Goal: Task Accomplishment & Management: Use online tool/utility

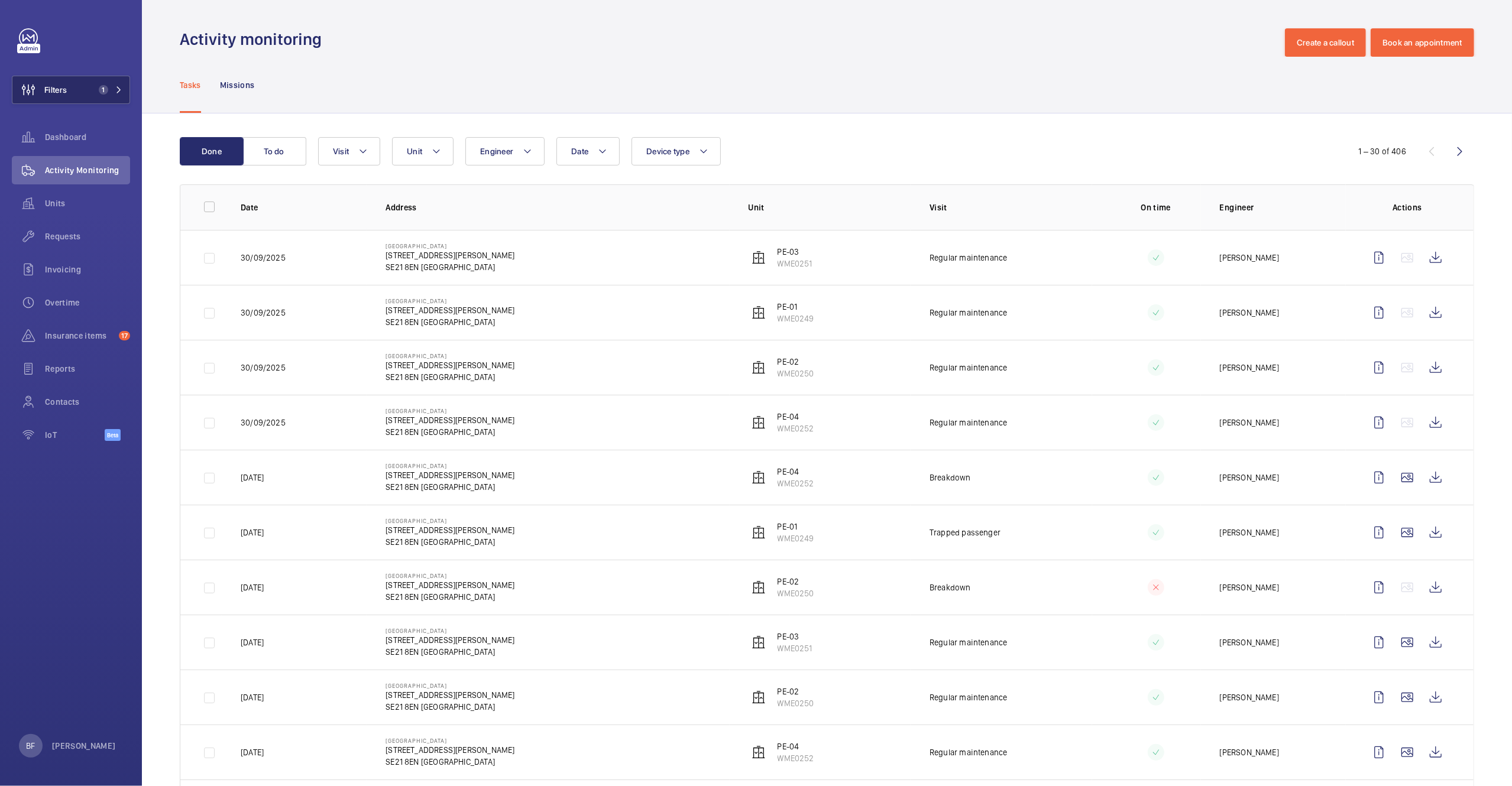
click at [109, 90] on span "1" at bounding box center [108, 90] width 28 height 10
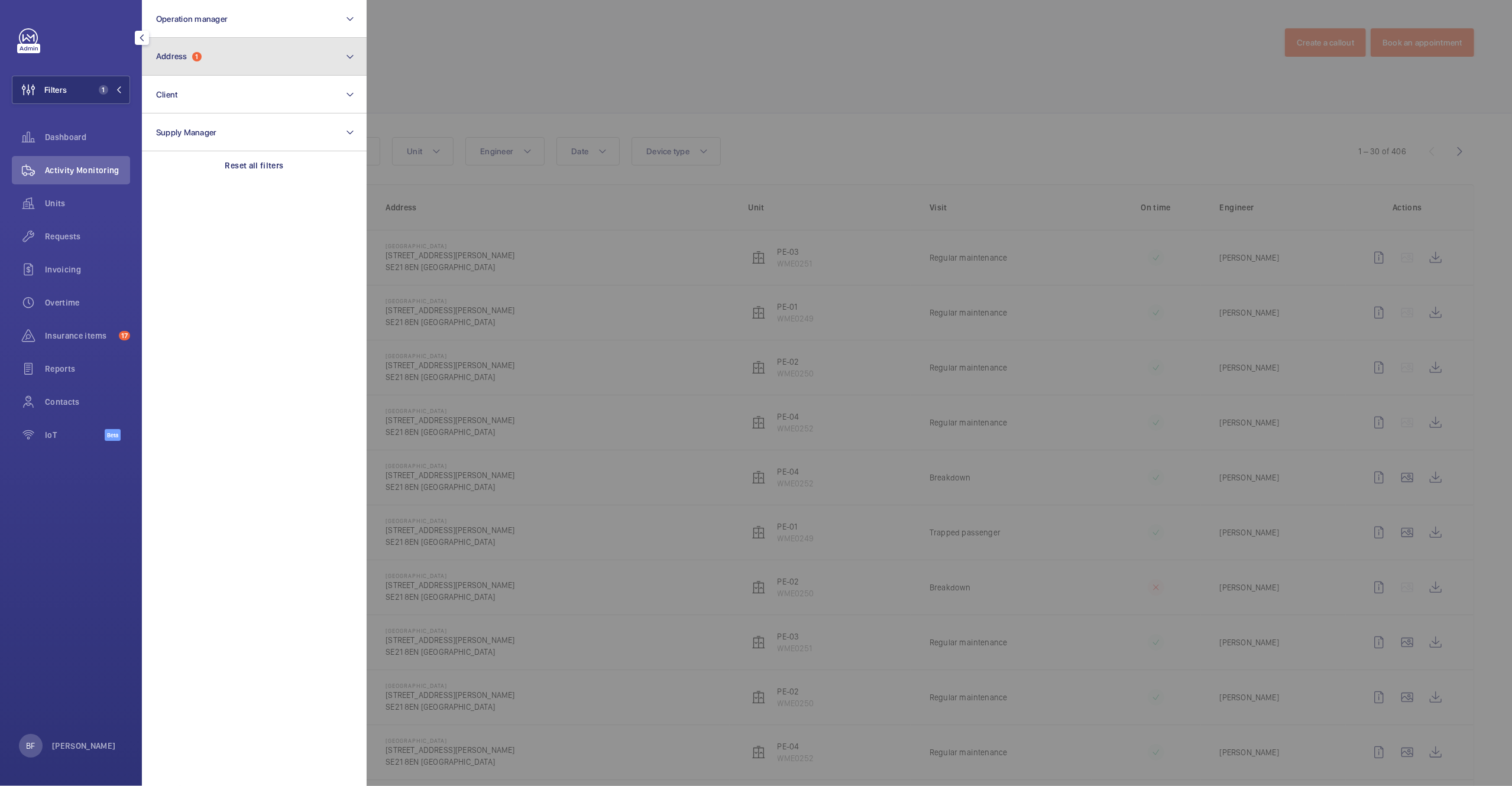
click at [242, 55] on button "Address 1" at bounding box center [254, 57] width 225 height 38
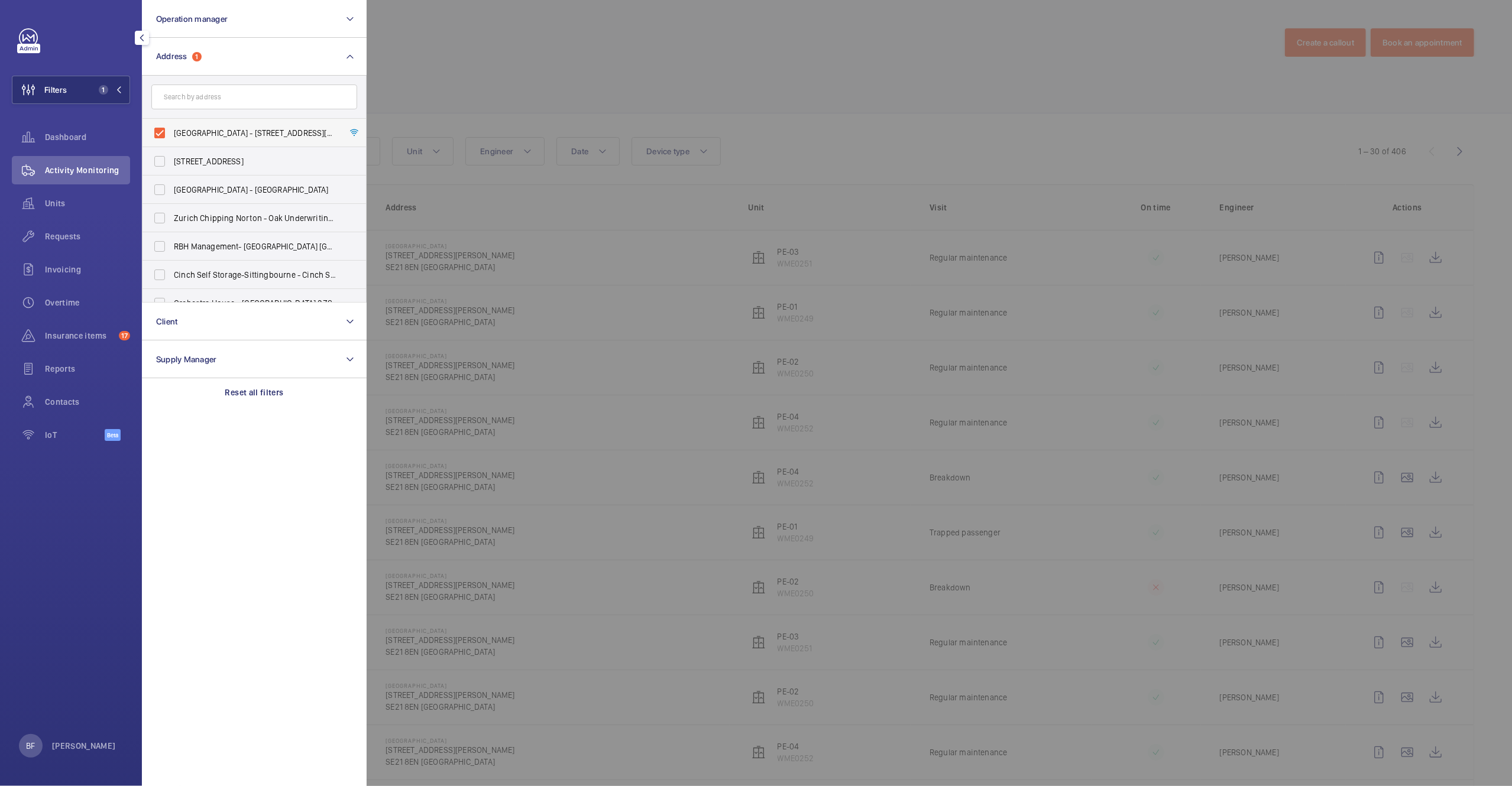
click at [220, 138] on span "Parkhall Business Centre - 40 Martell Road, Dulwich, LONDON SE21 8EN" at bounding box center [255, 133] width 163 height 12
click at [172, 138] on input "Parkhall Business Centre - 40 Martell Road, Dulwich, LONDON SE21 8EN" at bounding box center [160, 133] width 24 height 24
checkbox input "false"
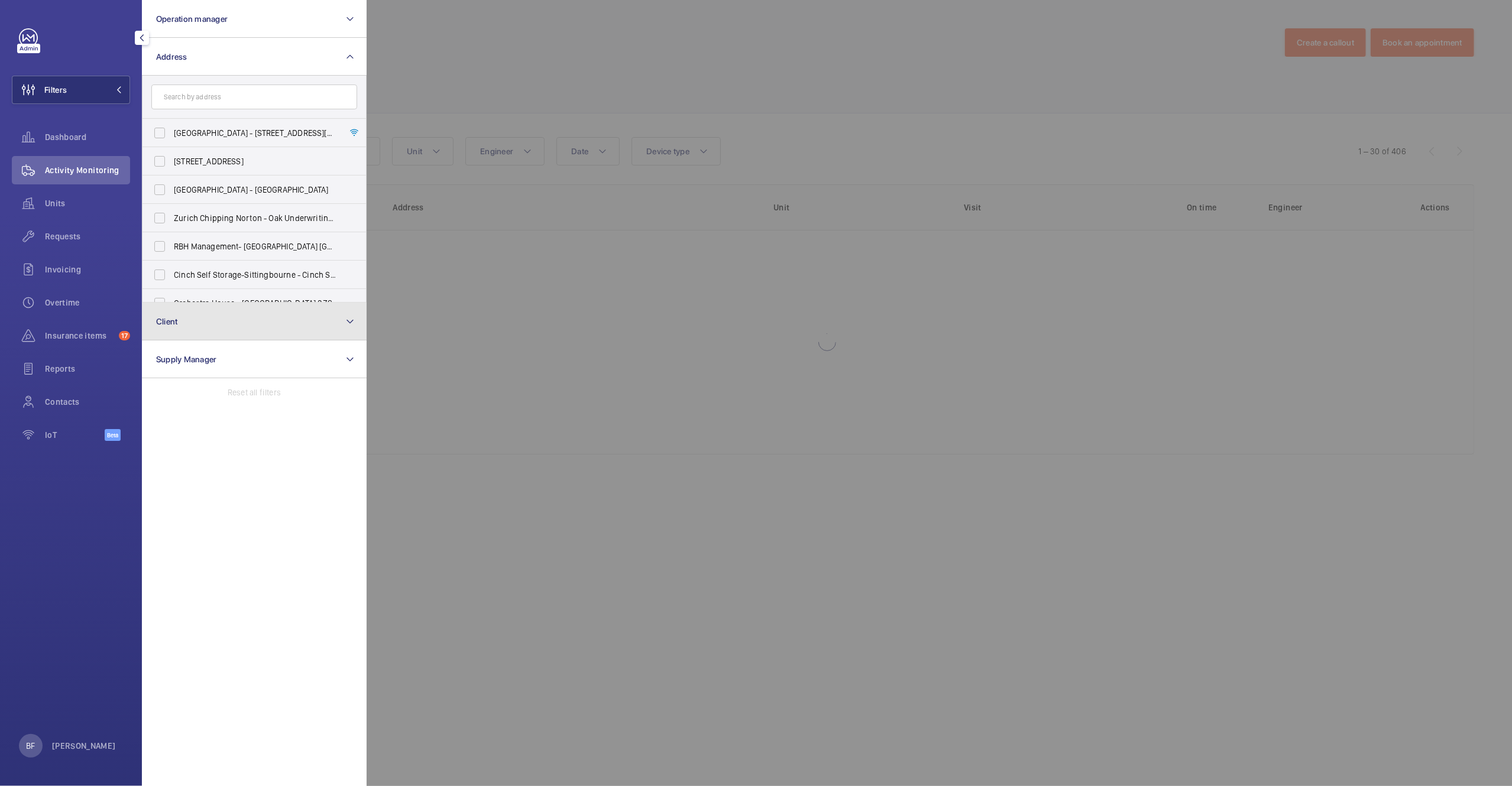
click at [237, 313] on button "Client" at bounding box center [254, 321] width 225 height 38
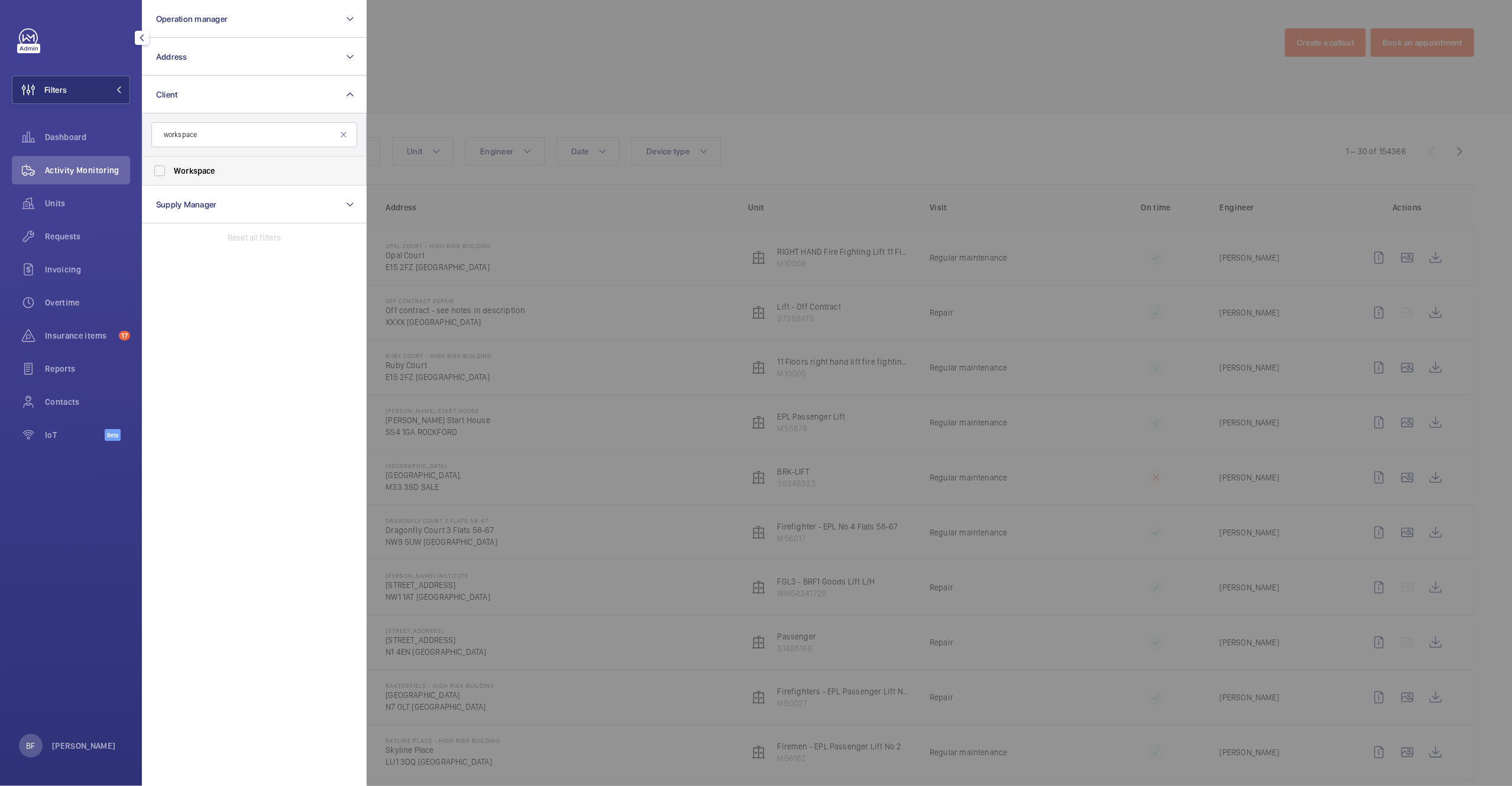
type input "workspace"
click at [238, 170] on span "Workspace" at bounding box center [255, 170] width 163 height 12
click at [172, 170] on input "Workspace" at bounding box center [160, 171] width 24 height 24
checkbox input "true"
click at [509, 125] on div at bounding box center [1122, 393] width 1512 height 786
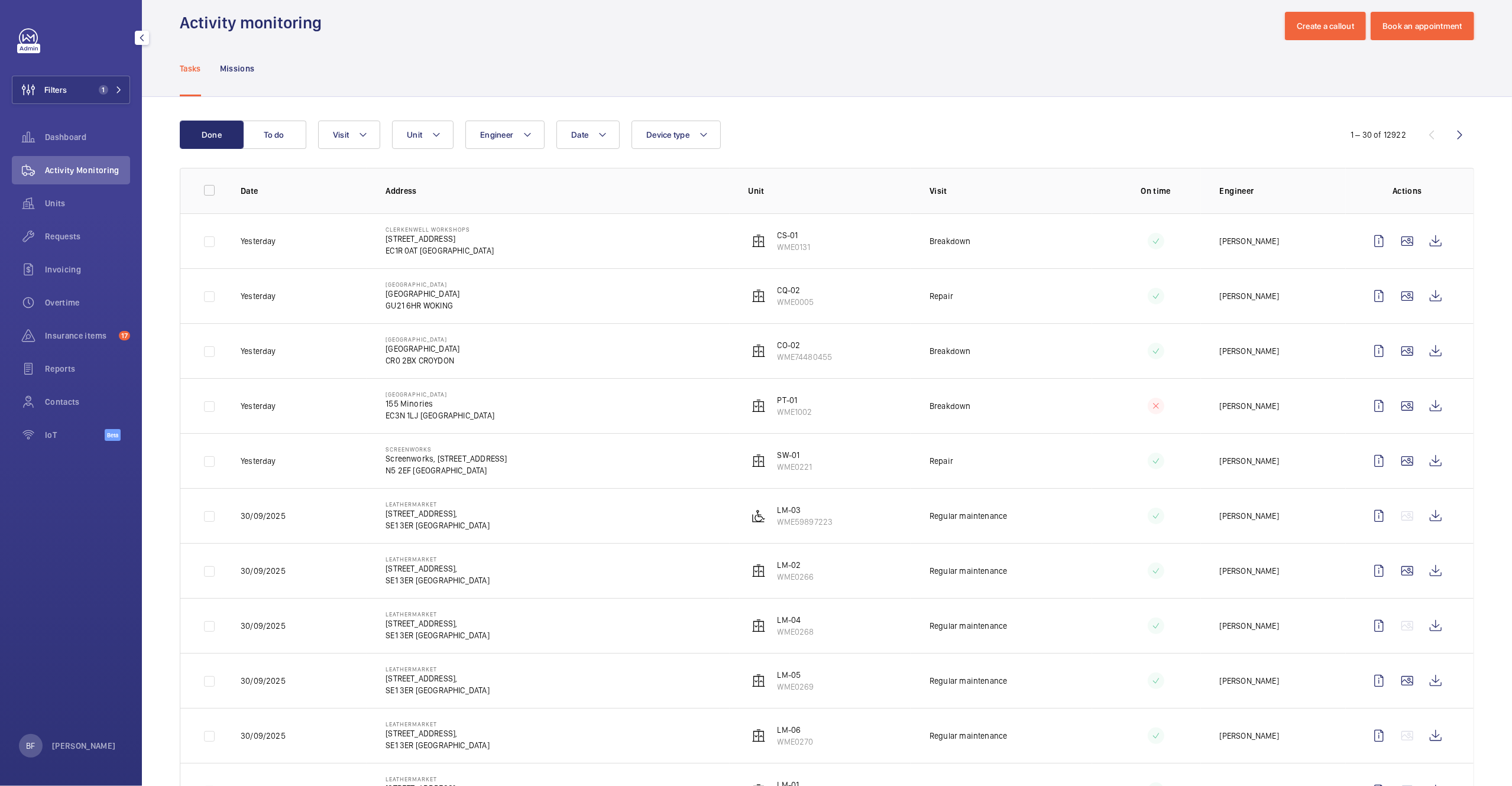
scroll to position [22, 0]
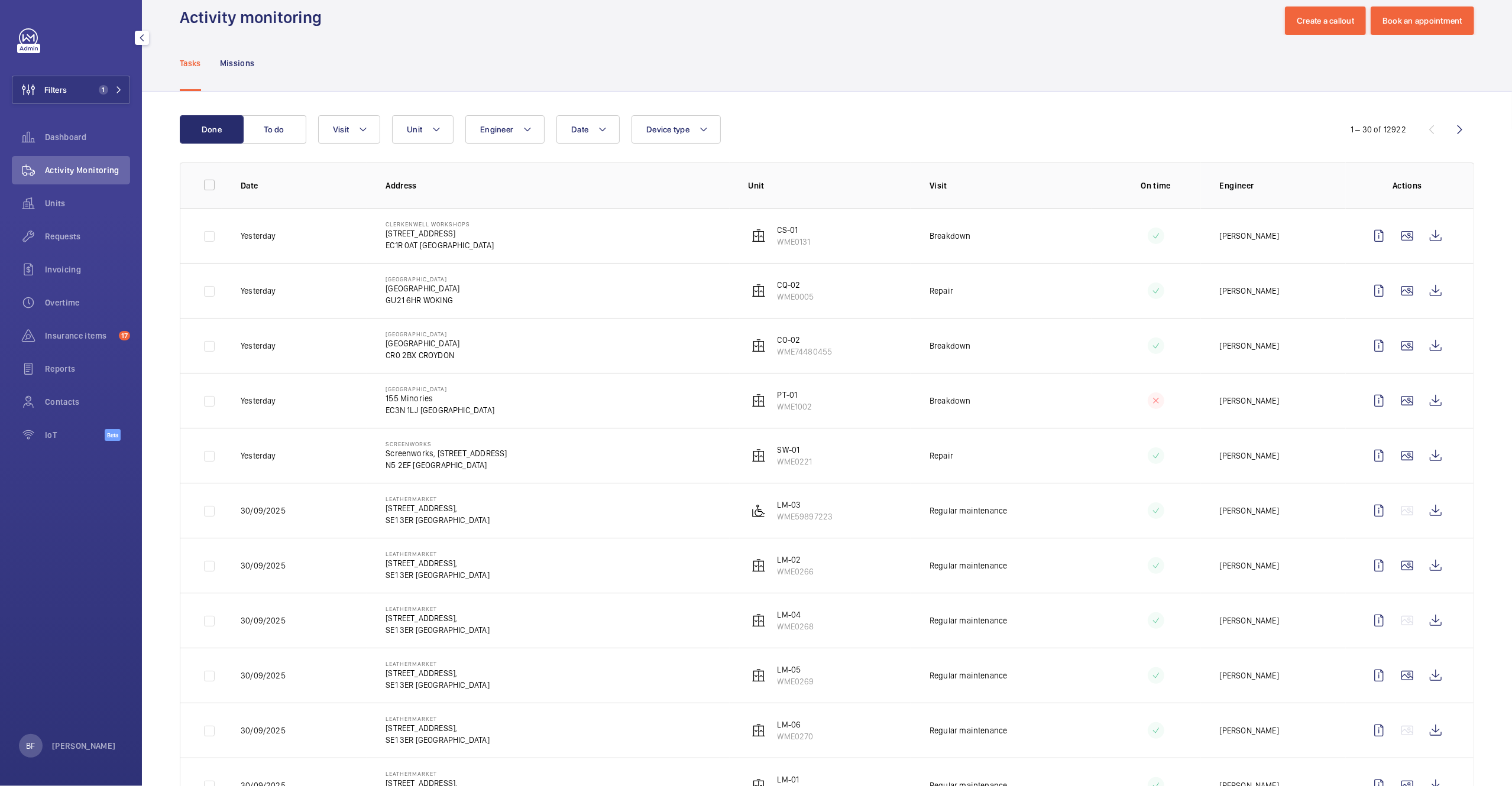
click at [376, 166] on th "Address" at bounding box center [548, 185] width 363 height 46
click at [94, 88] on span "1" at bounding box center [101, 90] width 15 height 10
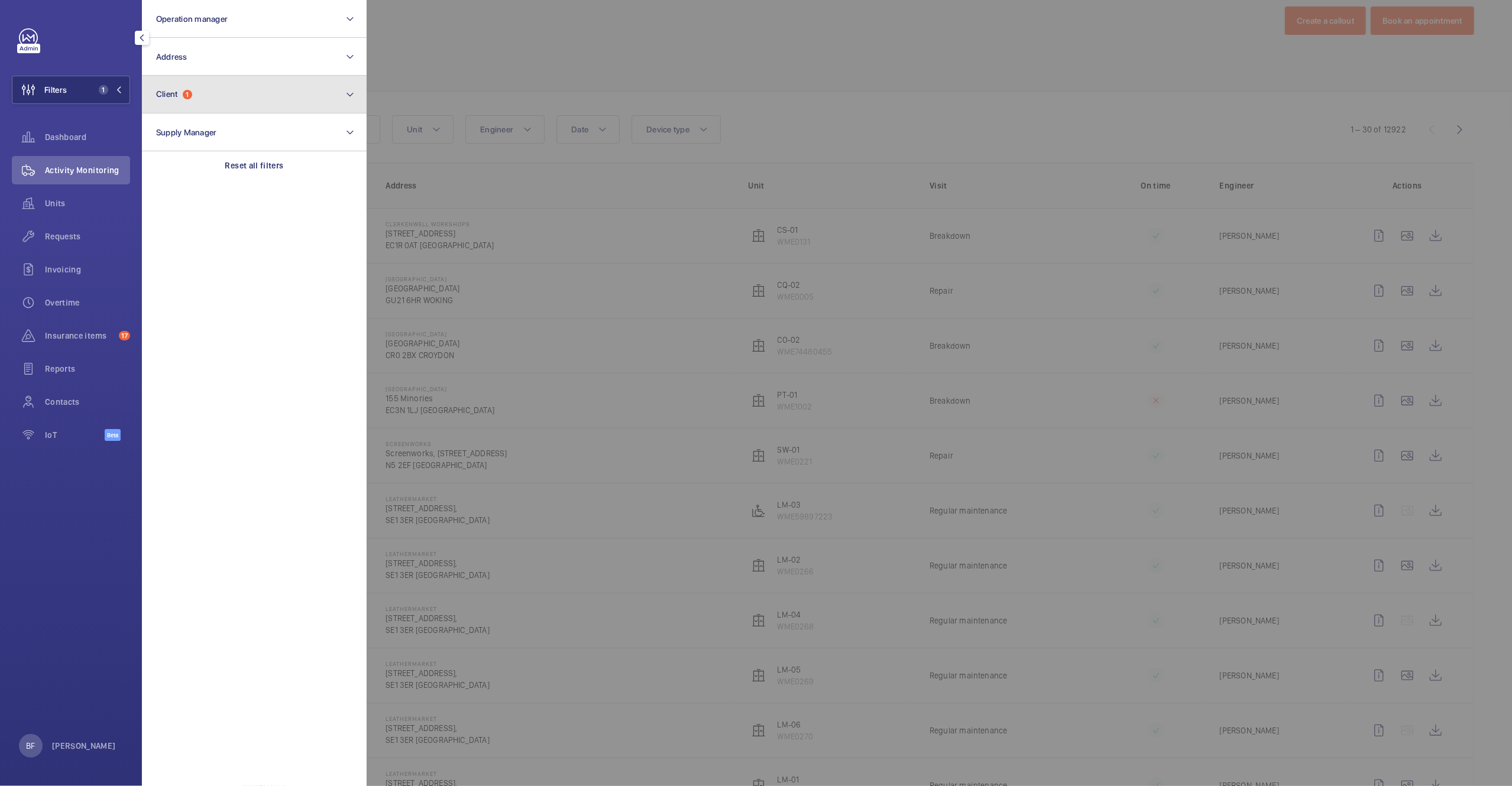
click at [227, 105] on button "Client 1" at bounding box center [254, 94] width 225 height 38
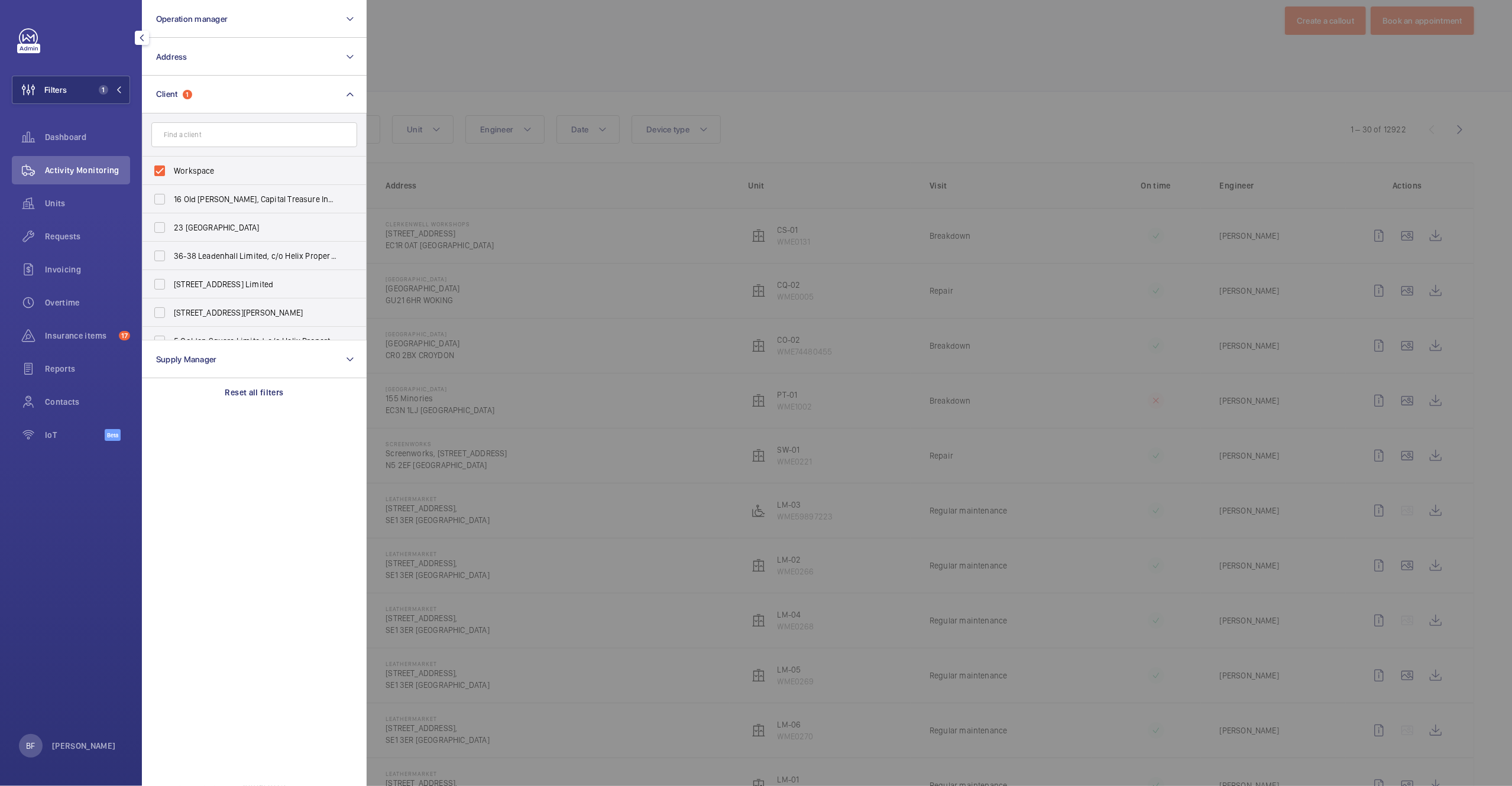
click at [650, 73] on div at bounding box center [1122, 393] width 1512 height 786
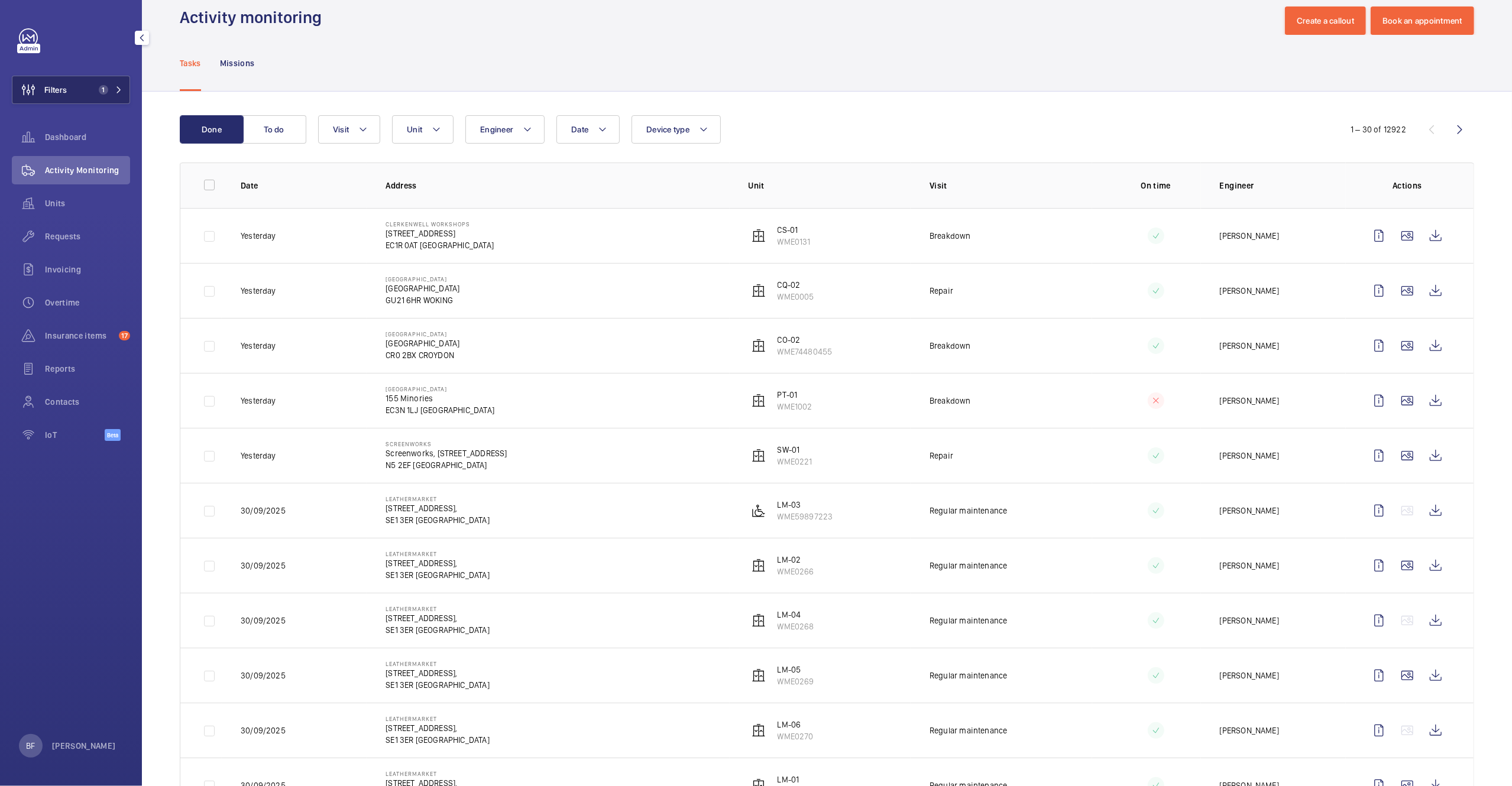
click at [55, 89] on span "Filters" at bounding box center [55, 89] width 22 height 12
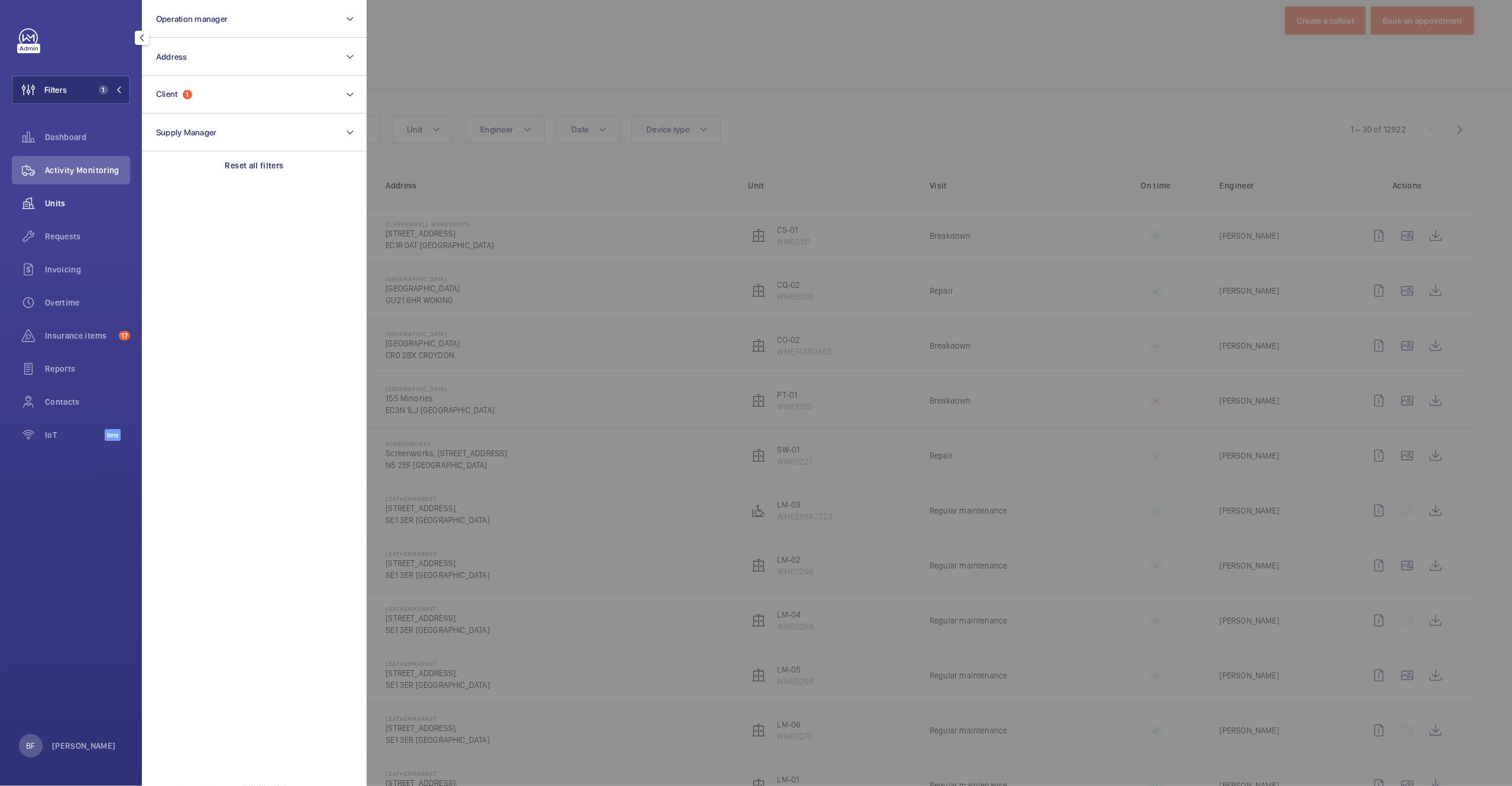
click at [74, 204] on span "Units" at bounding box center [87, 203] width 85 height 12
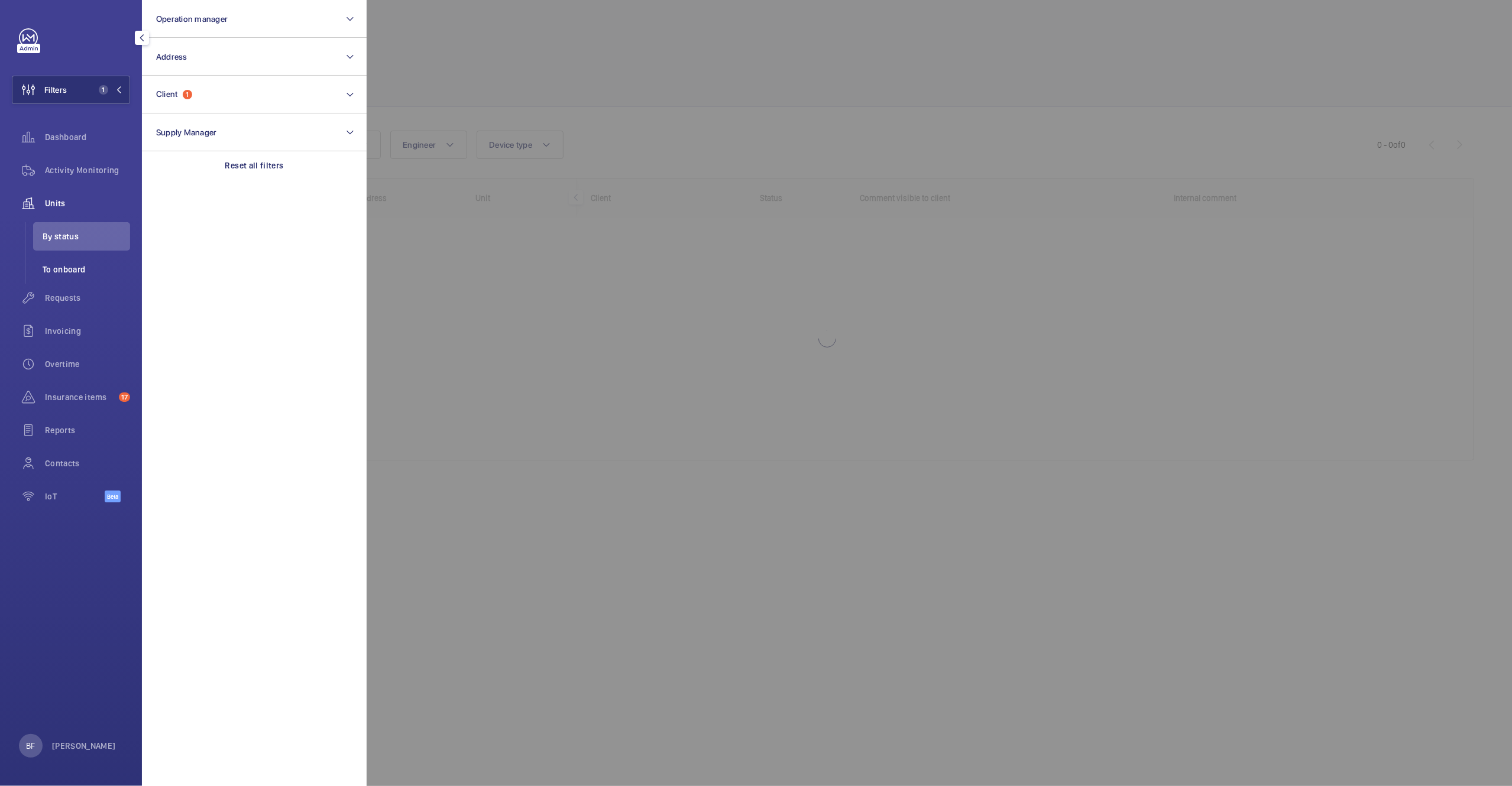
click at [71, 264] on span "To onboard" at bounding box center [86, 269] width 87 height 12
click at [82, 162] on div "Activity Monitoring" at bounding box center [71, 170] width 118 height 28
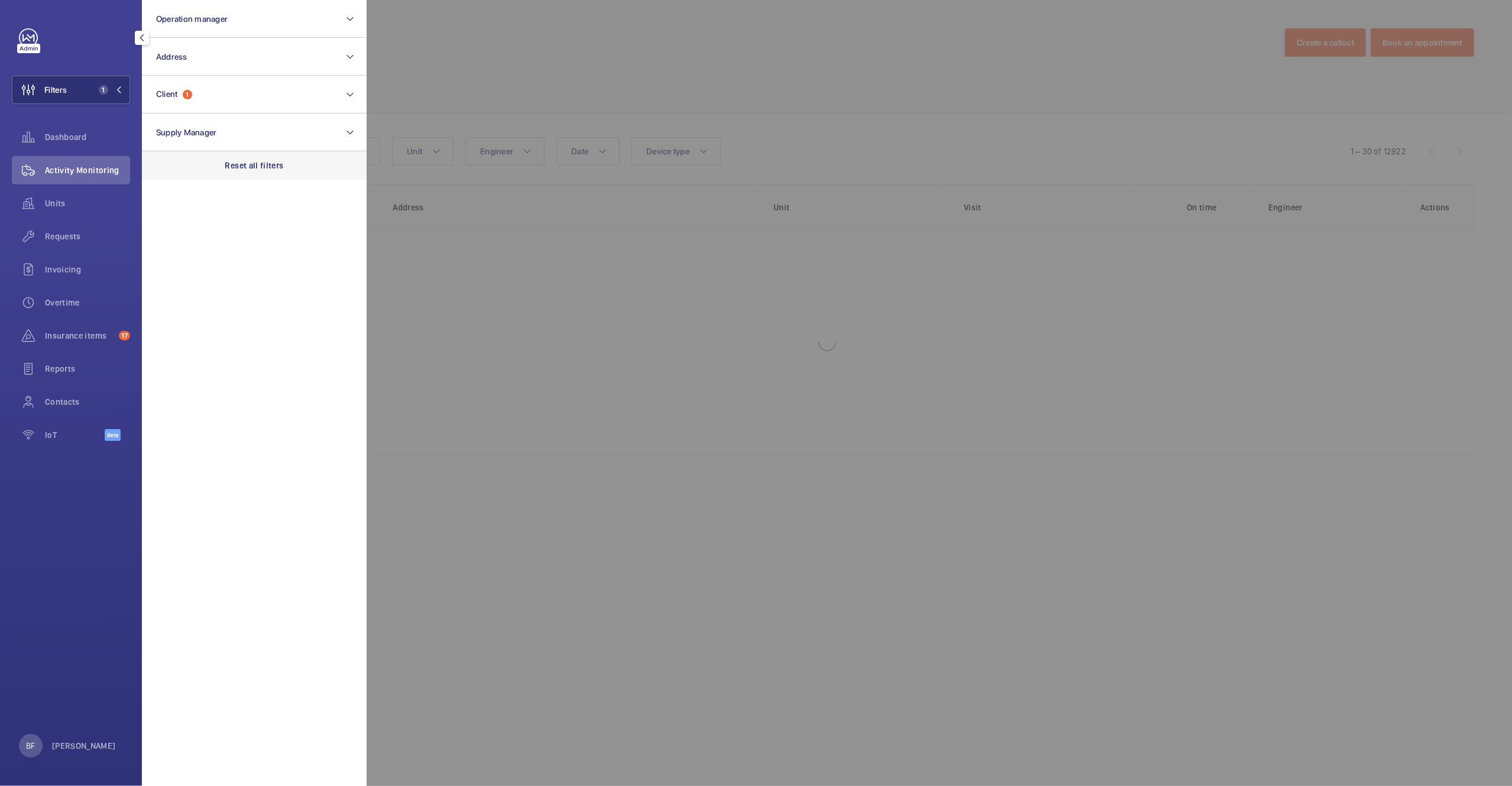
click at [274, 153] on div "Reset all filters" at bounding box center [254, 165] width 225 height 28
click at [244, 96] on button "Client" at bounding box center [254, 94] width 225 height 38
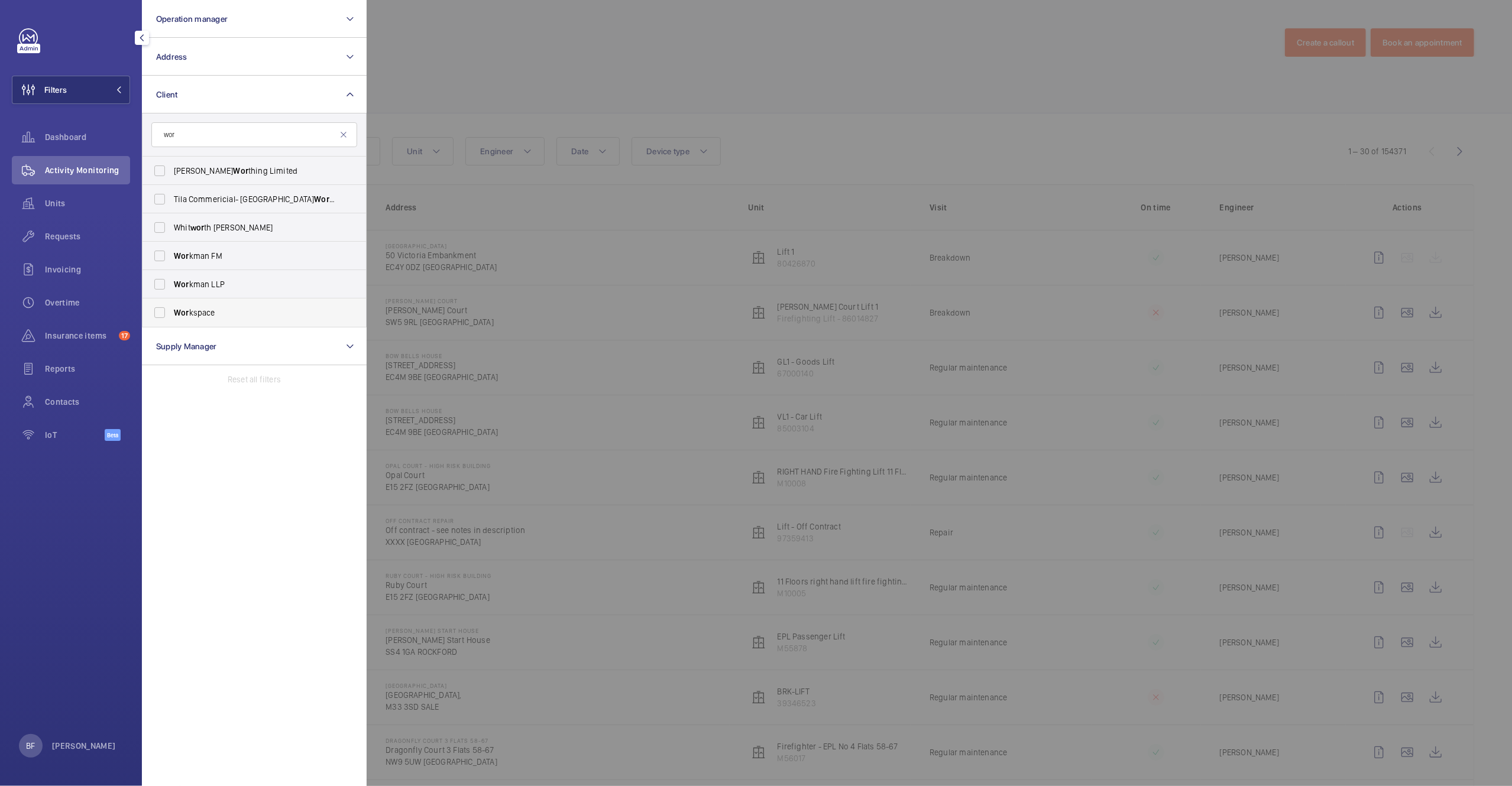
type input "wor"
click at [225, 313] on span "Wor kspace" at bounding box center [255, 312] width 163 height 12
click at [172, 313] on input "Wor kspace" at bounding box center [160, 313] width 24 height 24
checkbox input "true"
click at [627, 64] on div at bounding box center [1122, 393] width 1512 height 786
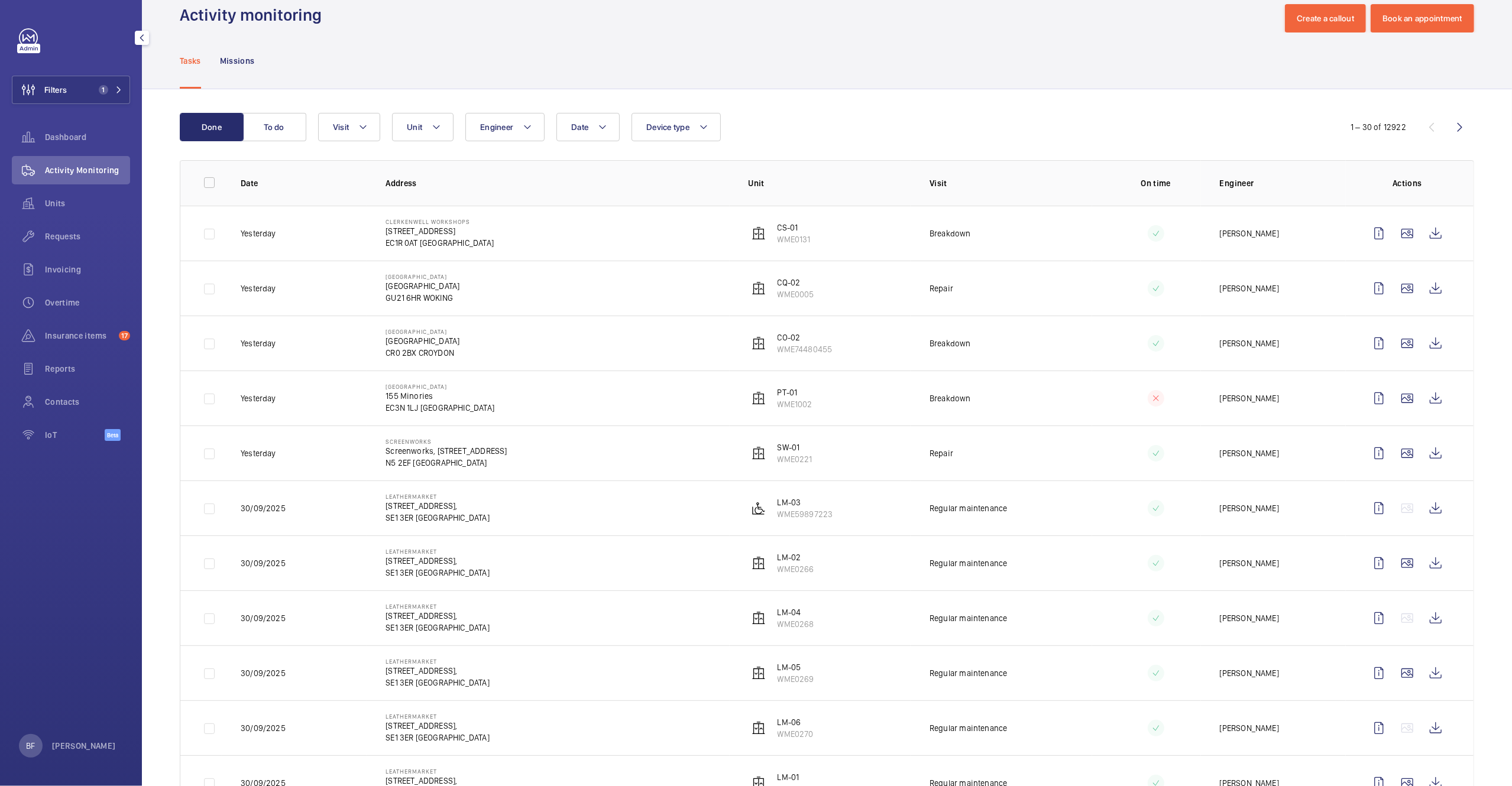
scroll to position [26, 0]
click at [104, 86] on span "1" at bounding box center [104, 90] width 10 height 10
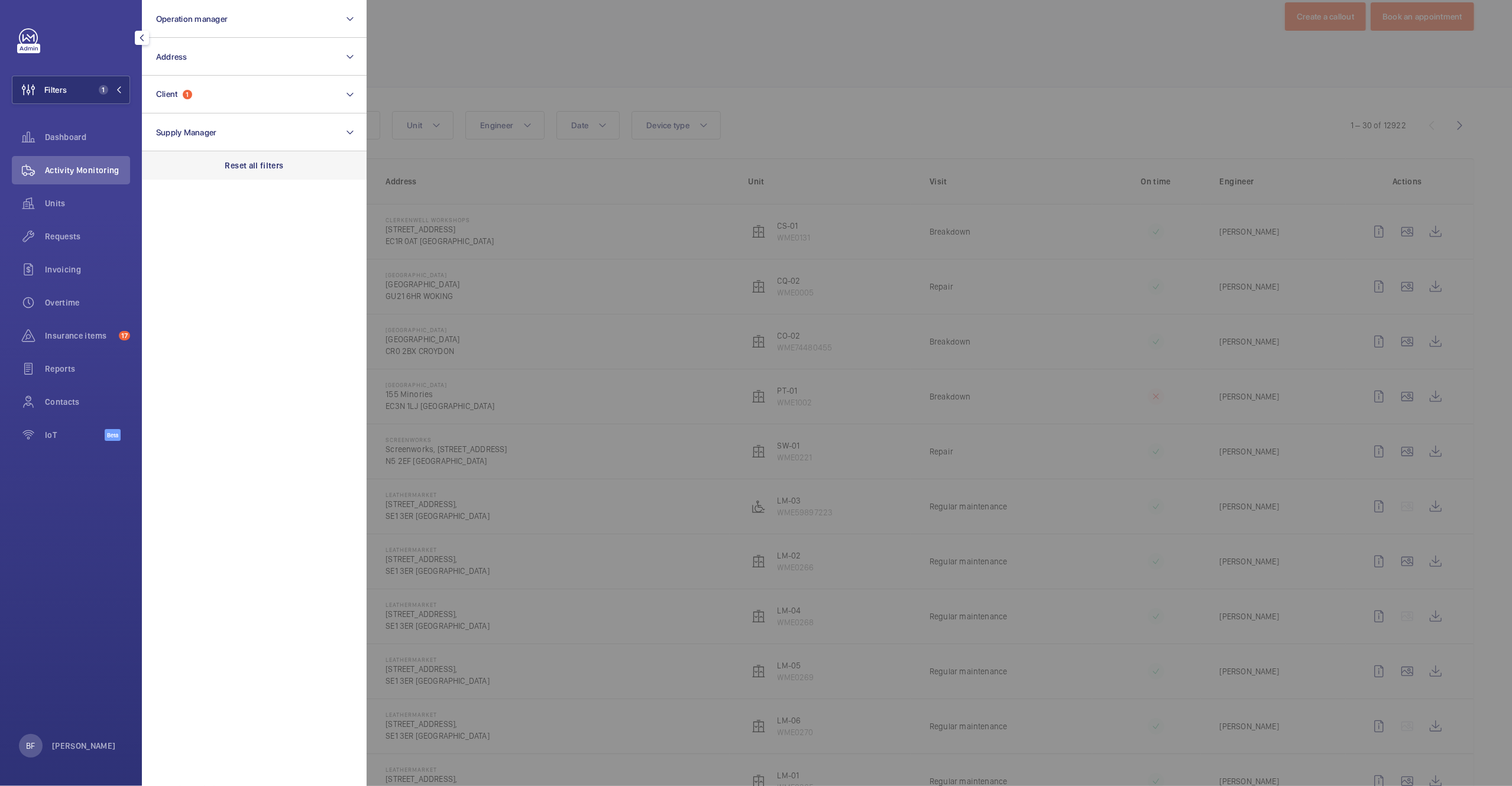
click at [248, 170] on p "Reset all filters" at bounding box center [255, 165] width 59 height 12
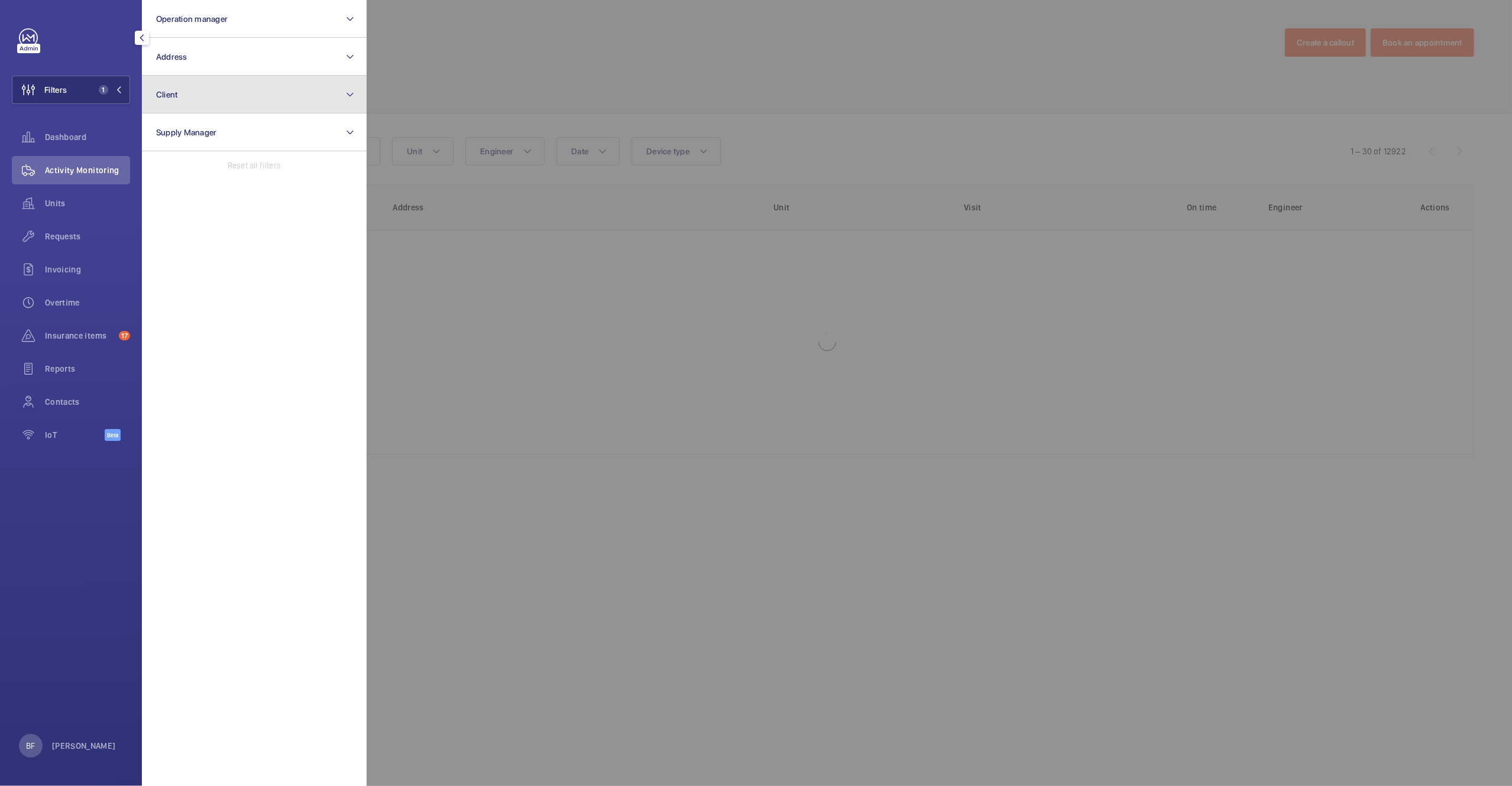
click at [221, 95] on button "Client" at bounding box center [254, 94] width 225 height 38
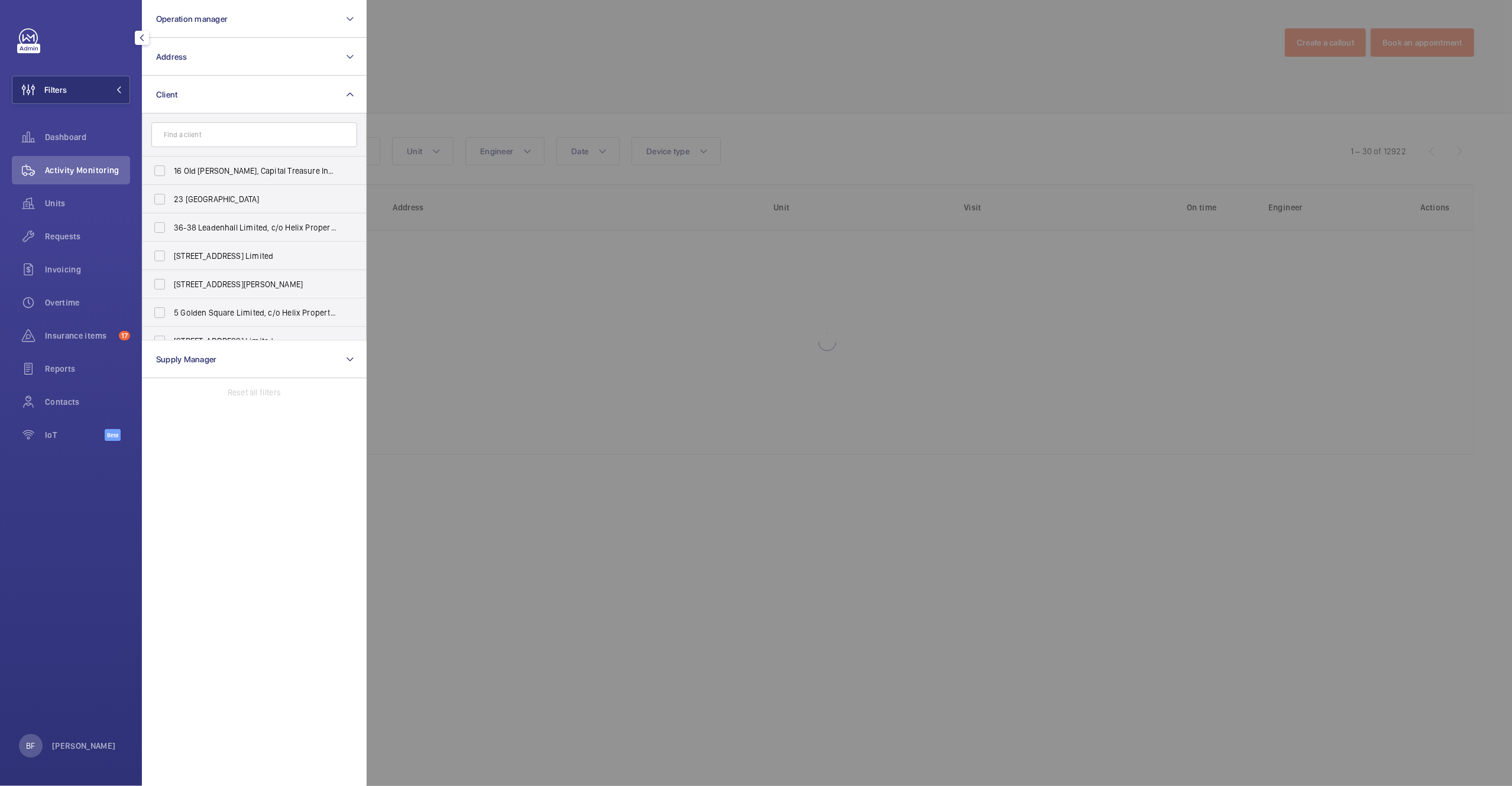
click at [221, 131] on input "text" at bounding box center [254, 135] width 206 height 25
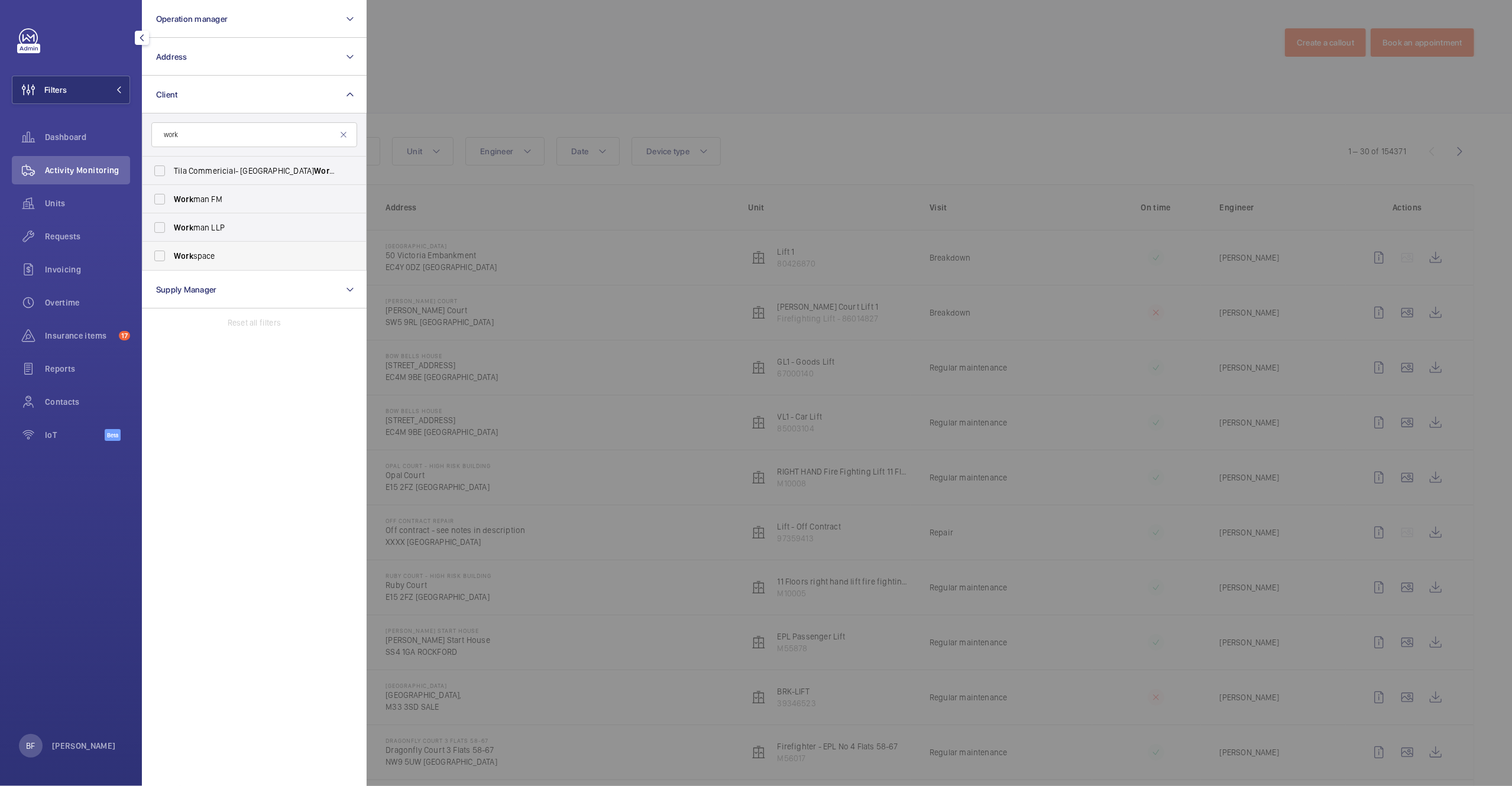
type input "work"
click at [261, 263] on label "Work space" at bounding box center [245, 255] width 206 height 28
click at [172, 263] on input "Work space" at bounding box center [160, 256] width 24 height 24
checkbox input "true"
click at [545, 260] on div at bounding box center [1122, 393] width 1512 height 786
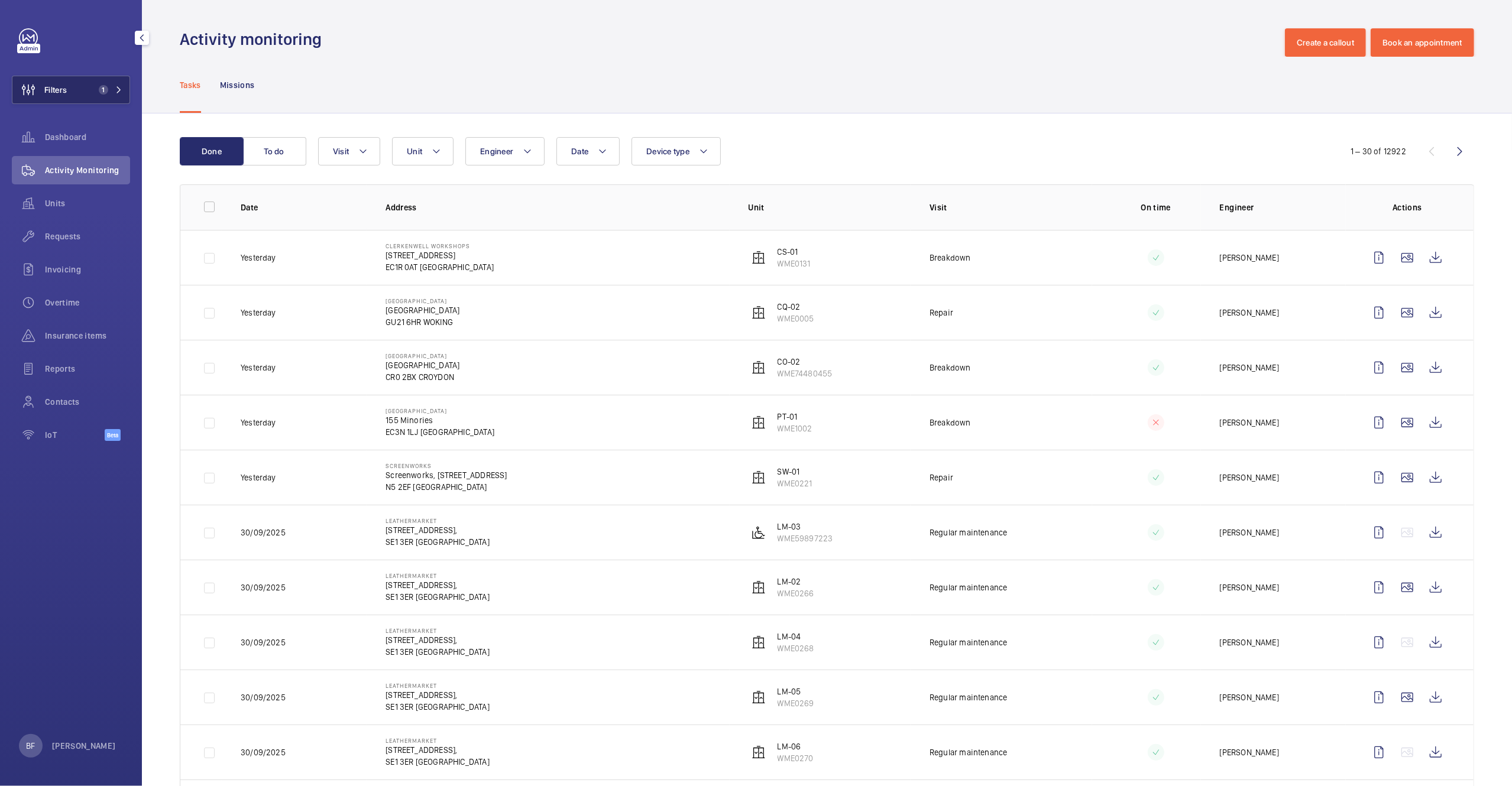
click at [92, 87] on button "Filters 1" at bounding box center [71, 89] width 118 height 28
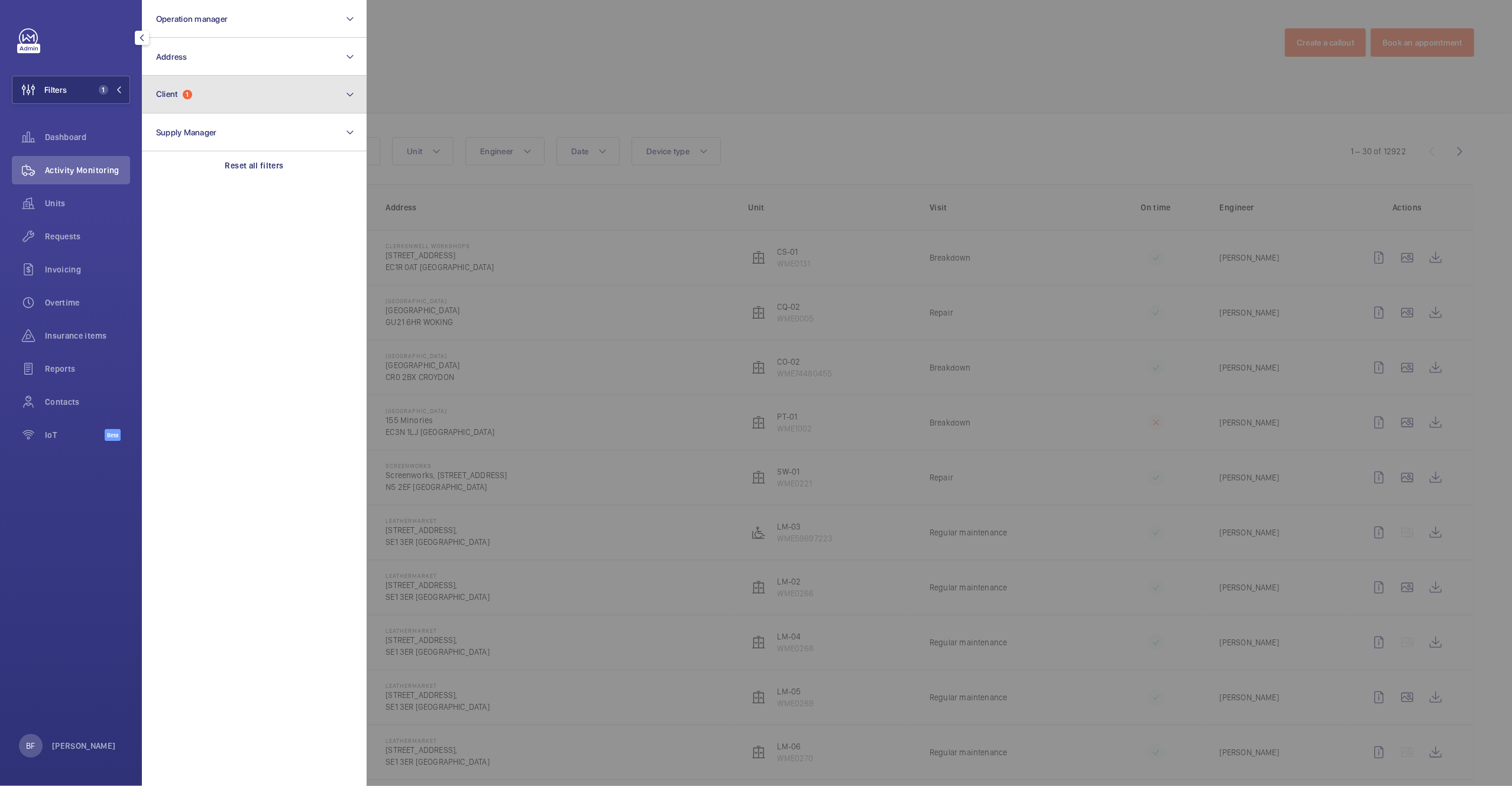
click at [195, 101] on button "Client 1" at bounding box center [254, 94] width 225 height 38
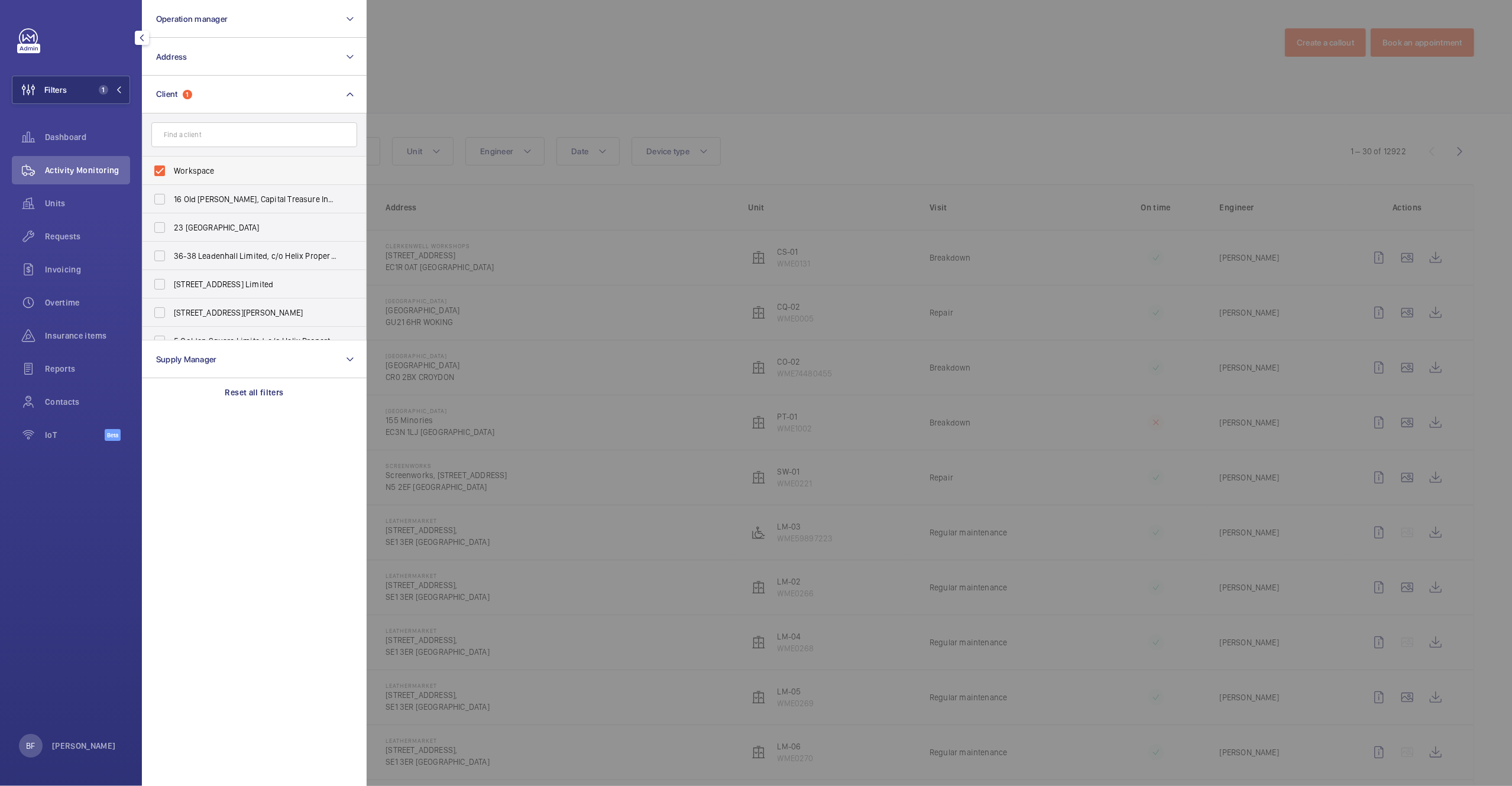
click at [192, 166] on span "Workspace" at bounding box center [255, 170] width 163 height 12
click at [172, 166] on input "Workspace" at bounding box center [160, 171] width 24 height 24
checkbox input "false"
click at [194, 139] on input "text" at bounding box center [254, 135] width 206 height 25
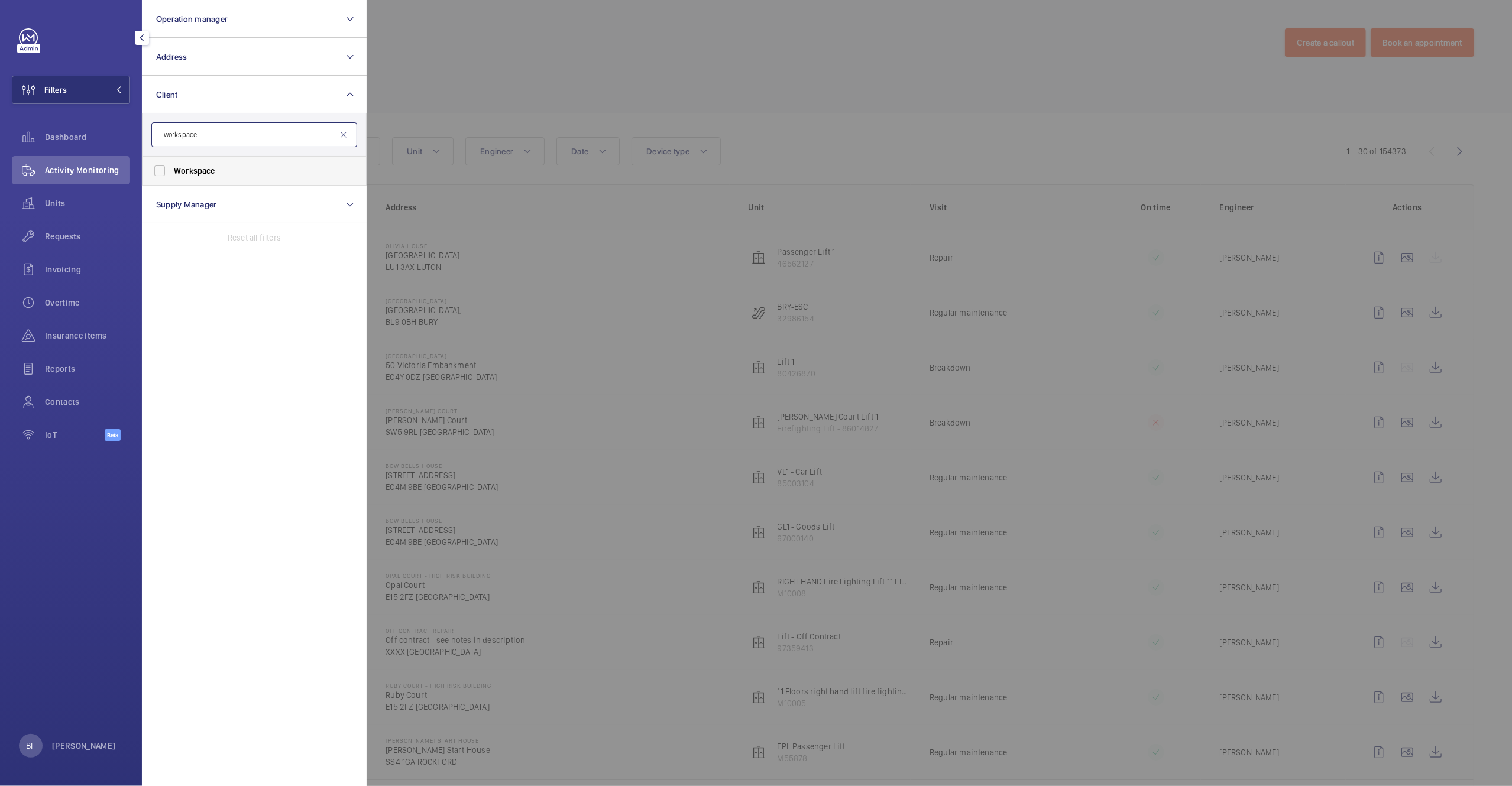
type input "workspace"
click at [205, 165] on span "Workspace" at bounding box center [255, 170] width 163 height 12
click at [172, 165] on input "Workspace" at bounding box center [160, 171] width 24 height 24
checkbox input "true"
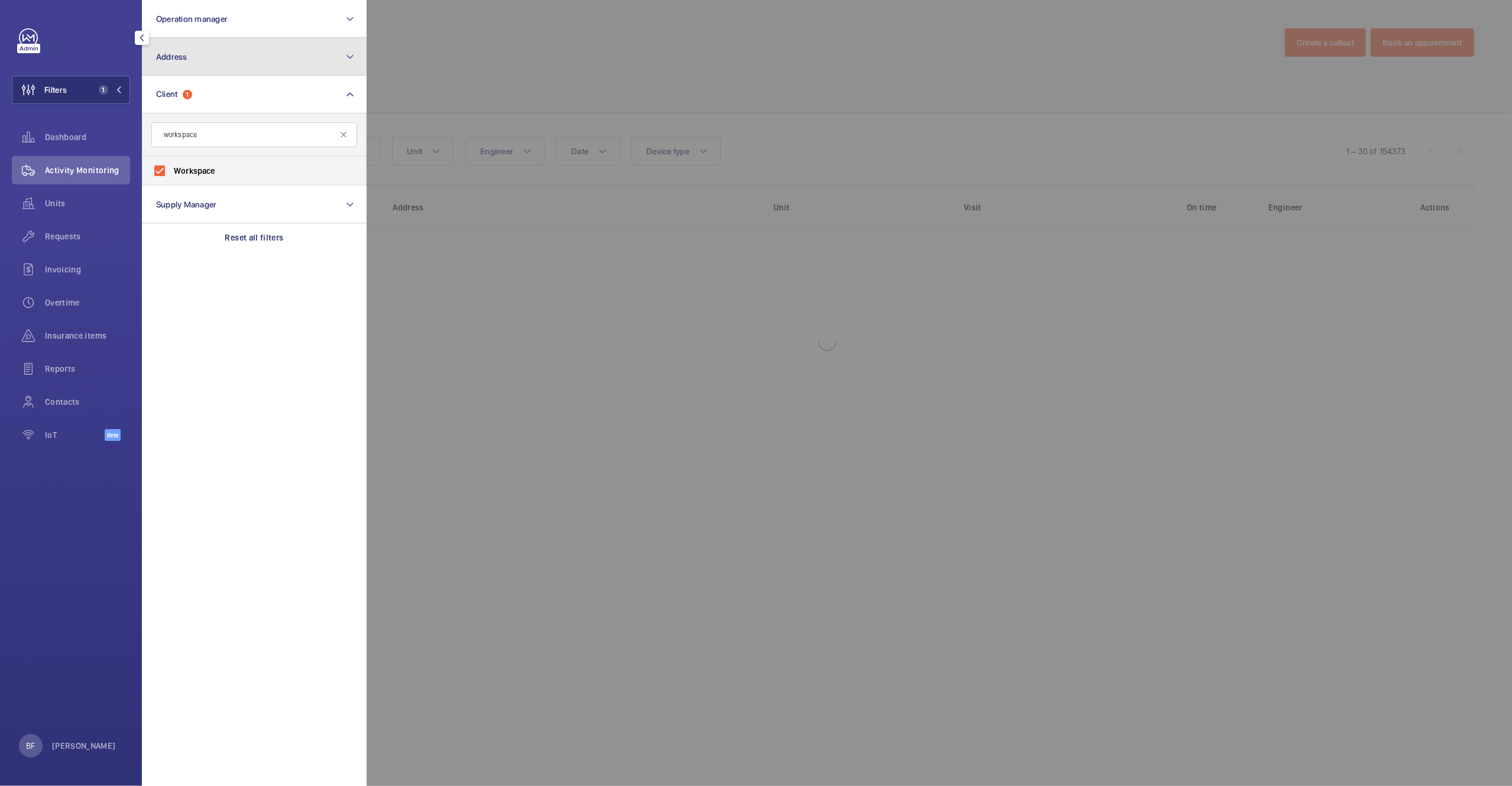
click at [210, 65] on button "Address" at bounding box center [254, 57] width 225 height 38
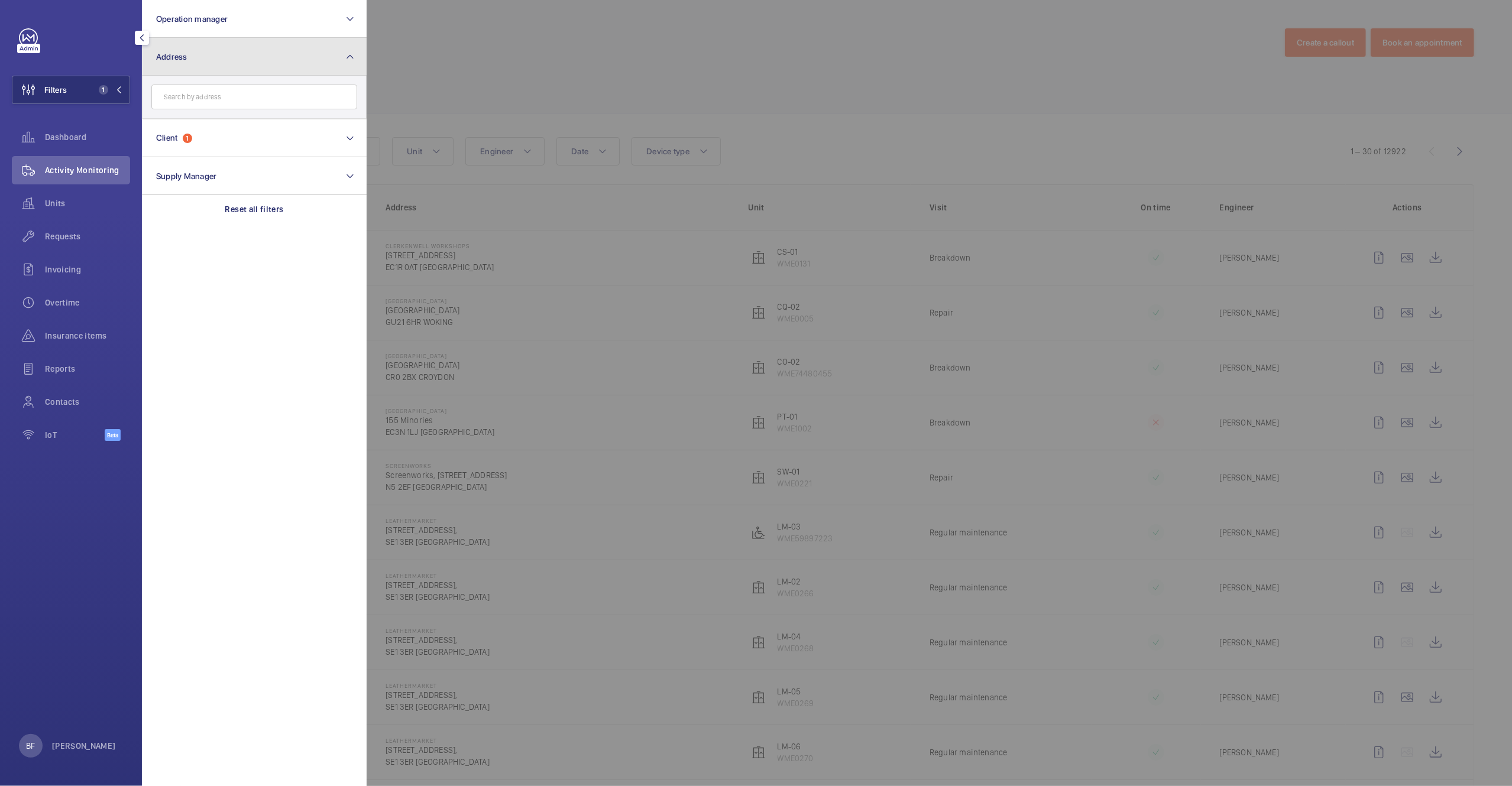
click at [210, 65] on button "Address" at bounding box center [254, 57] width 225 height 38
click at [475, 74] on div at bounding box center [1122, 393] width 1512 height 786
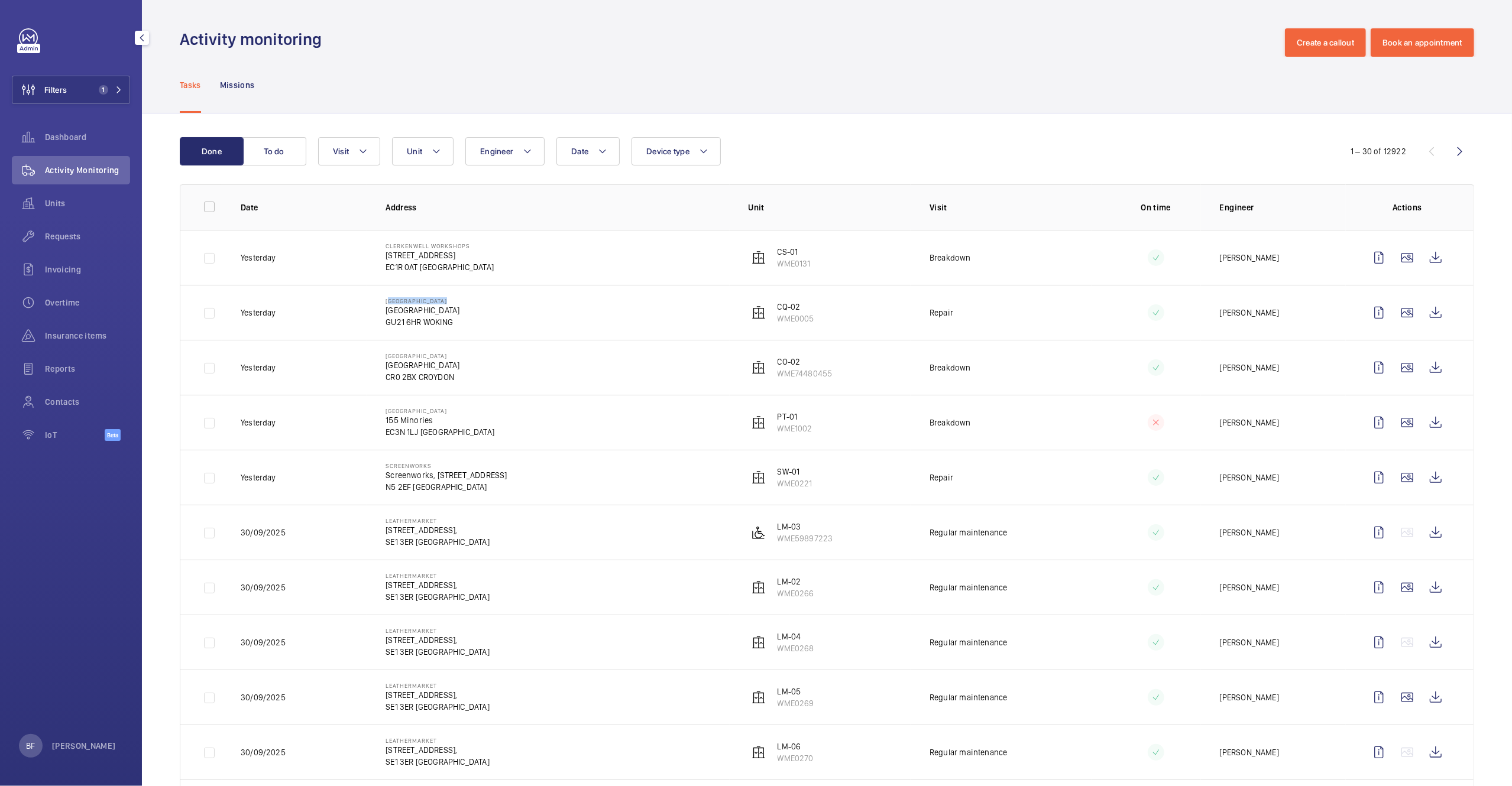
drag, startPoint x: 446, startPoint y: 300, endPoint x: 379, endPoint y: 298, distance: 67.0
click at [379, 298] on td "One Crown Square Church Street East GU21 6HR WOKING" at bounding box center [548, 312] width 363 height 55
drag, startPoint x: 384, startPoint y: 311, endPoint x: 449, endPoint y: 322, distance: 65.9
click at [449, 322] on div "One Crown Square Church Street East GU21 6HR WOKING" at bounding box center [422, 313] width 74 height 30
click at [468, 319] on td "One Crown Square Church Street East GU21 6HR WOKING" at bounding box center [548, 312] width 363 height 55
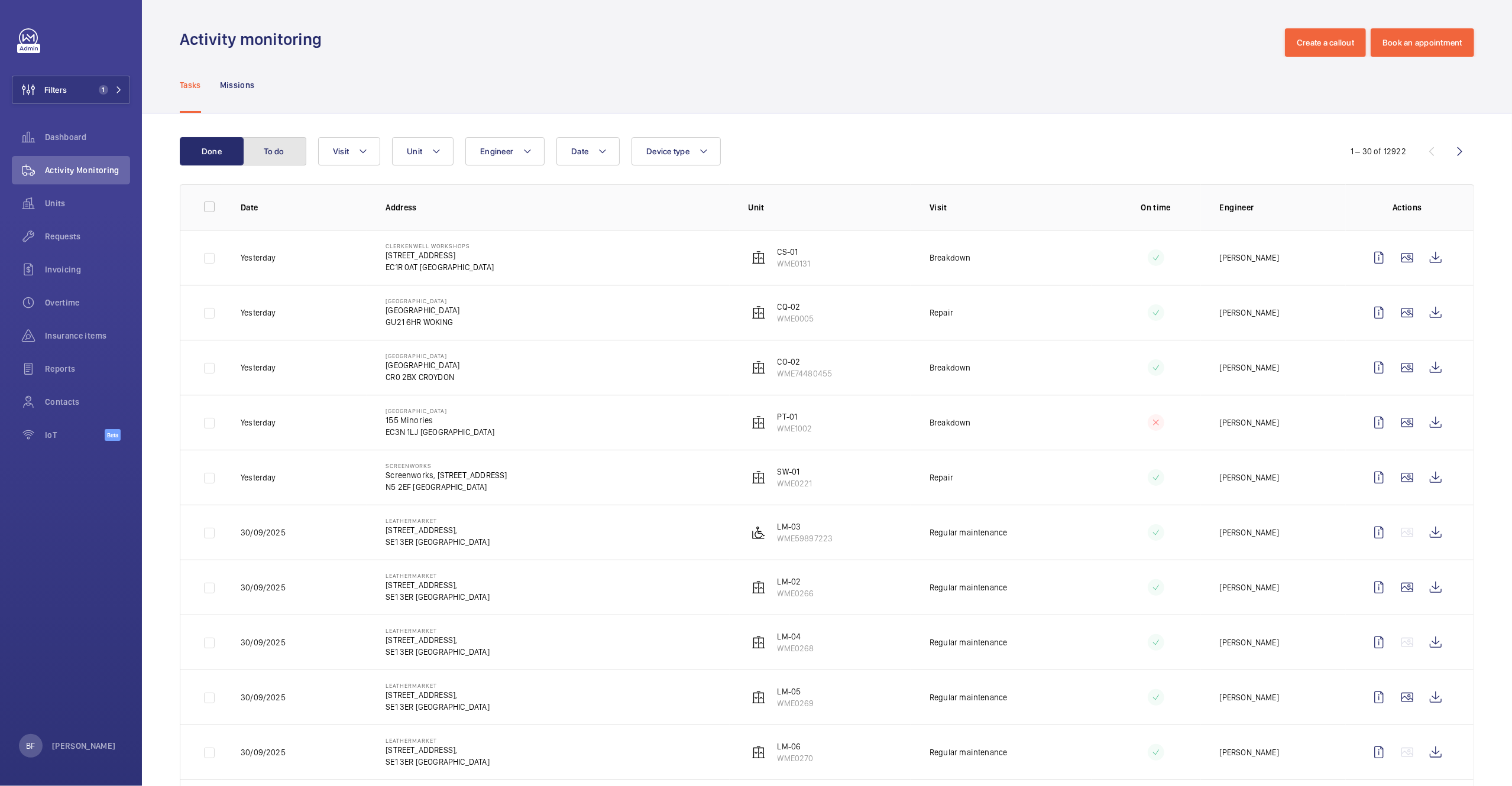
click at [282, 146] on button "To do" at bounding box center [274, 151] width 64 height 28
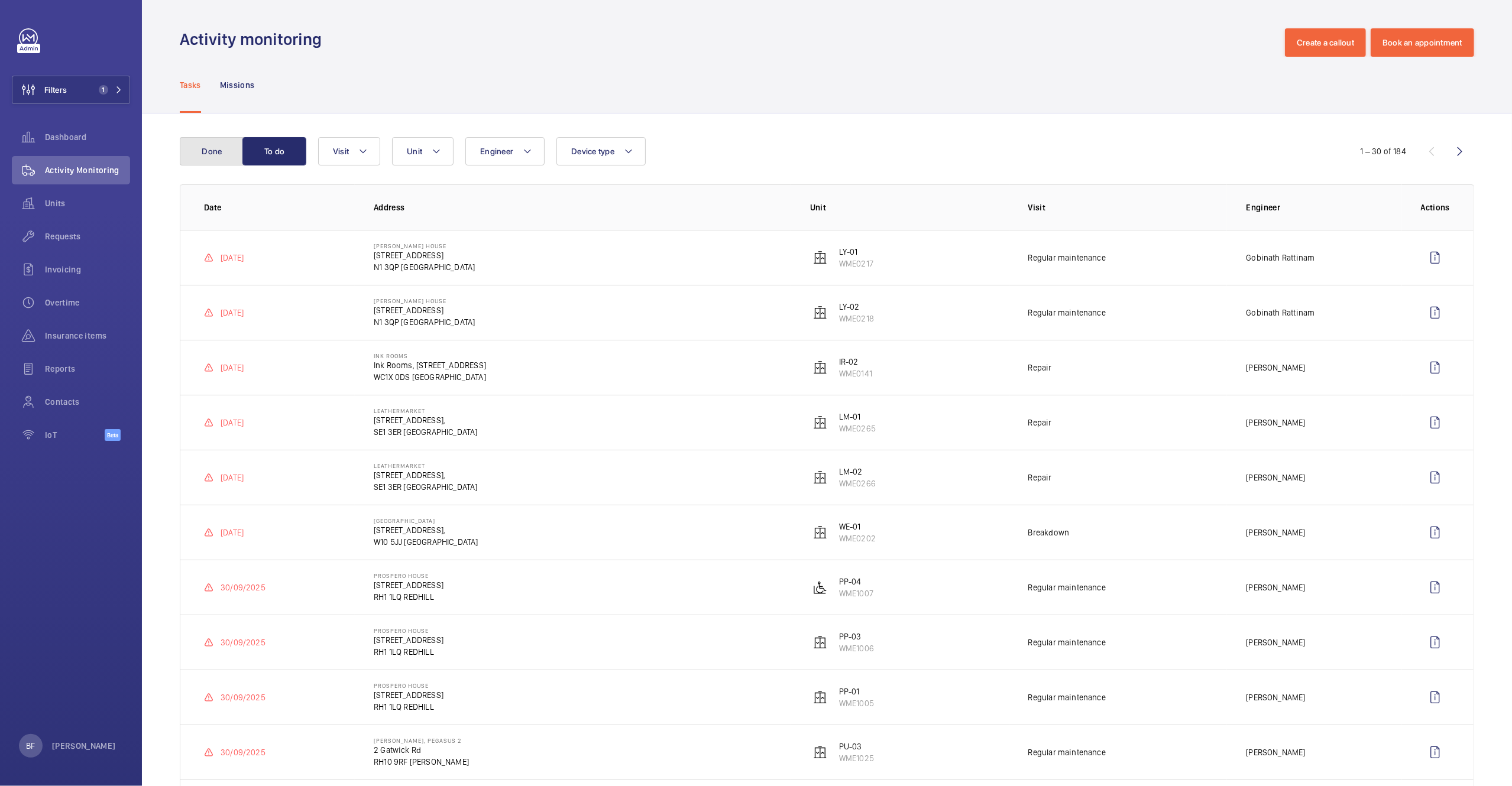
click at [186, 152] on button "Done" at bounding box center [212, 151] width 64 height 28
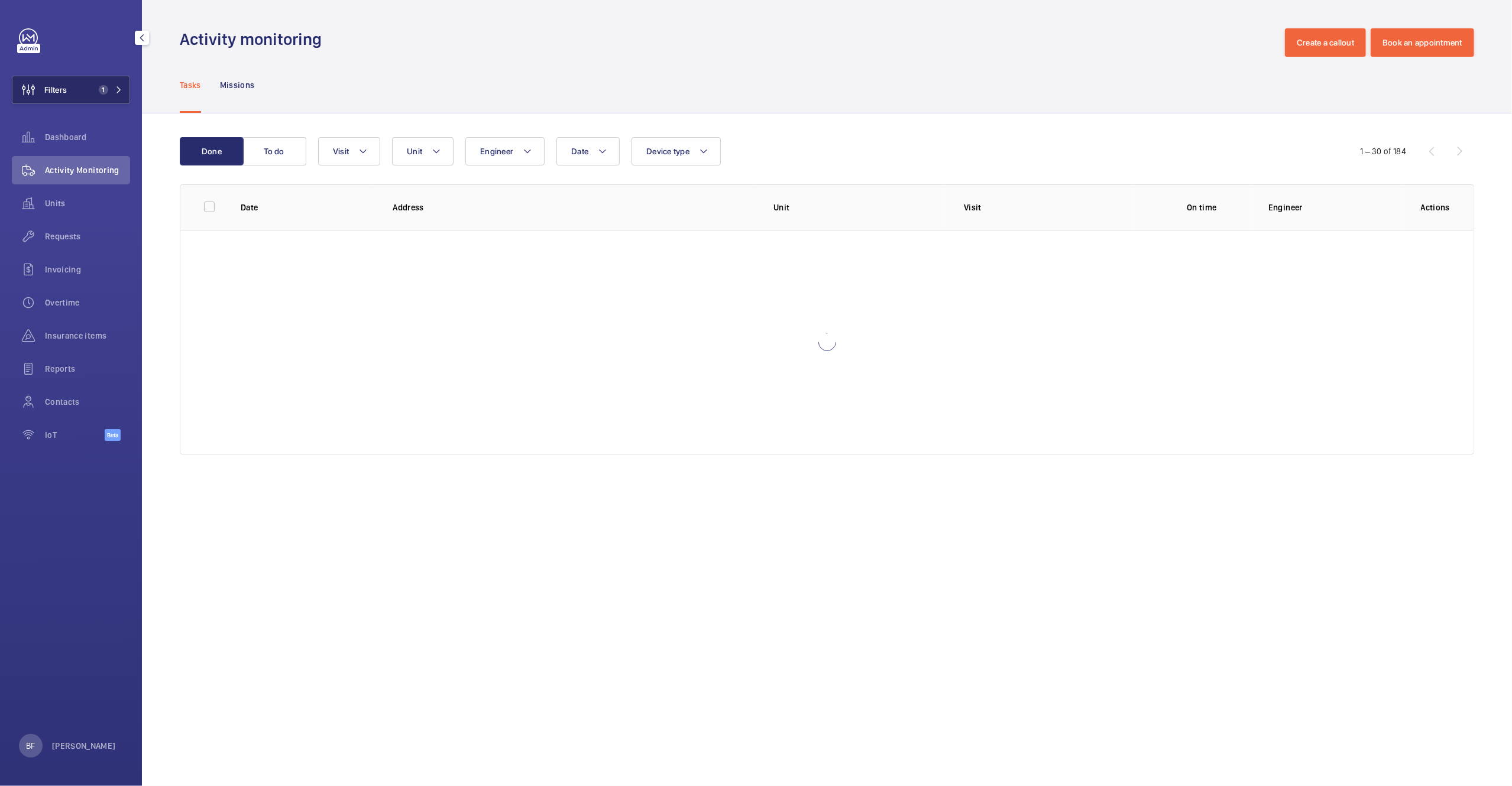
click at [81, 89] on button "Filters 1" at bounding box center [71, 89] width 118 height 28
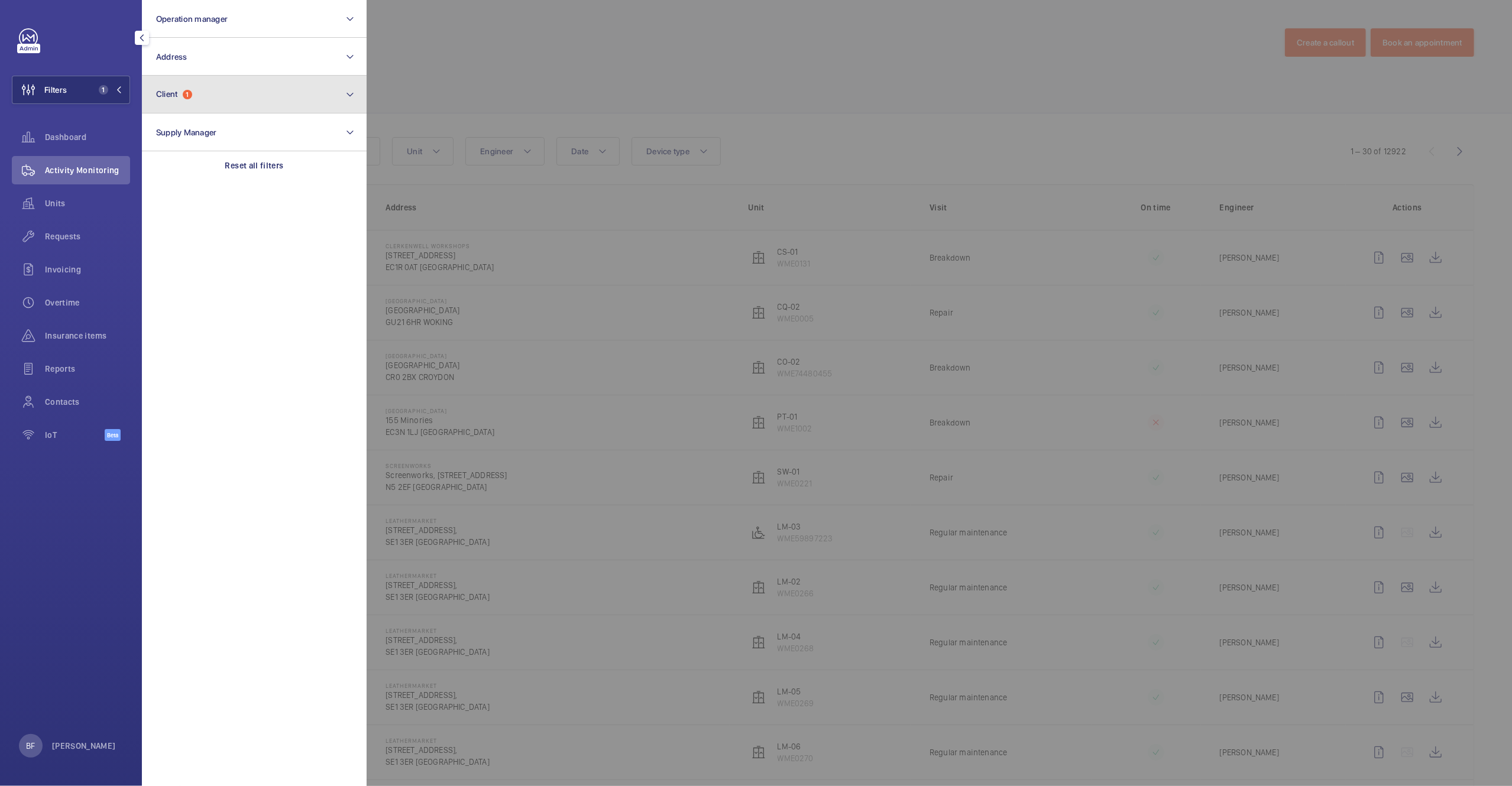
click at [297, 85] on button "Client 1" at bounding box center [254, 94] width 225 height 38
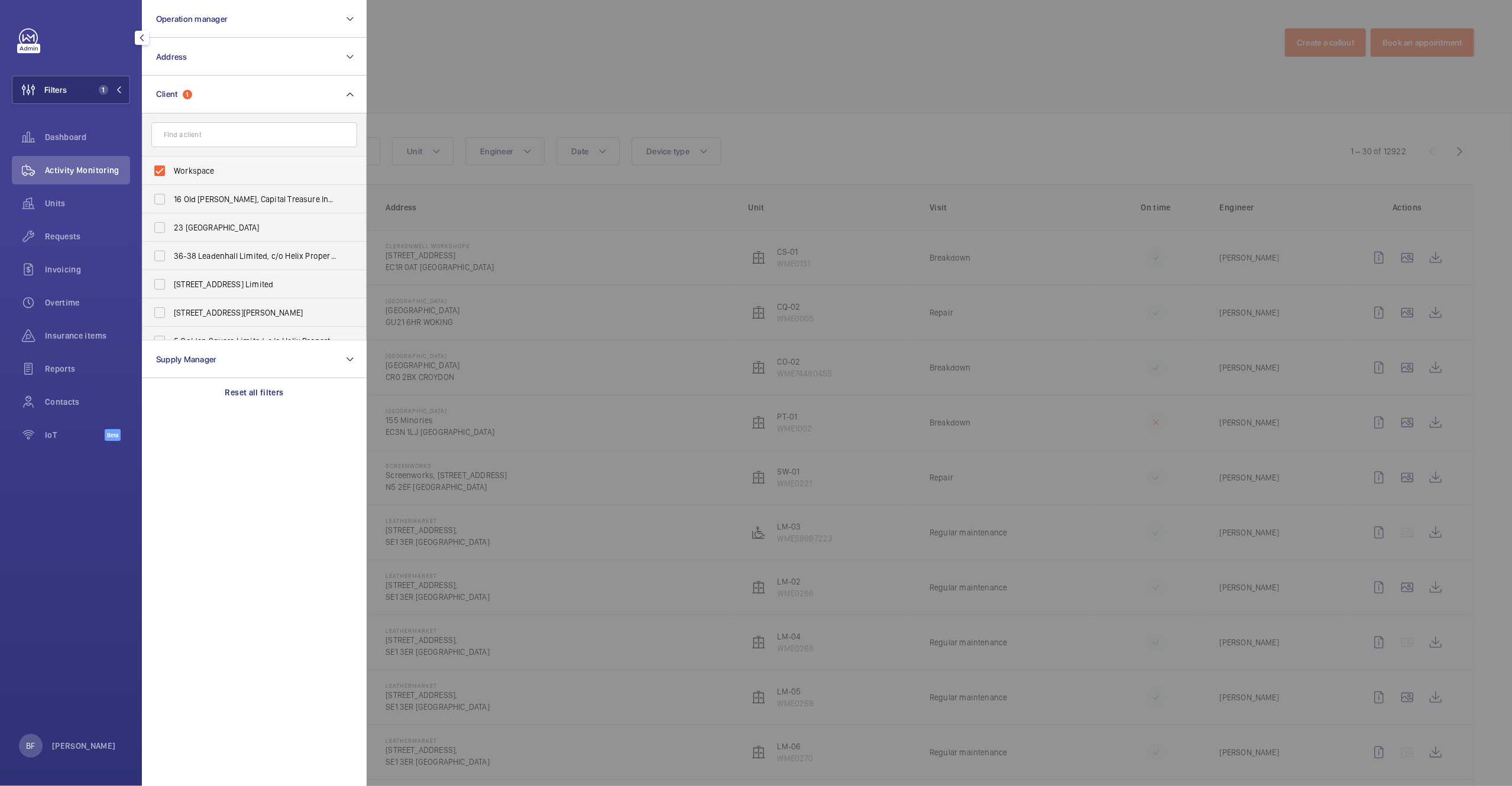
click at [263, 170] on span "Workspace" at bounding box center [255, 170] width 163 height 12
click at [172, 170] on input "Workspace" at bounding box center [160, 171] width 24 height 24
click at [263, 170] on span "Workspace" at bounding box center [255, 170] width 163 height 12
click at [172, 170] on input "Workspace" at bounding box center [160, 171] width 24 height 24
checkbox input "true"
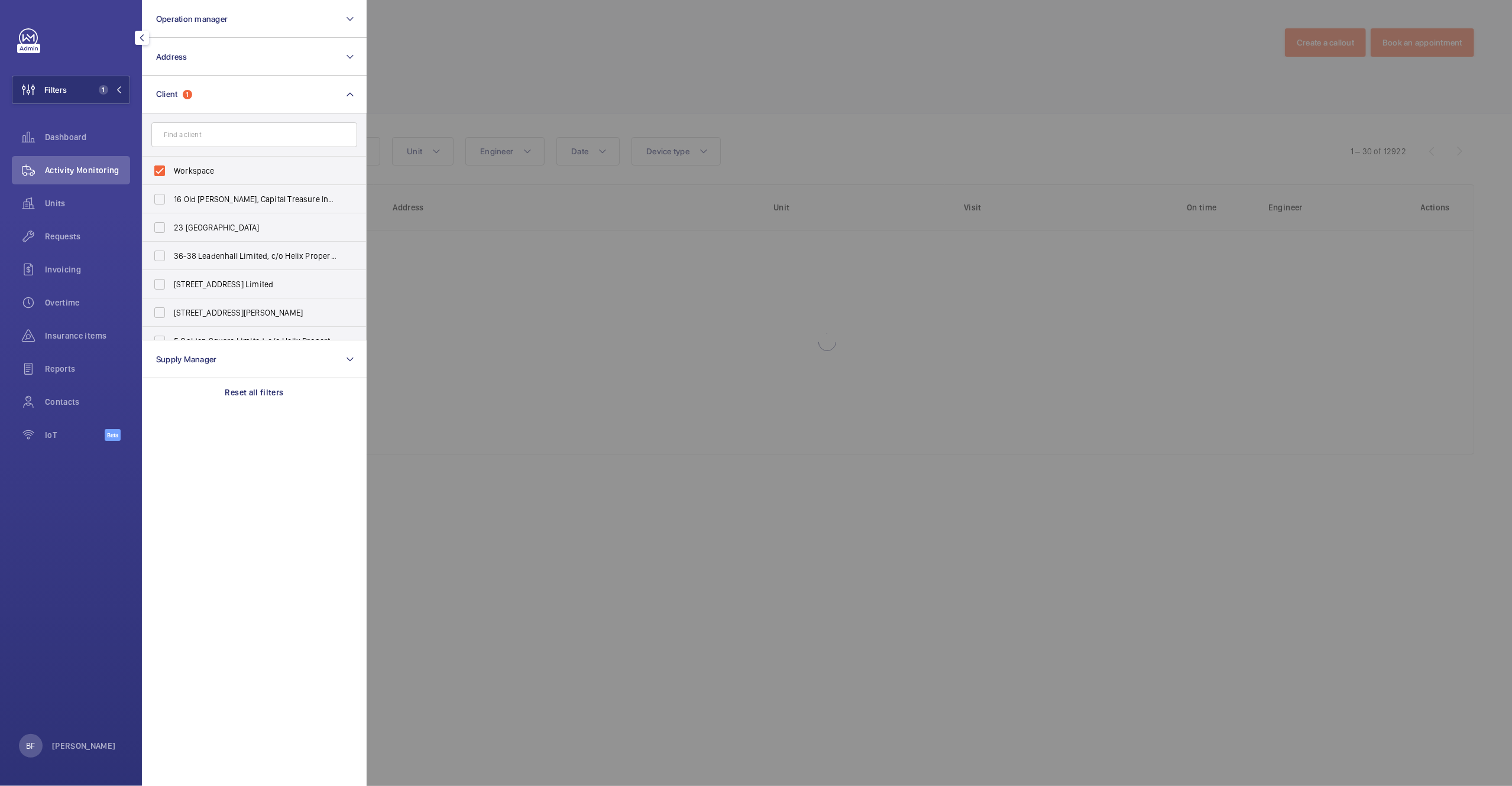
click at [394, 87] on div at bounding box center [1122, 393] width 1512 height 786
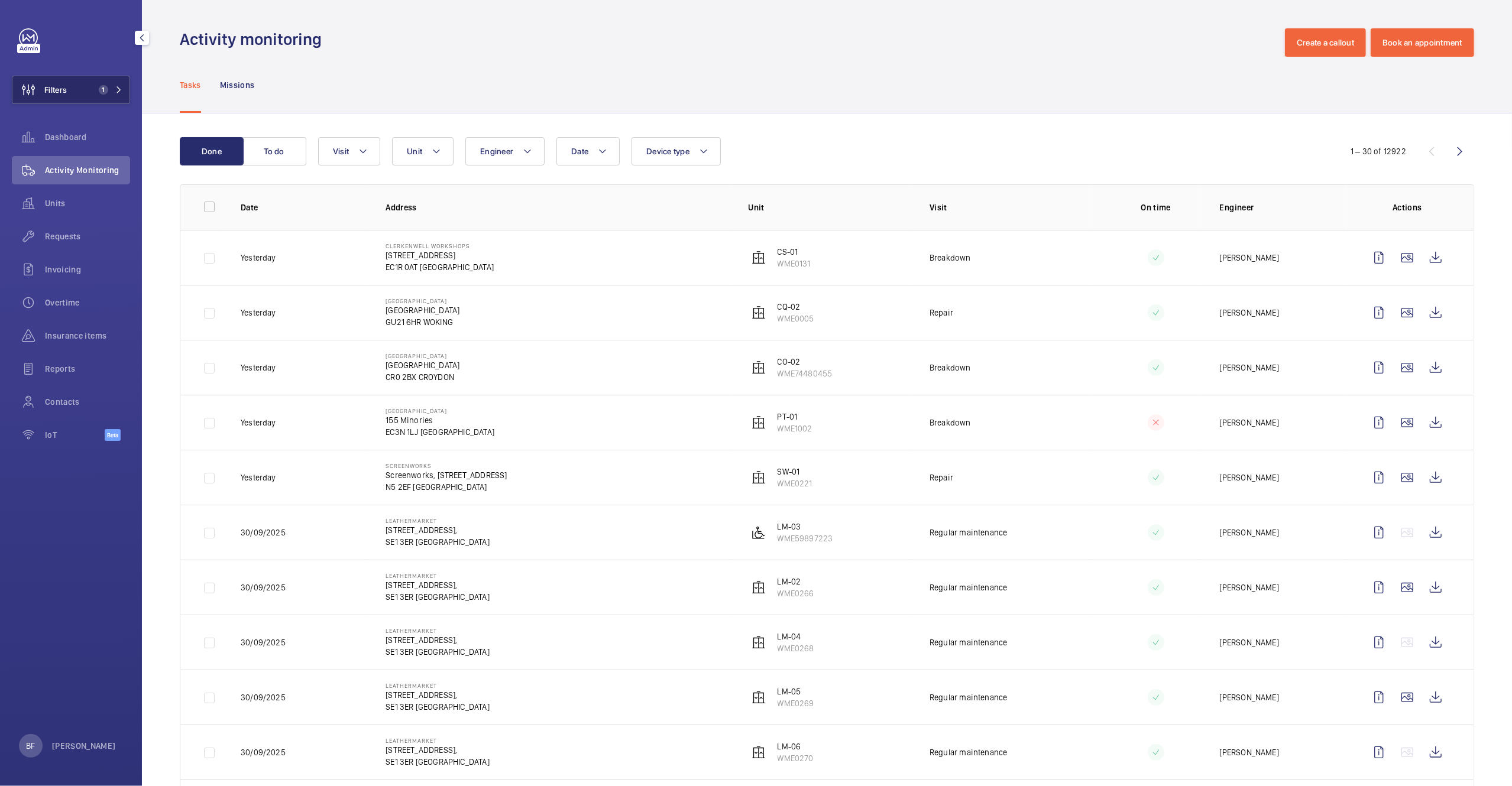
click at [111, 83] on button "Filters 1" at bounding box center [71, 89] width 118 height 28
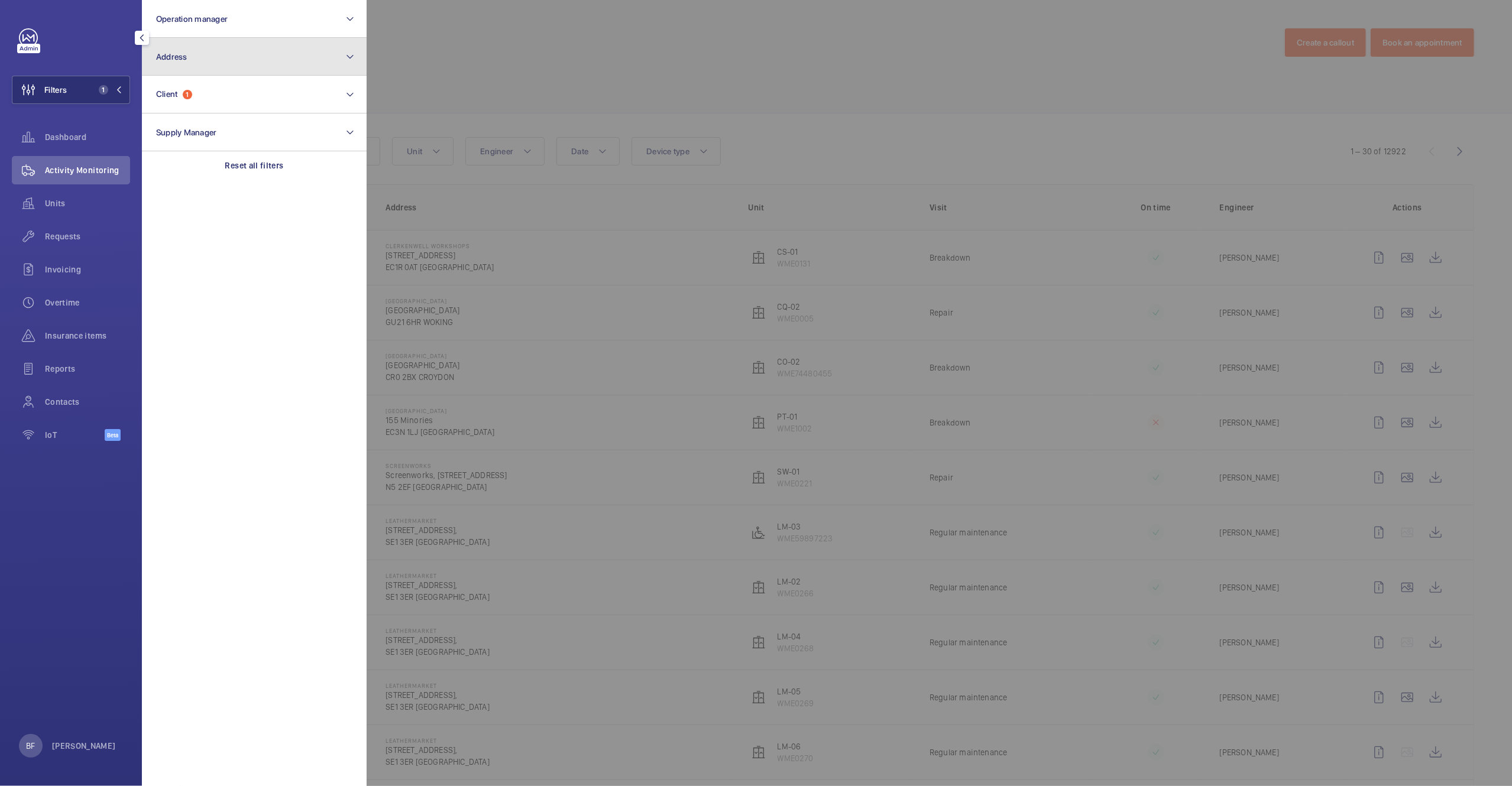
click at [242, 68] on button "Address" at bounding box center [254, 57] width 225 height 38
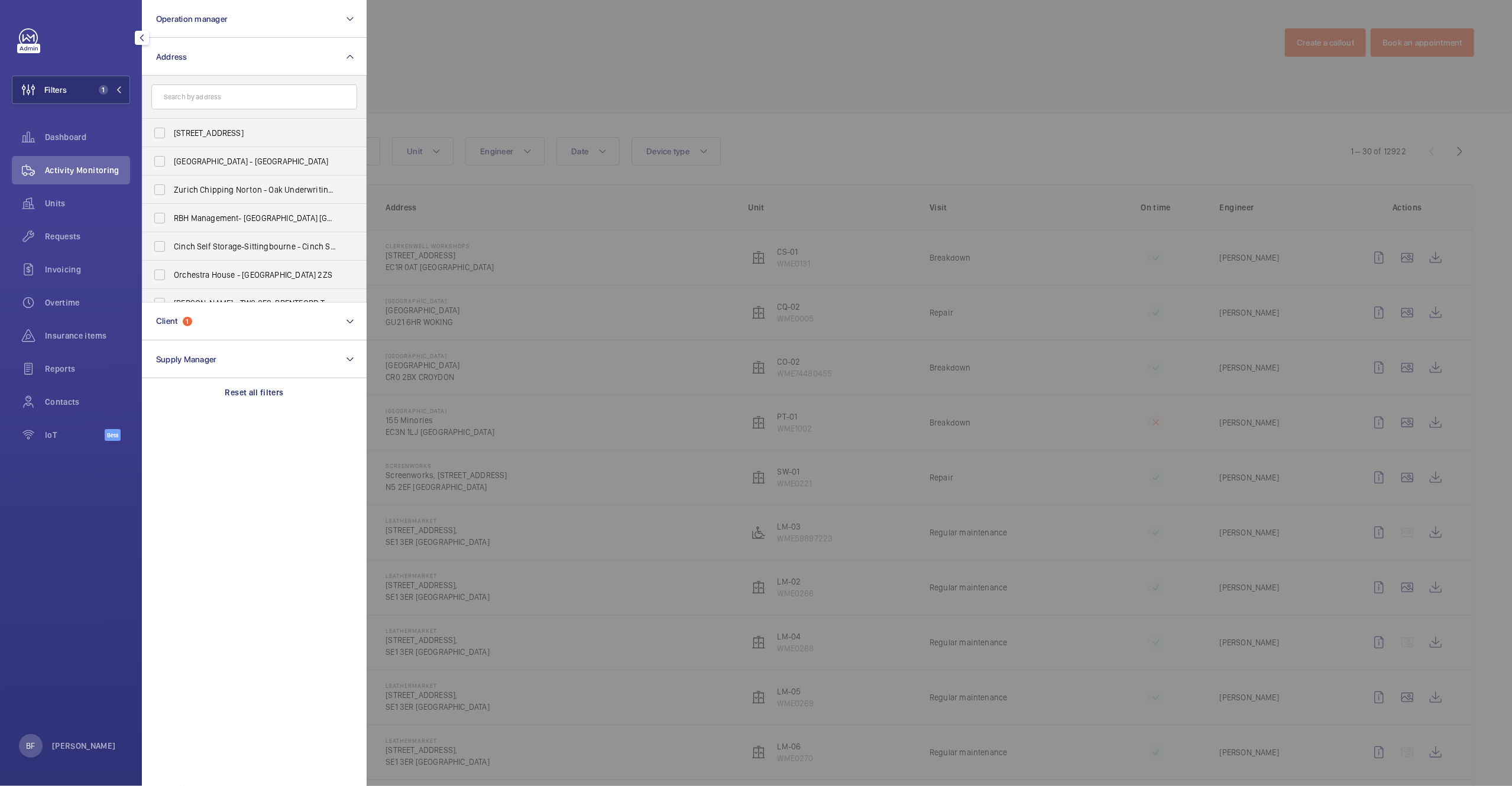
click at [239, 100] on input "text" at bounding box center [254, 97] width 206 height 25
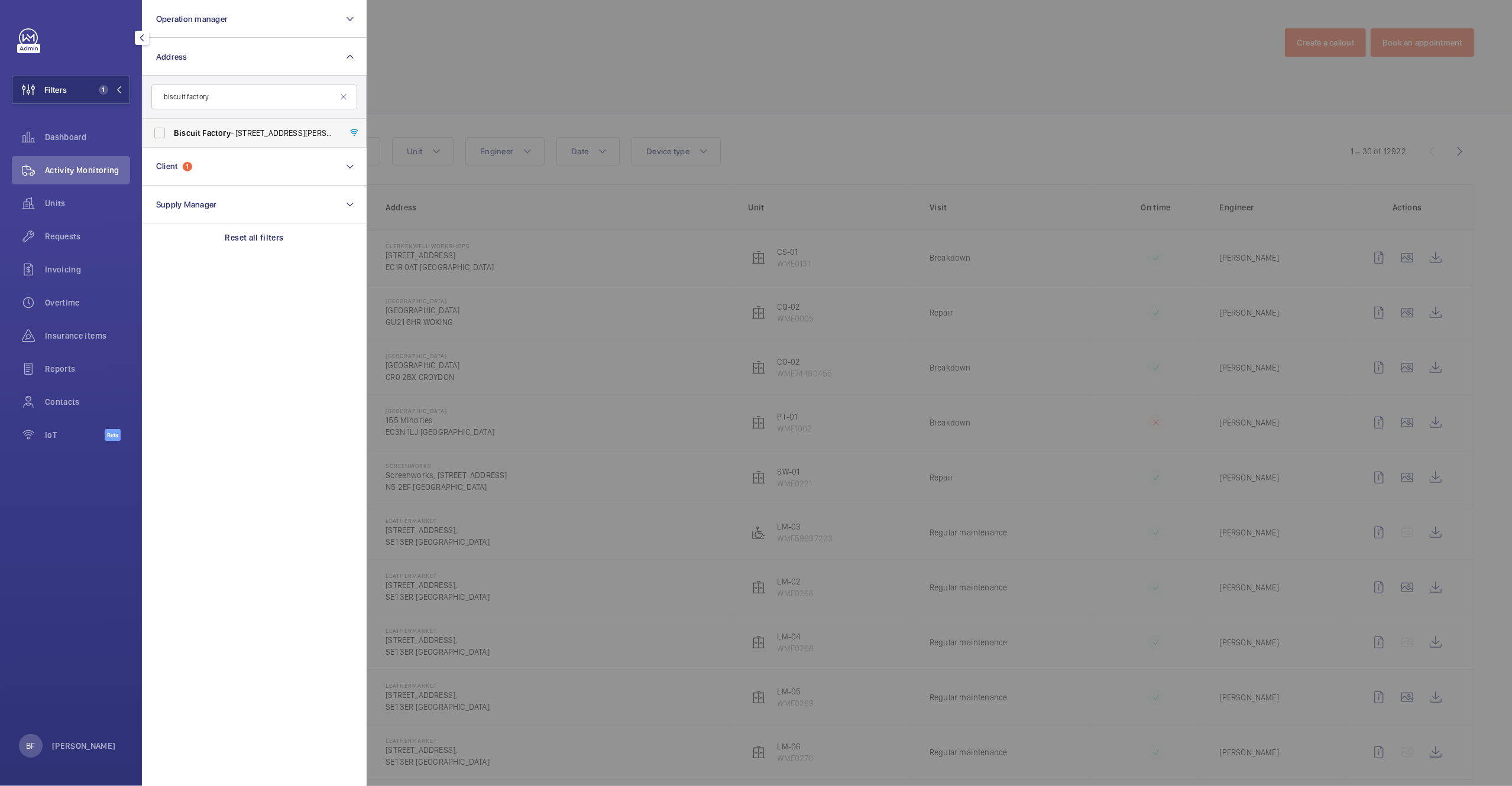
type input "biscuit factory"
click at [291, 127] on span "Biscuit Factory - 100 Drummond Road, LONDON SE16 4DG" at bounding box center [255, 133] width 163 height 12
click at [172, 127] on input "Biscuit Factory - 100 Drummond Road, LONDON SE16 4DG" at bounding box center [160, 133] width 24 height 24
checkbox input "true"
click at [477, 78] on div at bounding box center [1122, 393] width 1512 height 786
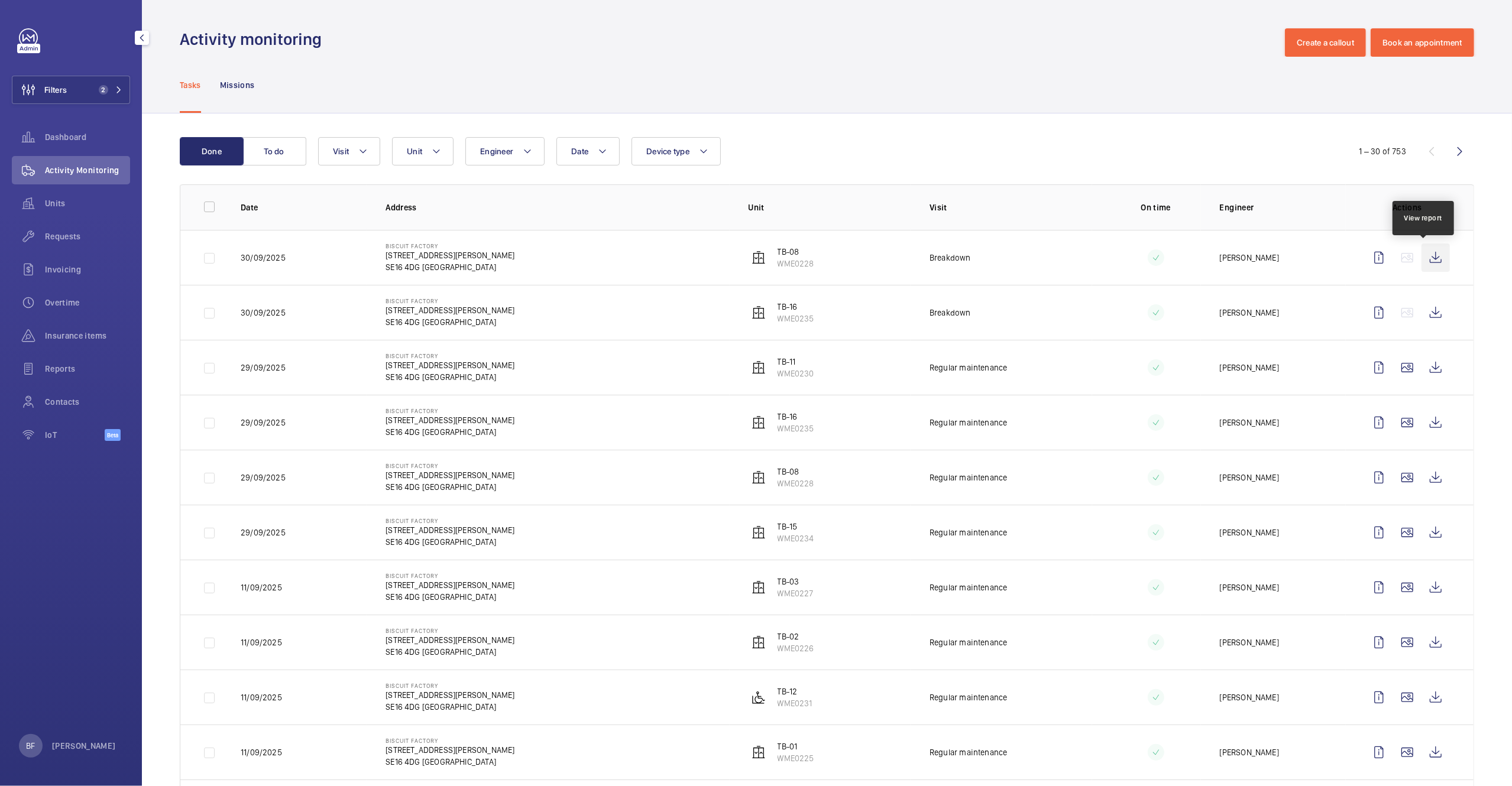
click at [1423, 262] on wm-front-icon-button at bounding box center [1435, 257] width 28 height 28
click at [1428, 313] on wm-front-icon-button at bounding box center [1435, 312] width 28 height 28
click at [129, 89] on button "Filters 2" at bounding box center [71, 89] width 118 height 28
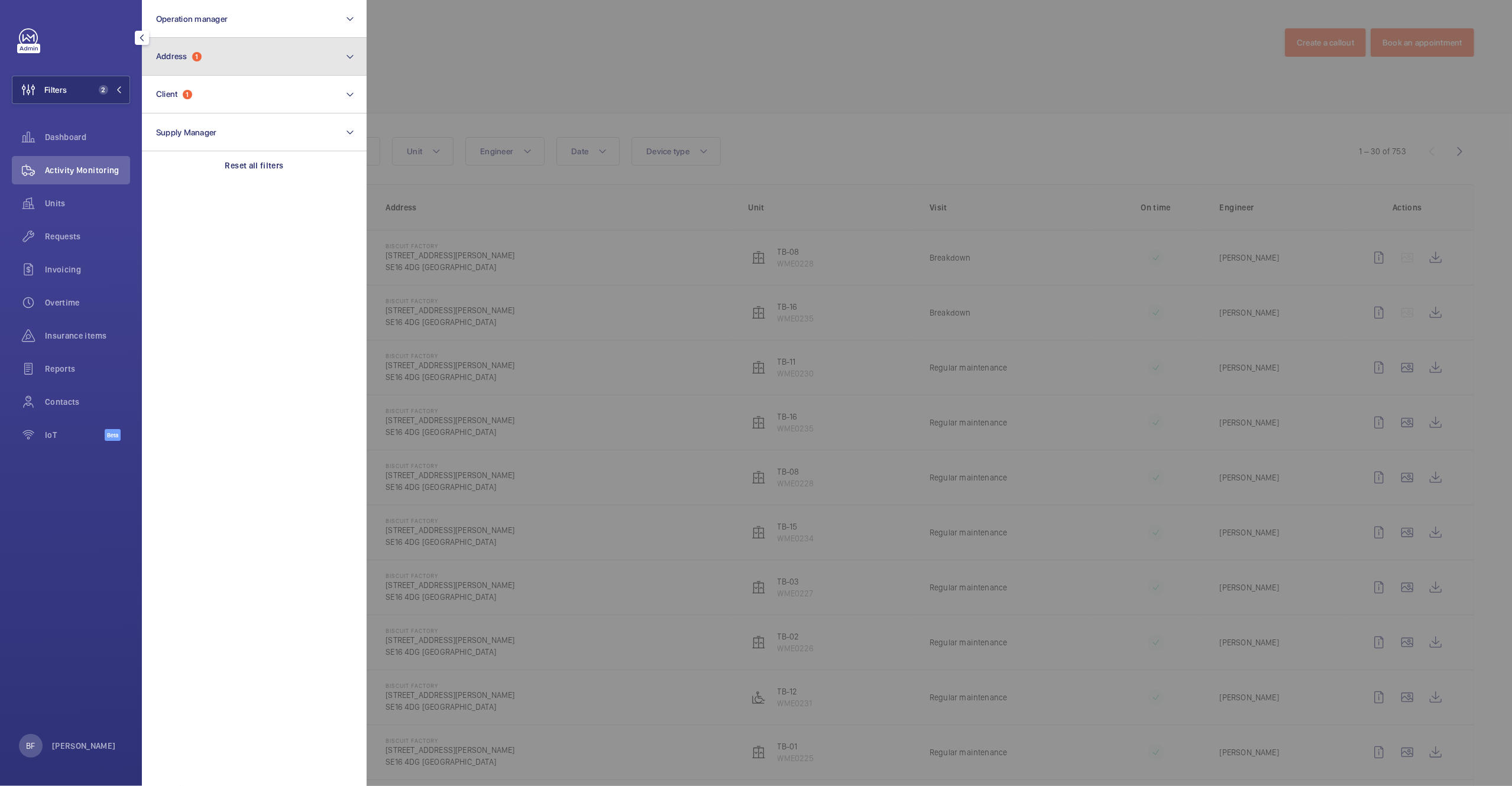
click at [216, 52] on button "Address 1" at bounding box center [254, 57] width 225 height 38
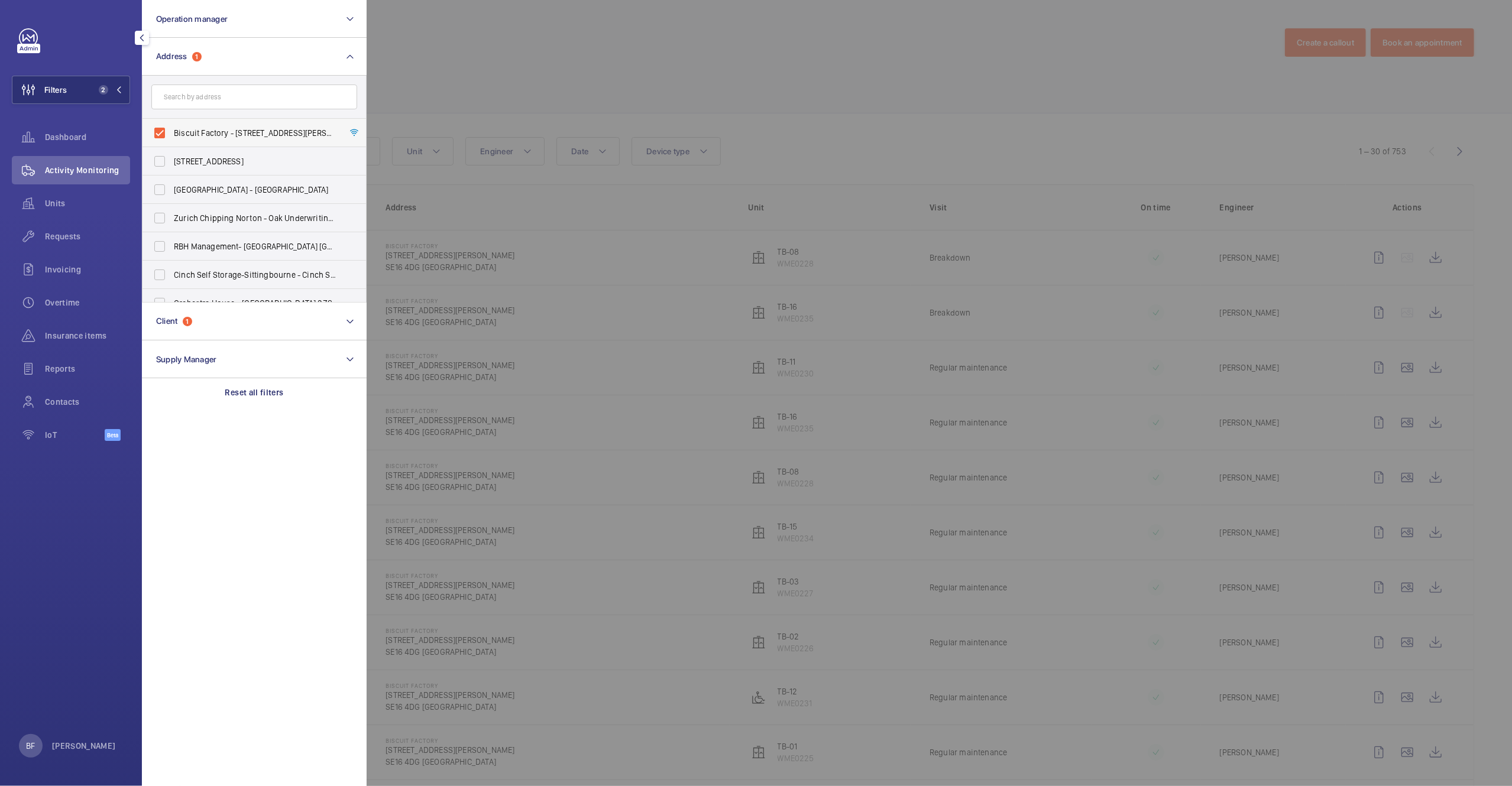
click at [205, 137] on span "Biscuit Factory - 100 Drummond Road, LONDON SE16 4DG" at bounding box center [255, 133] width 163 height 12
click at [172, 137] on input "Biscuit Factory - 100 Drummond Road, LONDON SE16 4DG" at bounding box center [160, 133] width 24 height 24
checkbox input "false"
click at [501, 86] on div at bounding box center [1122, 393] width 1512 height 786
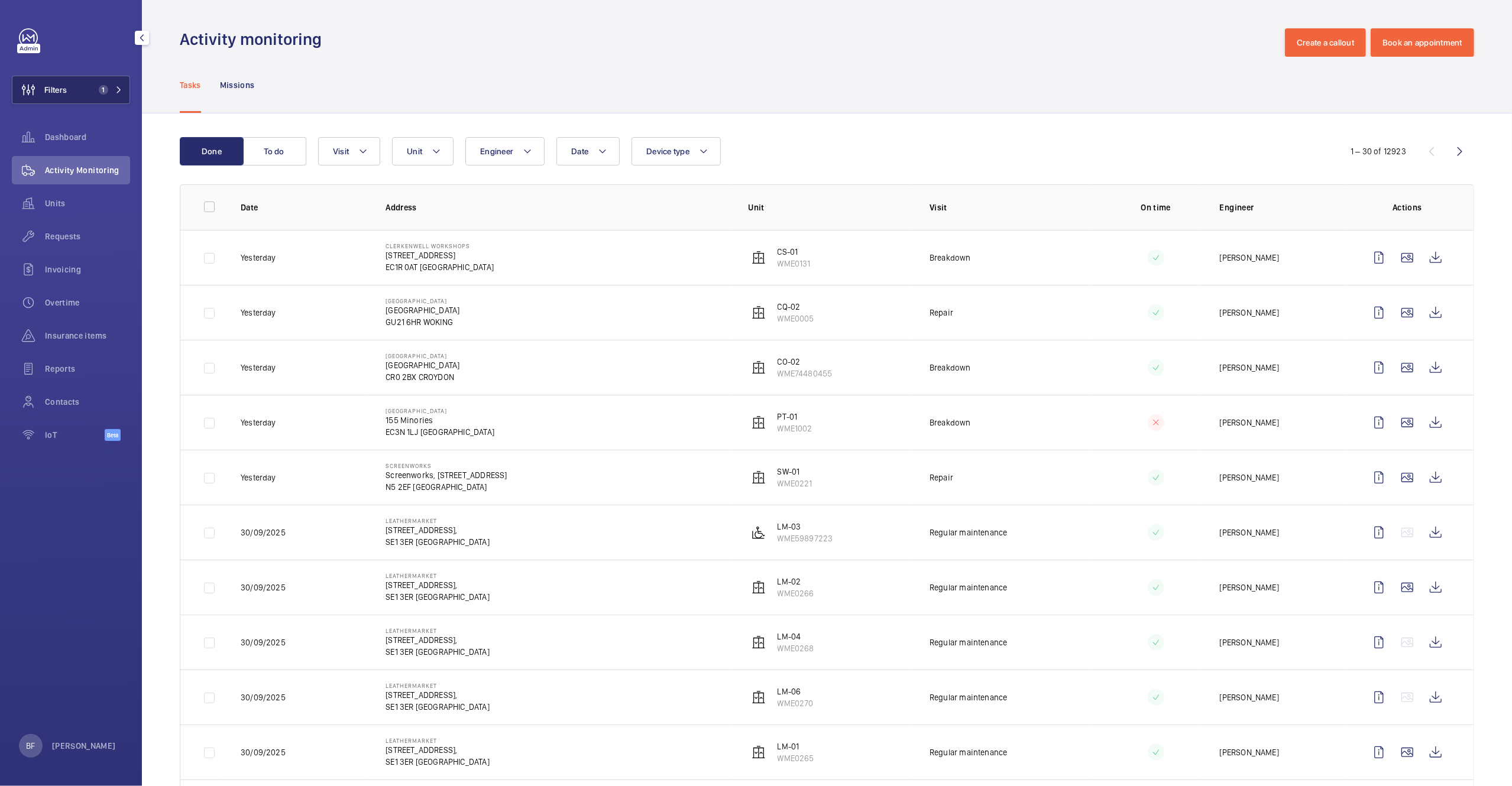
drag, startPoint x: 109, startPoint y: 80, endPoint x: 116, endPoint y: 83, distance: 7.6
click at [109, 80] on button "Filters 1" at bounding box center [71, 89] width 118 height 28
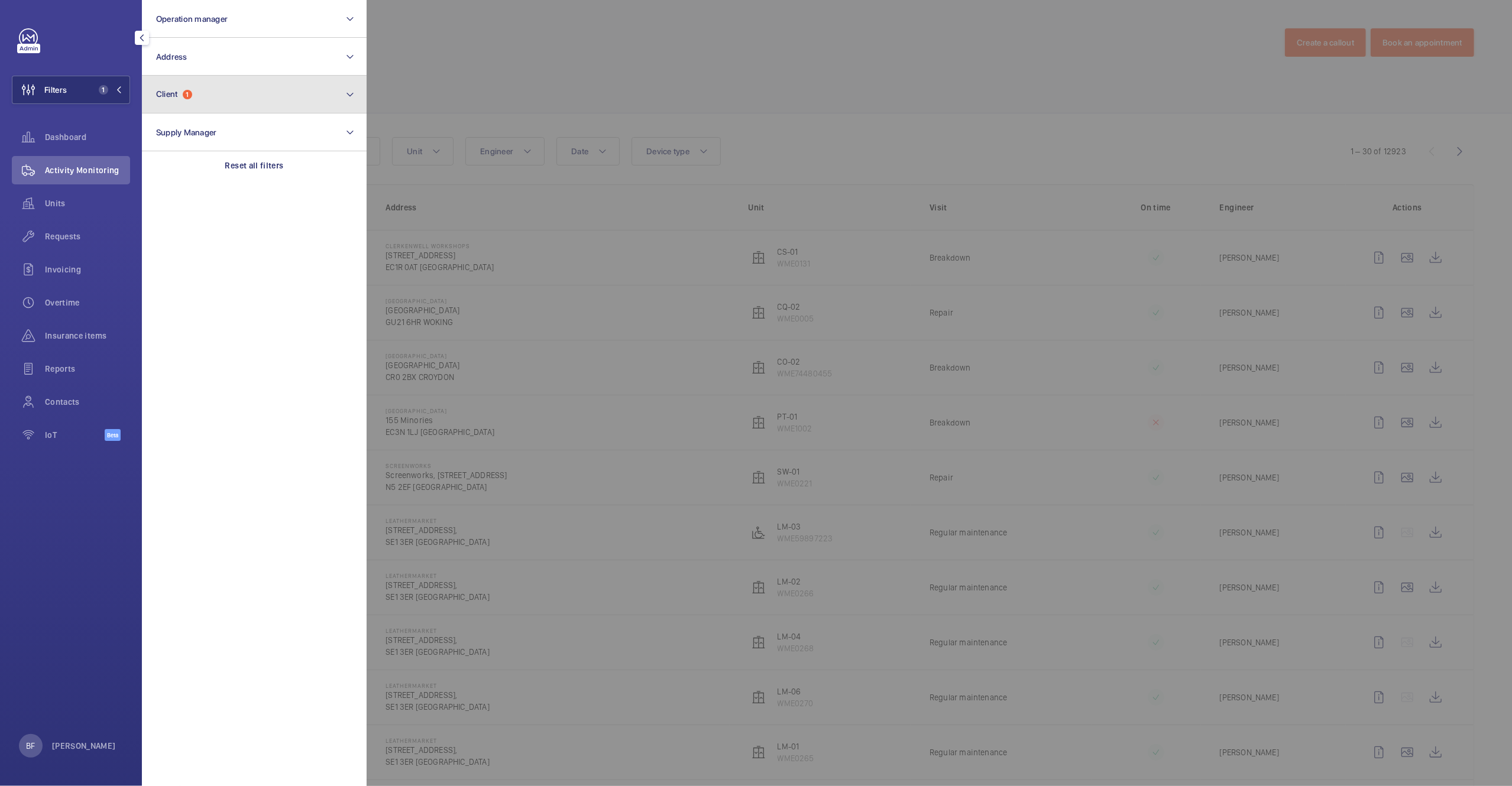
click at [217, 98] on button "Client 1" at bounding box center [254, 94] width 225 height 38
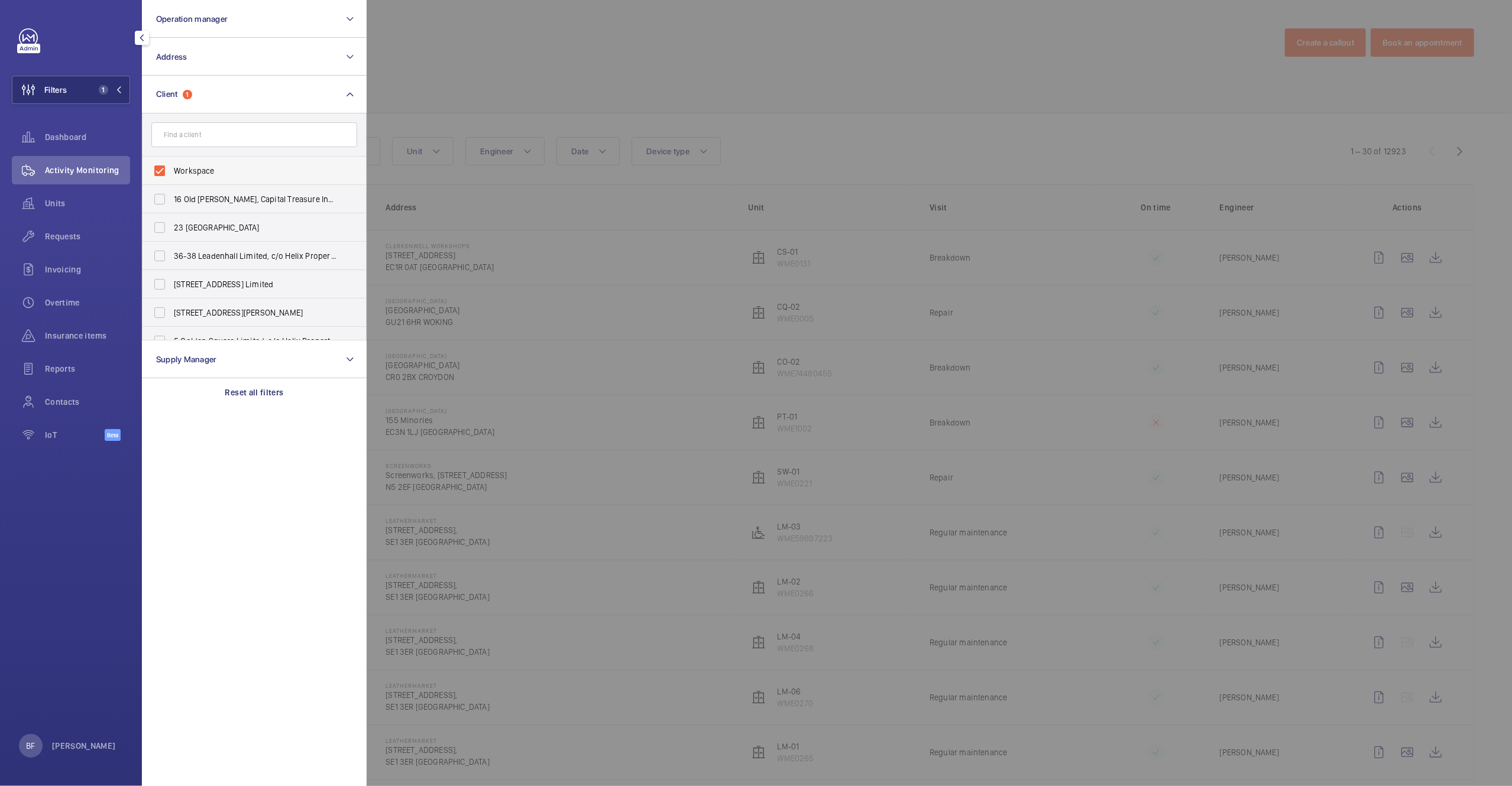
click at [183, 183] on label "Workspace" at bounding box center [245, 170] width 206 height 28
click at [172, 183] on input "Workspace" at bounding box center [160, 171] width 24 height 24
checkbox input "false"
click at [203, 113] on form at bounding box center [254, 135] width 224 height 43
click at [203, 117] on form at bounding box center [254, 135] width 224 height 43
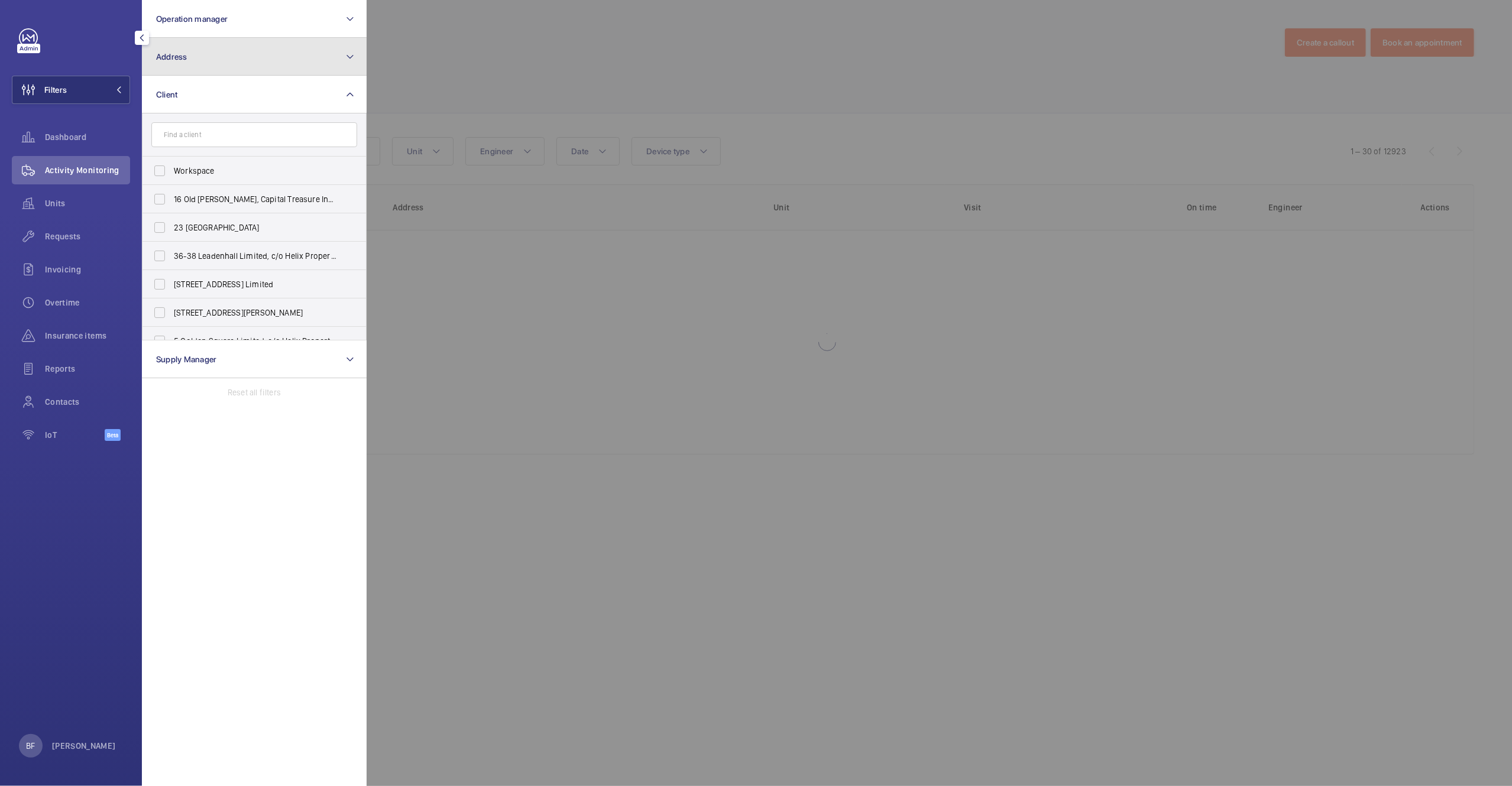
click at [210, 42] on button "Address" at bounding box center [254, 57] width 225 height 38
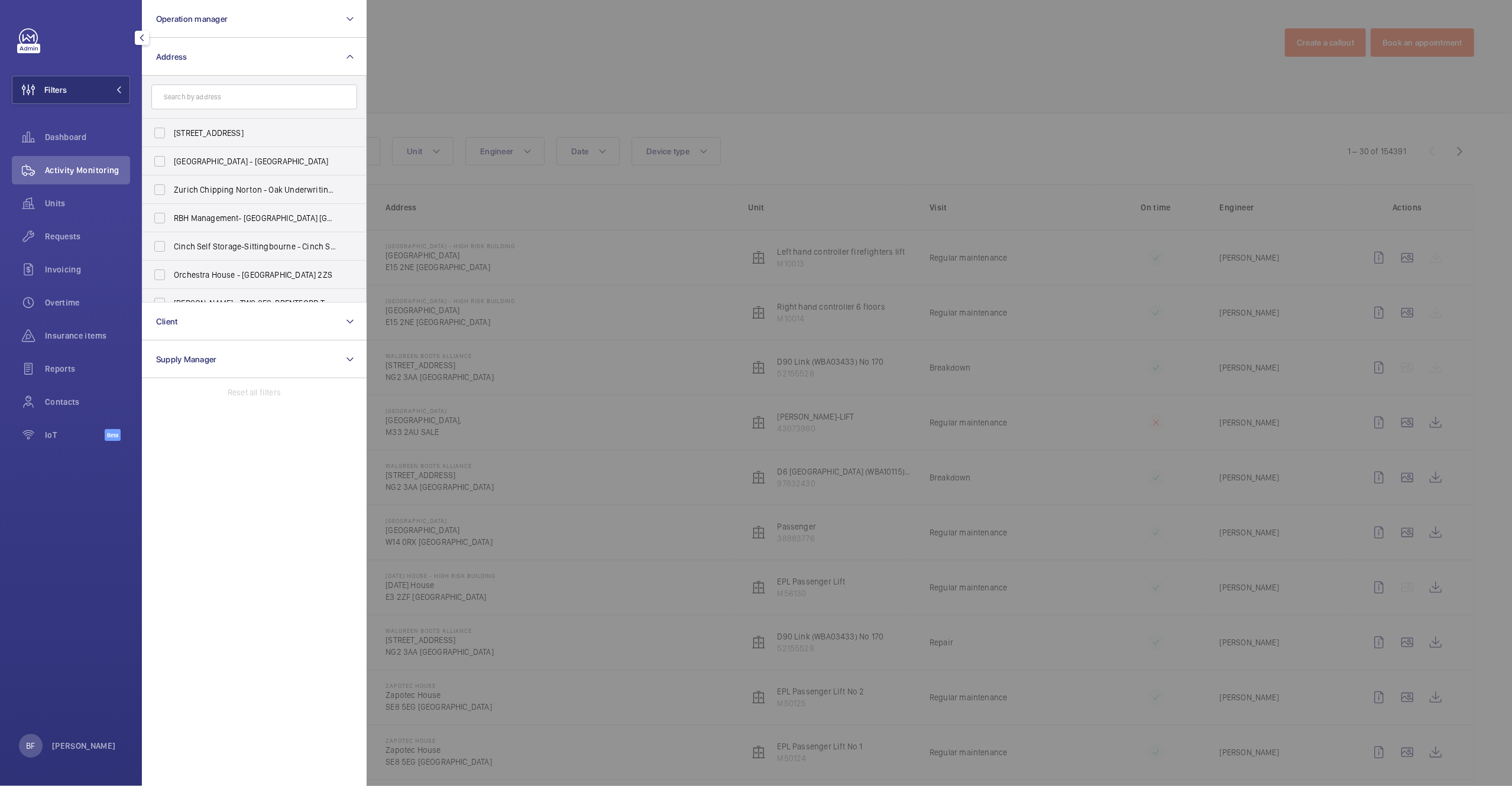
click at [212, 102] on input "text" at bounding box center [254, 97] width 206 height 25
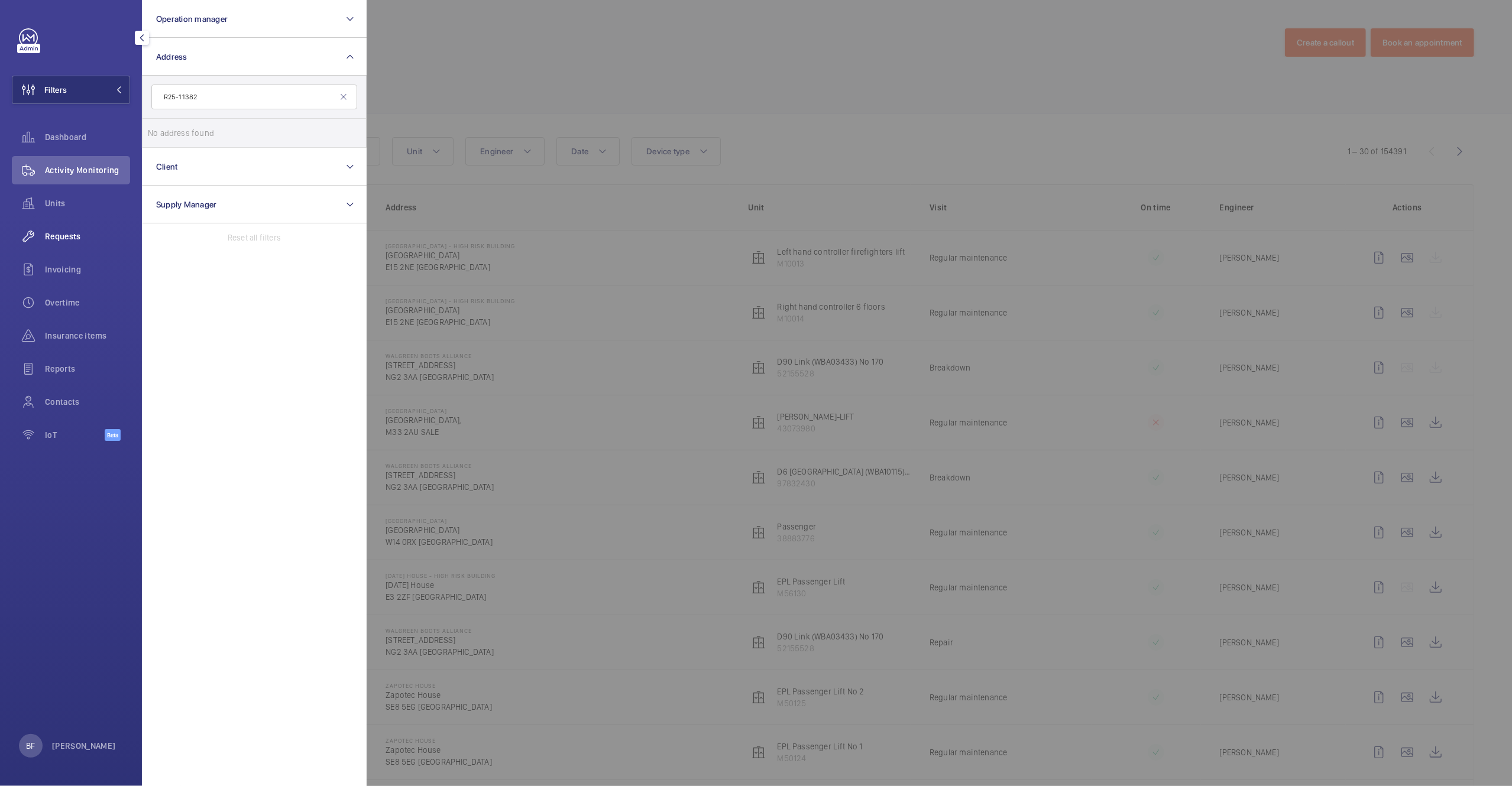
type input "R25-11382"
click at [59, 235] on span "Requests" at bounding box center [87, 236] width 85 height 12
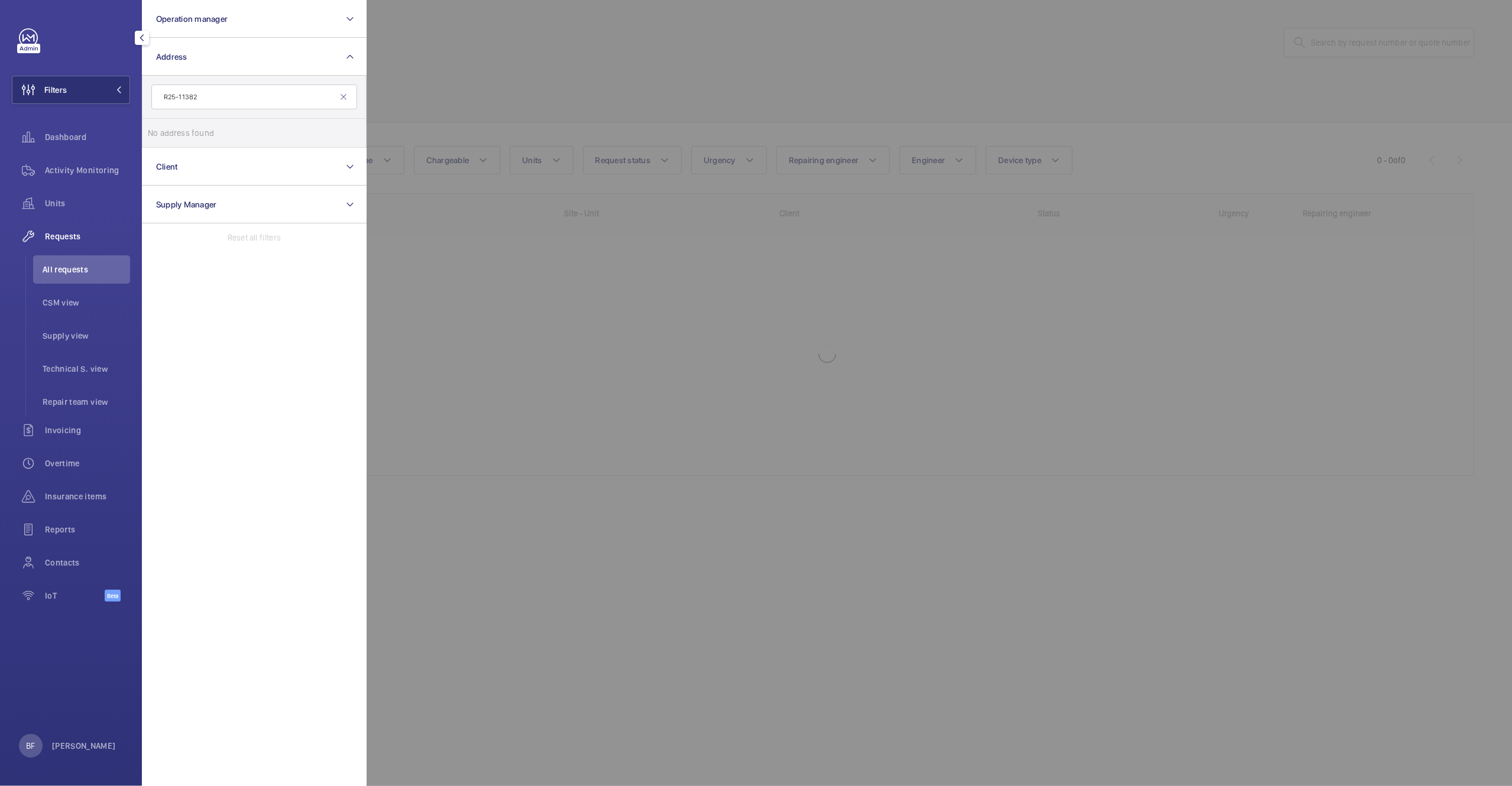
click at [343, 98] on mat-icon at bounding box center [344, 97] width 10 height 10
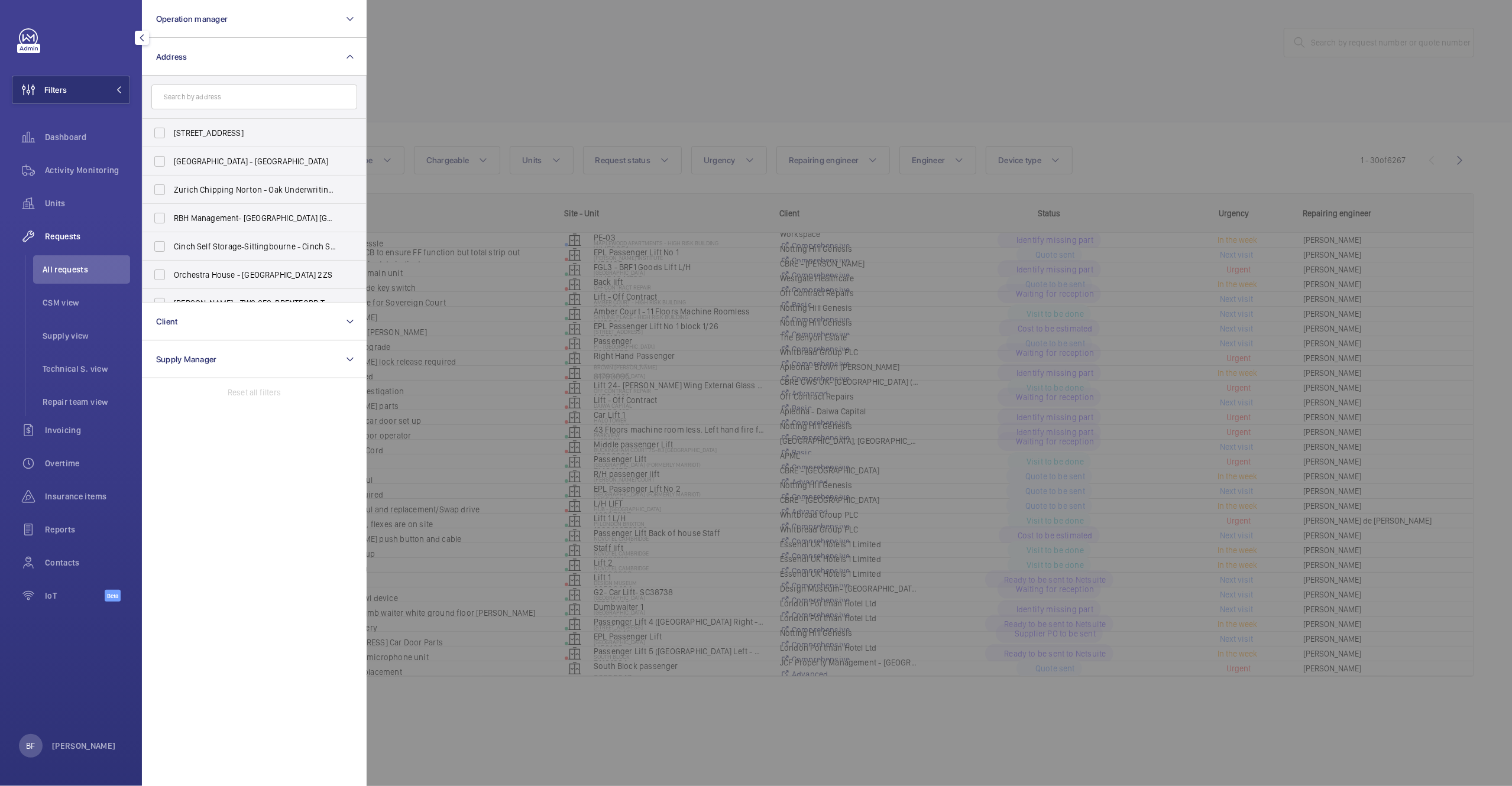
click at [777, 98] on div at bounding box center [1122, 393] width 1512 height 786
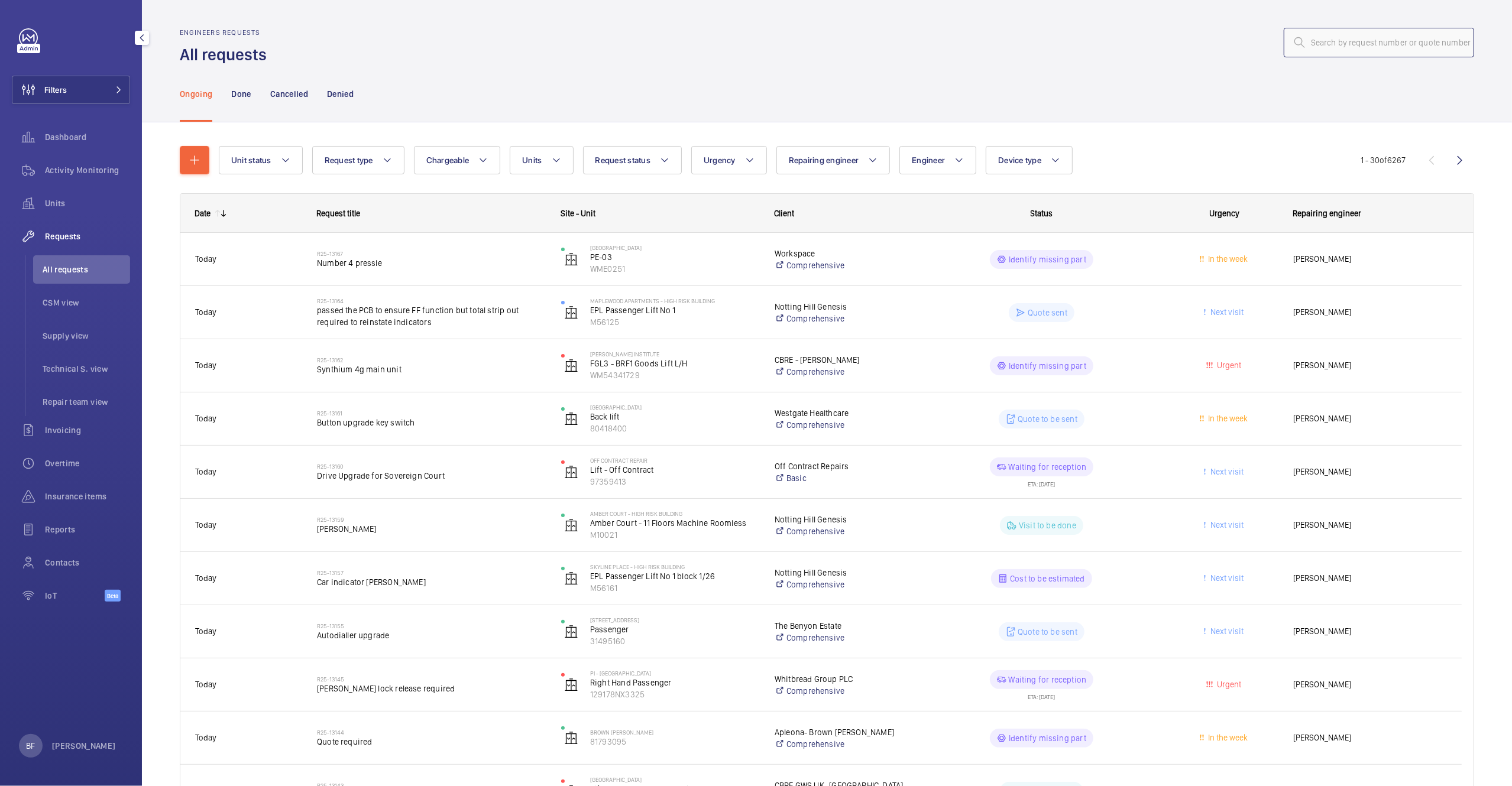
click at [1313, 46] on input "text" at bounding box center [1378, 42] width 190 height 30
paste input "R25-11382"
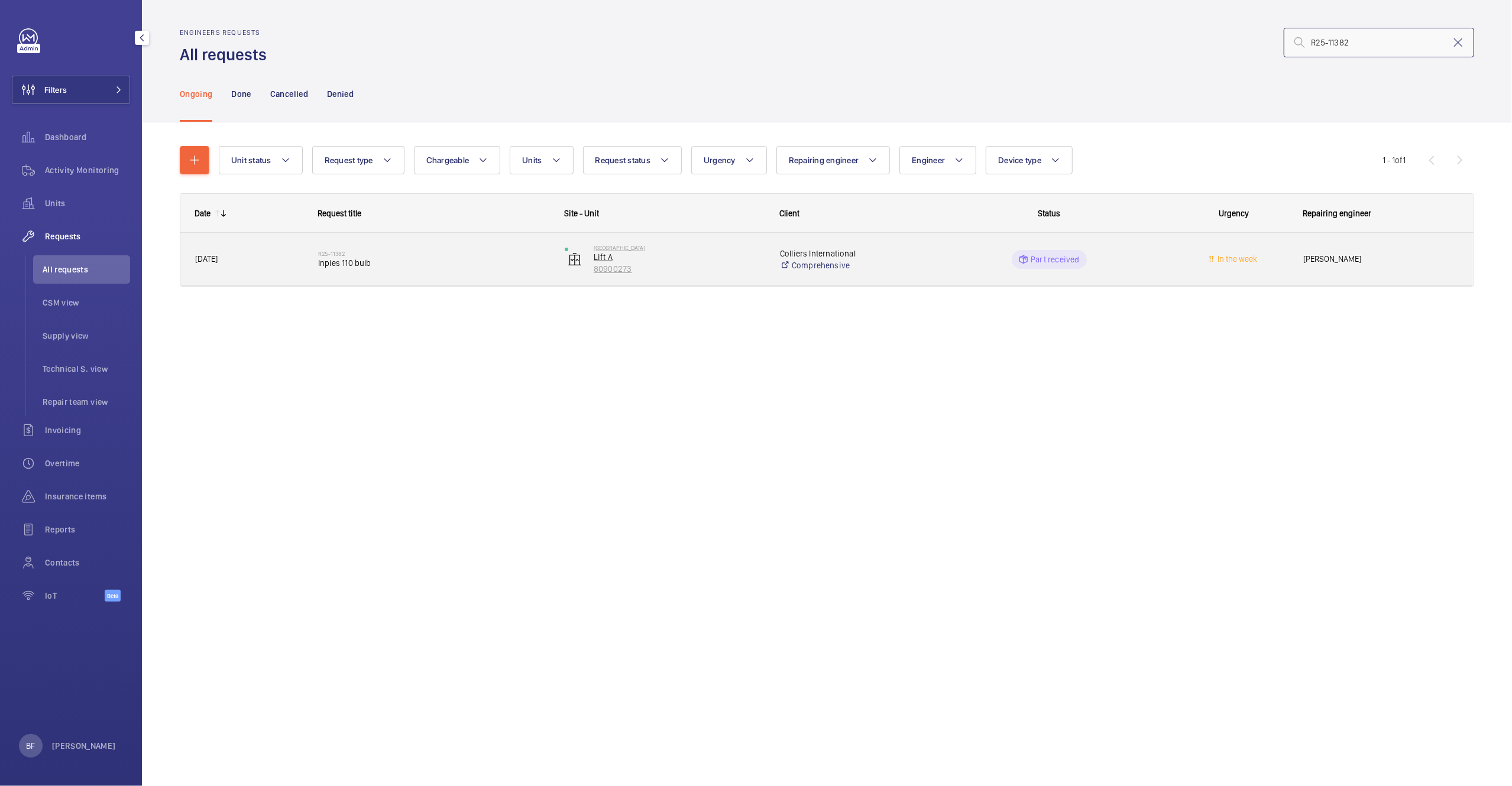
type input "R25-11382"
click at [679, 266] on p "80900273" at bounding box center [679, 268] width 171 height 12
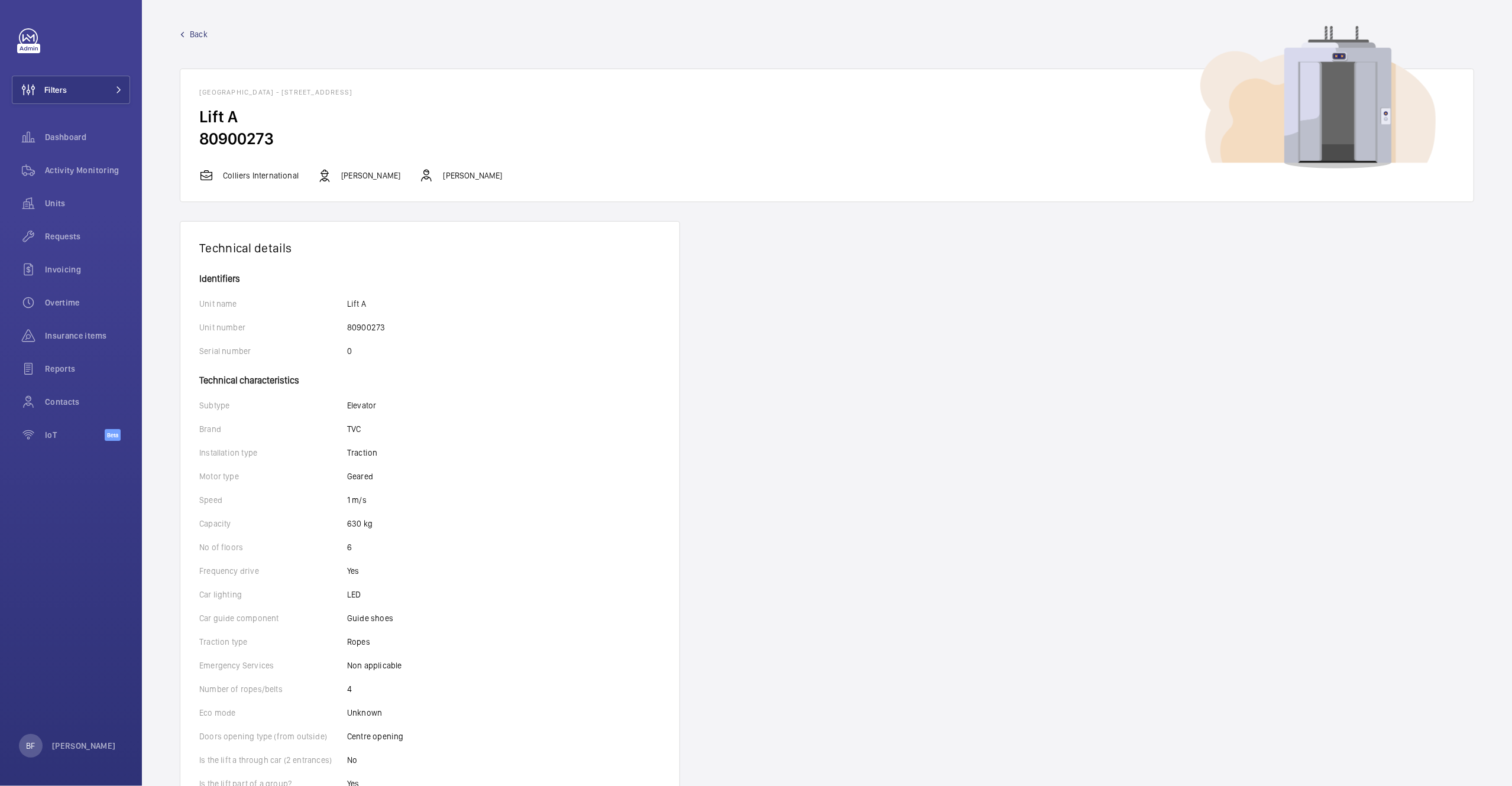
click at [194, 32] on span "Back" at bounding box center [199, 34] width 18 height 12
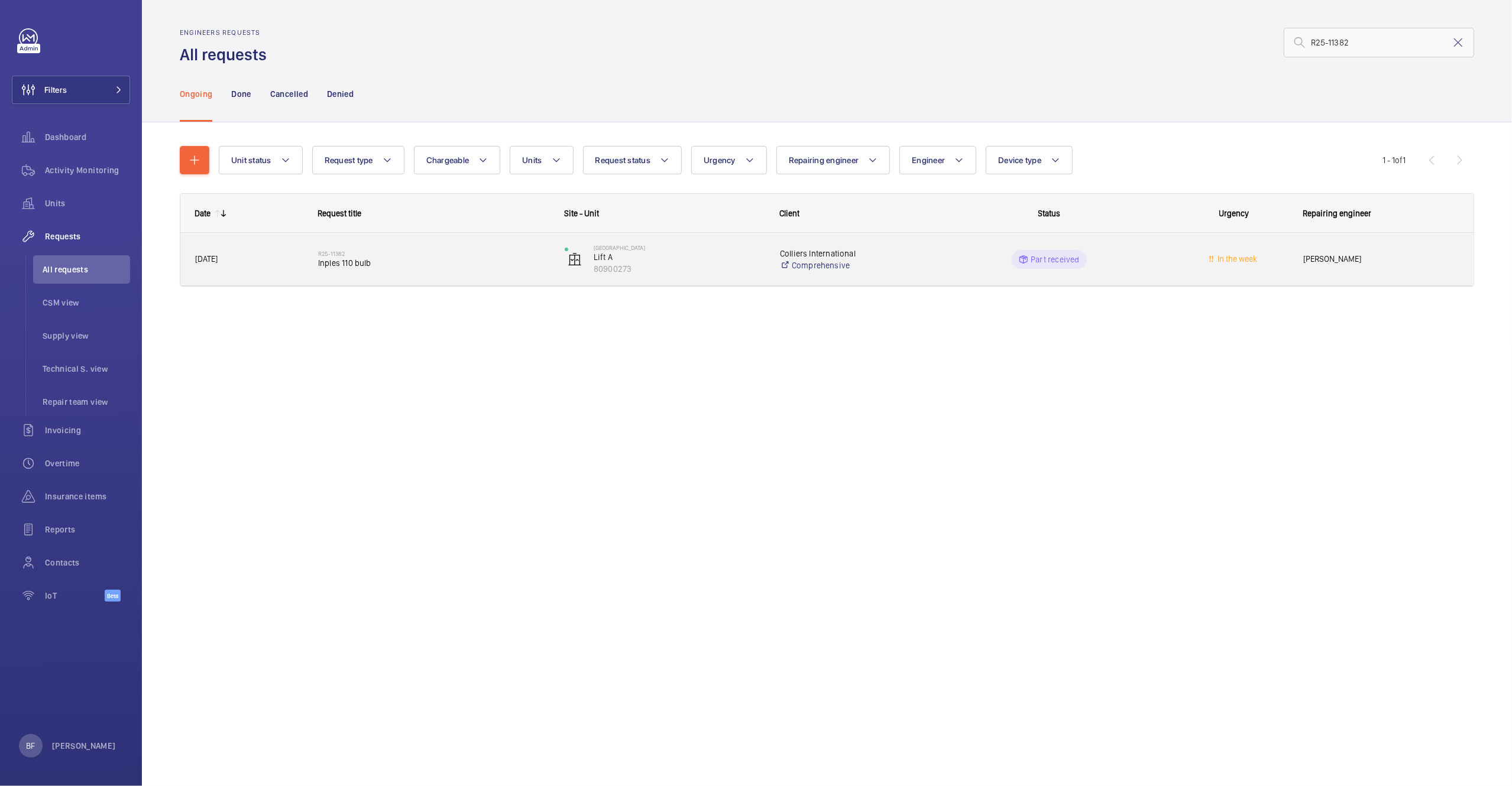
click at [1394, 274] on div "[PERSON_NAME]" at bounding box center [1381, 259] width 183 height 37
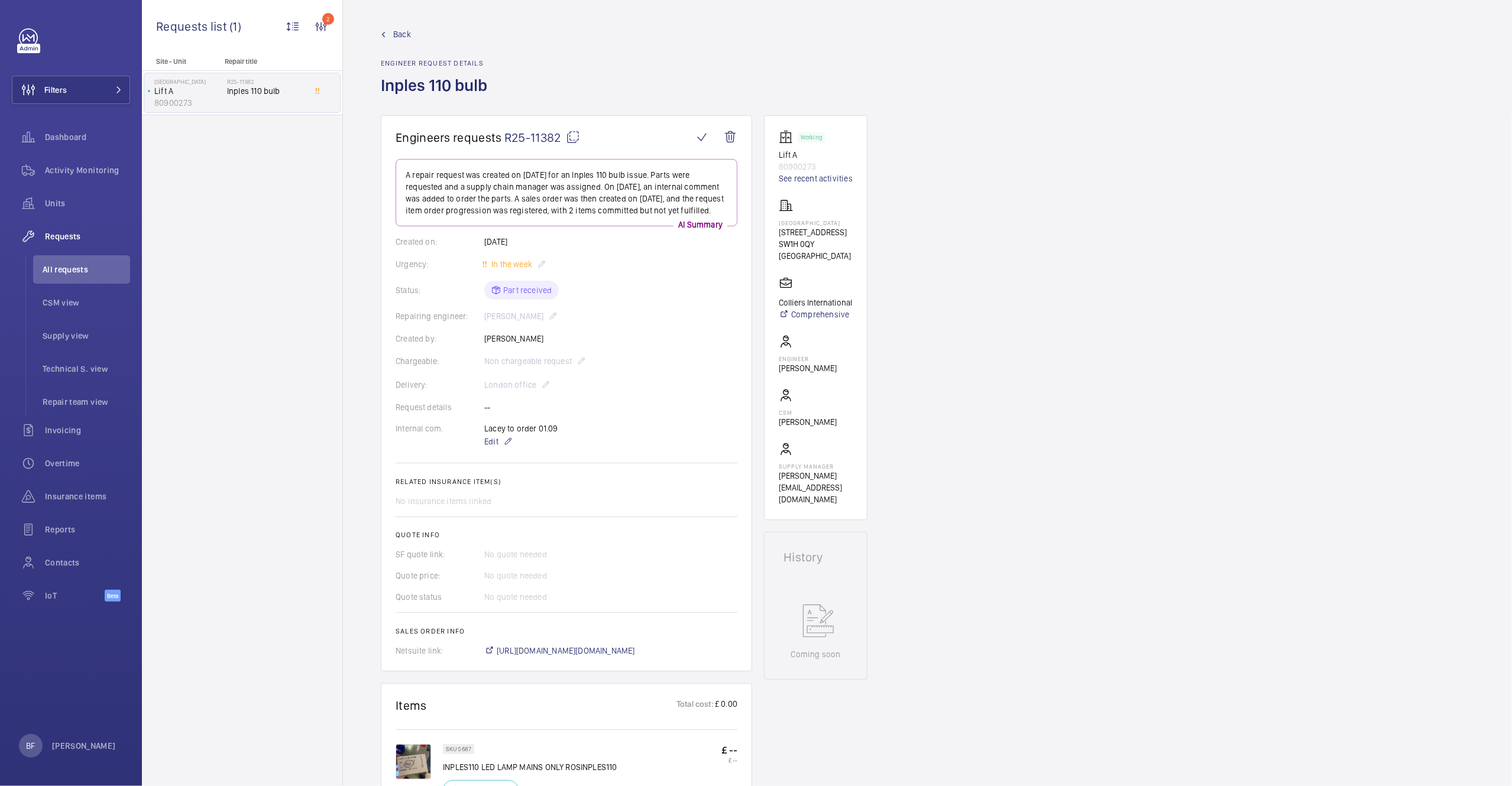
scroll to position [3, 0]
click at [635, 654] on span "https://6461500.app.netsuite.com/app/accounting/transactions/salesord.nl?id=303…" at bounding box center [566, 648] width 138 height 12
click at [561, 336] on wm-front-card-body "A repair request was created on 2025-08-27 for an Inples 110 bulb issue. Parts …" at bounding box center [567, 405] width 342 height 497
click at [79, 89] on button "Filters" at bounding box center [71, 89] width 118 height 28
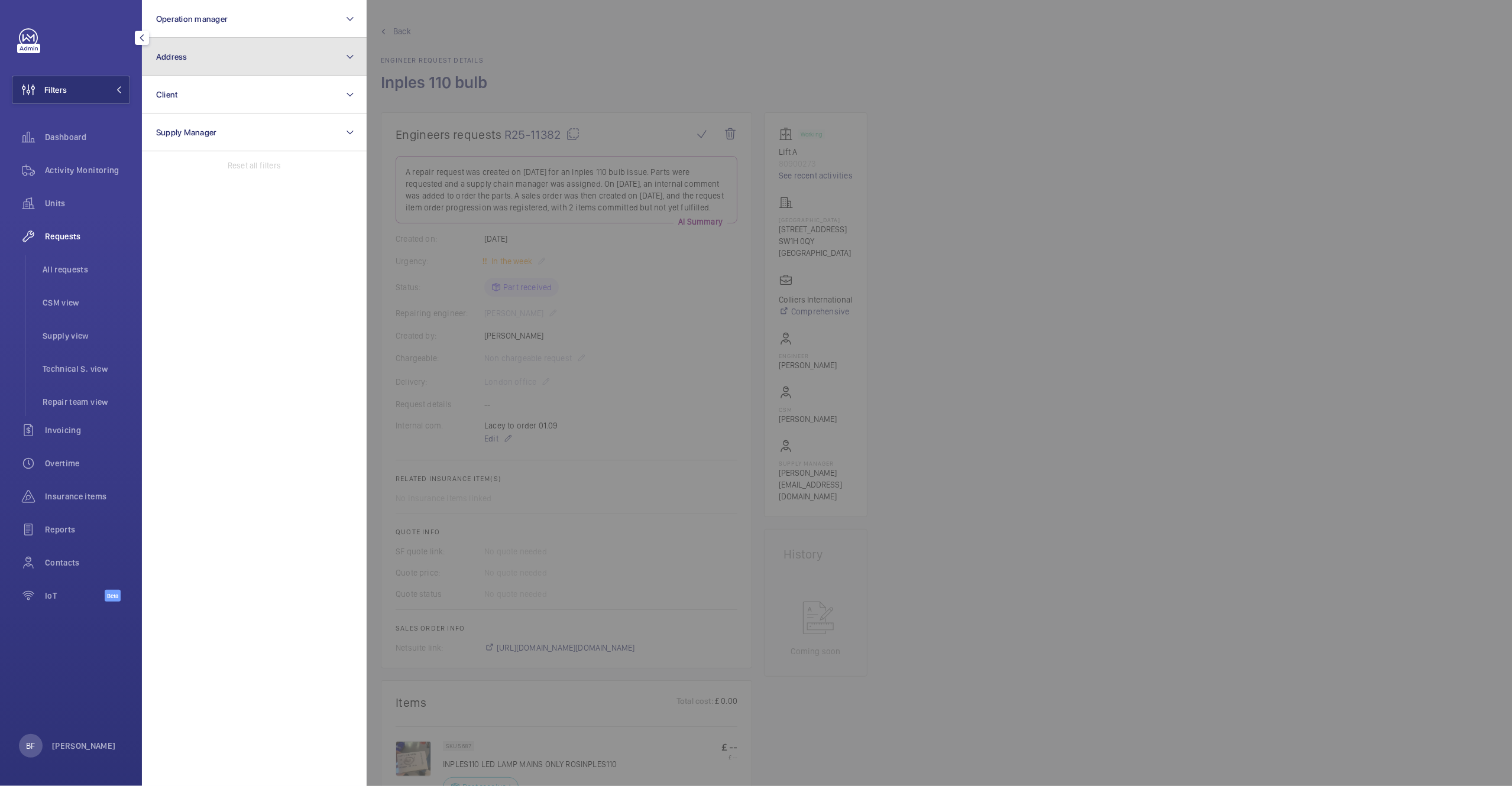
click at [251, 60] on button "Address" at bounding box center [254, 57] width 225 height 38
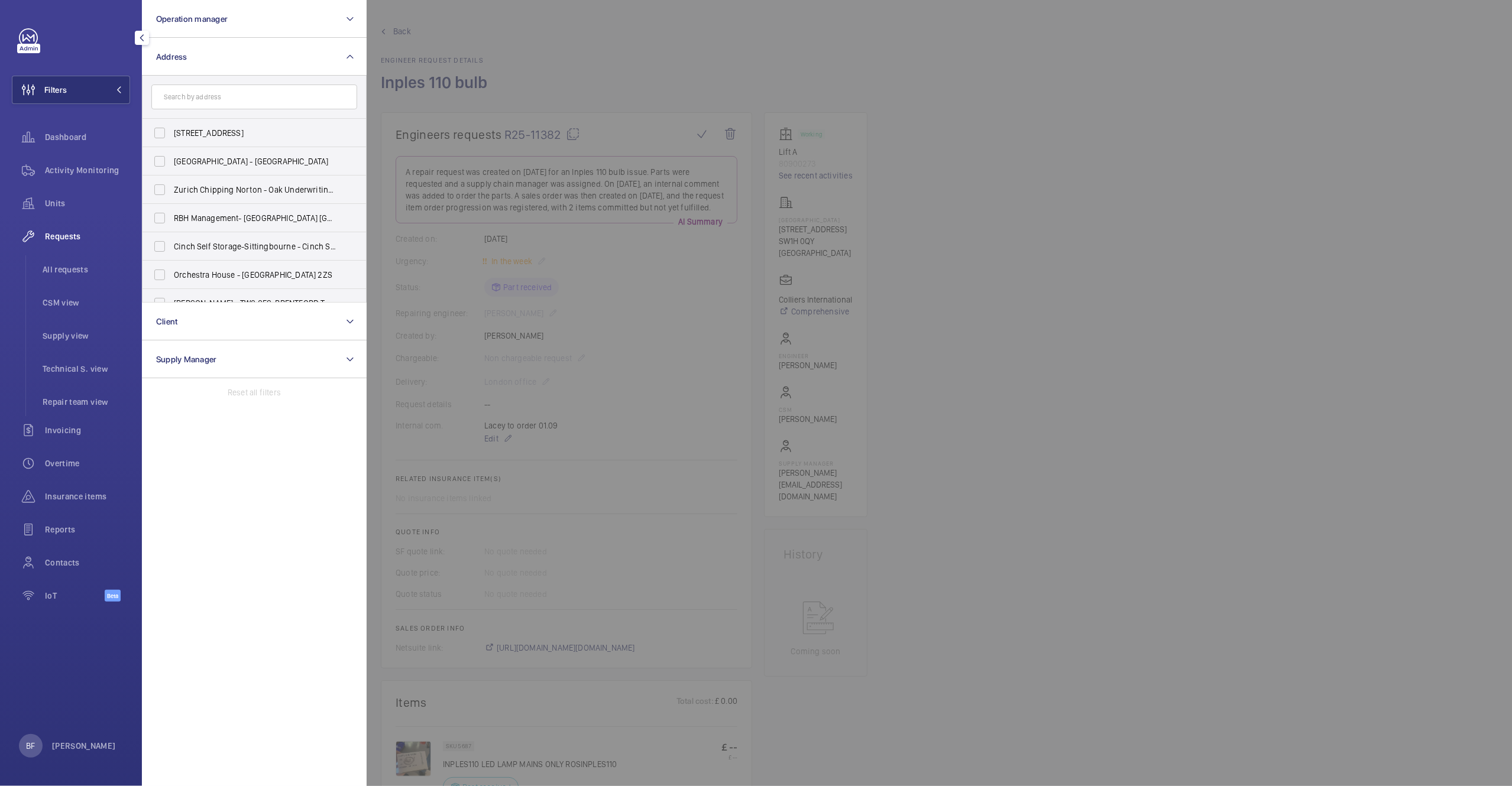
click at [250, 100] on input "text" at bounding box center [254, 97] width 206 height 25
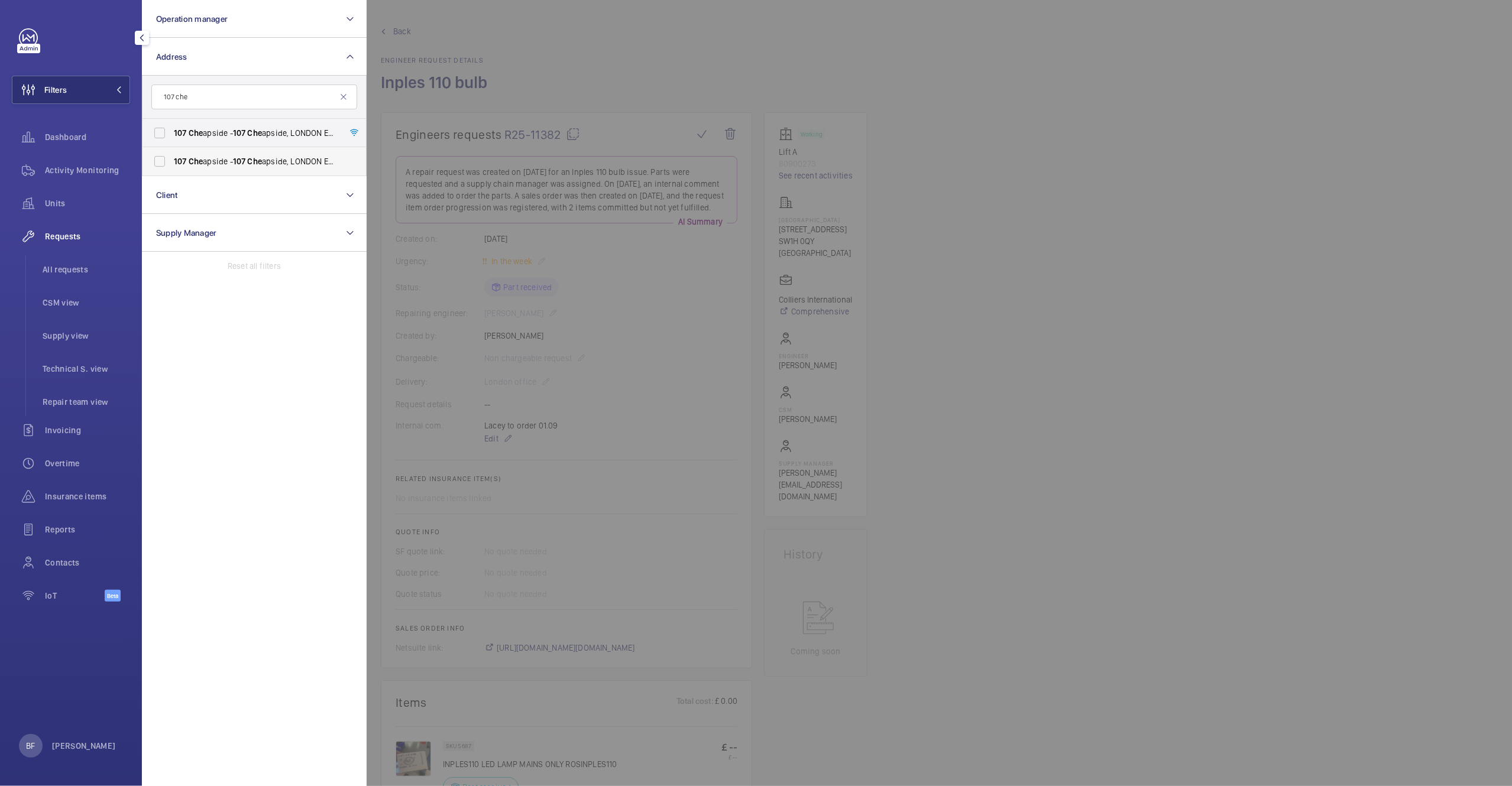
type input "107 che"
click at [268, 161] on span "107 Che apside - 107 Che apside, LONDON EC2V 6DN" at bounding box center [255, 161] width 163 height 12
click at [172, 161] on input "107 Che apside - 107 Che apside, LONDON EC2V 6DN" at bounding box center [160, 161] width 24 height 24
checkbox input "true"
click at [272, 131] on span "107 Che apside - 107 Che apside, LONDON EC2V 6DN" at bounding box center [255, 133] width 163 height 12
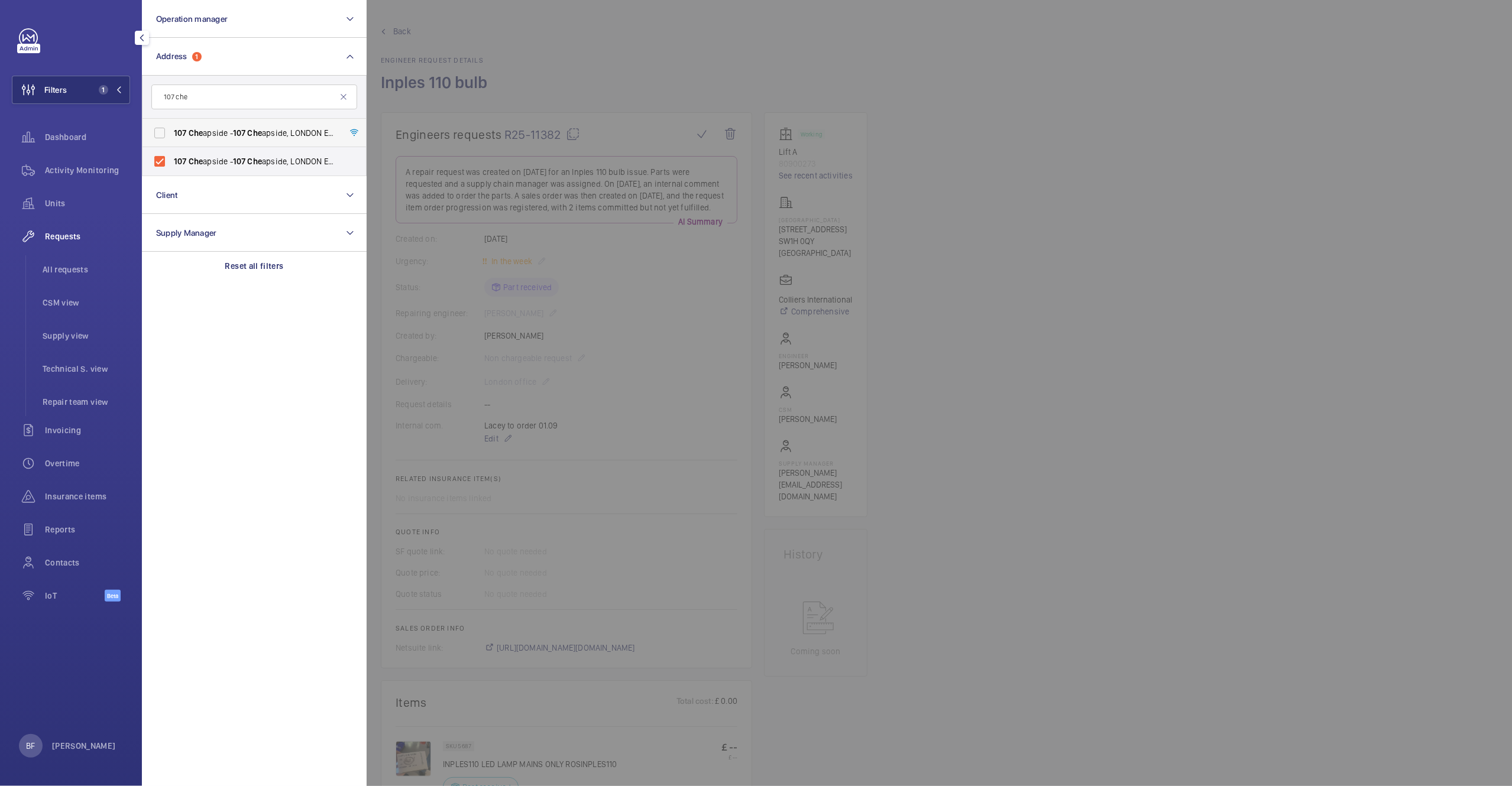
click at [172, 131] on input "107 Che apside - 107 Che apside, LONDON EC2V 6DN" at bounding box center [160, 133] width 24 height 24
checkbox input "true"
click at [498, 71] on div at bounding box center [1122, 393] width 1512 height 786
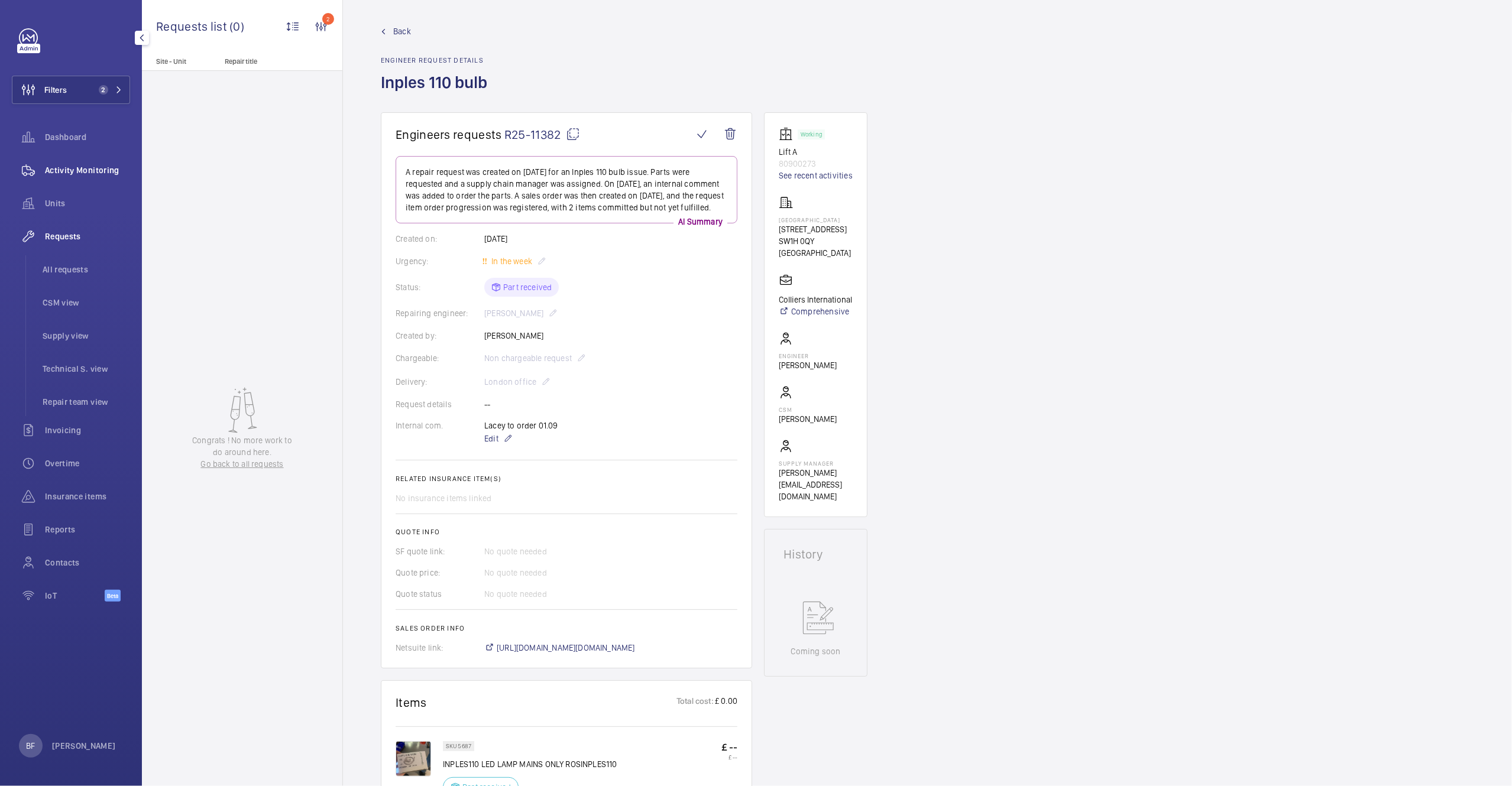
click at [97, 168] on span "Activity Monitoring" at bounding box center [87, 170] width 85 height 12
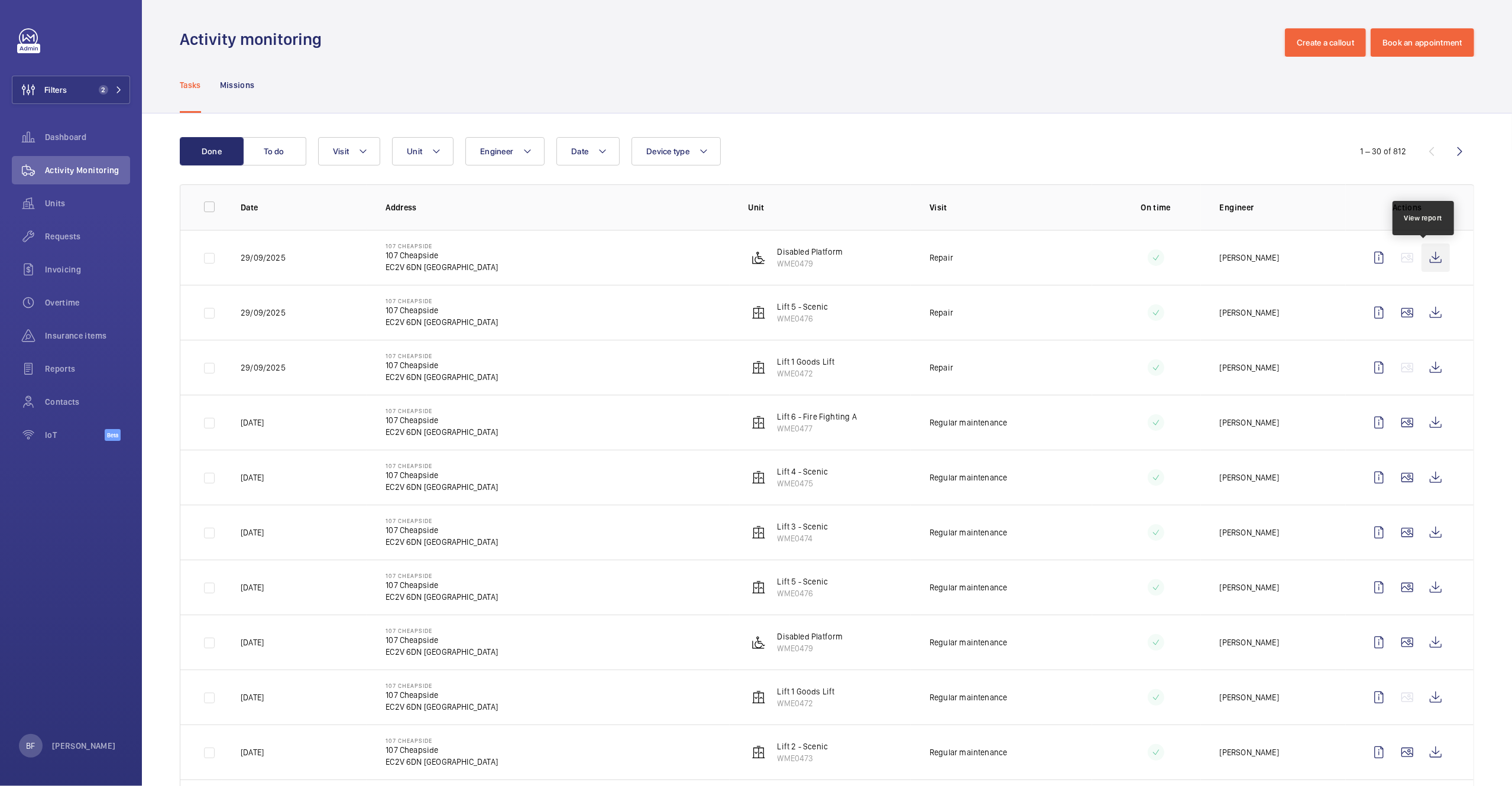
click at [1423, 258] on wm-front-icon-button at bounding box center [1435, 257] width 28 height 28
click at [1421, 373] on wm-front-icon-button at bounding box center [1435, 367] width 28 height 28
click at [1422, 315] on wm-front-icon-button at bounding box center [1435, 312] width 28 height 28
click at [86, 87] on button "Filters 2" at bounding box center [71, 89] width 118 height 28
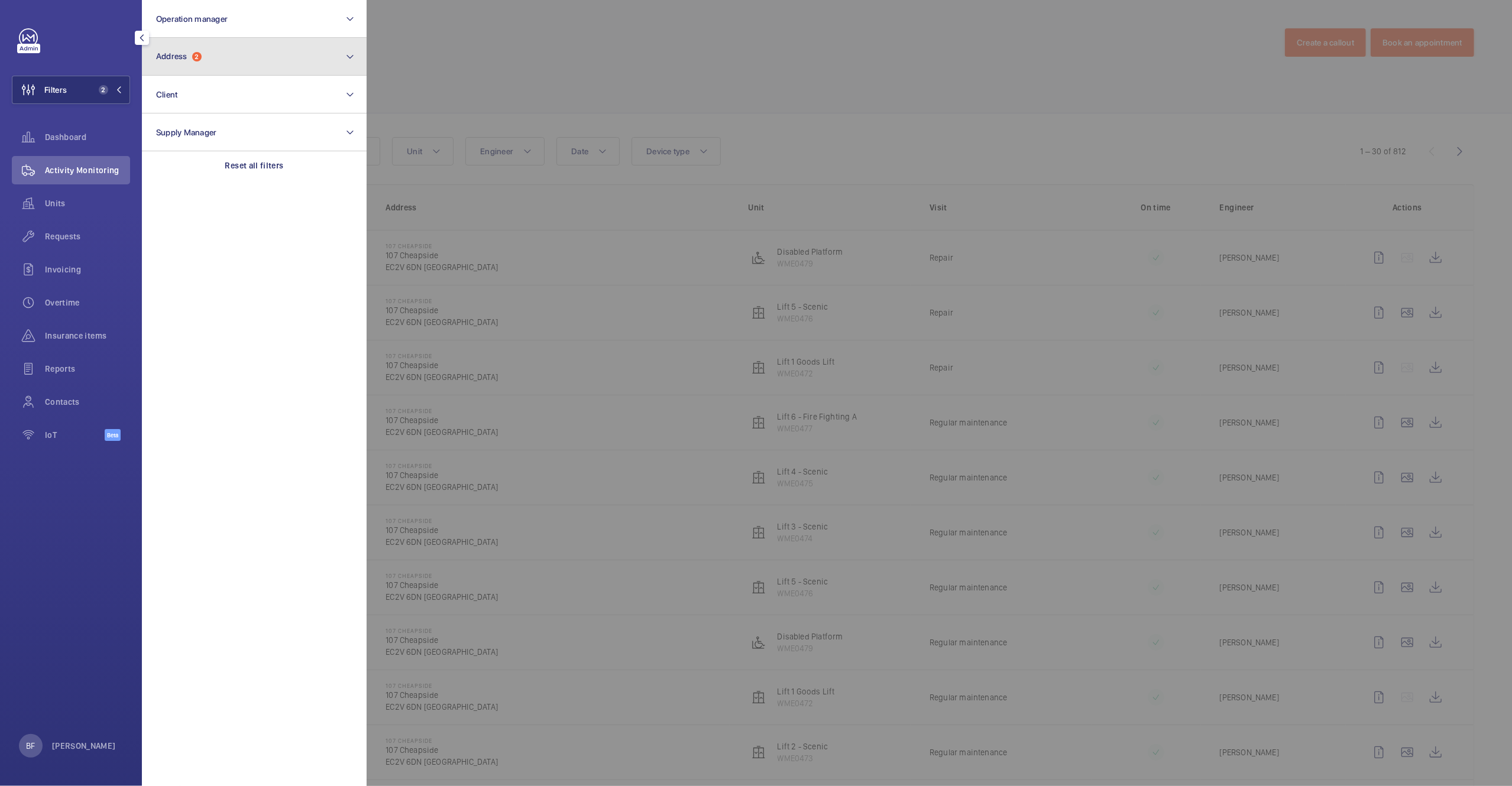
click at [258, 48] on button "Address 2" at bounding box center [254, 57] width 225 height 38
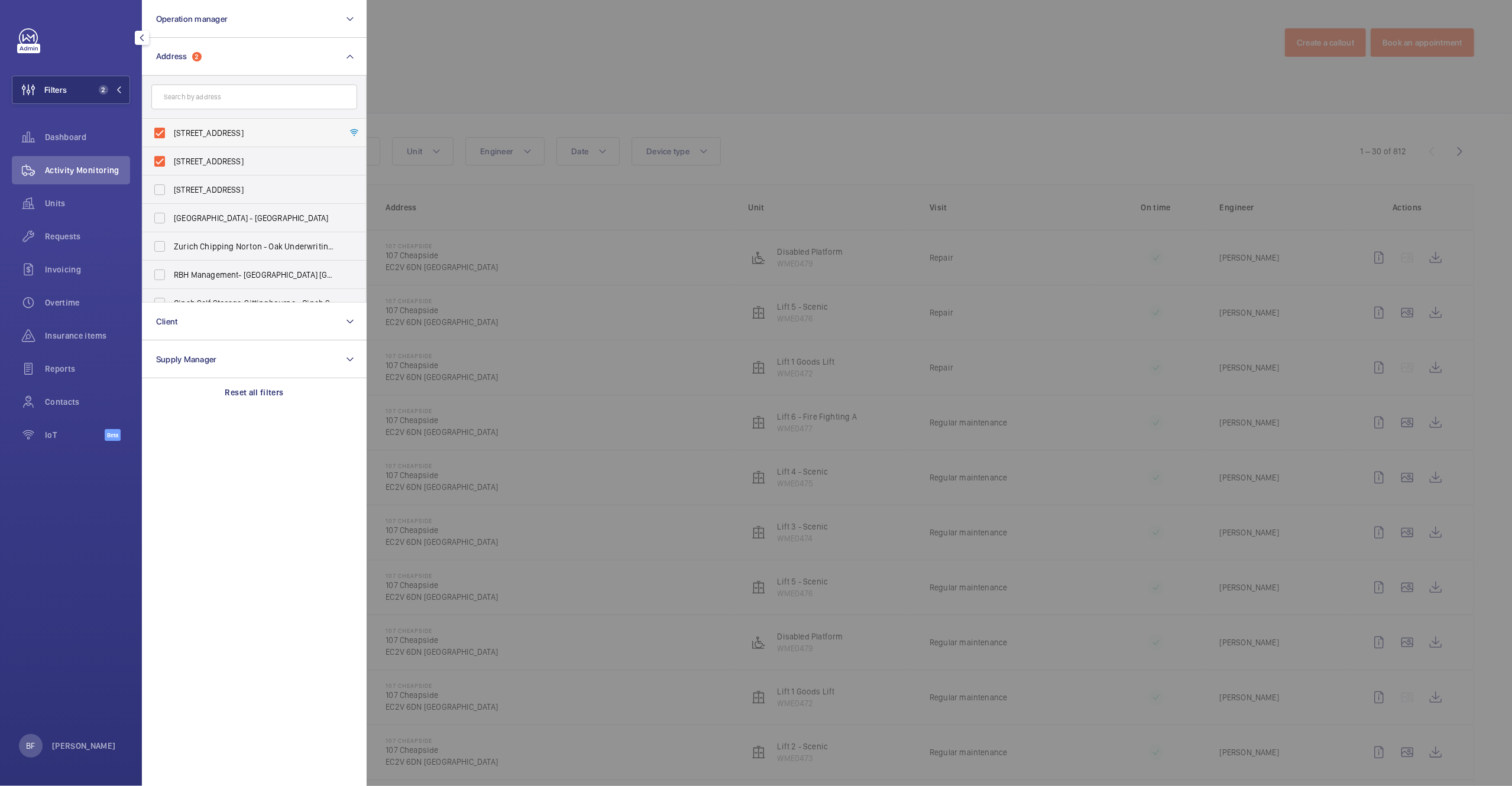
click at [196, 133] on span "107 Cheapside - 107 Cheapside, LONDON EC2V 6DN" at bounding box center [255, 133] width 163 height 12
click at [172, 133] on input "107 Cheapside - 107 Cheapside, LONDON EC2V 6DN" at bounding box center [160, 133] width 24 height 24
checkbox input "false"
click at [192, 171] on label "107 Cheapside - 107 Cheapside, LONDON EC2V 6DN" at bounding box center [245, 161] width 206 height 28
click at [172, 171] on input "107 Cheapside - 107 Cheapside, LONDON EC2V 6DN" at bounding box center [160, 161] width 24 height 24
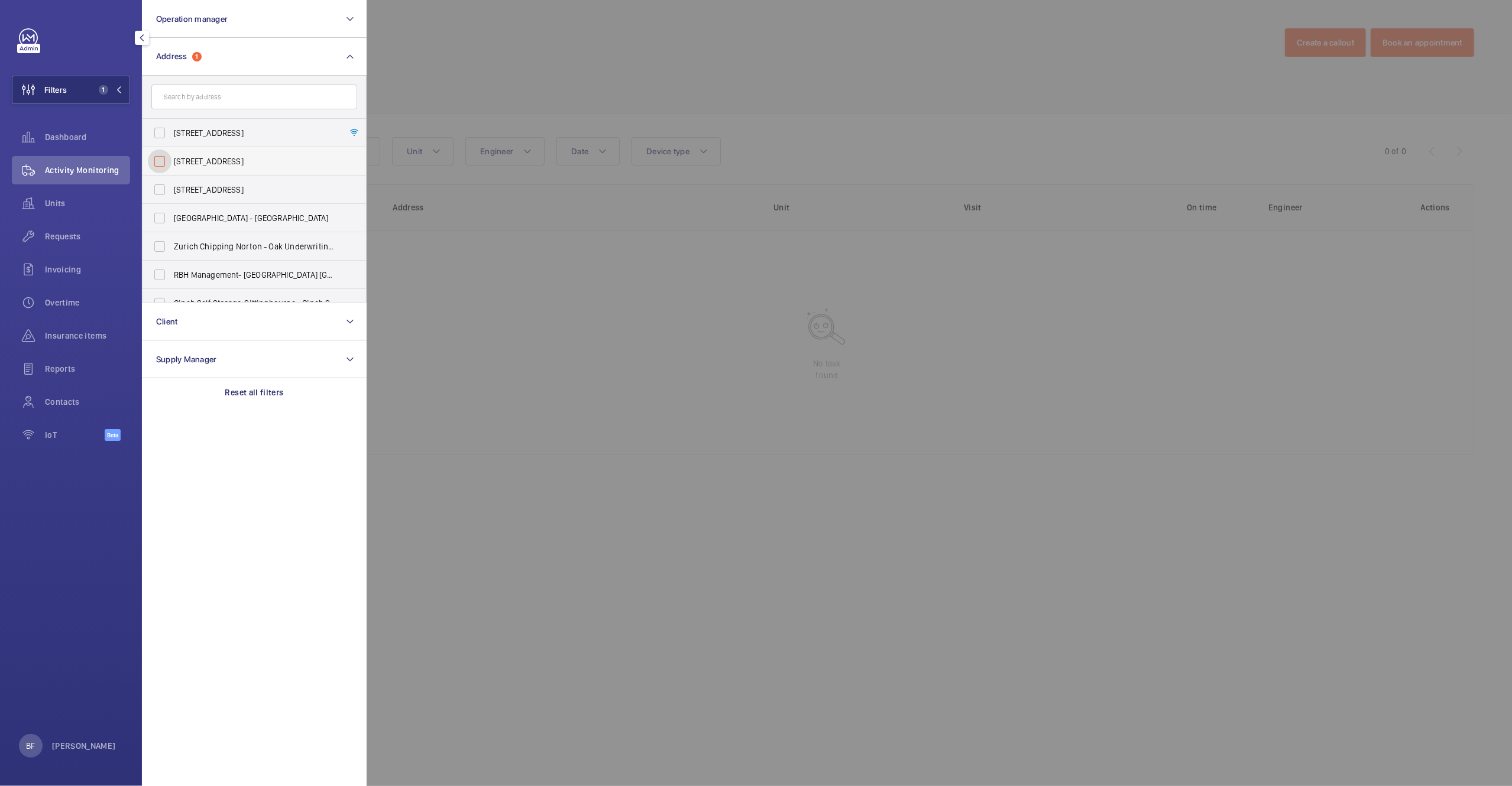
checkbox input "false"
click at [223, 83] on form at bounding box center [254, 97] width 224 height 43
click at [224, 100] on input "text" at bounding box center [254, 97] width 206 height 25
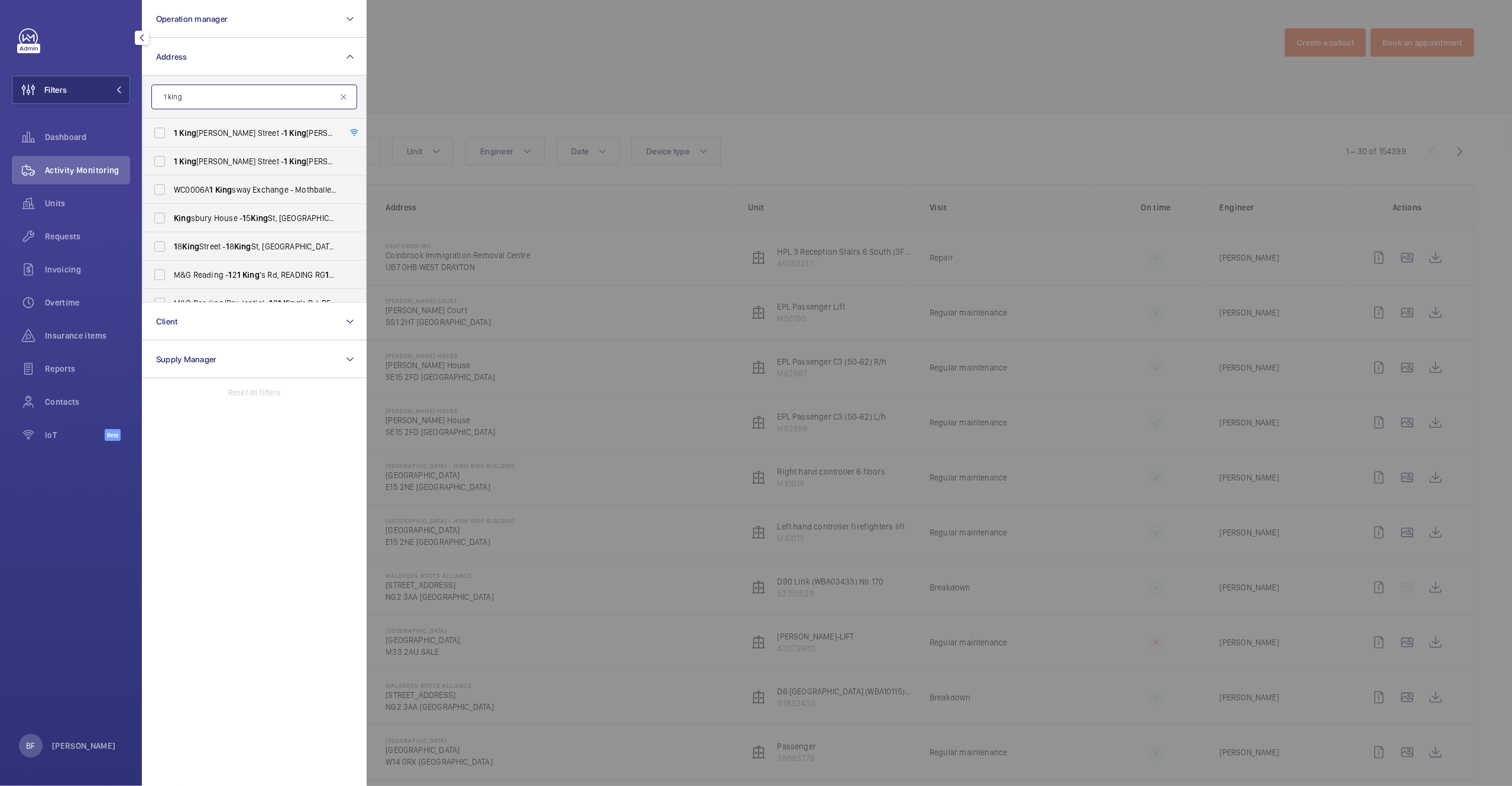
type input "1 king"
click at [224, 136] on span "1 King William Street - 1 King William Street, LONDON EC4N 7AR" at bounding box center [255, 133] width 163 height 12
click at [172, 136] on input "1 King William Street - 1 King William Street, LONDON EC4N 7AR" at bounding box center [160, 133] width 24 height 24
checkbox input "true"
click at [219, 157] on span "1 King William Street - 1 King William Street, LONDON EC4N 7AR" at bounding box center [255, 161] width 163 height 12
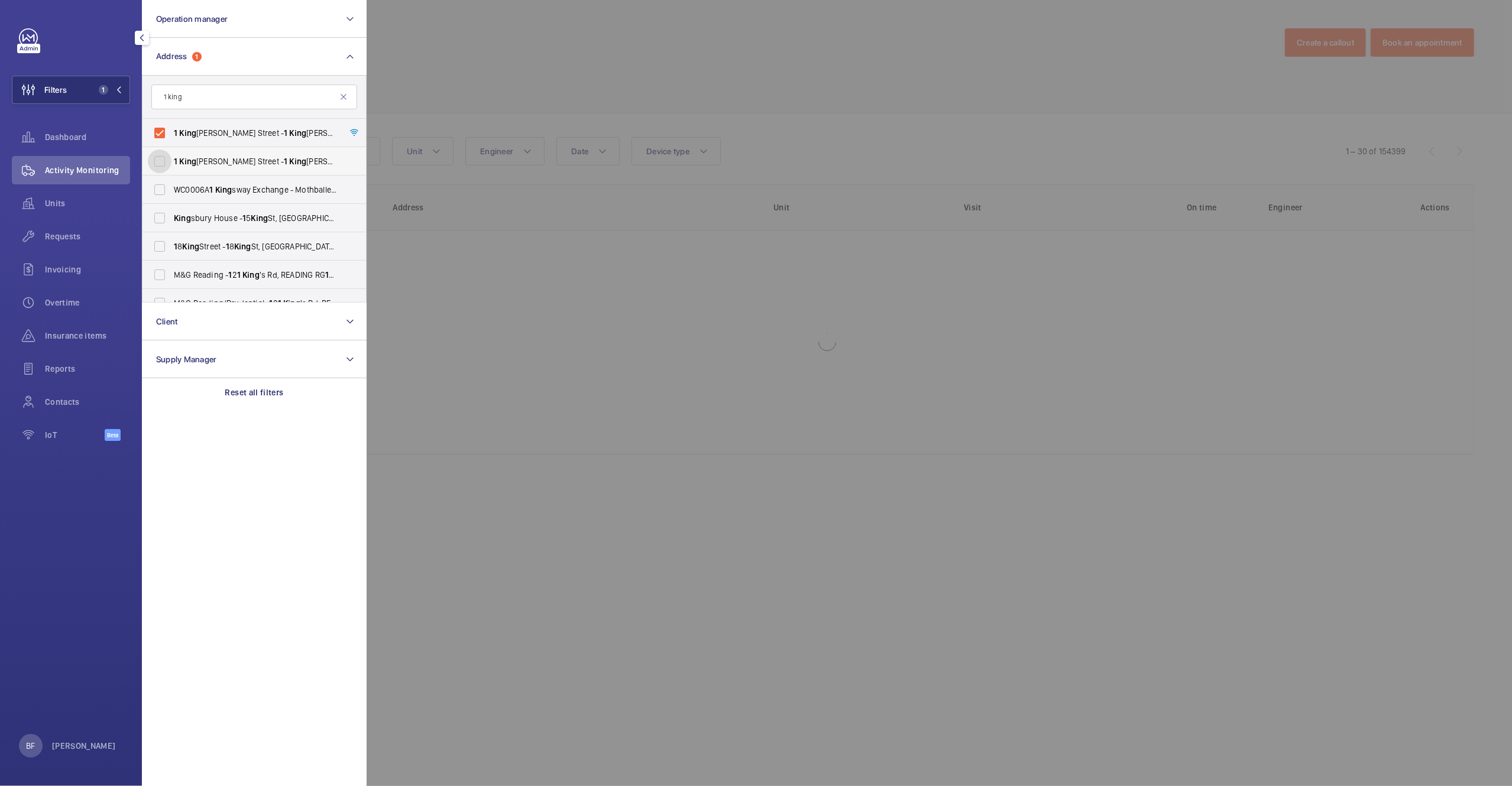
click at [172, 157] on input "1 King William Street - 1 King William Street, LONDON EC4N 7AR" at bounding box center [160, 161] width 24 height 24
checkbox input "true"
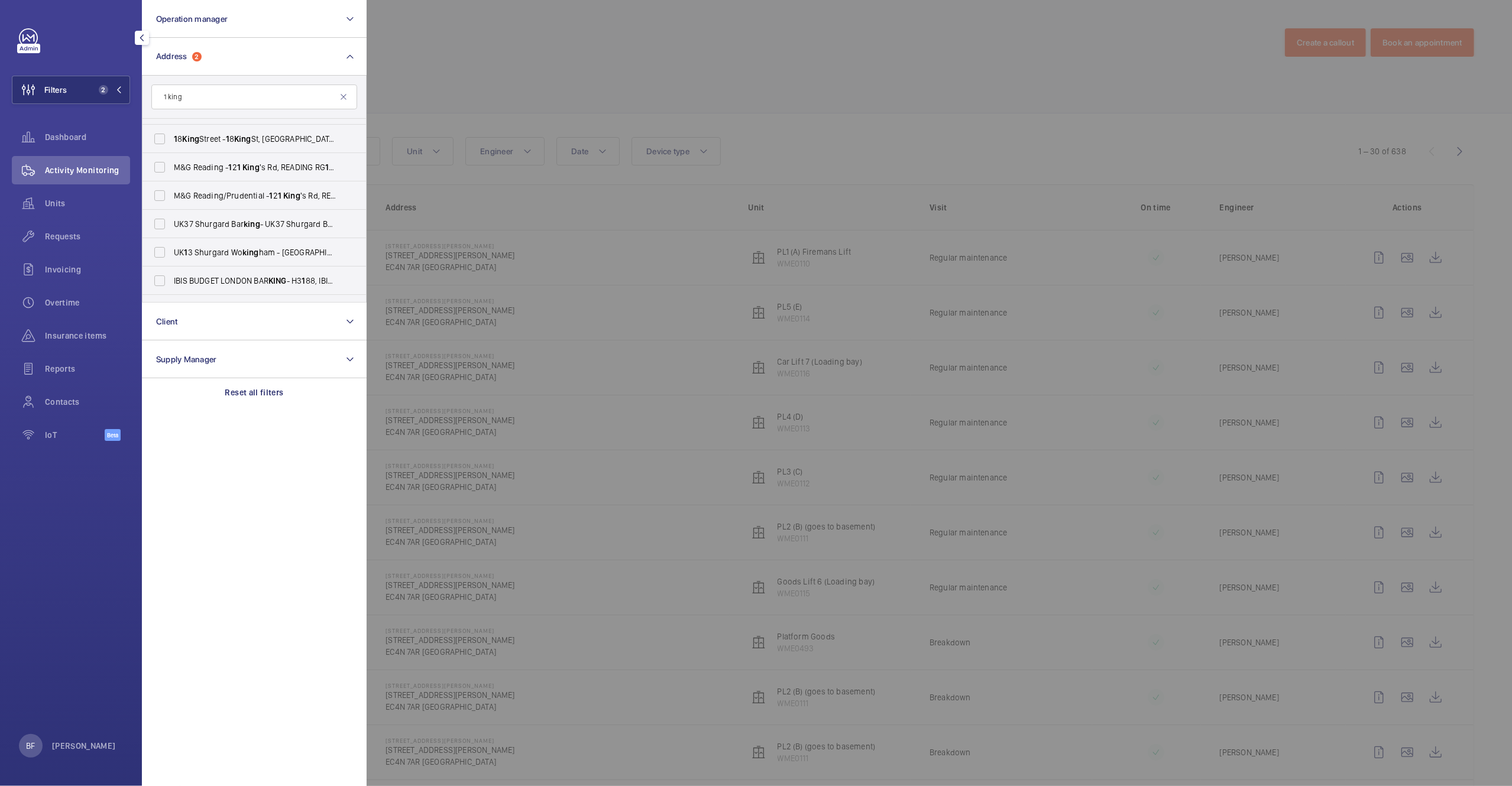
scroll to position [138, 0]
click at [557, 98] on div at bounding box center [1122, 393] width 1512 height 786
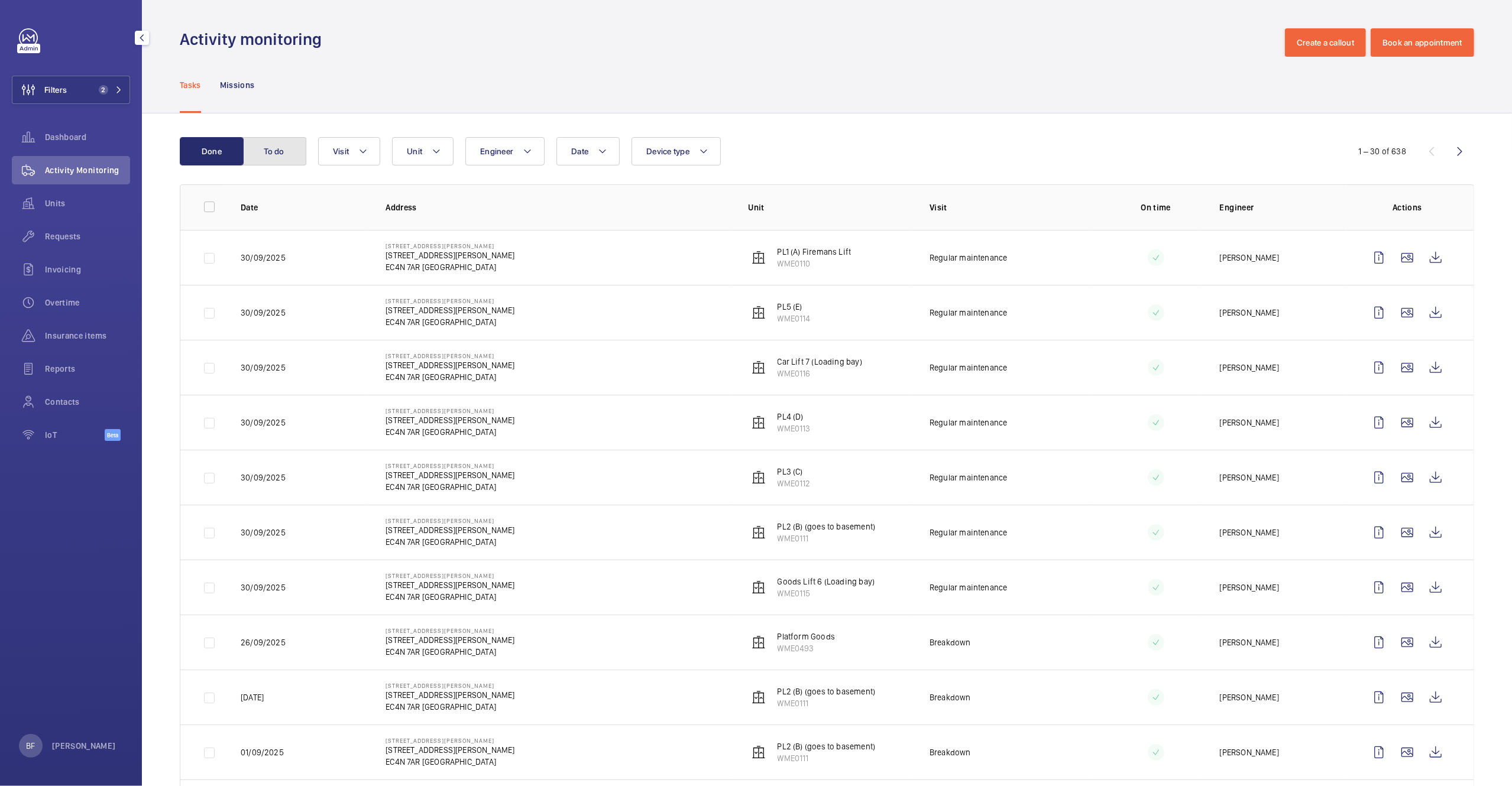
click at [266, 162] on button "To do" at bounding box center [274, 151] width 64 height 28
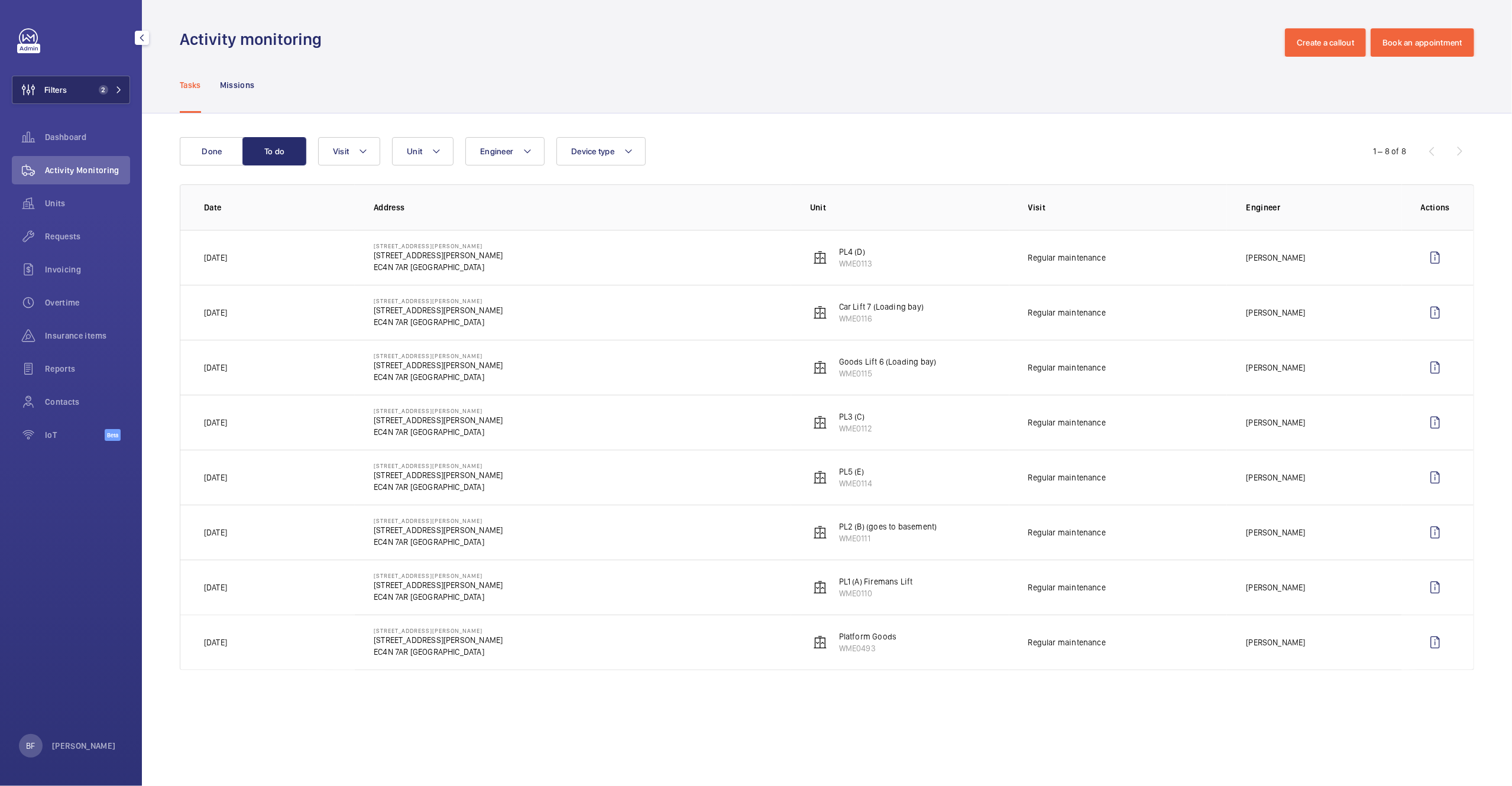
click at [113, 99] on button "Filters 2" at bounding box center [71, 89] width 118 height 28
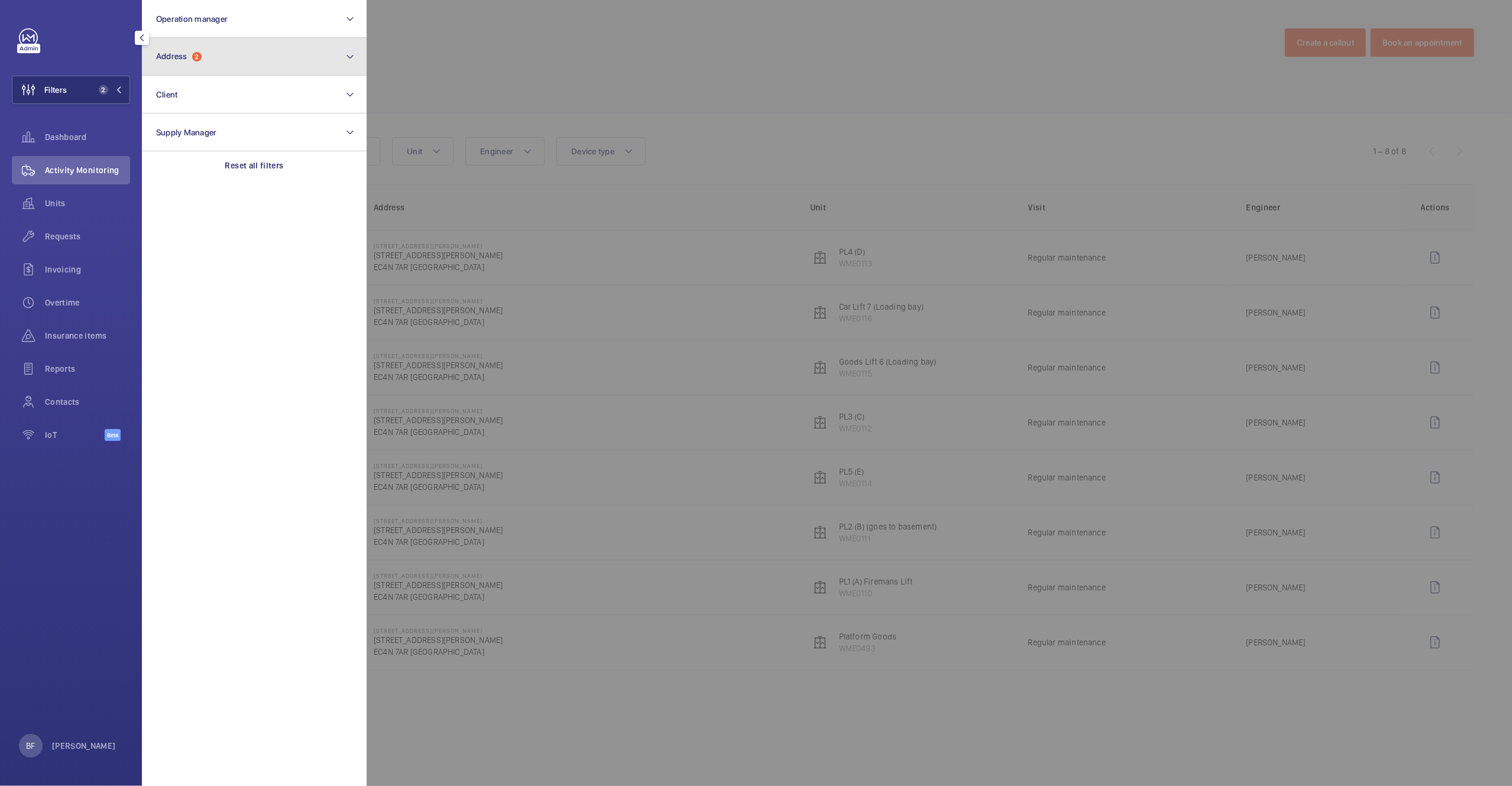
click at [262, 63] on button "Address 2" at bounding box center [254, 57] width 225 height 38
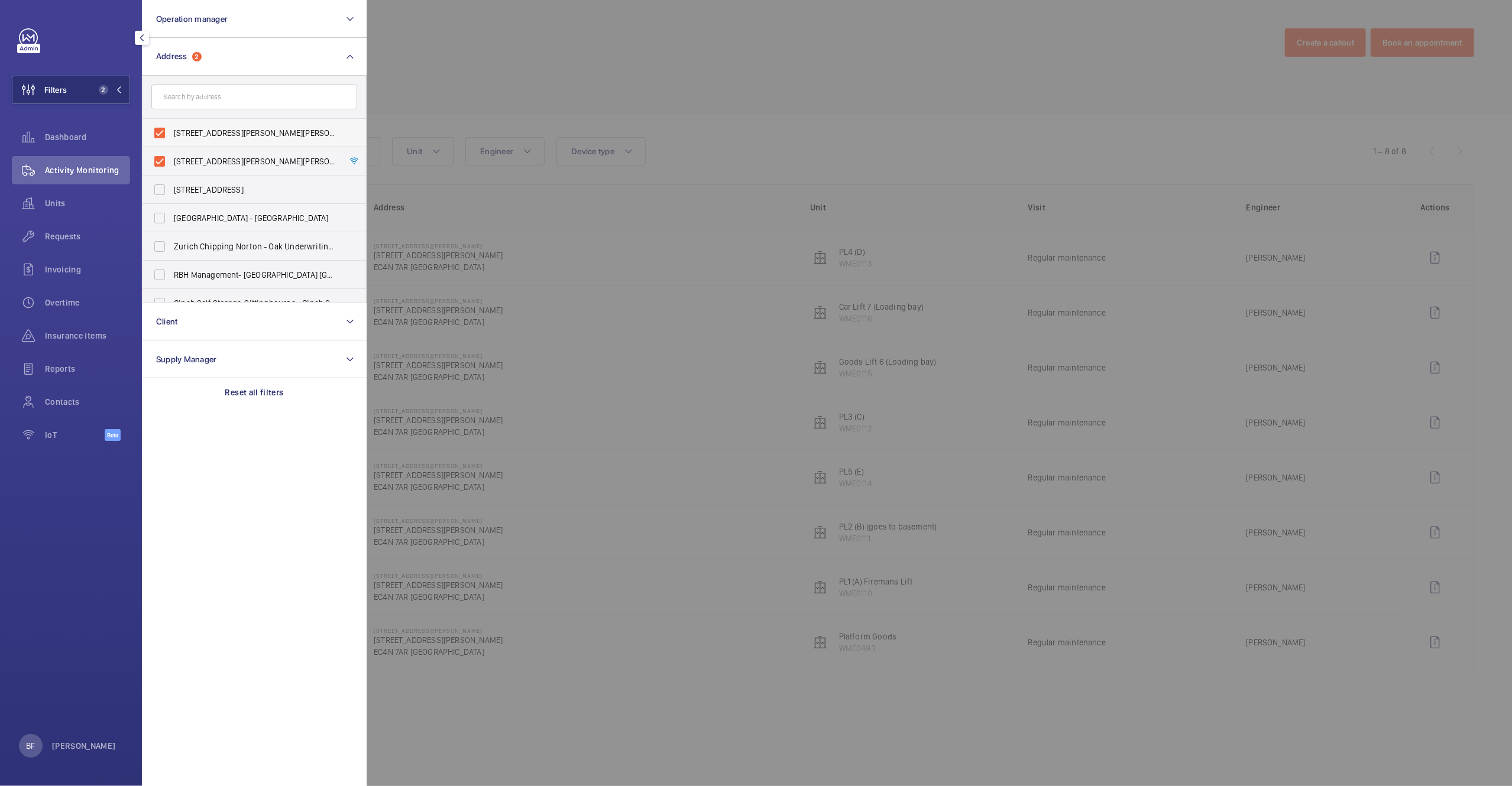
click at [265, 134] on span "1 King William Street - 1 King William Street, LONDON EC4N 7AR" at bounding box center [255, 133] width 163 height 12
click at [172, 134] on input "1 King William Street - 1 King William Street, LONDON EC4N 7AR" at bounding box center [160, 133] width 24 height 24
checkbox input "false"
click at [257, 156] on span "1 King William Street - 1 King William Street, LONDON EC4N 7AR" at bounding box center [255, 161] width 163 height 12
click at [172, 156] on input "1 King William Street - 1 King William Street, LONDON EC4N 7AR" at bounding box center [160, 161] width 24 height 24
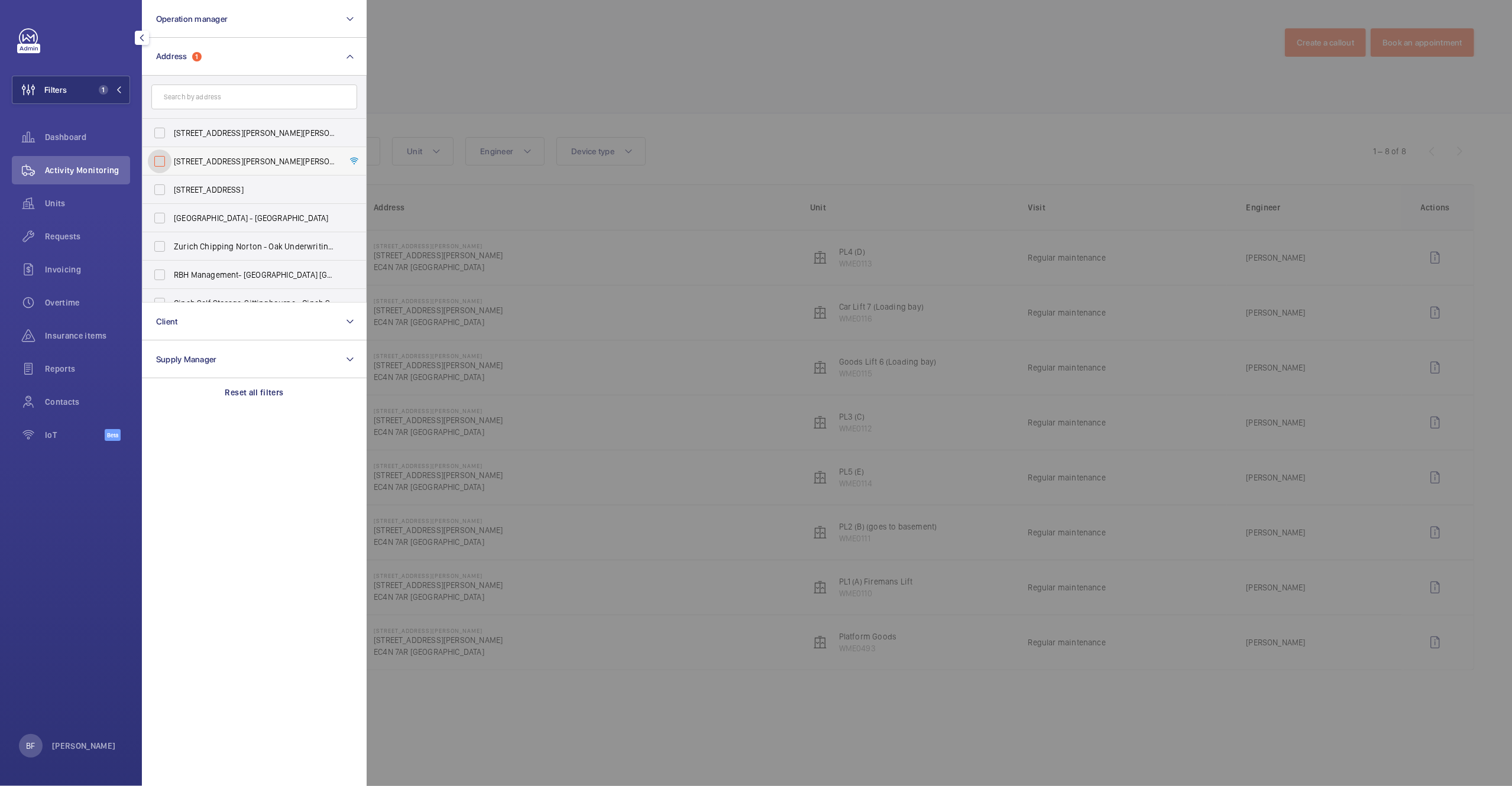
checkbox input "false"
click at [262, 101] on input "text" at bounding box center [254, 97] width 206 height 25
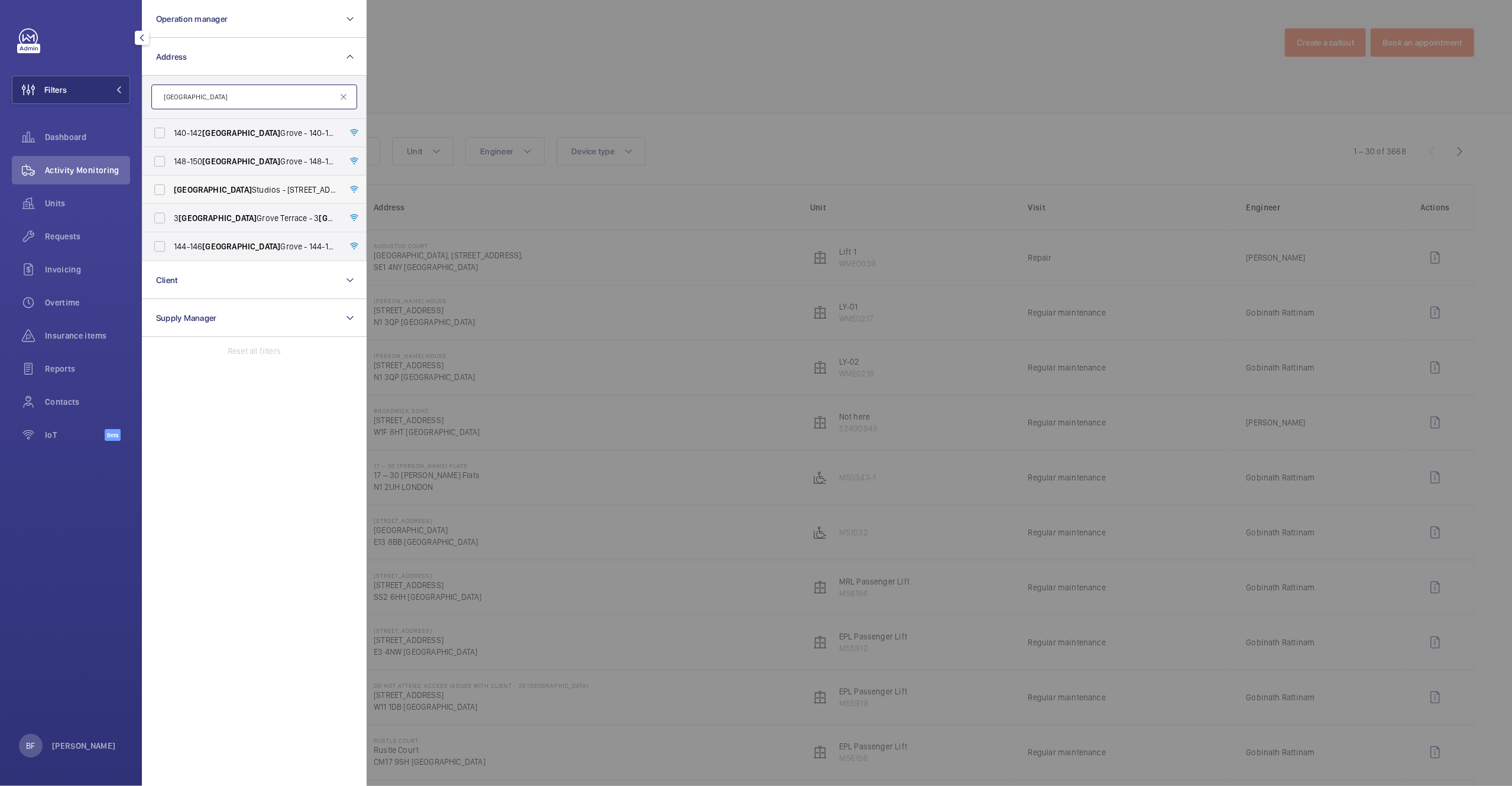
type input "westbourne"
click at [246, 193] on span "Westbourne Studios - 242 Acklam Road,, LONDON W10 5JJ" at bounding box center [255, 190] width 163 height 12
click at [172, 193] on input "Westbourne Studios - 242 Acklam Road,, LONDON W10 5JJ" at bounding box center [160, 190] width 24 height 24
checkbox input "true"
click at [601, 92] on div at bounding box center [1122, 393] width 1512 height 786
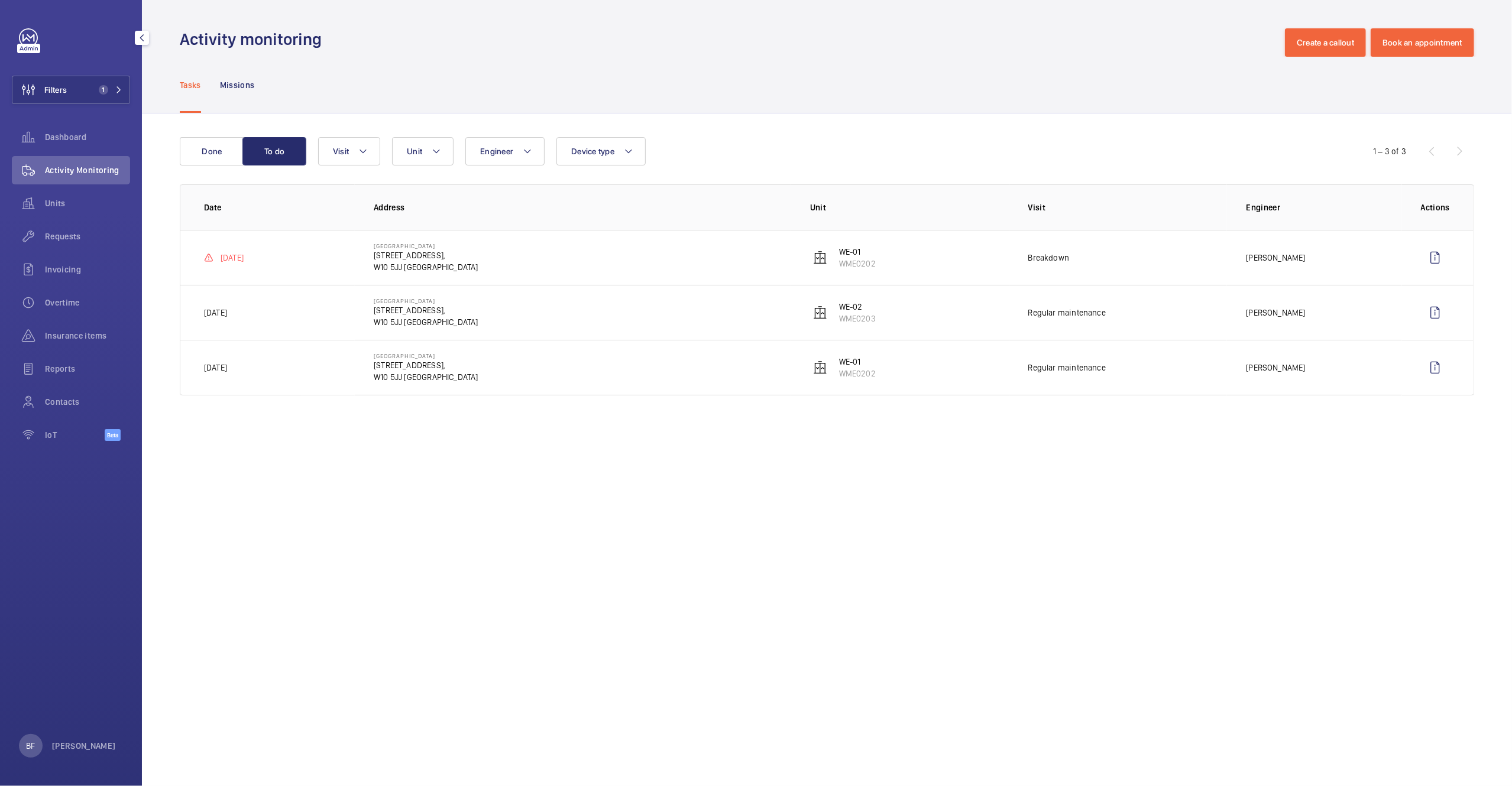
click at [209, 134] on div "Done To do Engineer Unit Device type Visit 1 – 3 of 3 Date Address Unit Visit E…" at bounding box center [827, 268] width 1370 height 311
click at [210, 154] on button "Done" at bounding box center [212, 151] width 64 height 28
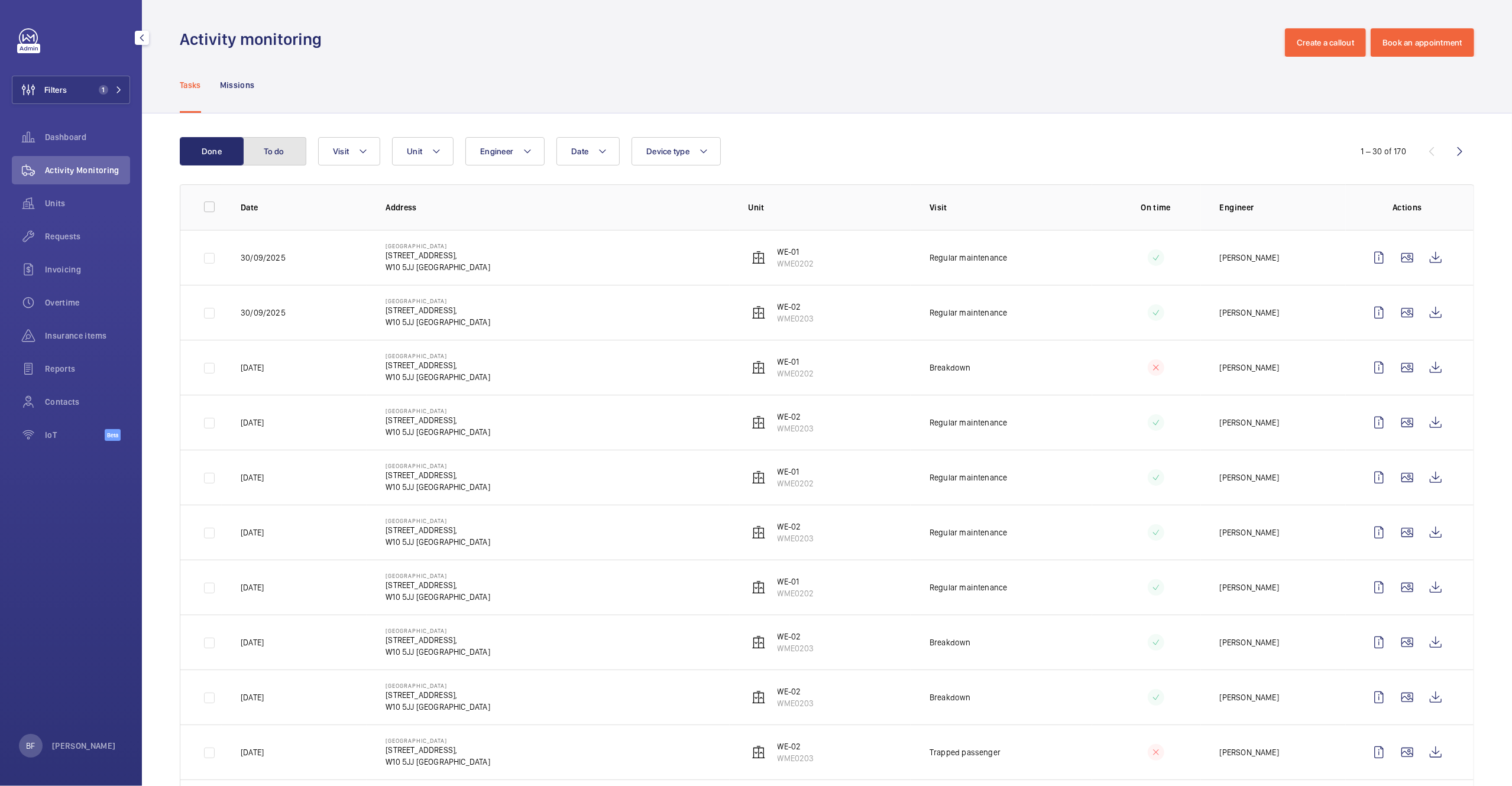
click at [282, 158] on button "To do" at bounding box center [274, 151] width 64 height 28
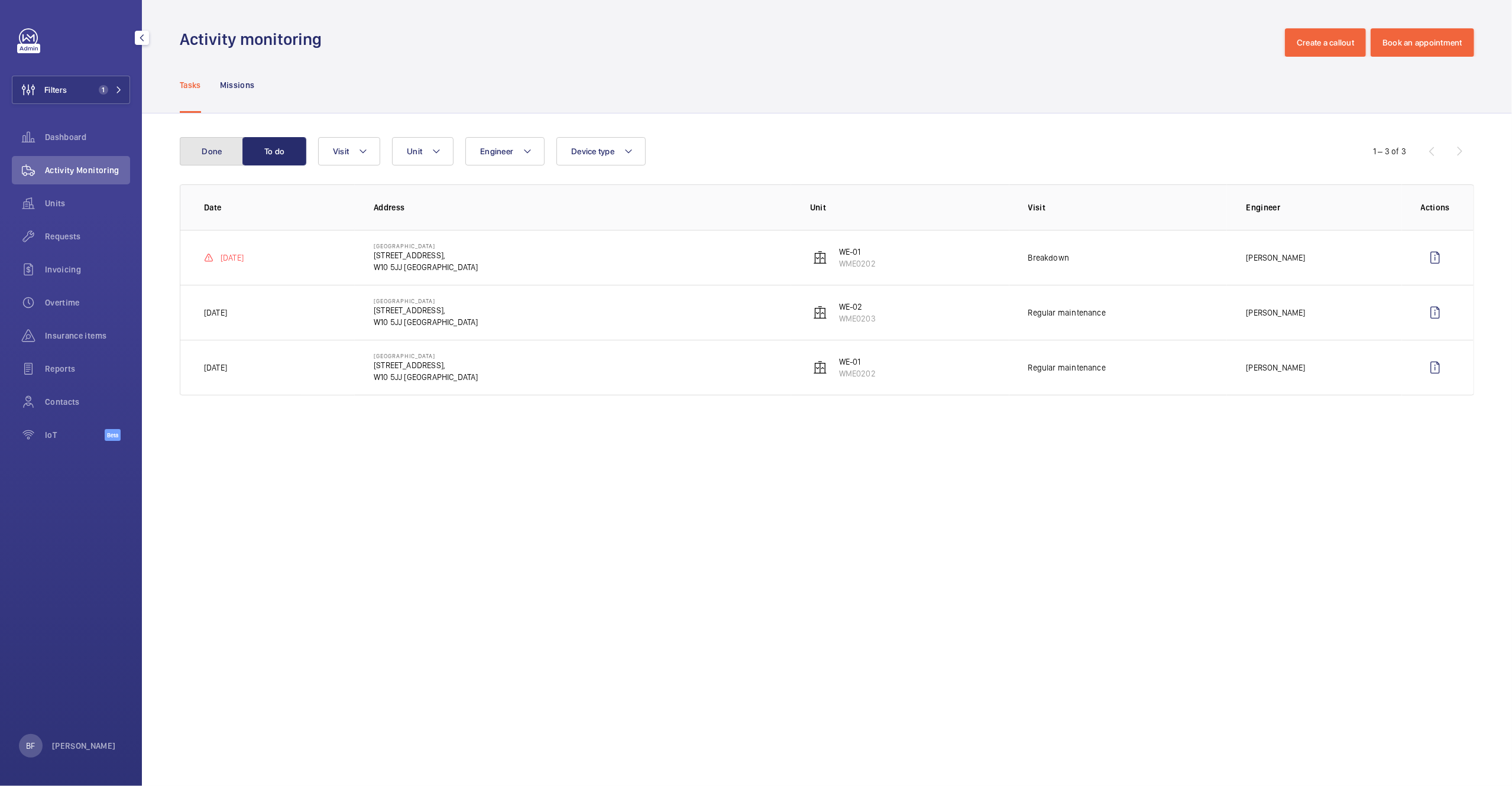
click at [216, 150] on button "Done" at bounding box center [212, 151] width 64 height 28
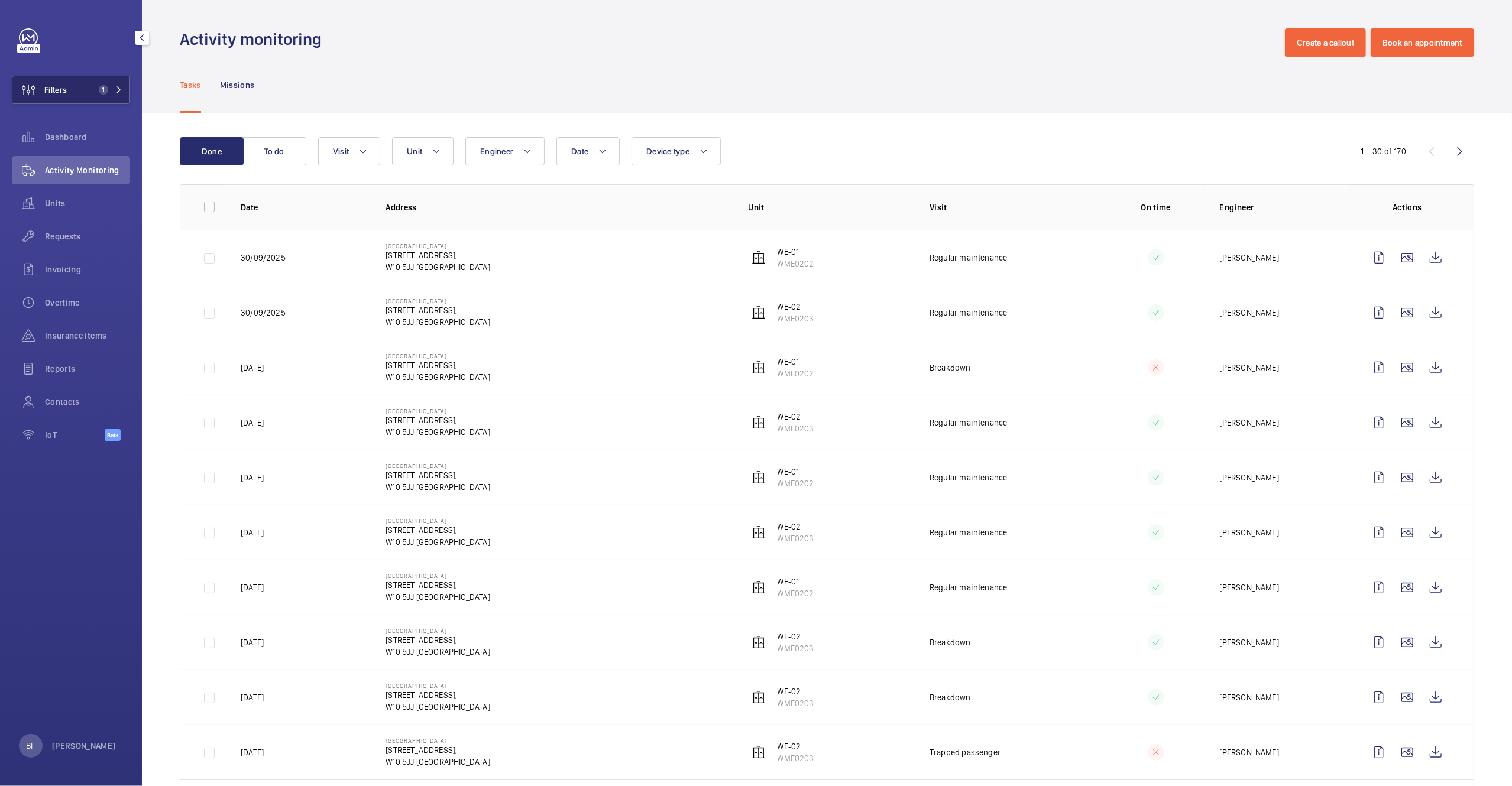
click at [102, 91] on span "1" at bounding box center [104, 90] width 10 height 10
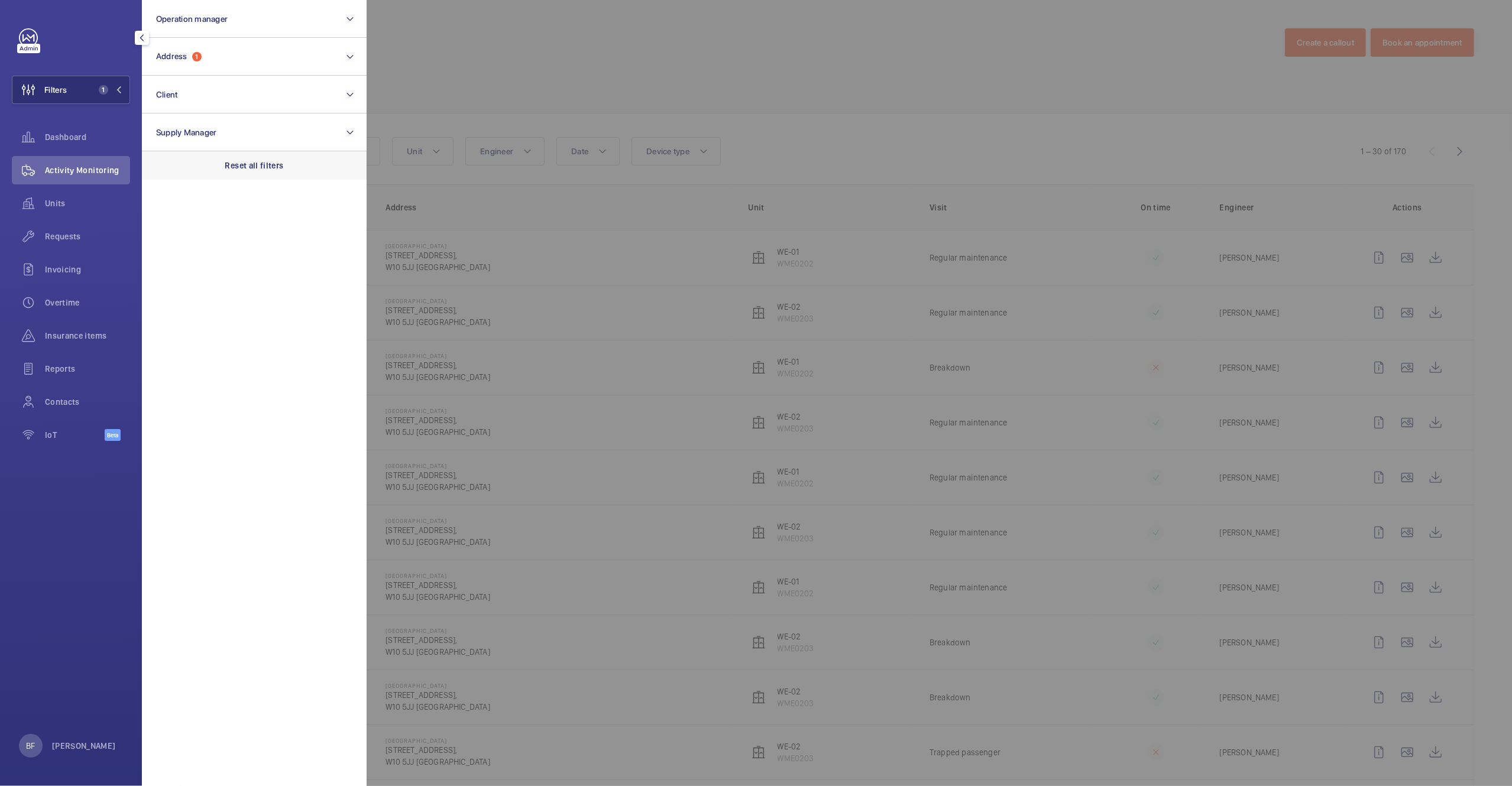
click at [254, 160] on p "Reset all filters" at bounding box center [255, 165] width 59 height 12
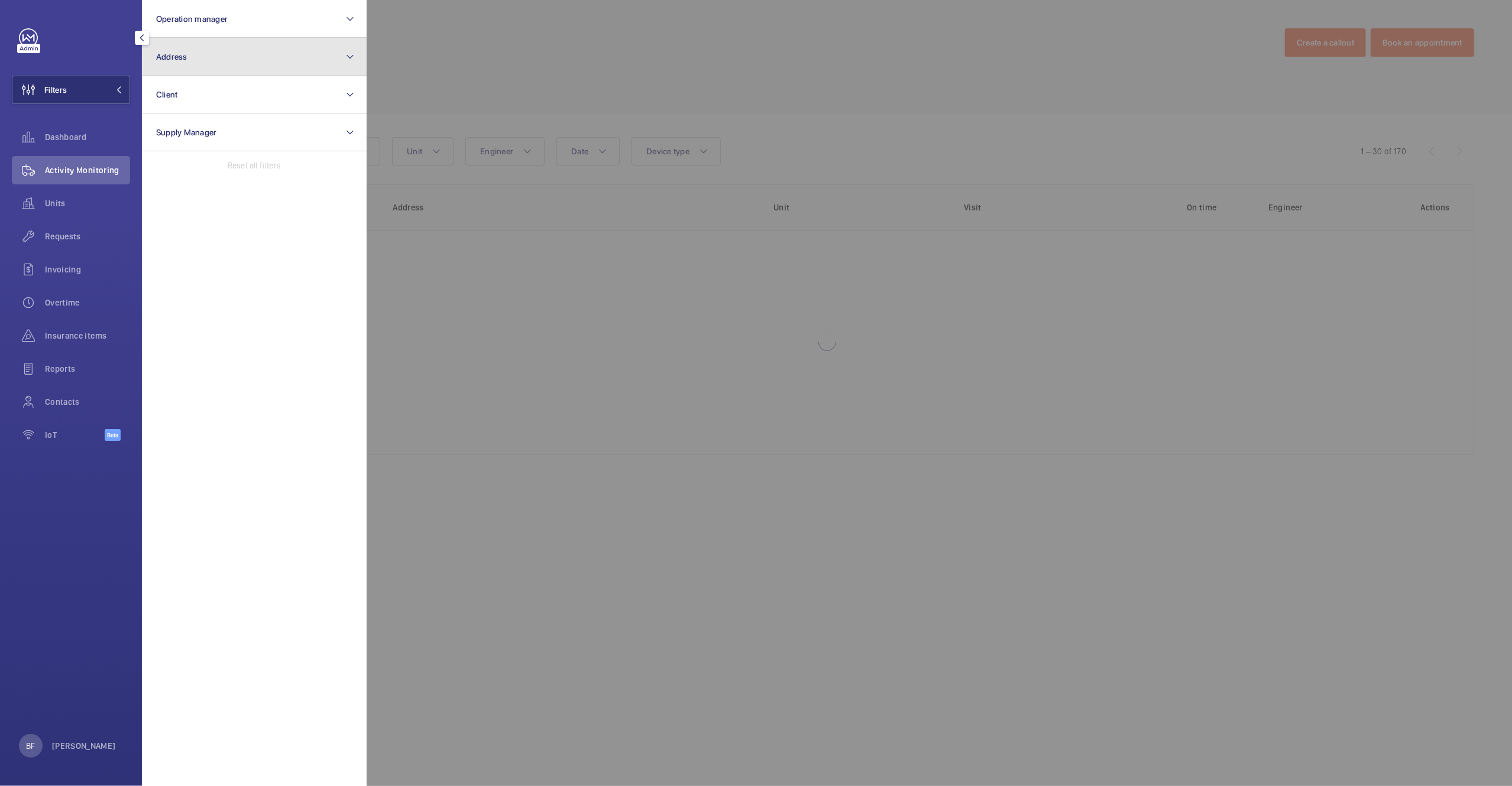
click at [239, 55] on button "Address" at bounding box center [254, 57] width 225 height 38
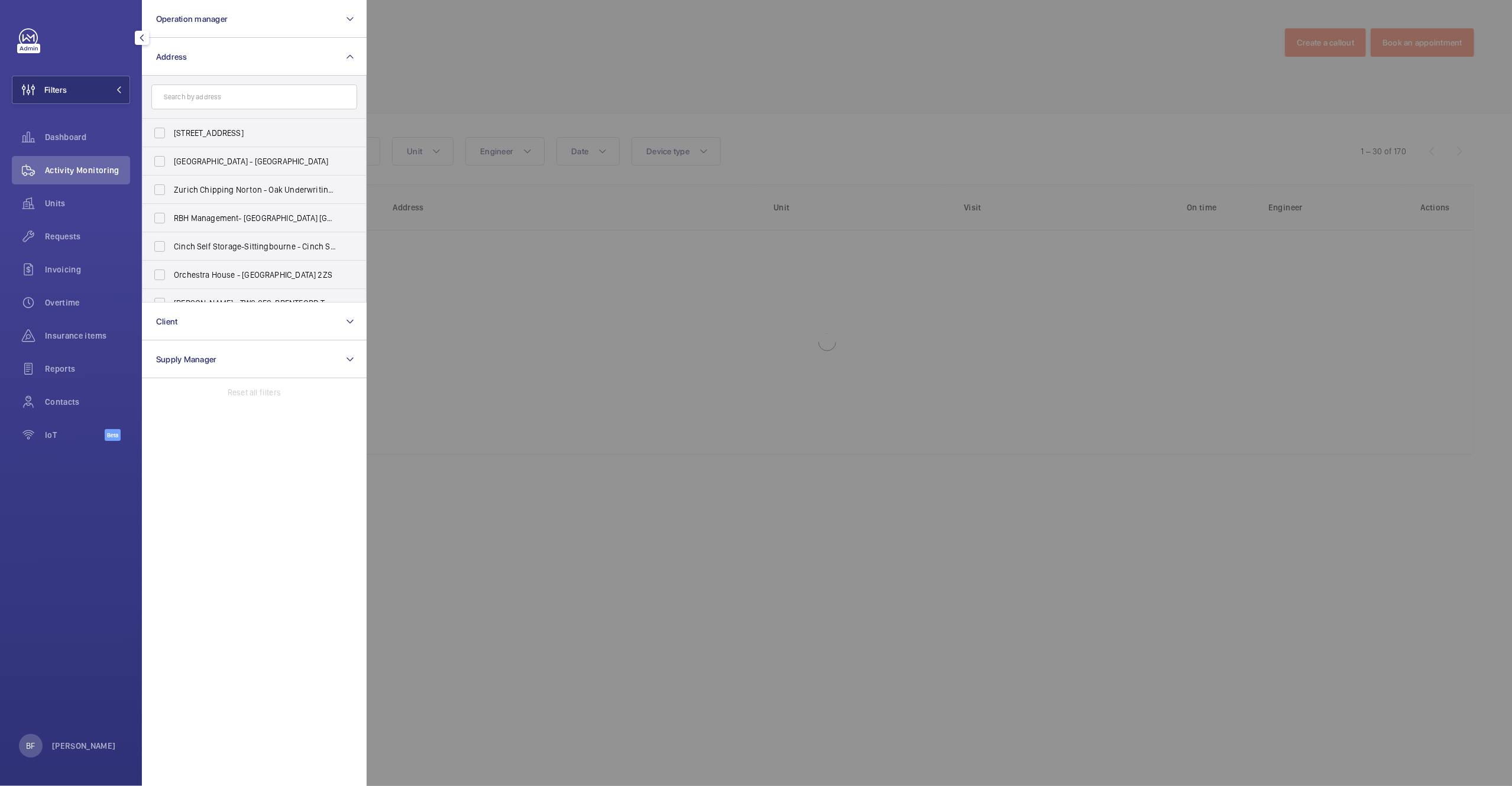
click at [228, 99] on input "text" at bounding box center [254, 97] width 206 height 25
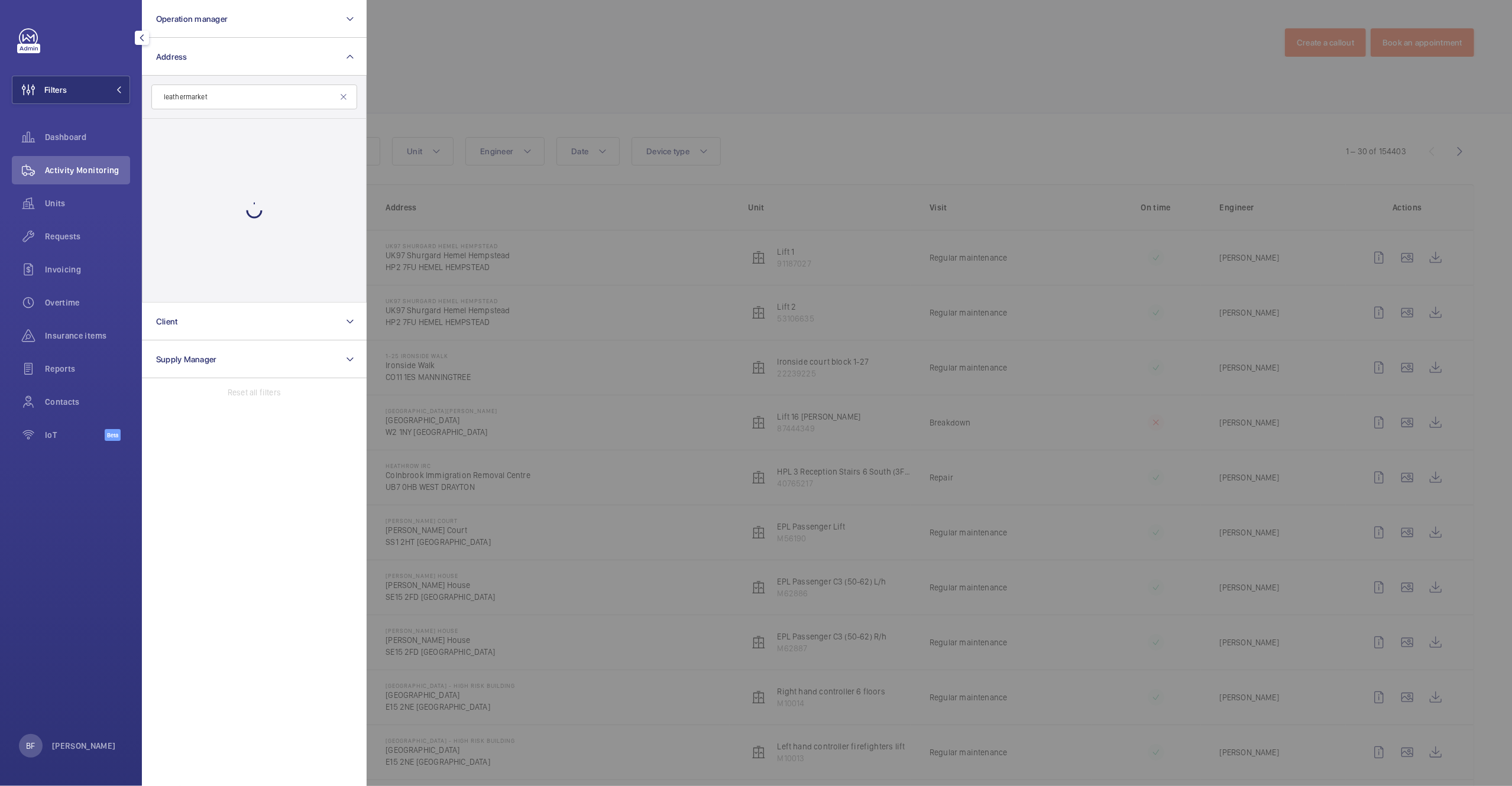
type input "leathermarket"
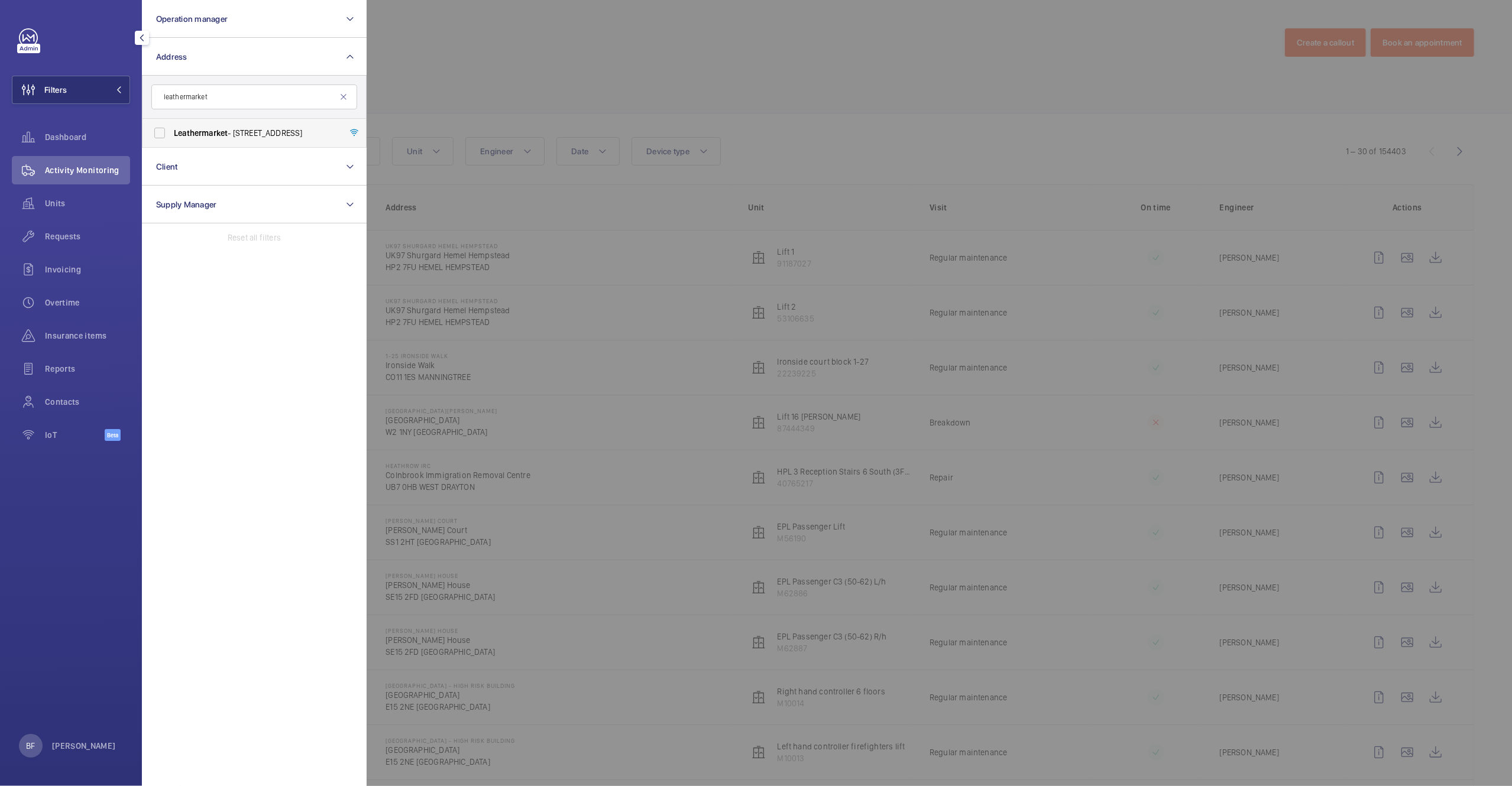
click at [281, 137] on span "Leathermarket - 11/13 Weston Street,, LONDON SE1 3ER" at bounding box center [255, 133] width 163 height 12
click at [172, 137] on input "Leathermarket - 11/13 Weston Street,, LONDON SE1 3ER" at bounding box center [160, 133] width 24 height 24
checkbox input "true"
click at [556, 48] on div at bounding box center [1122, 393] width 1512 height 786
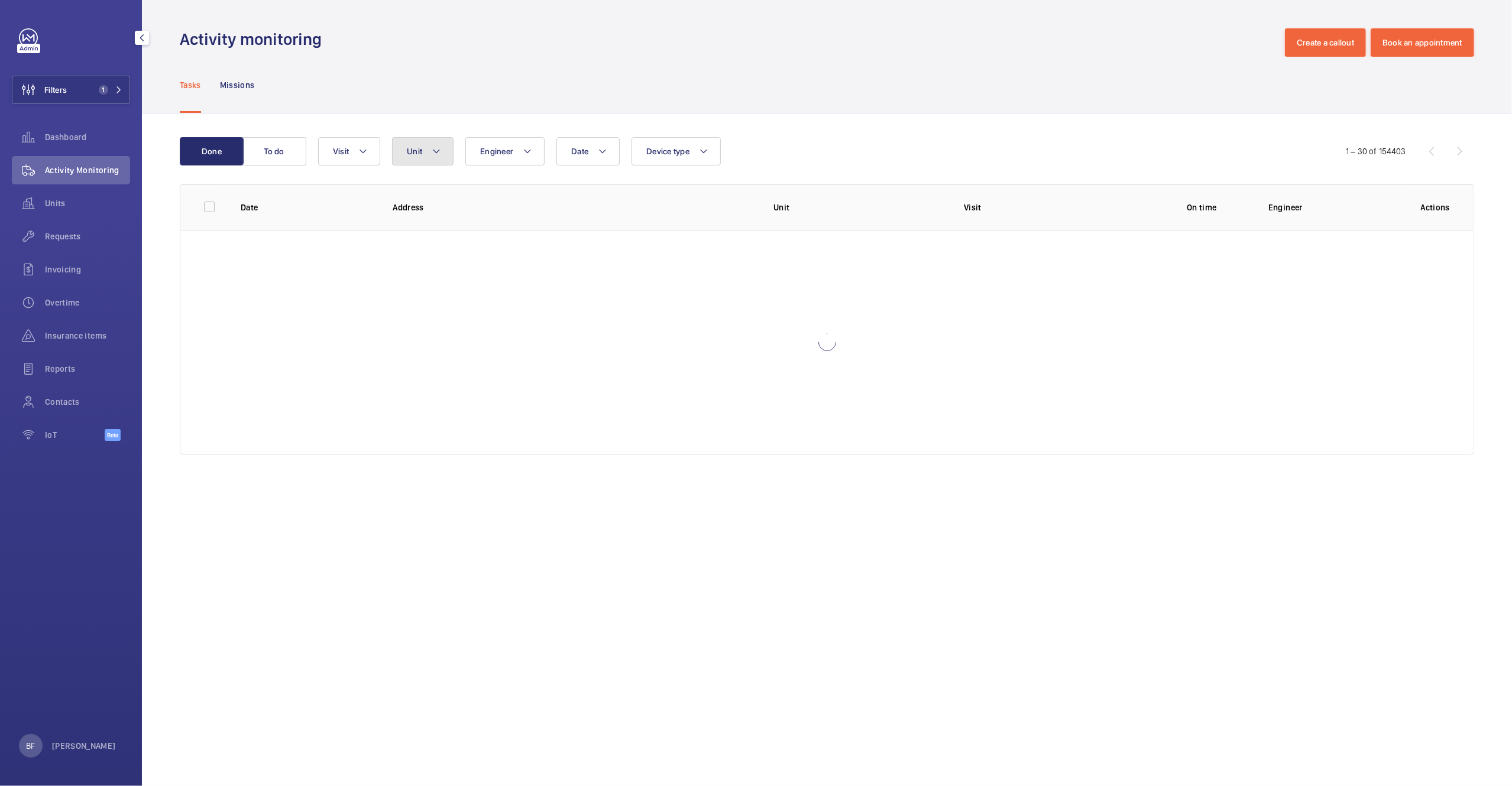
click at [416, 144] on button "Unit" at bounding box center [422, 151] width 62 height 28
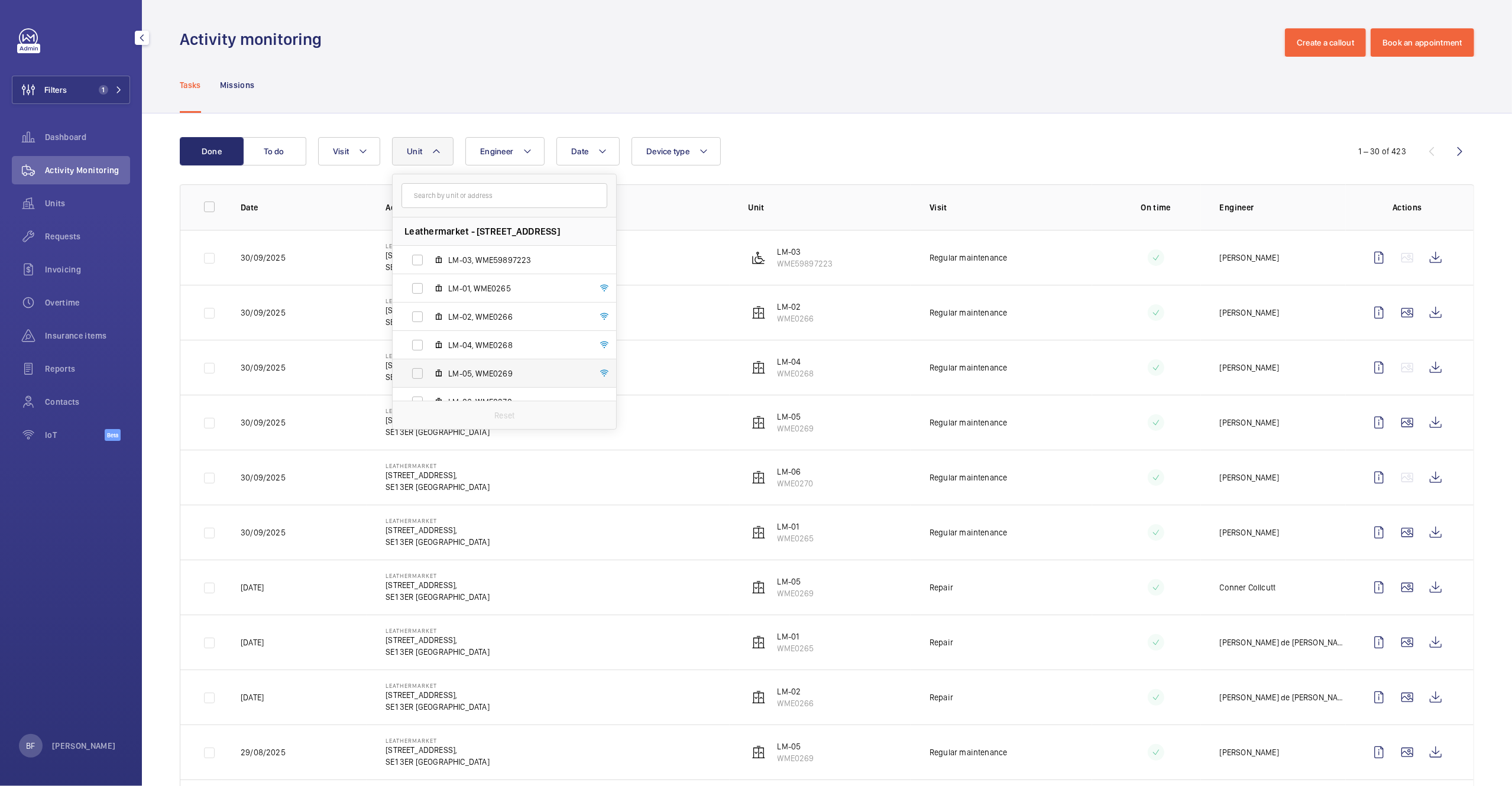
click at [465, 372] on span "LM-05, WME0269" at bounding box center [517, 373] width 137 height 12
click at [429, 372] on input "LM-05, WME0269" at bounding box center [417, 374] width 24 height 24
checkbox input "true"
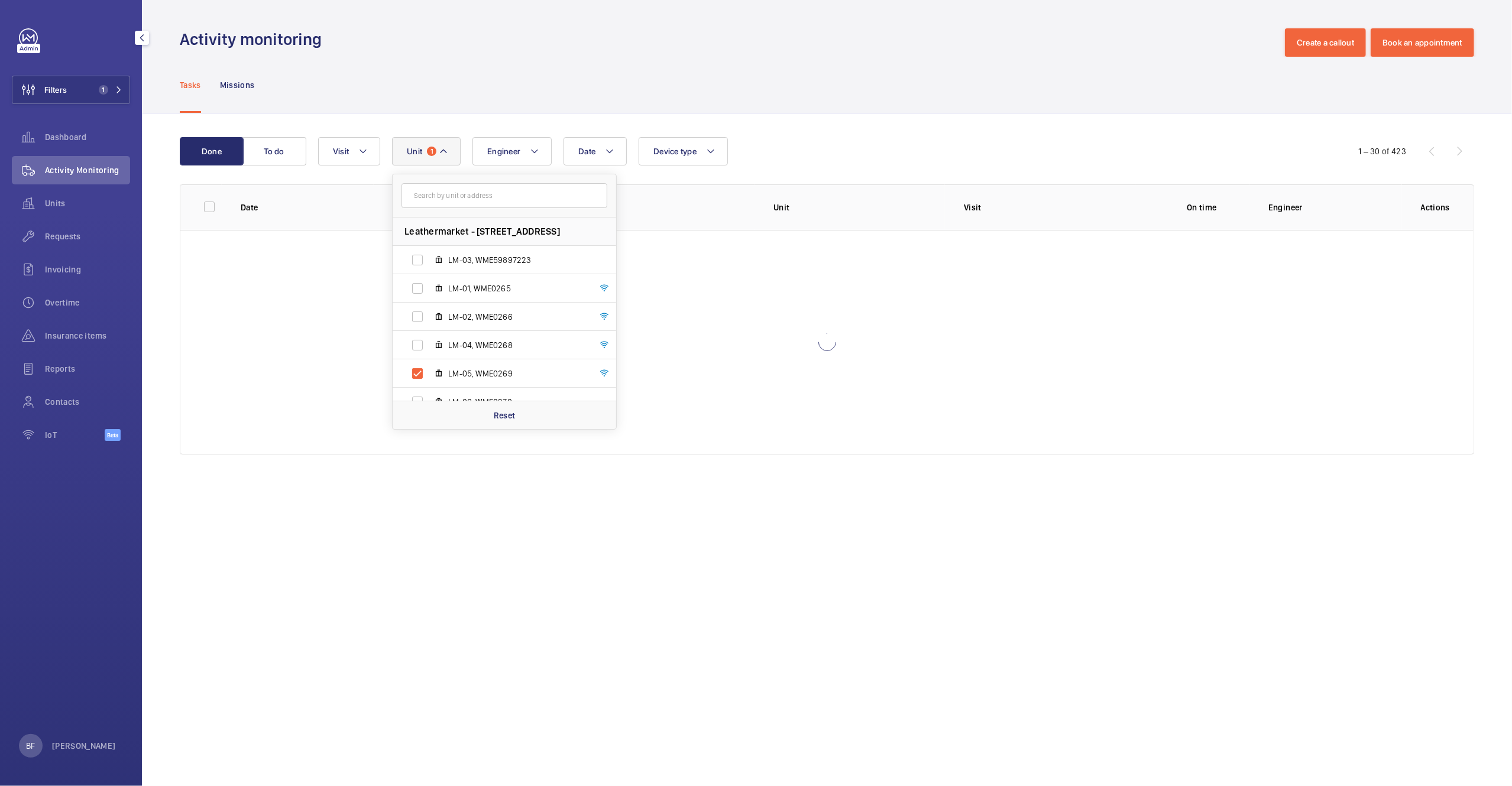
click at [954, 59] on div "Tasks Missions" at bounding box center [827, 84] width 1294 height 56
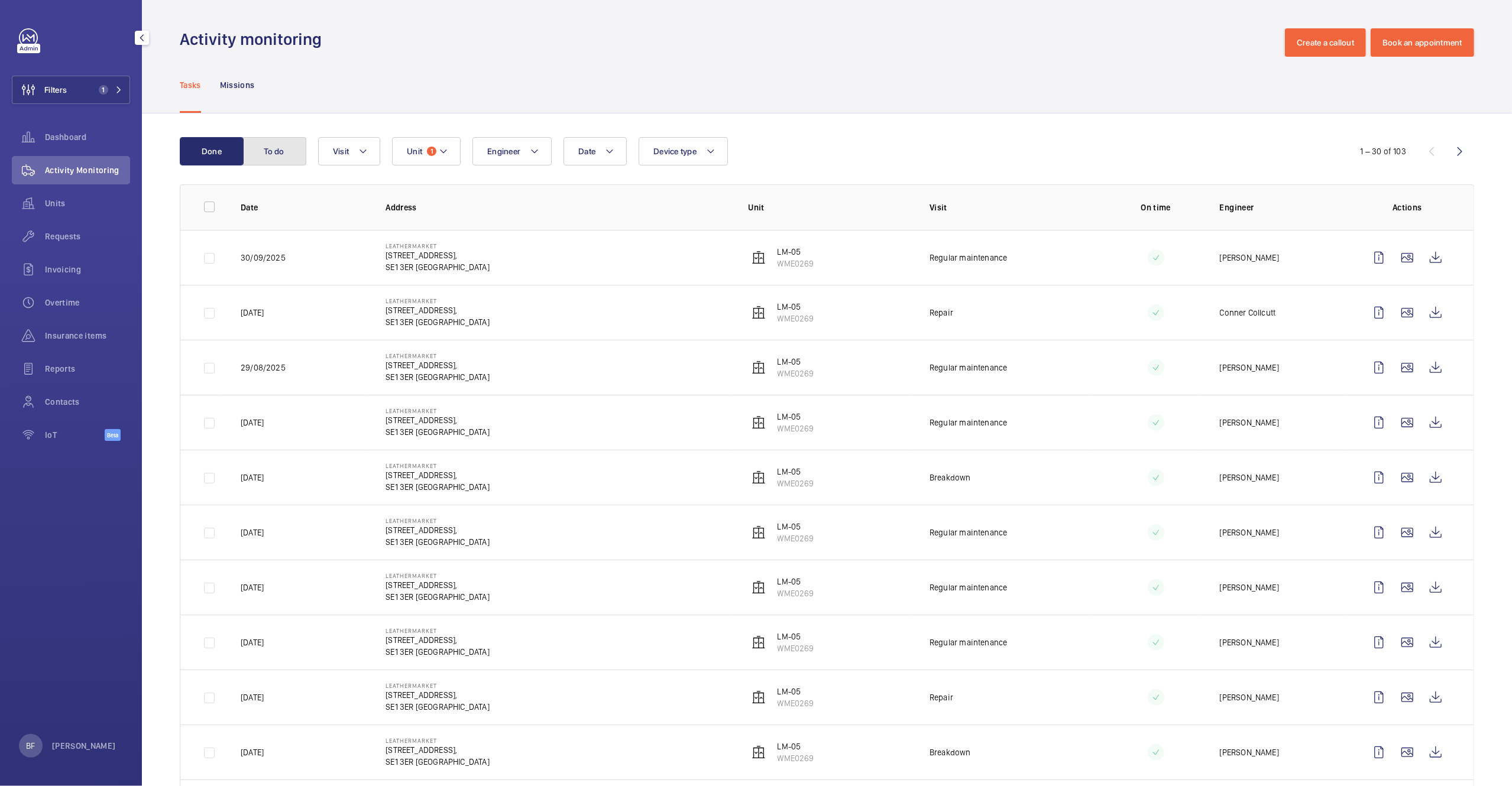
click at [268, 156] on button "To do" at bounding box center [274, 151] width 64 height 28
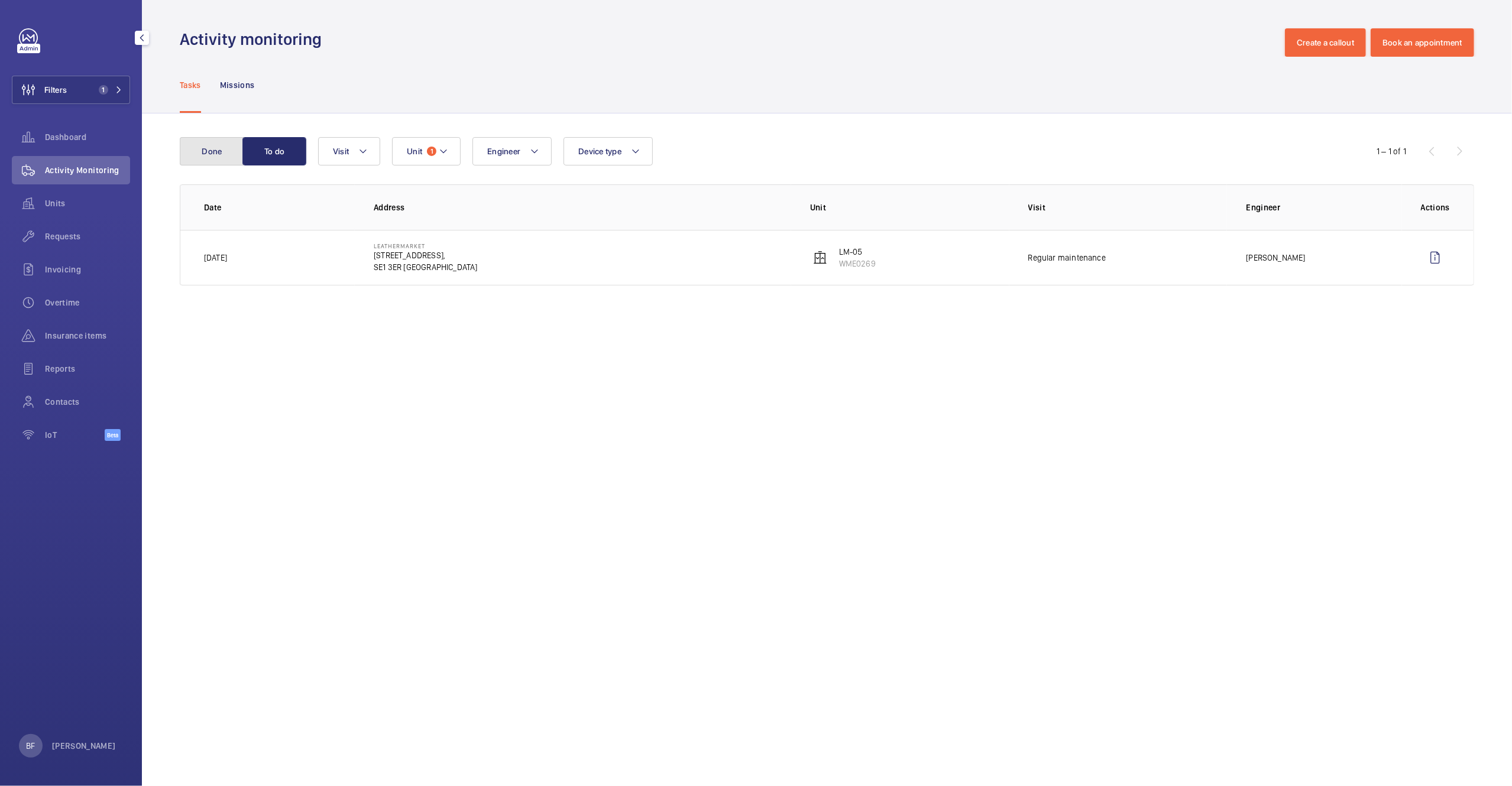
click at [221, 154] on button "Done" at bounding box center [212, 151] width 64 height 28
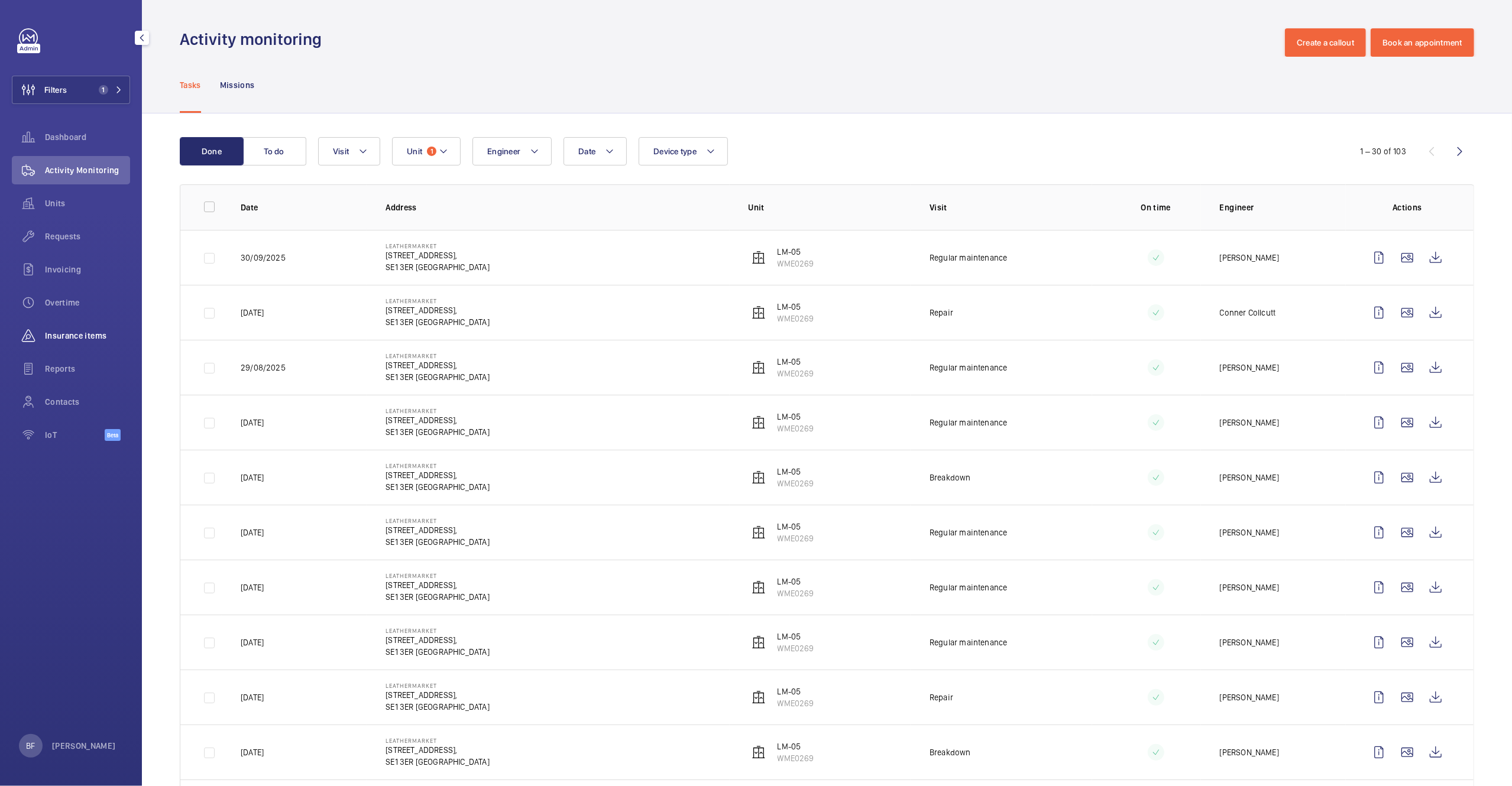
click at [100, 322] on div "Insurance items" at bounding box center [71, 336] width 118 height 28
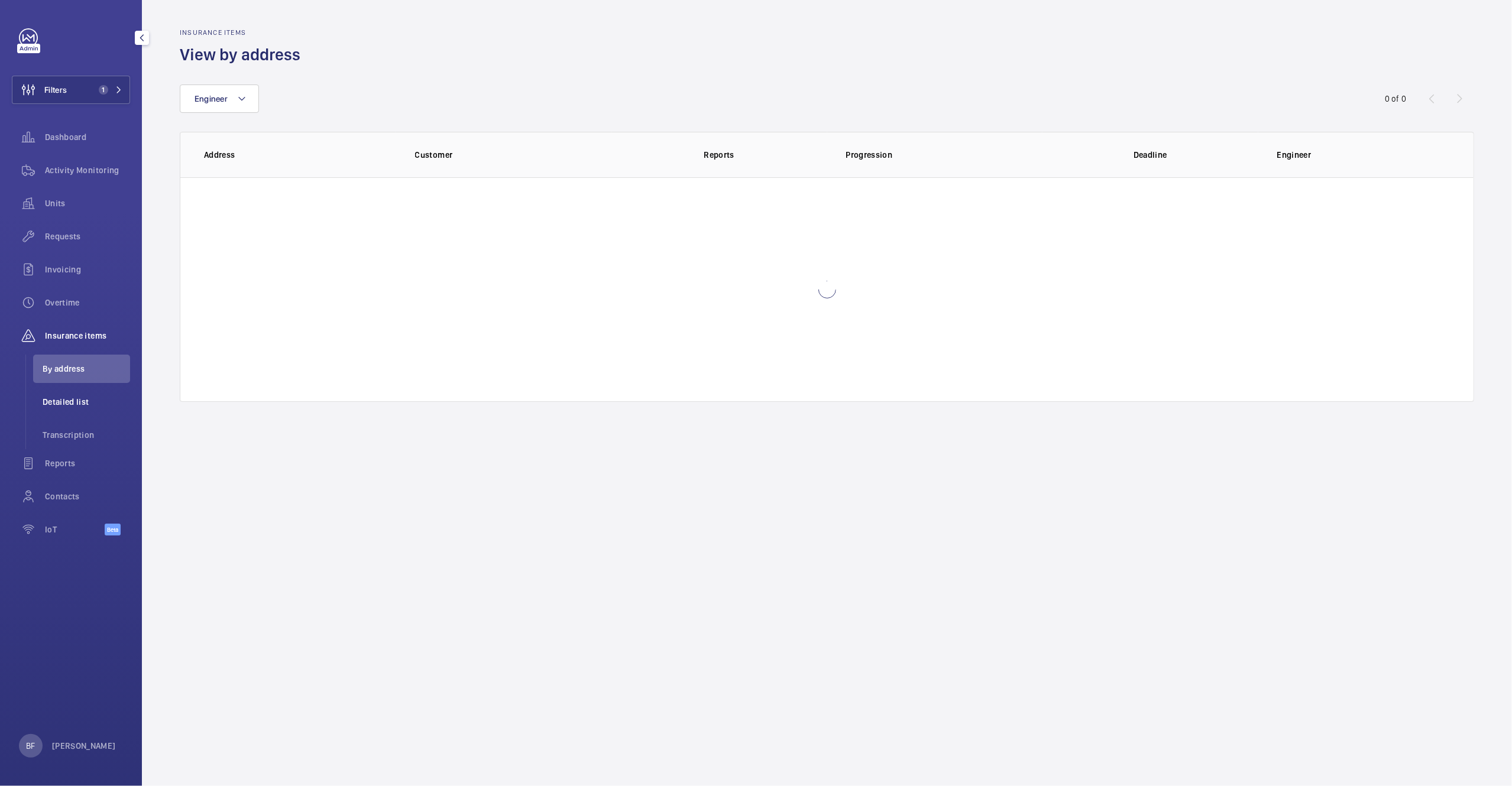
click at [82, 396] on span "Detailed list" at bounding box center [86, 401] width 87 height 12
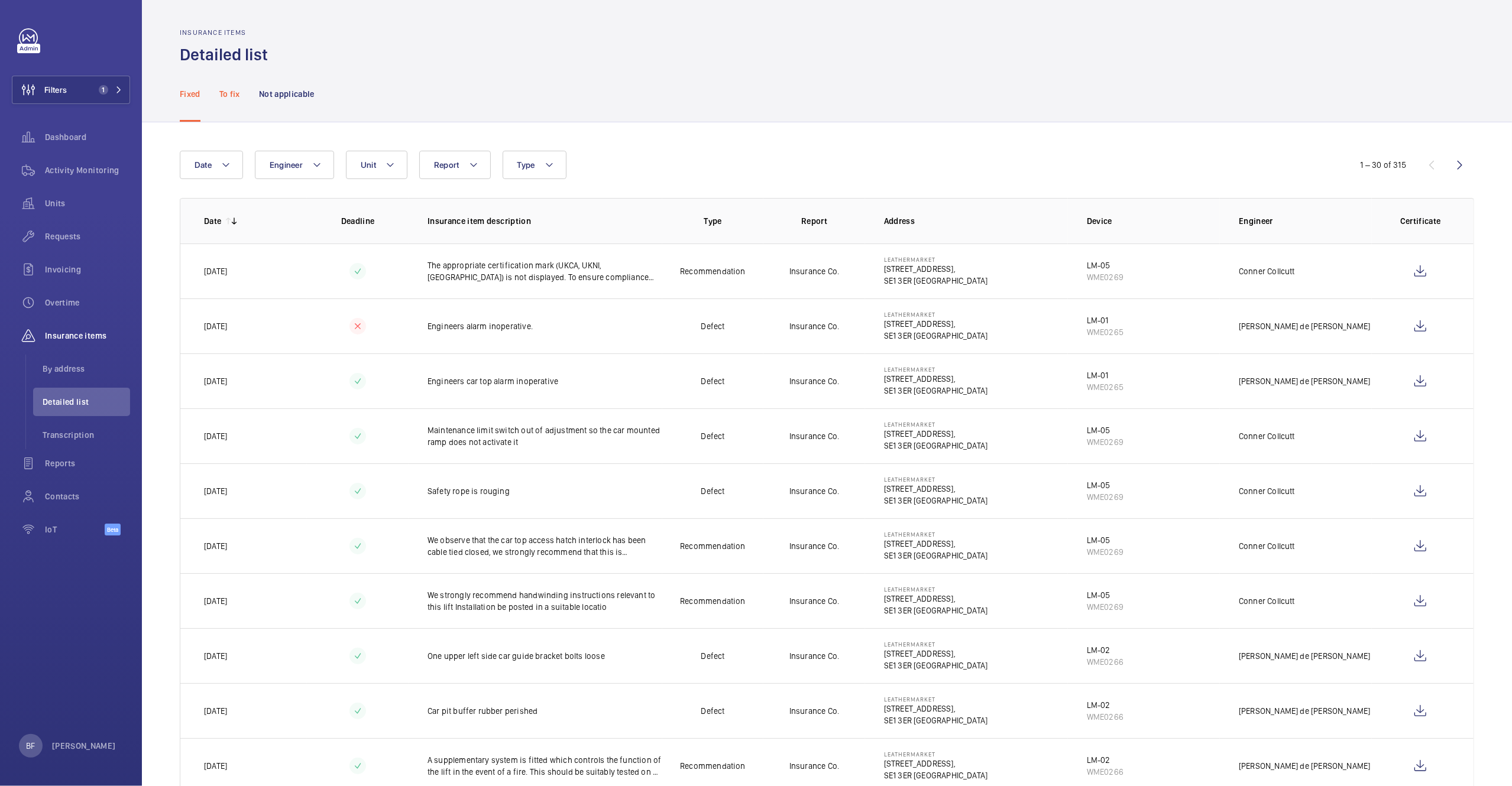
click at [237, 95] on p "To fix" at bounding box center [230, 93] width 21 height 12
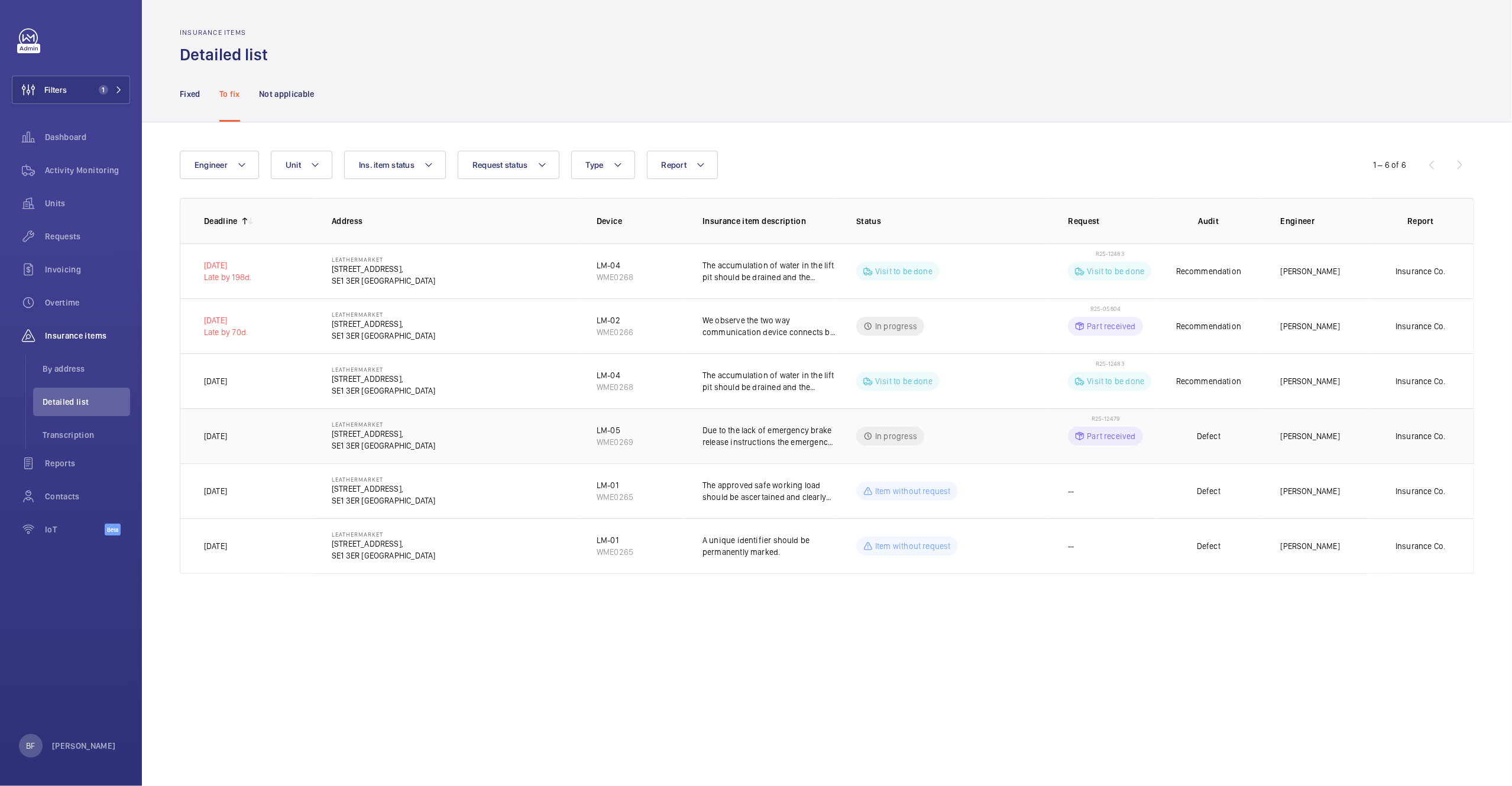
click at [718, 454] on td "Due to the lack of emergency brake release instructions the emergency brake sho…" at bounding box center [760, 435] width 154 height 55
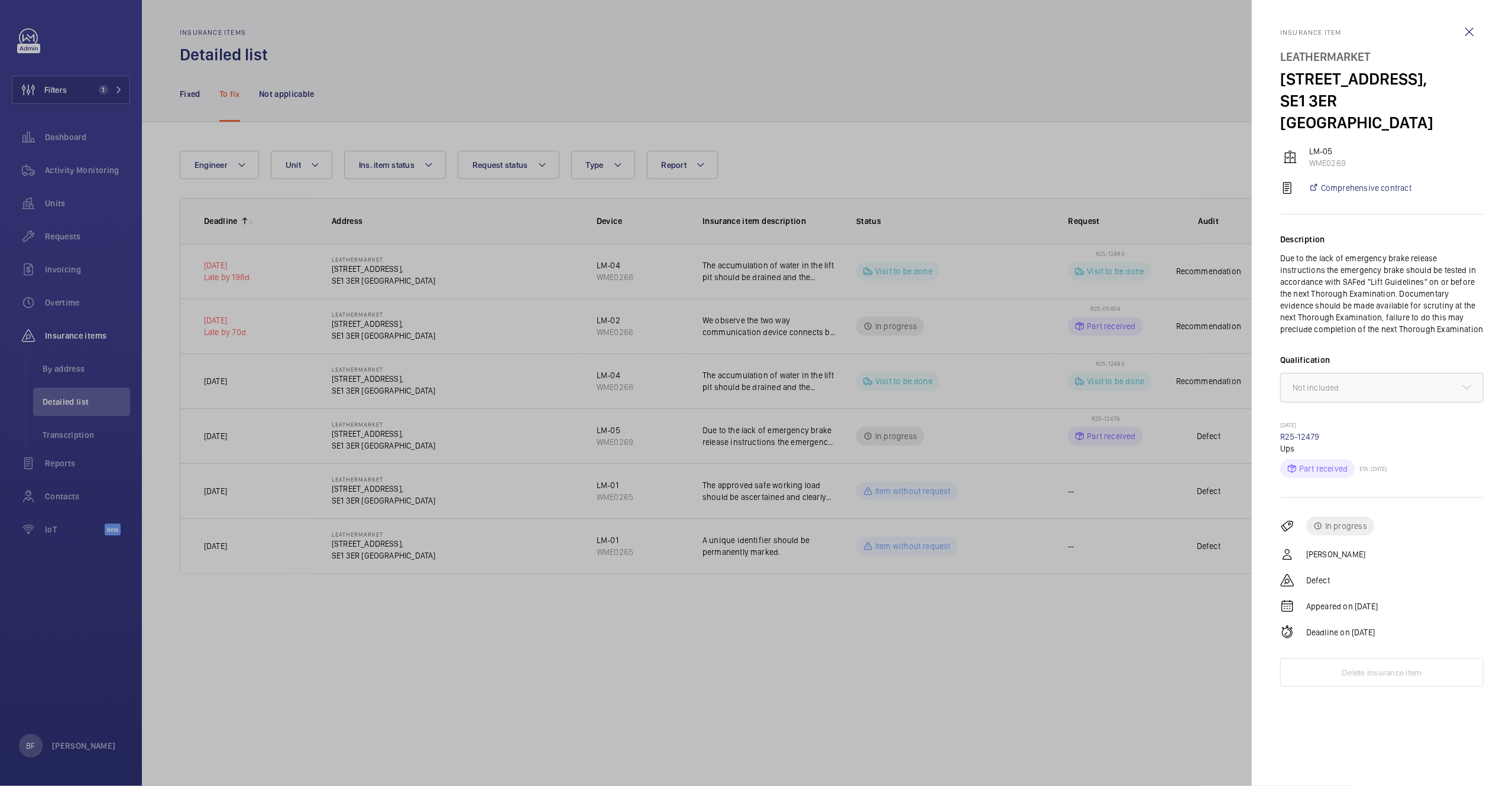
click at [846, 454] on div at bounding box center [756, 393] width 1512 height 786
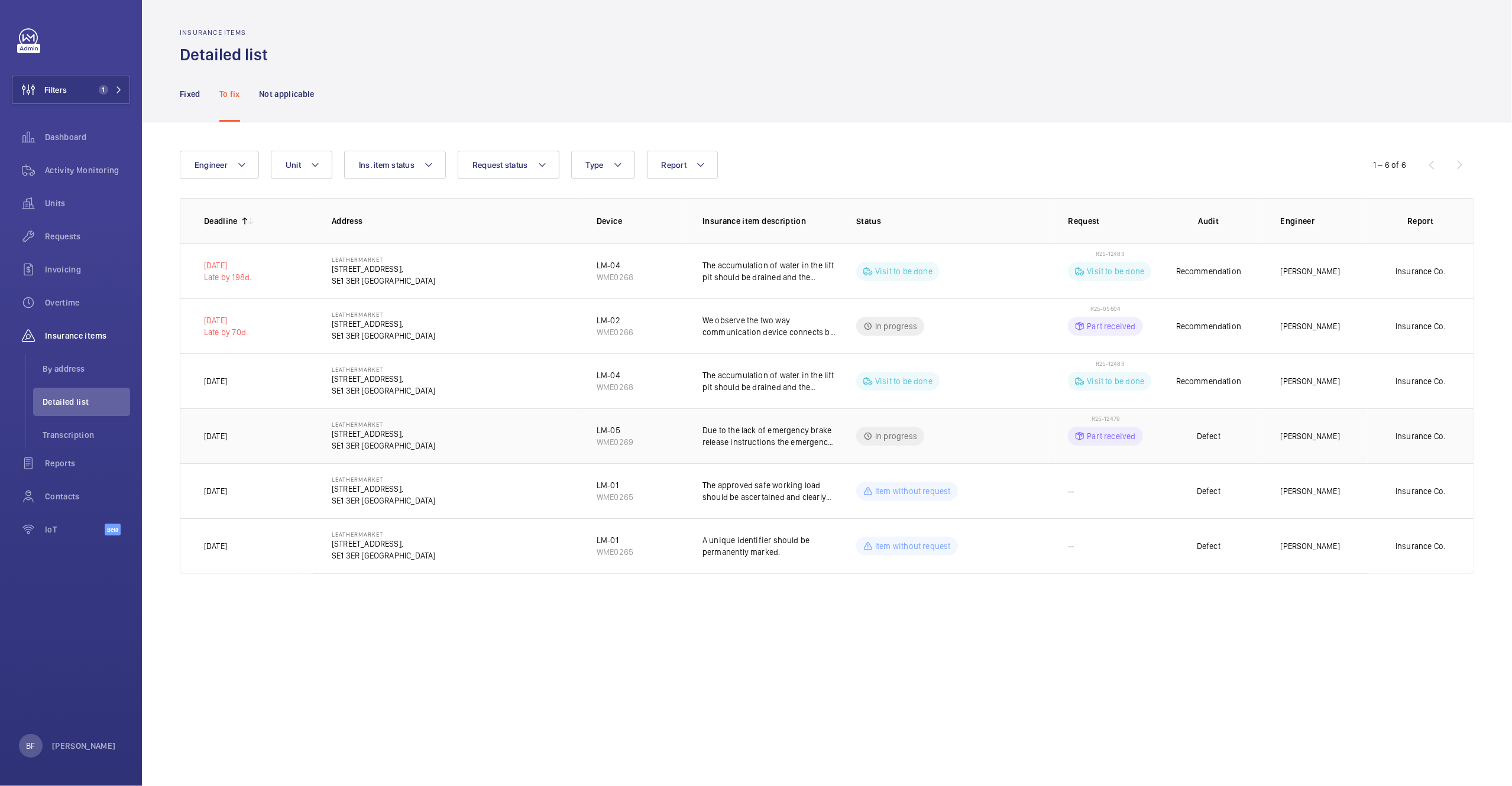
click at [993, 455] on td "In progress" at bounding box center [943, 435] width 212 height 55
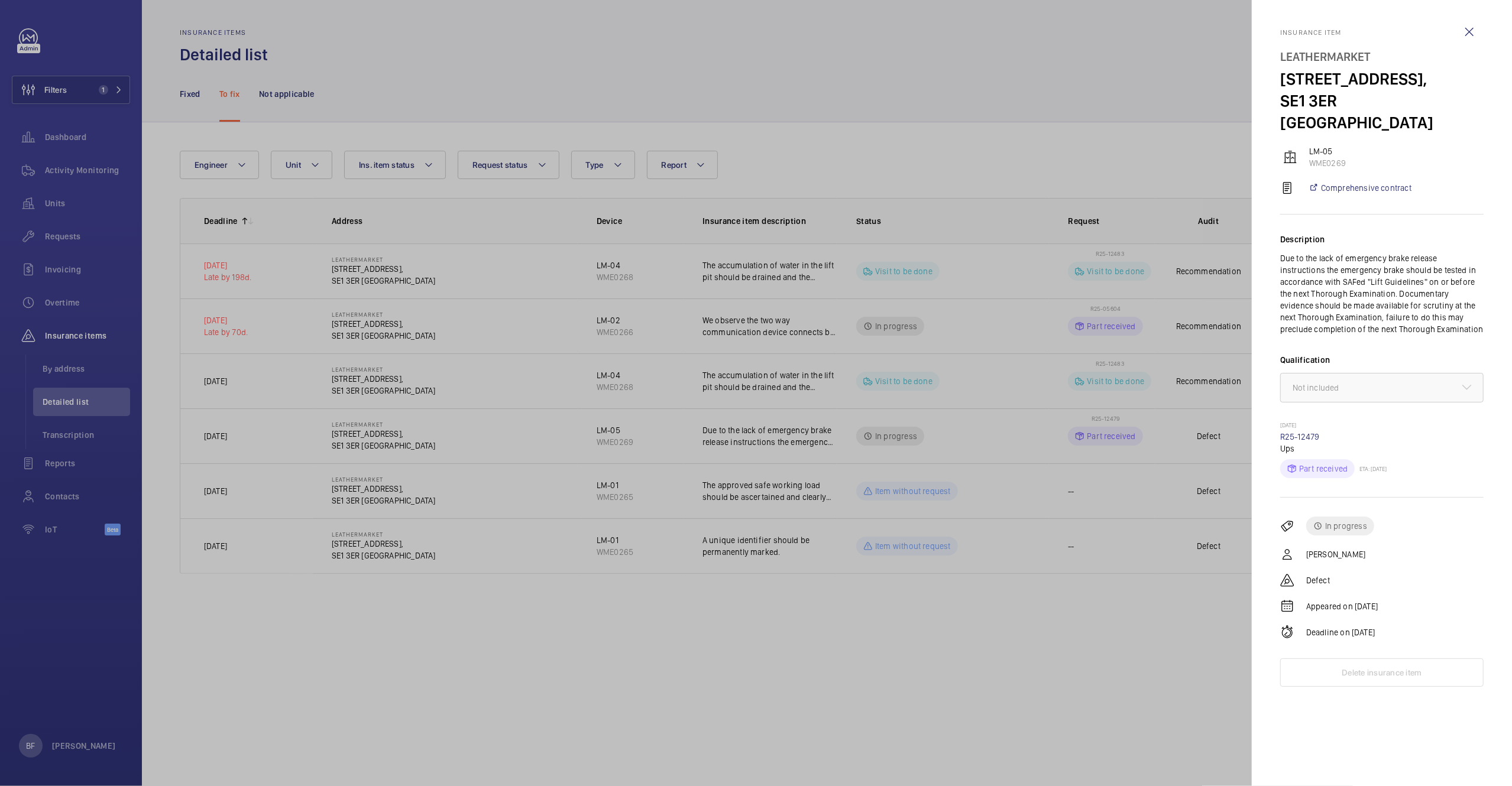
click at [1176, 683] on div at bounding box center [756, 393] width 1512 height 786
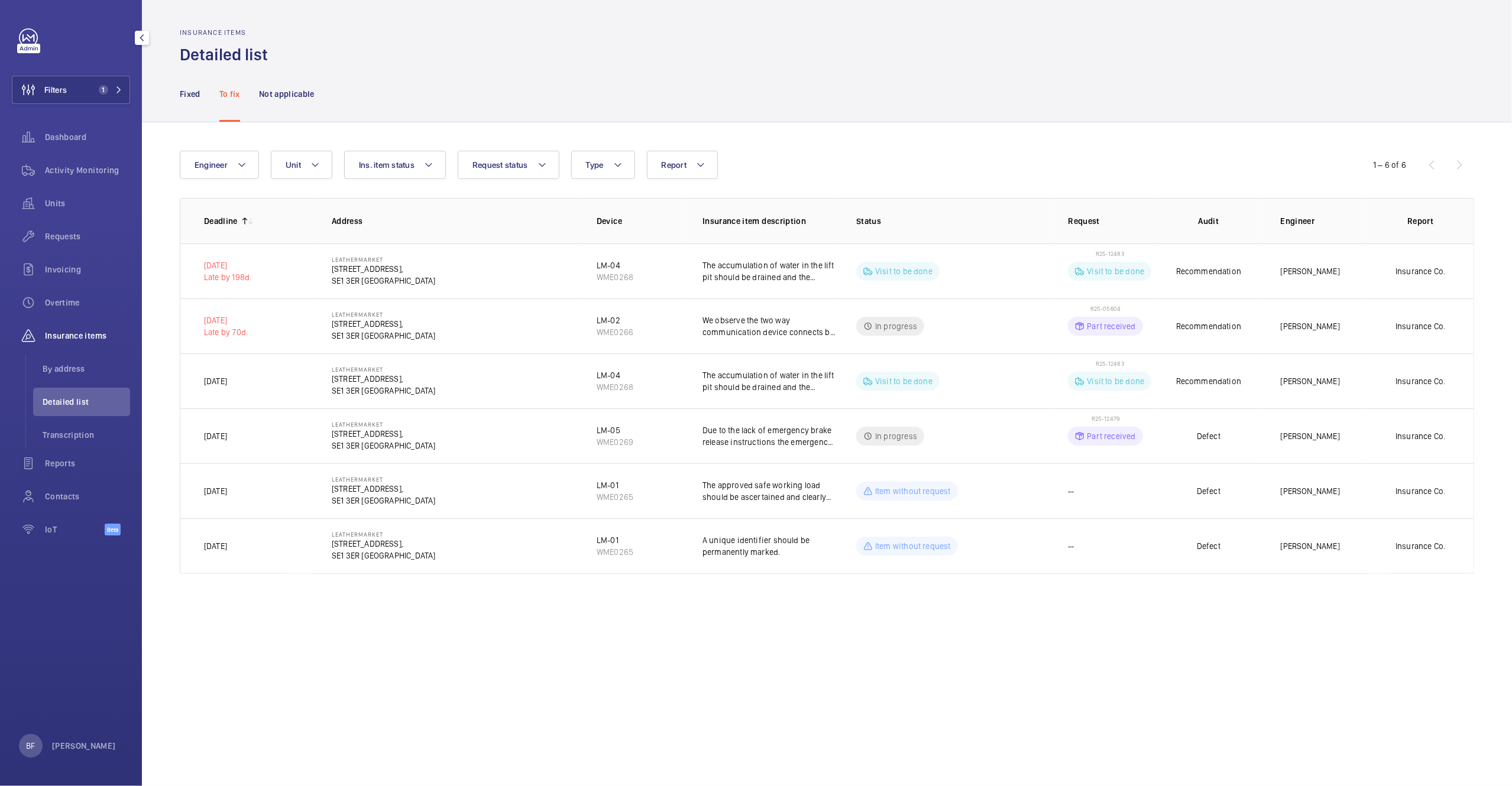
click at [75, 154] on div "Dashboard" at bounding box center [71, 140] width 118 height 33
click at [80, 170] on span "Activity Monitoring" at bounding box center [87, 170] width 85 height 12
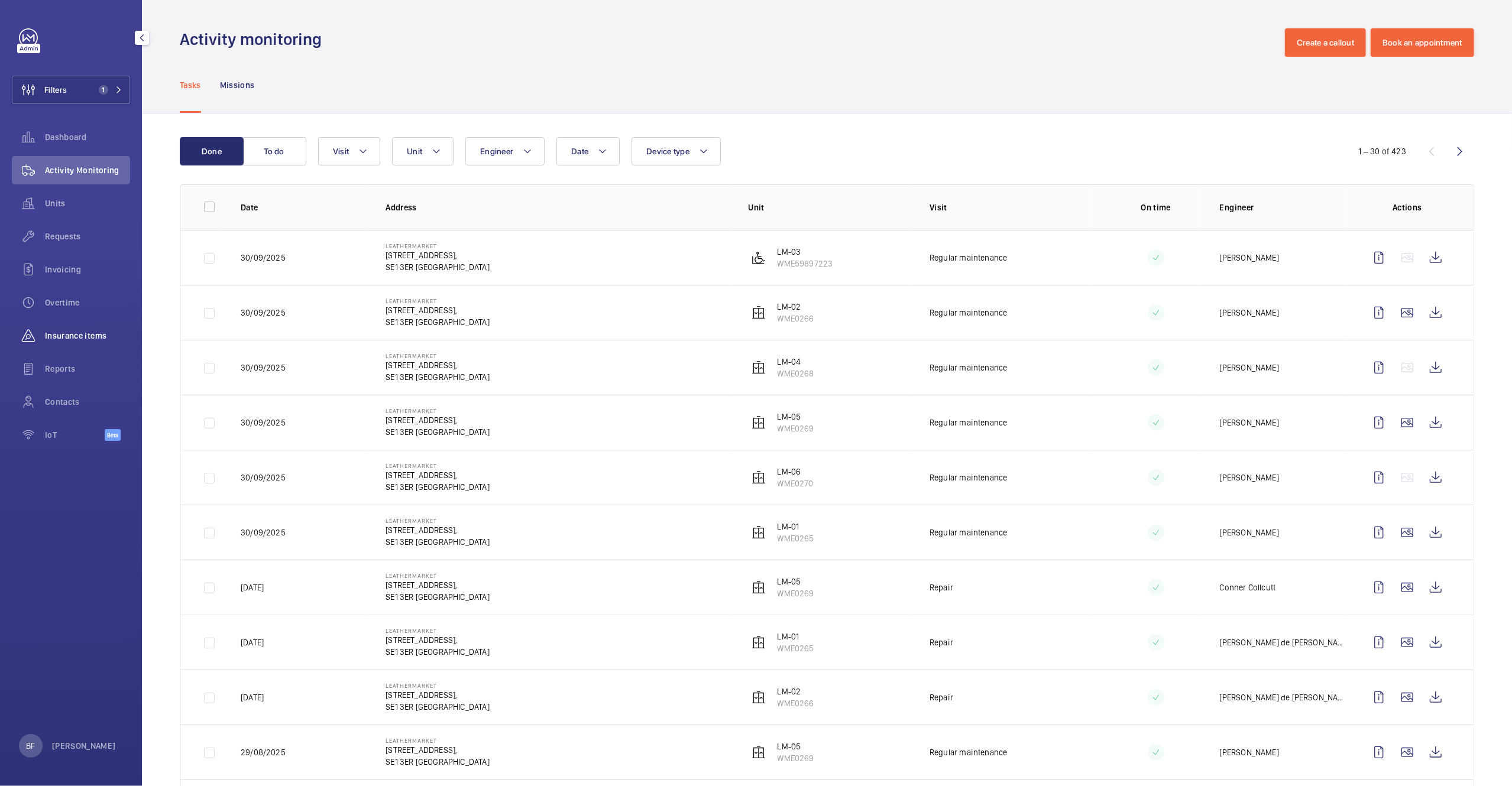
click at [63, 331] on span "Insurance items" at bounding box center [87, 336] width 85 height 12
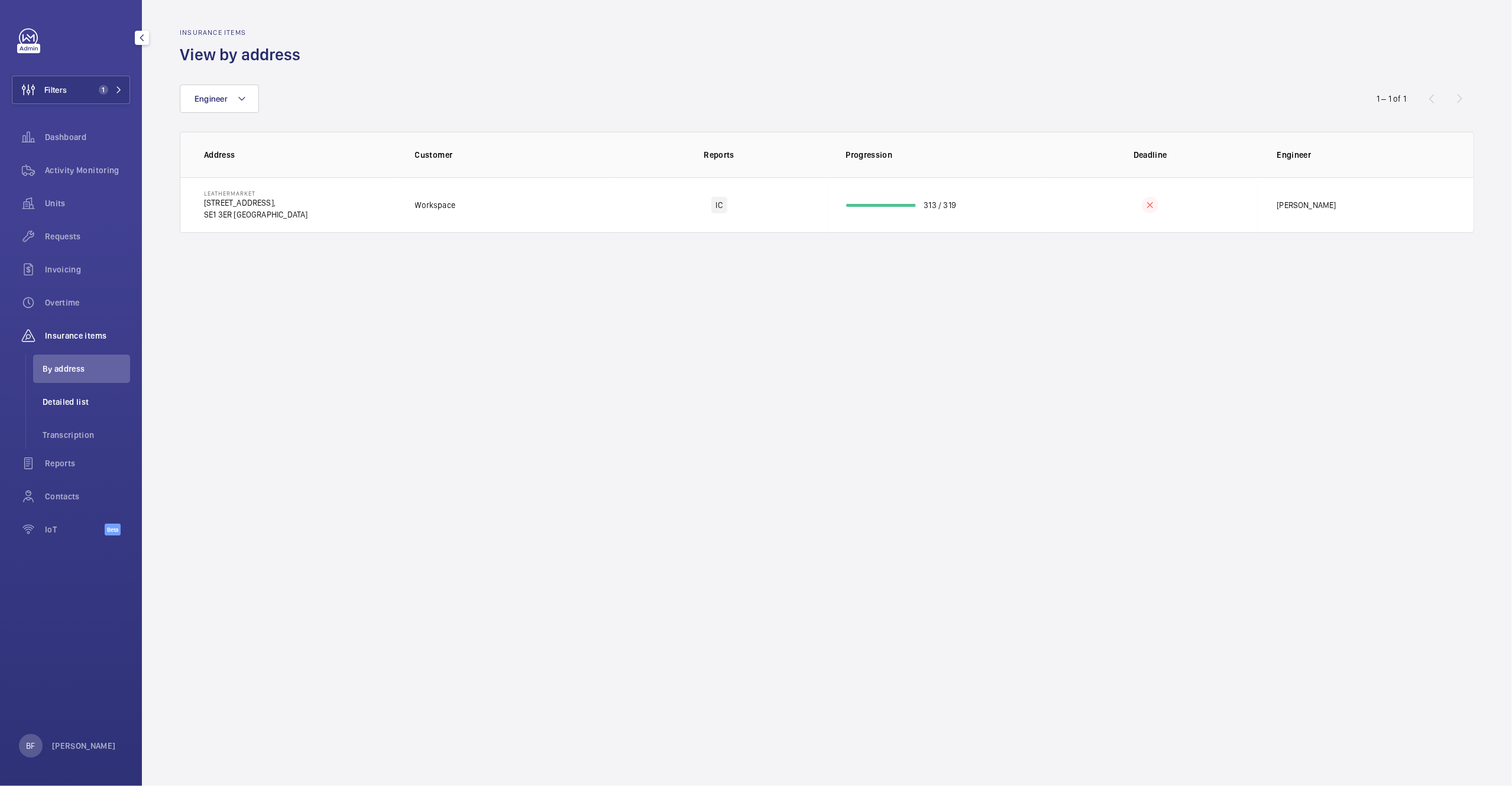
click at [69, 394] on li "Detailed list" at bounding box center [82, 401] width 97 height 28
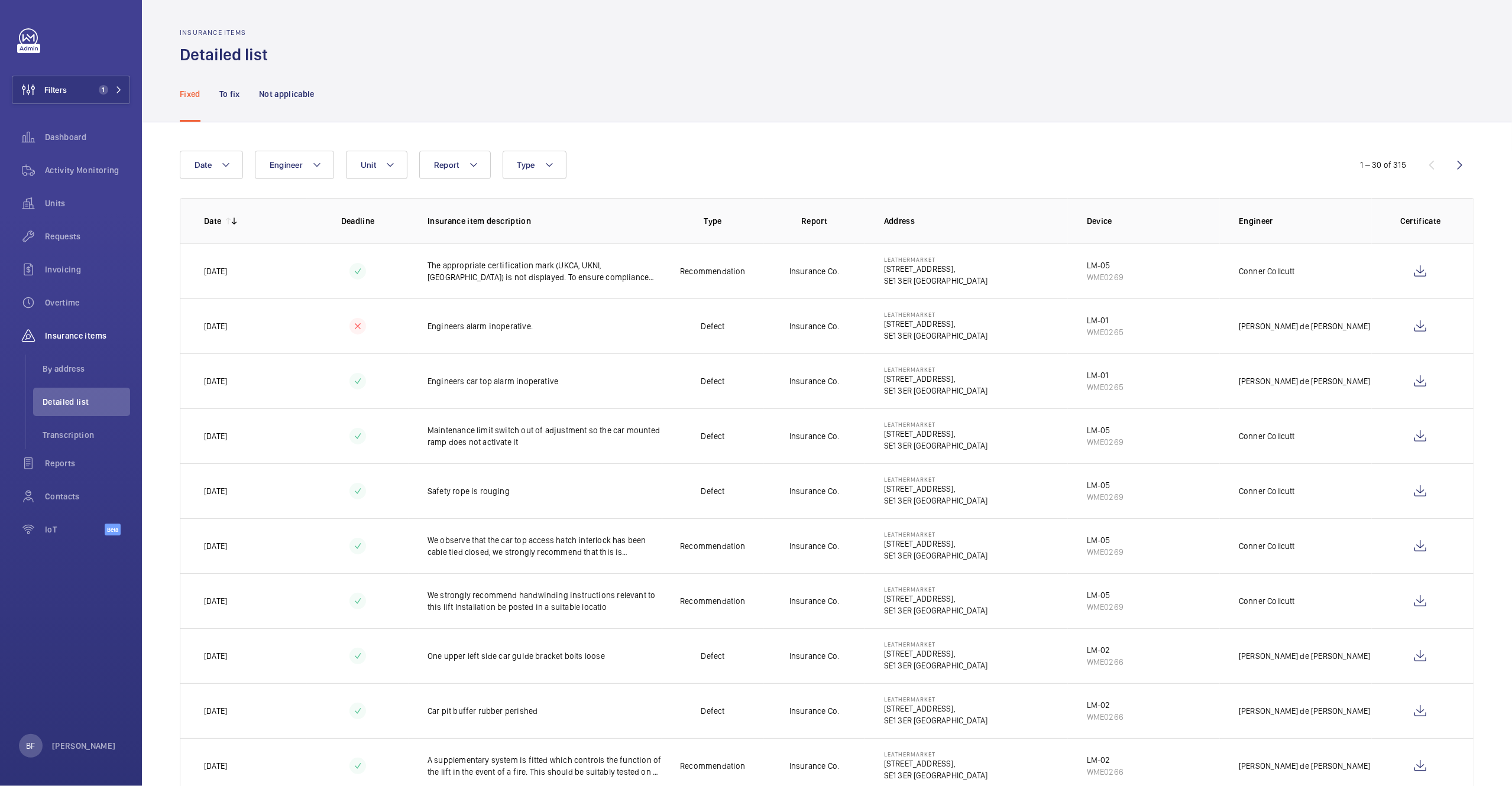
click at [219, 91] on nav "Fixed To fix Not applicable" at bounding box center [247, 93] width 135 height 56
click at [224, 95] on p "To fix" at bounding box center [230, 93] width 21 height 12
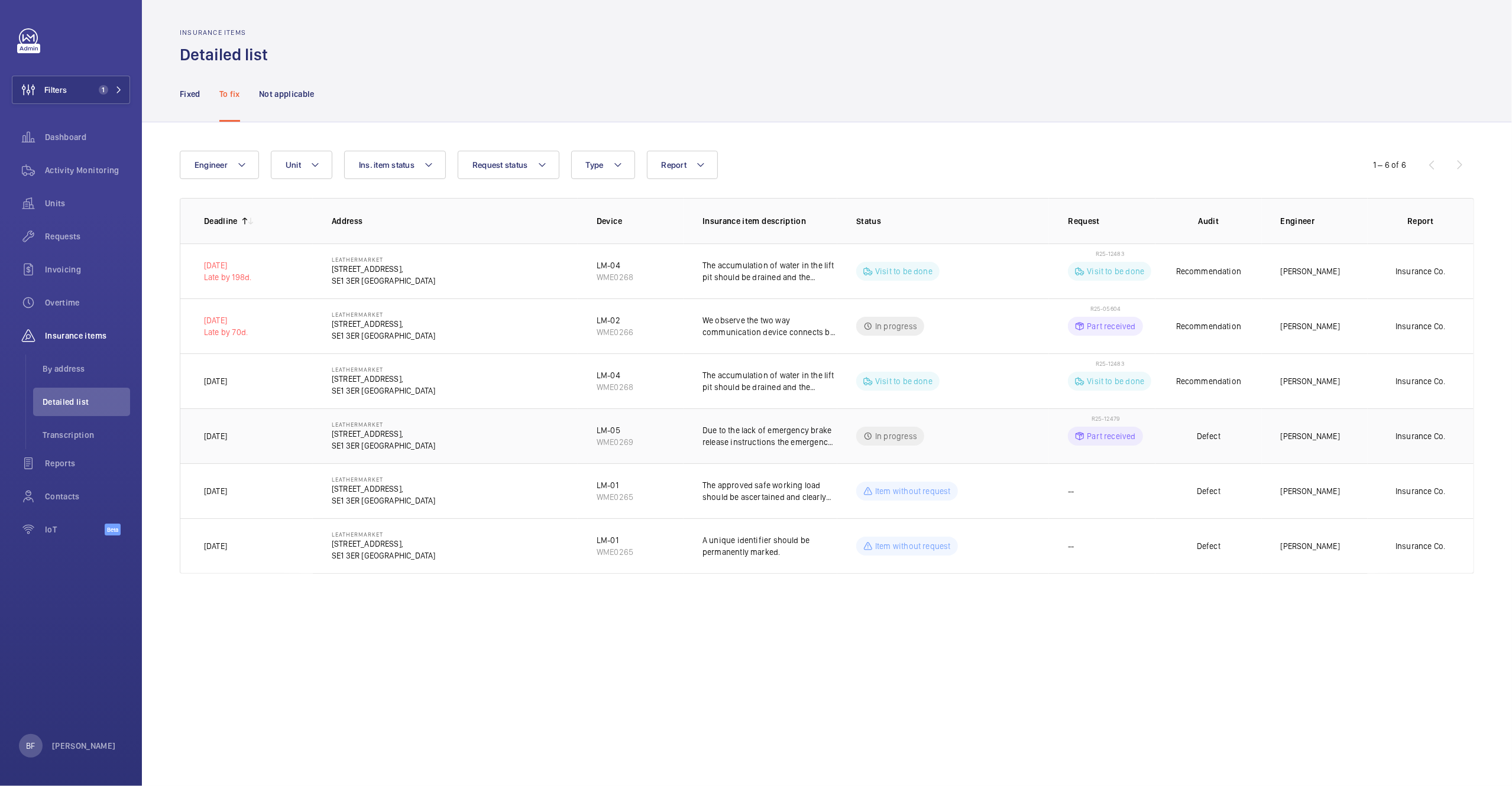
click at [1009, 457] on td "In progress" at bounding box center [943, 435] width 212 height 55
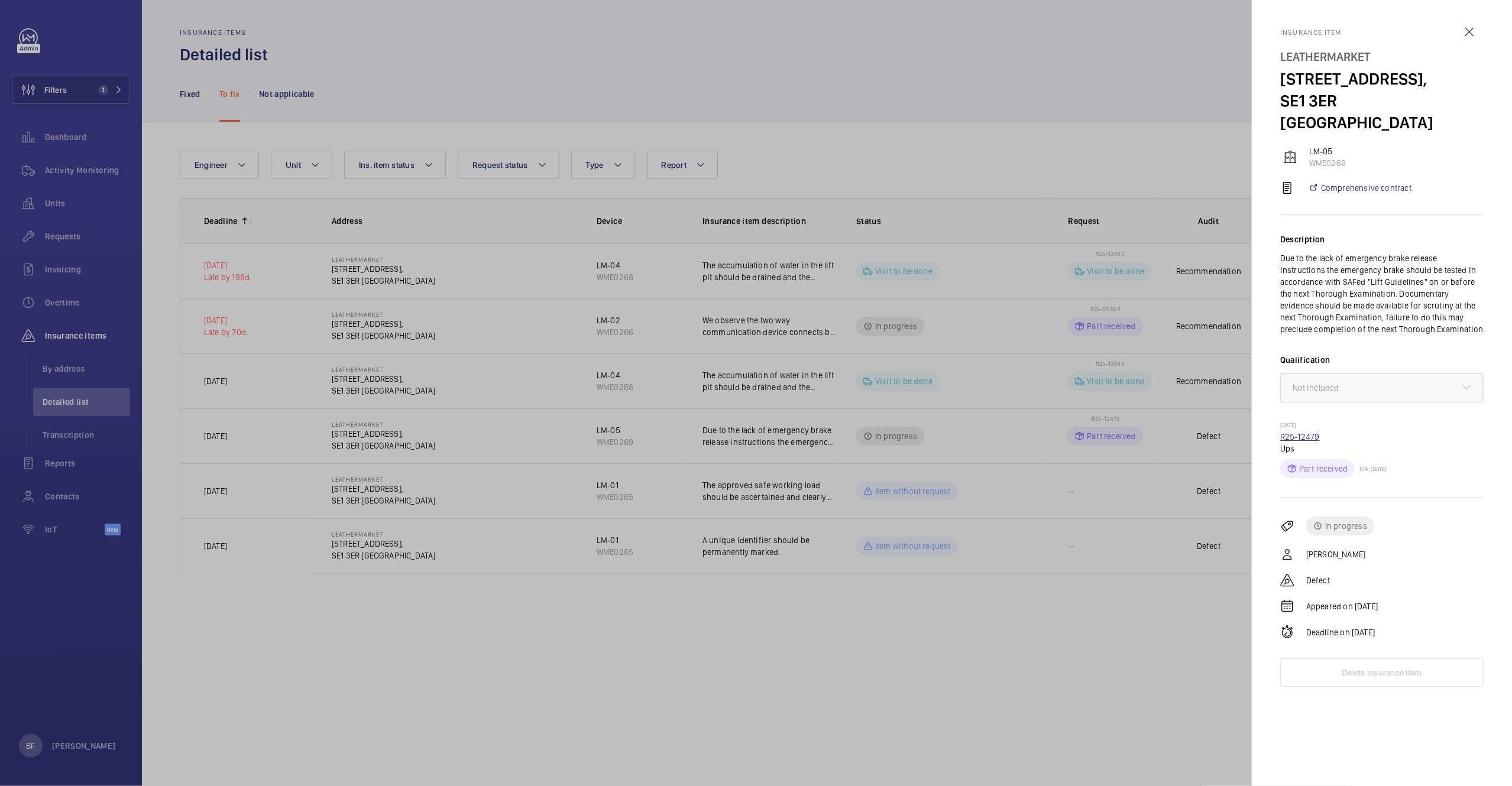
click at [1307, 432] on link "R25-12479" at bounding box center [1300, 437] width 39 height 10
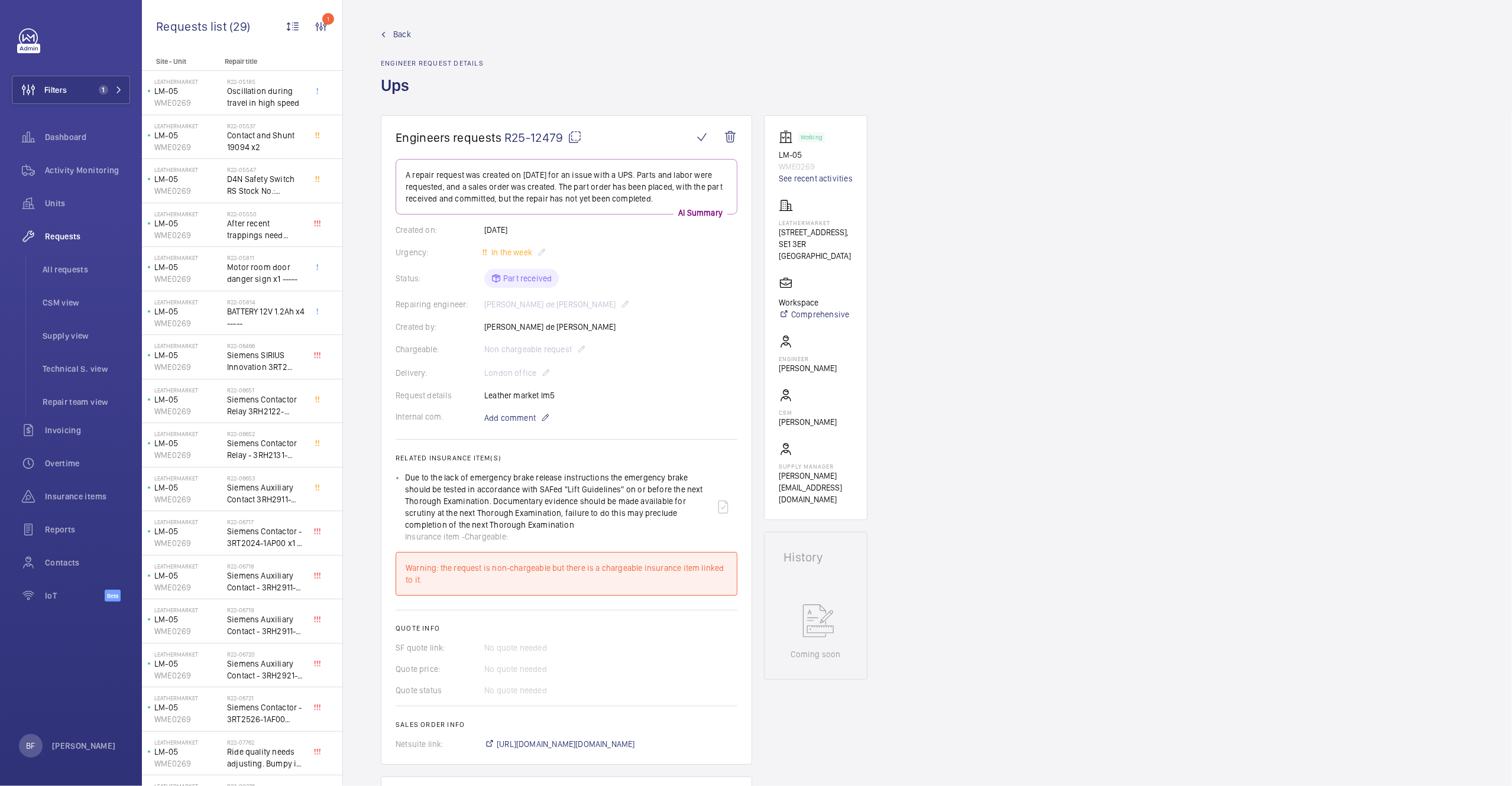
click at [400, 35] on span "Back" at bounding box center [402, 34] width 18 height 12
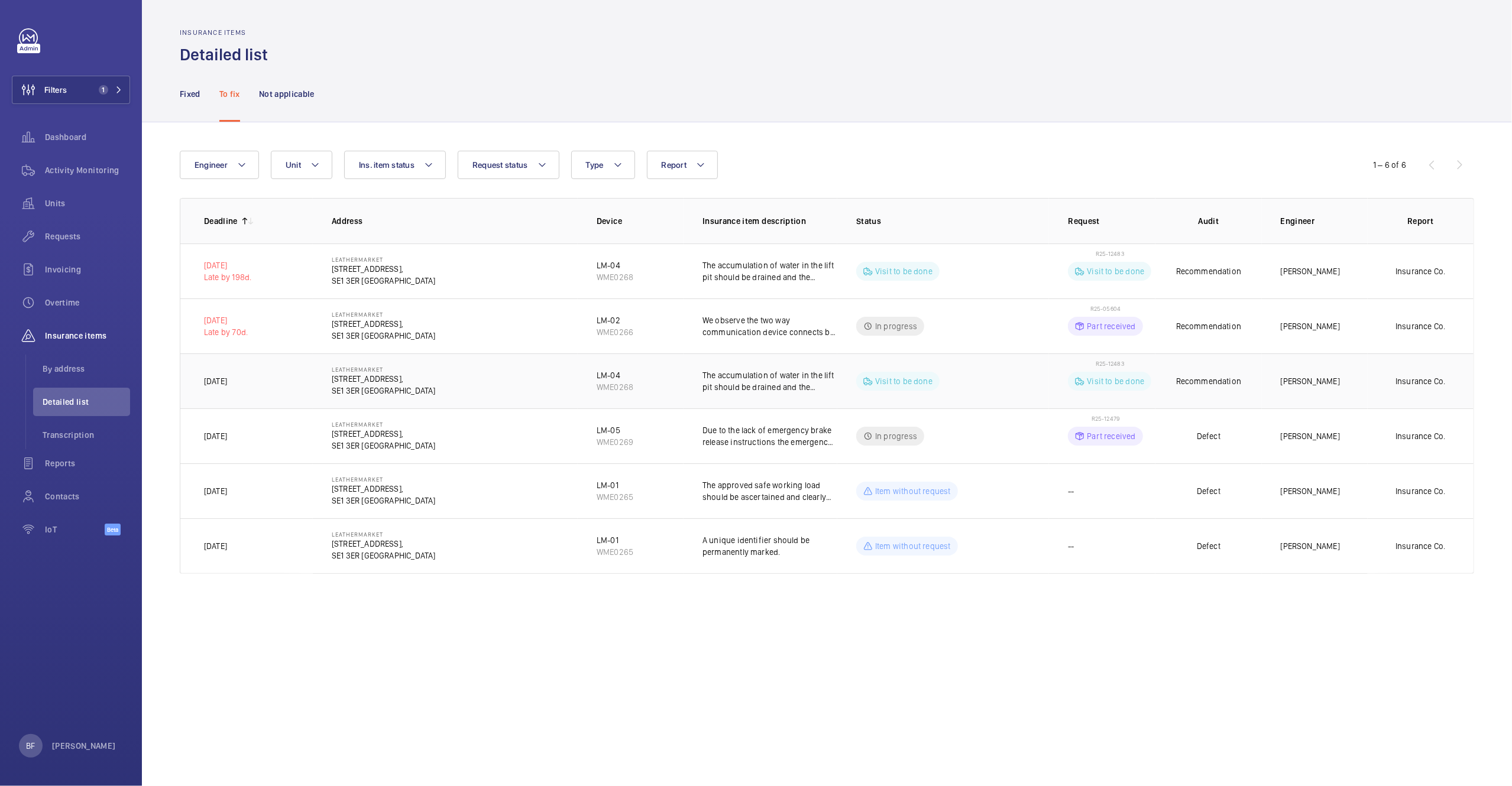
click at [1106, 363] on span "R25-12483" at bounding box center [1109, 363] width 28 height 7
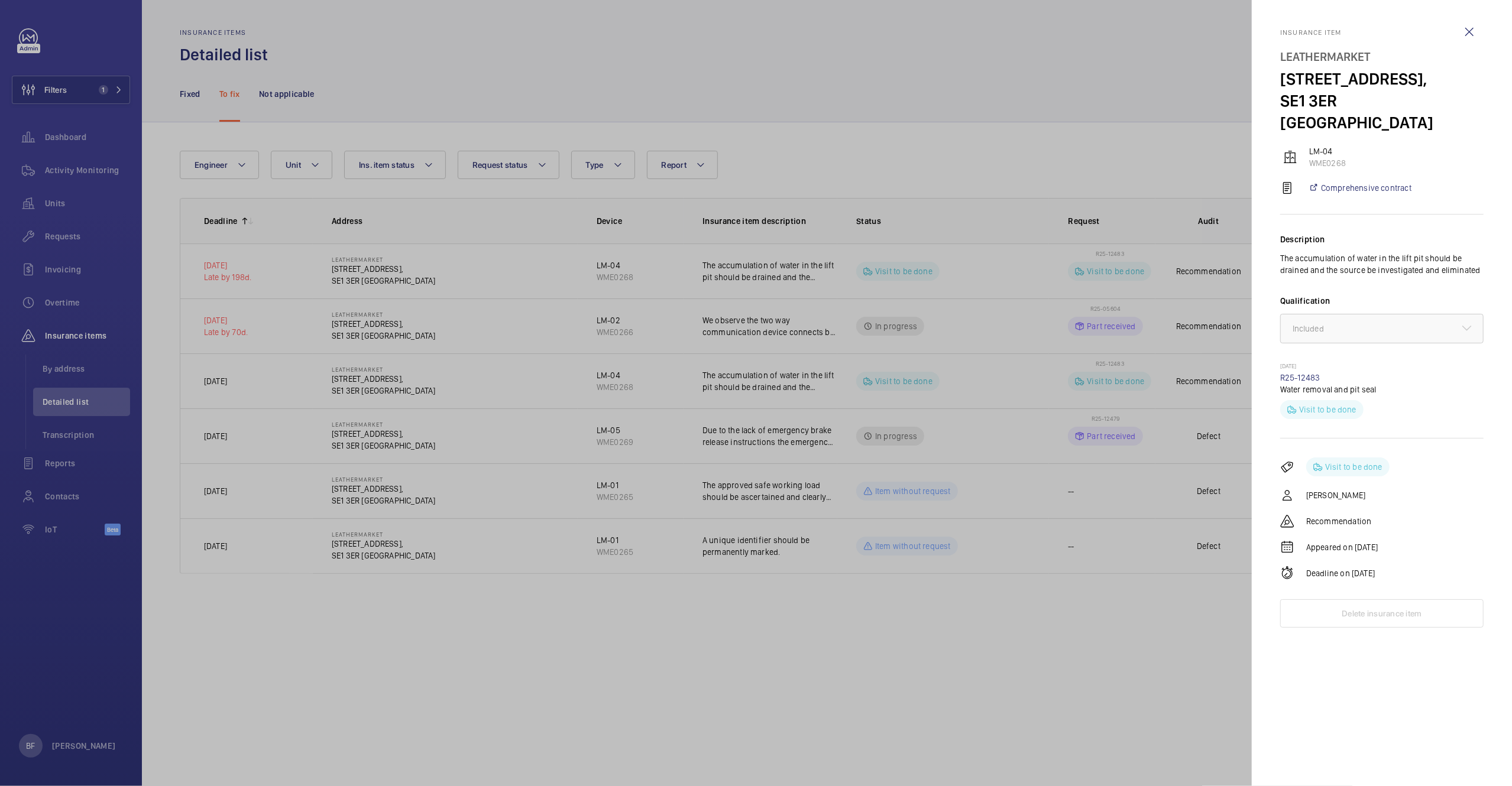
click at [1031, 465] on div at bounding box center [756, 393] width 1512 height 786
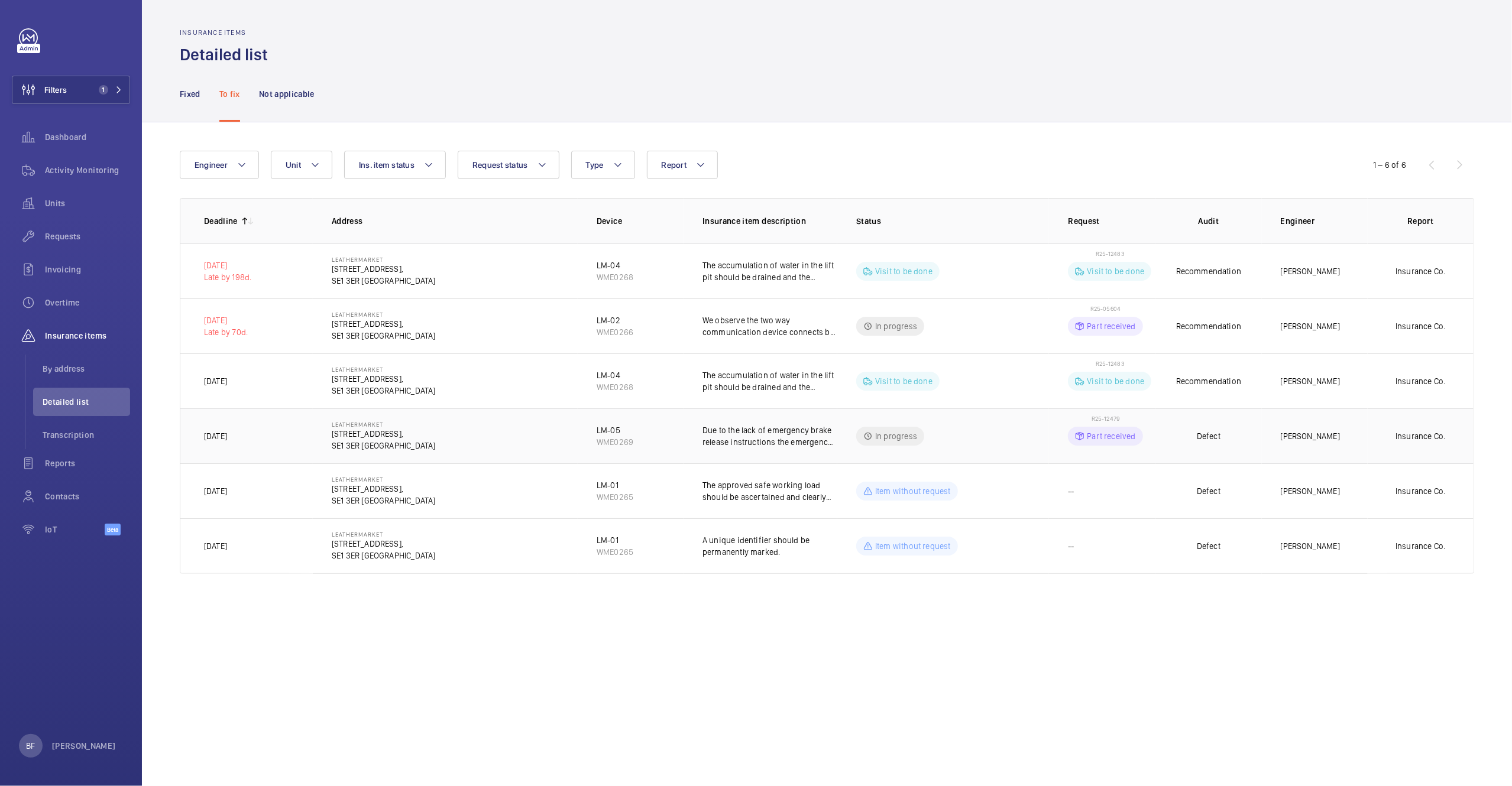
click at [1106, 419] on span "R25-12479" at bounding box center [1105, 419] width 28 height 7
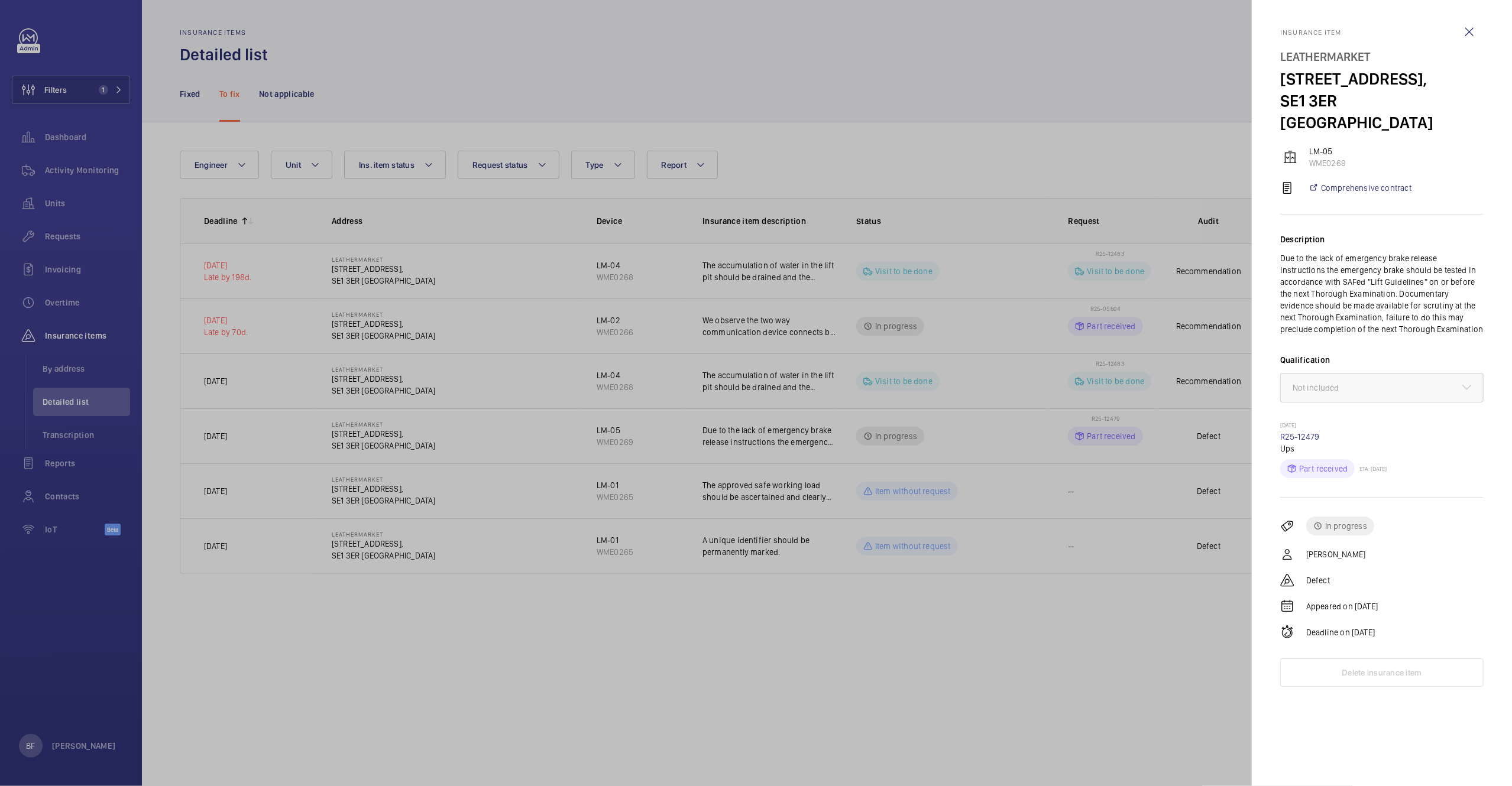
click at [828, 146] on div at bounding box center [756, 393] width 1512 height 786
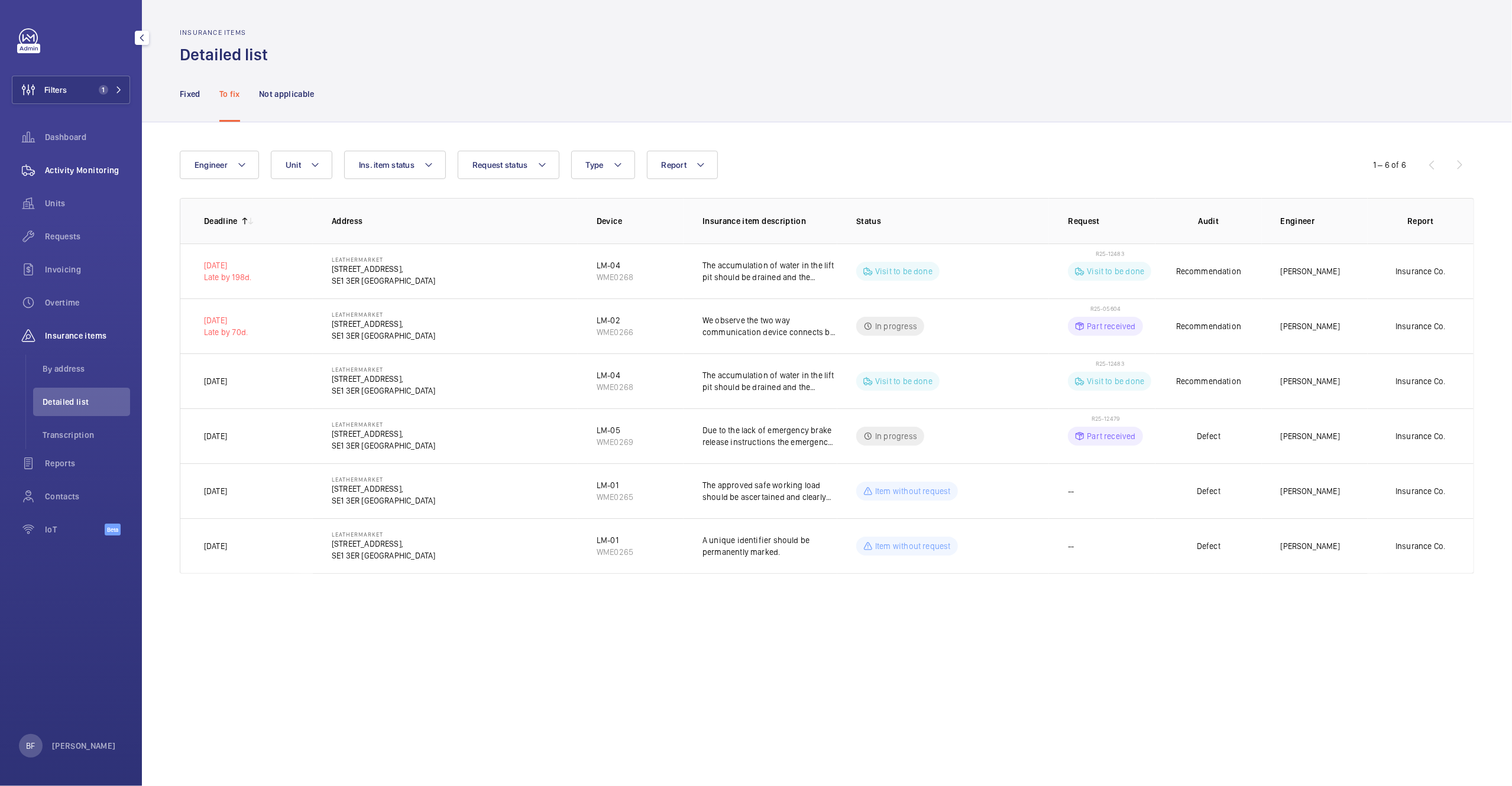
click at [71, 174] on span "Activity Monitoring" at bounding box center [87, 170] width 85 height 12
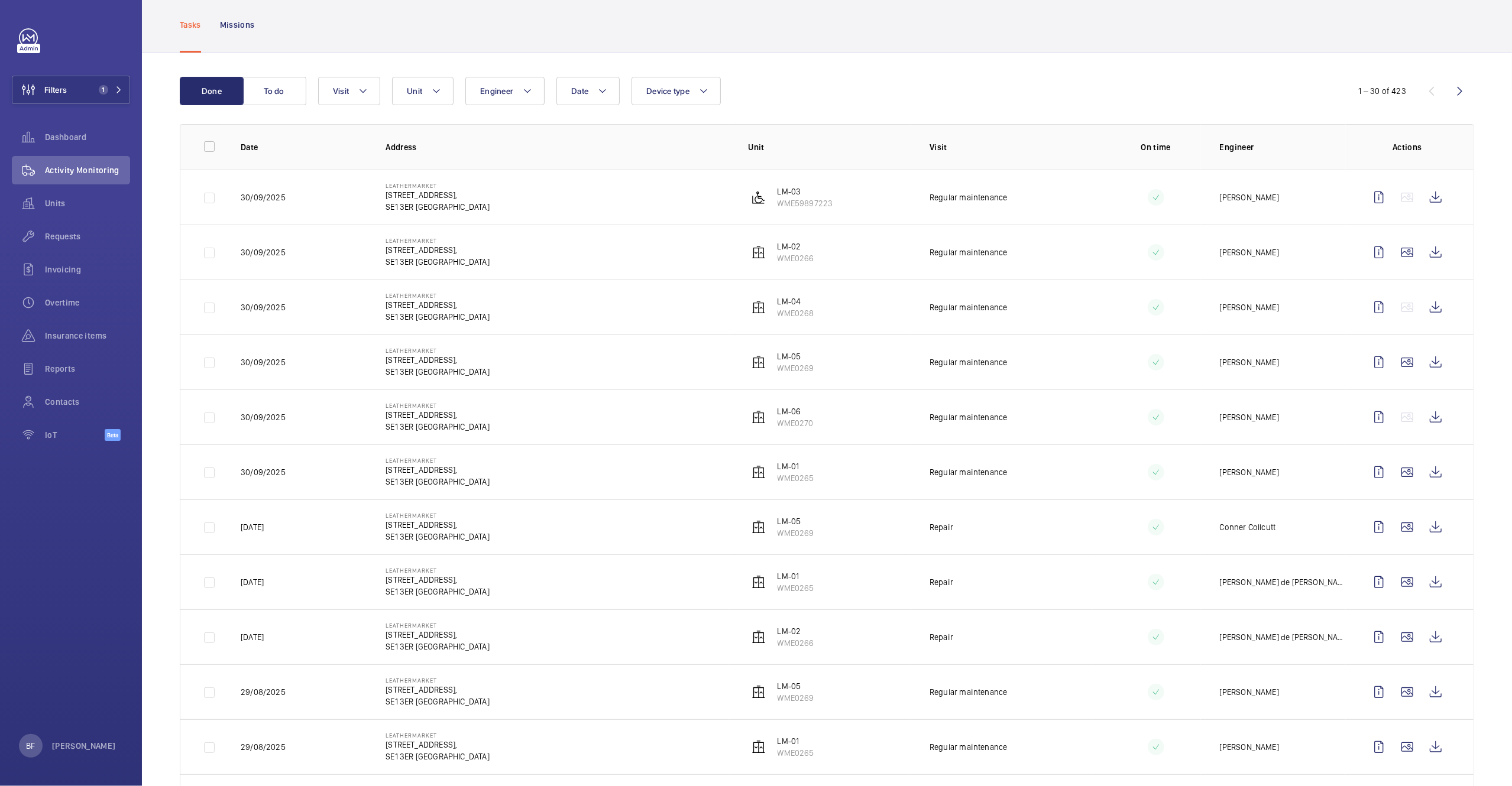
scroll to position [64, 0]
click at [1425, 526] on wm-front-icon-button at bounding box center [1435, 523] width 28 height 28
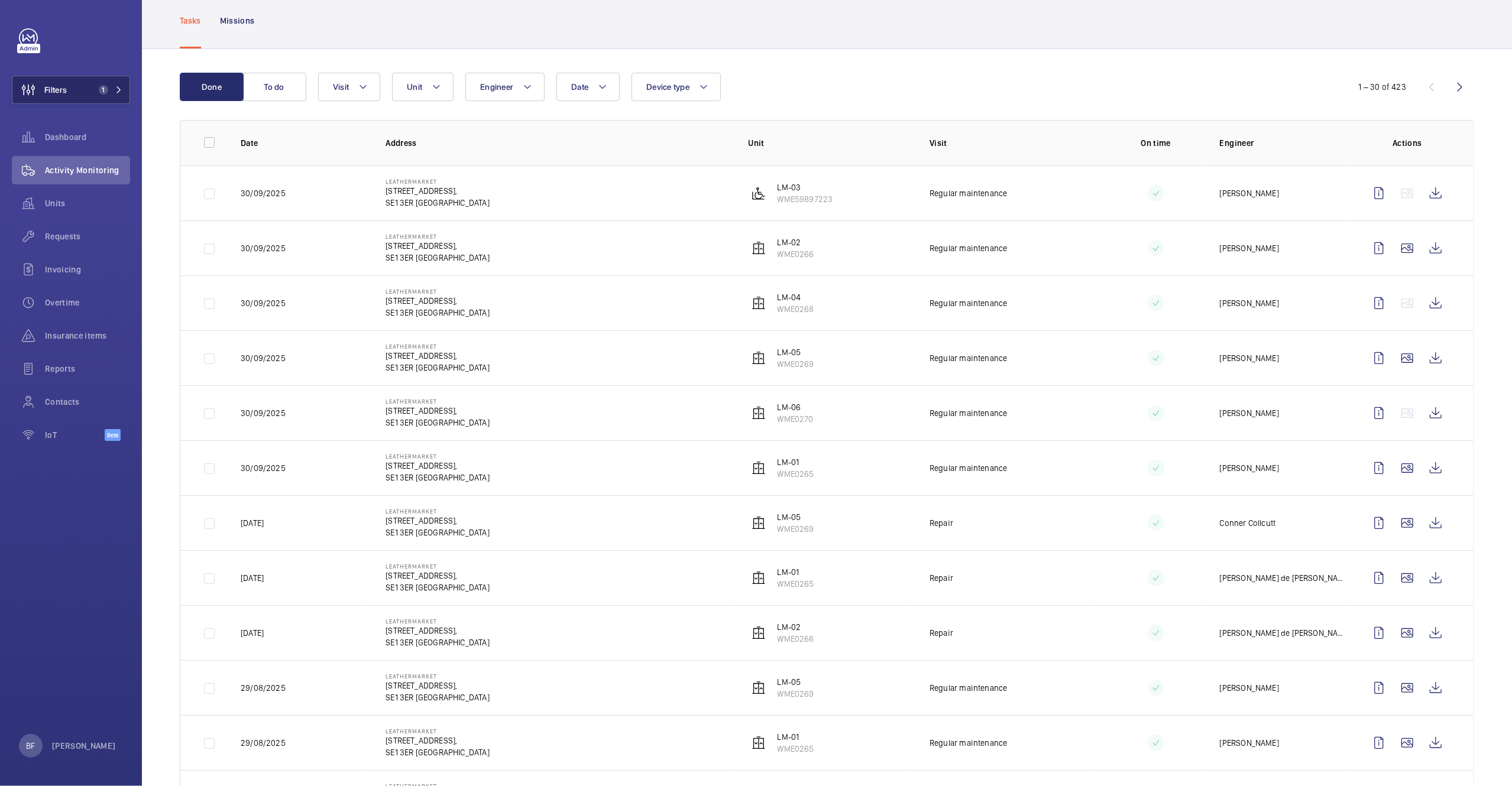
click at [109, 91] on span "1" at bounding box center [108, 90] width 28 height 10
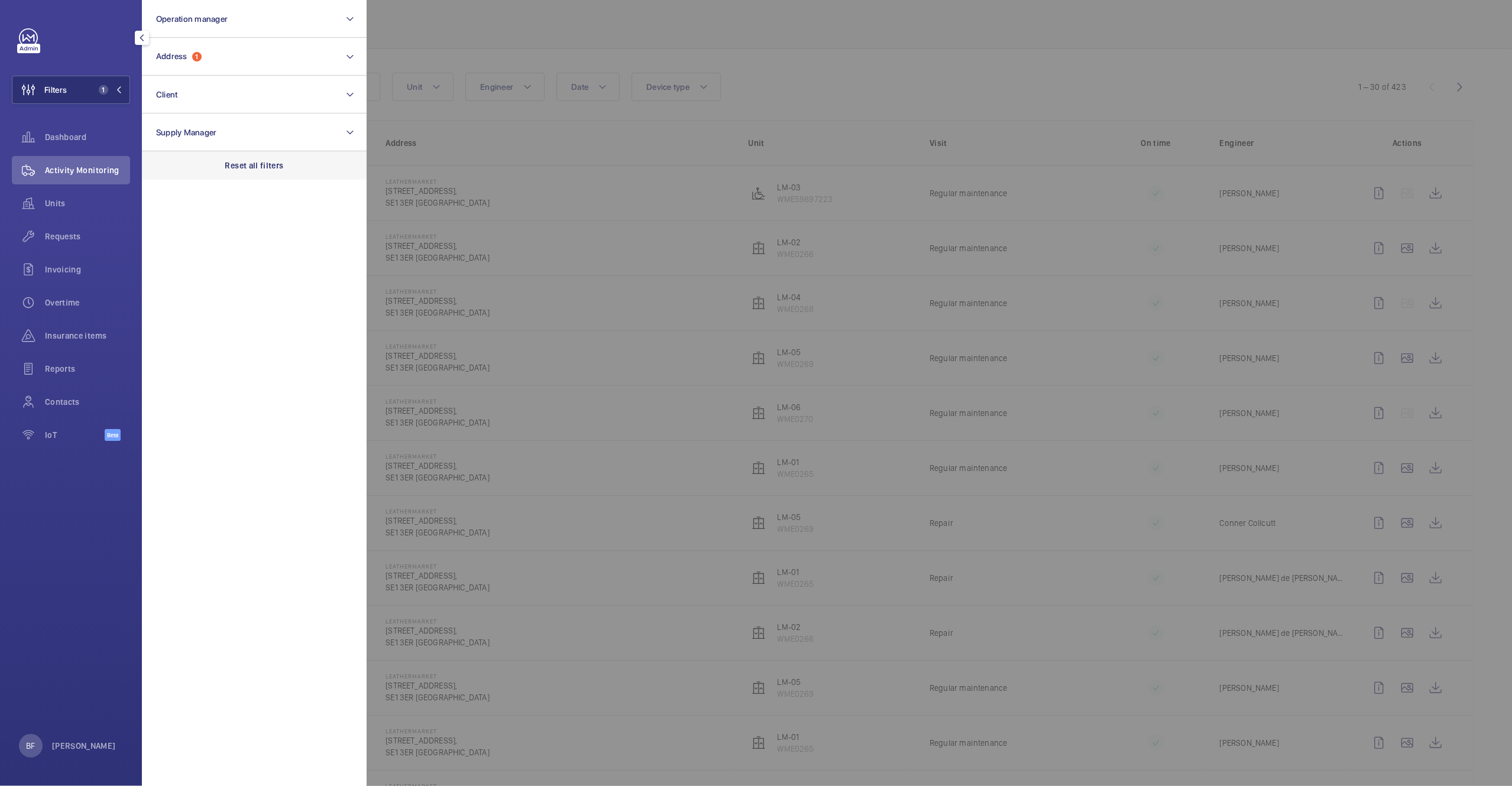
click at [275, 175] on div "Reset all filters" at bounding box center [254, 165] width 225 height 28
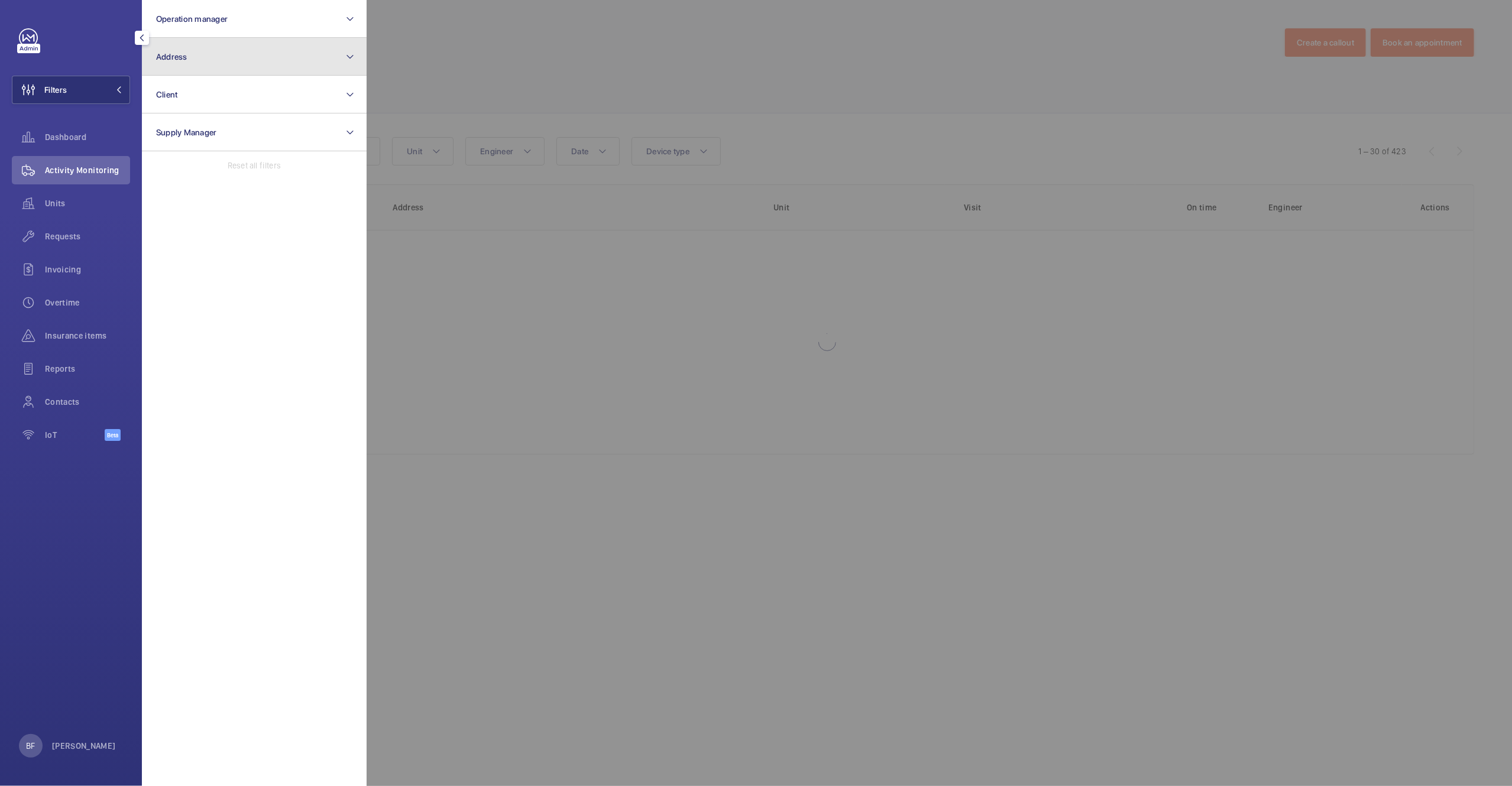
click at [248, 57] on button "Address" at bounding box center [254, 57] width 225 height 38
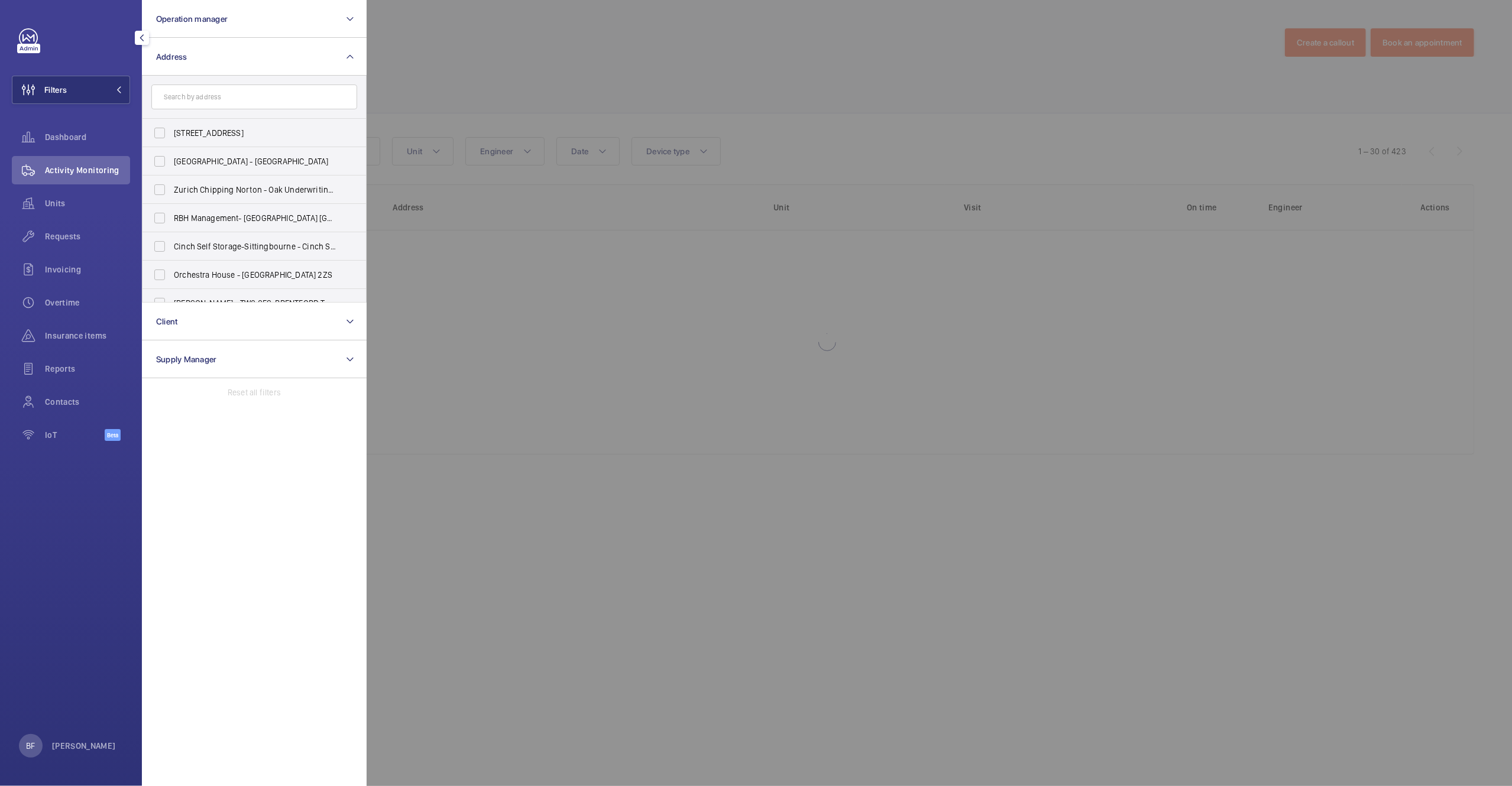
click at [226, 89] on input "text" at bounding box center [254, 97] width 206 height 25
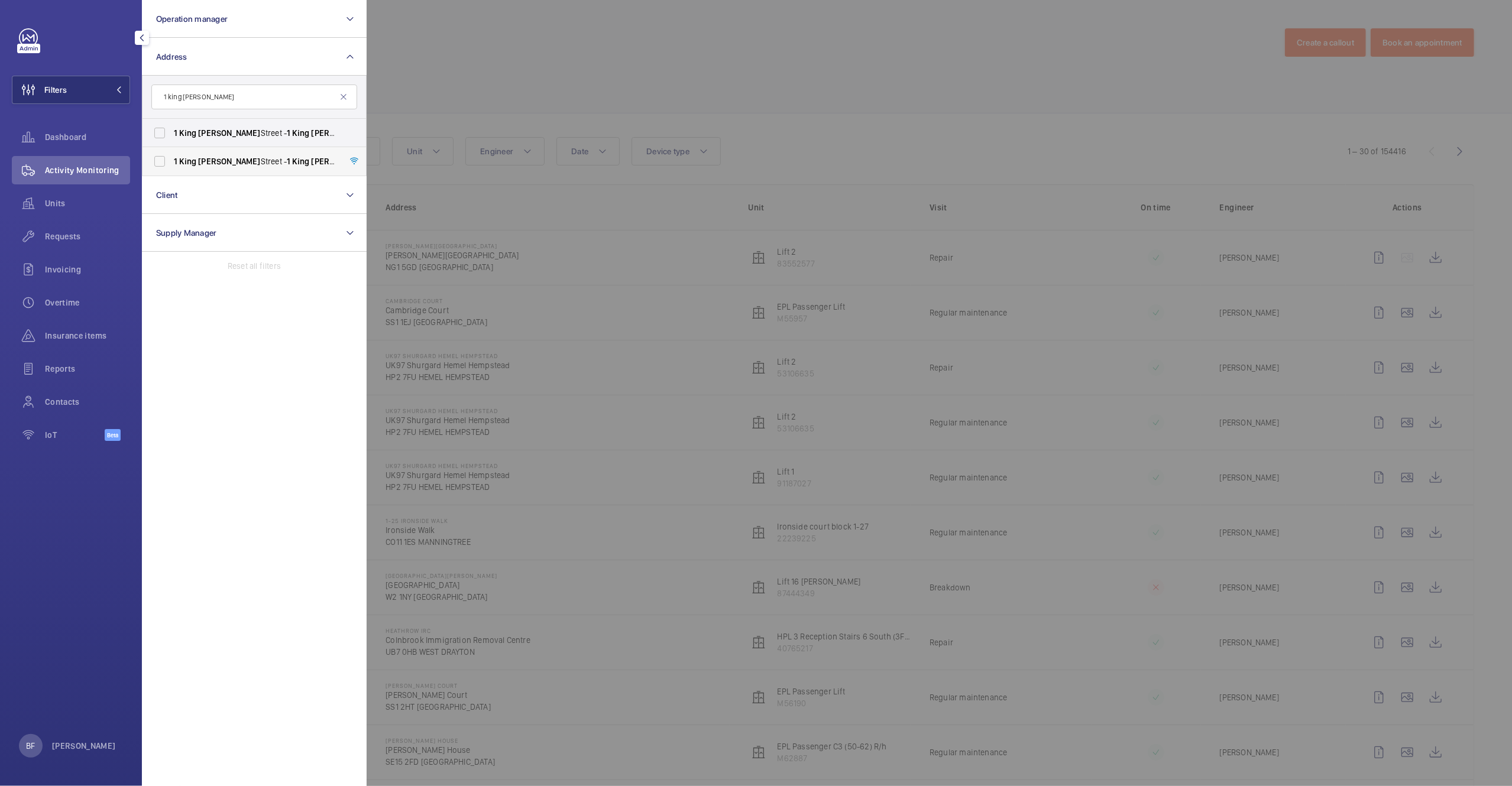
type input "1 king william"
click at [216, 163] on span "William" at bounding box center [229, 161] width 62 height 10
click at [158, 131] on input "1 King William Street - 1 King William Street, LONDON EC4N 7AR" at bounding box center [160, 133] width 24 height 24
checkbox input "true"
click at [161, 163] on input "1 King William Street - 1 King William Street, LONDON EC4N 7AR" at bounding box center [160, 161] width 24 height 24
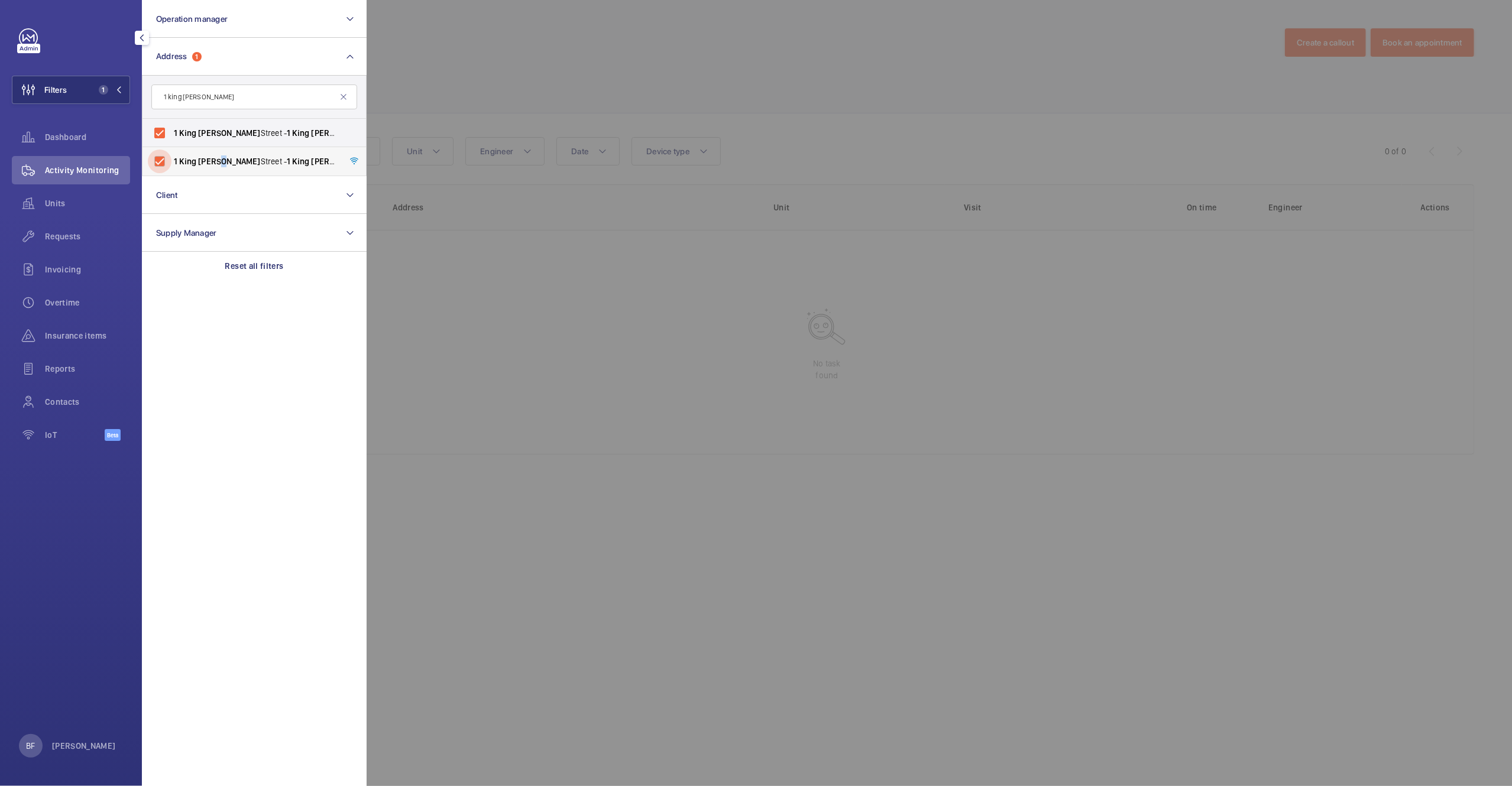
checkbox input "true"
click at [760, 75] on div at bounding box center [1122, 393] width 1512 height 786
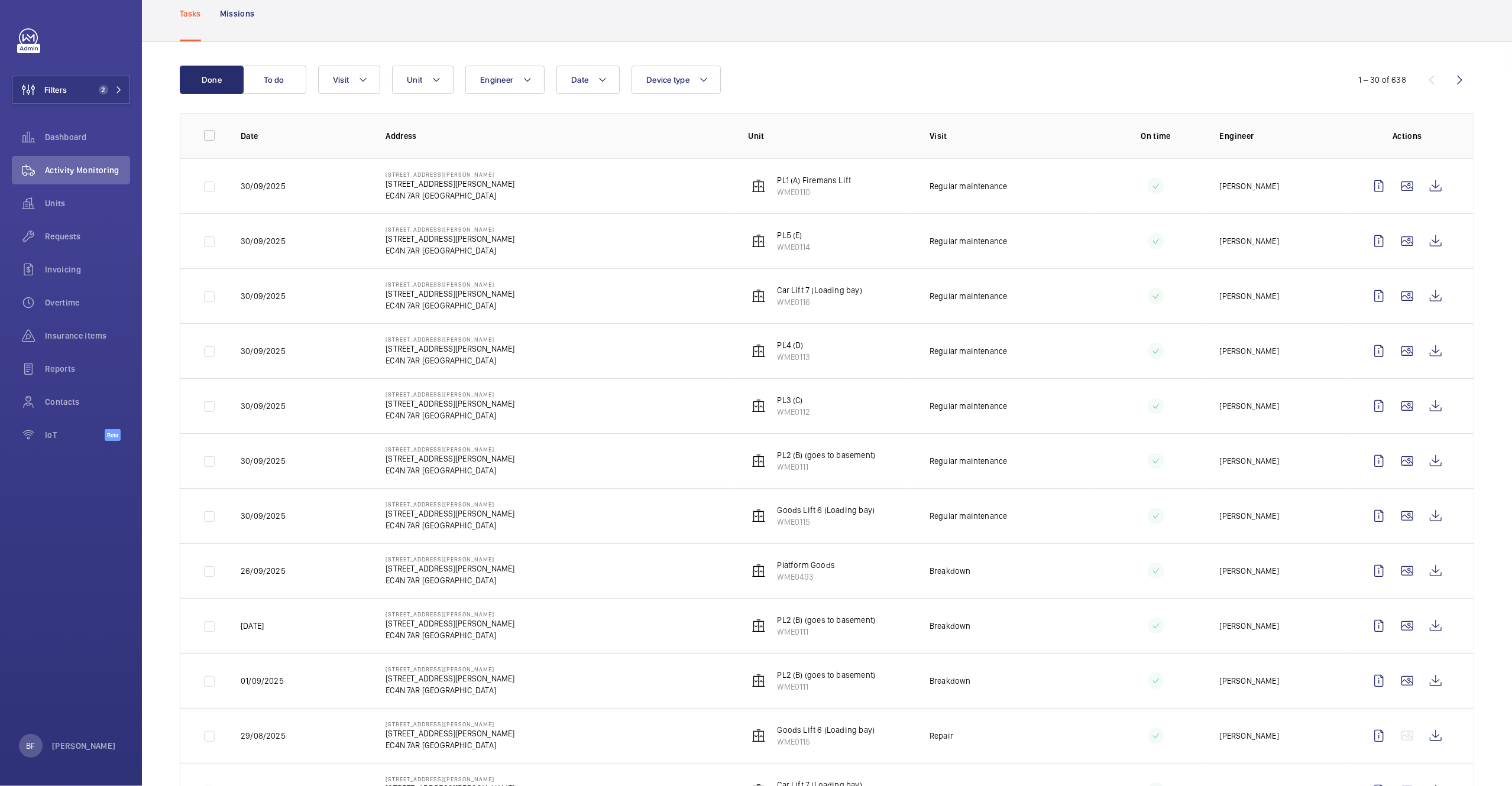
scroll to position [86, 0]
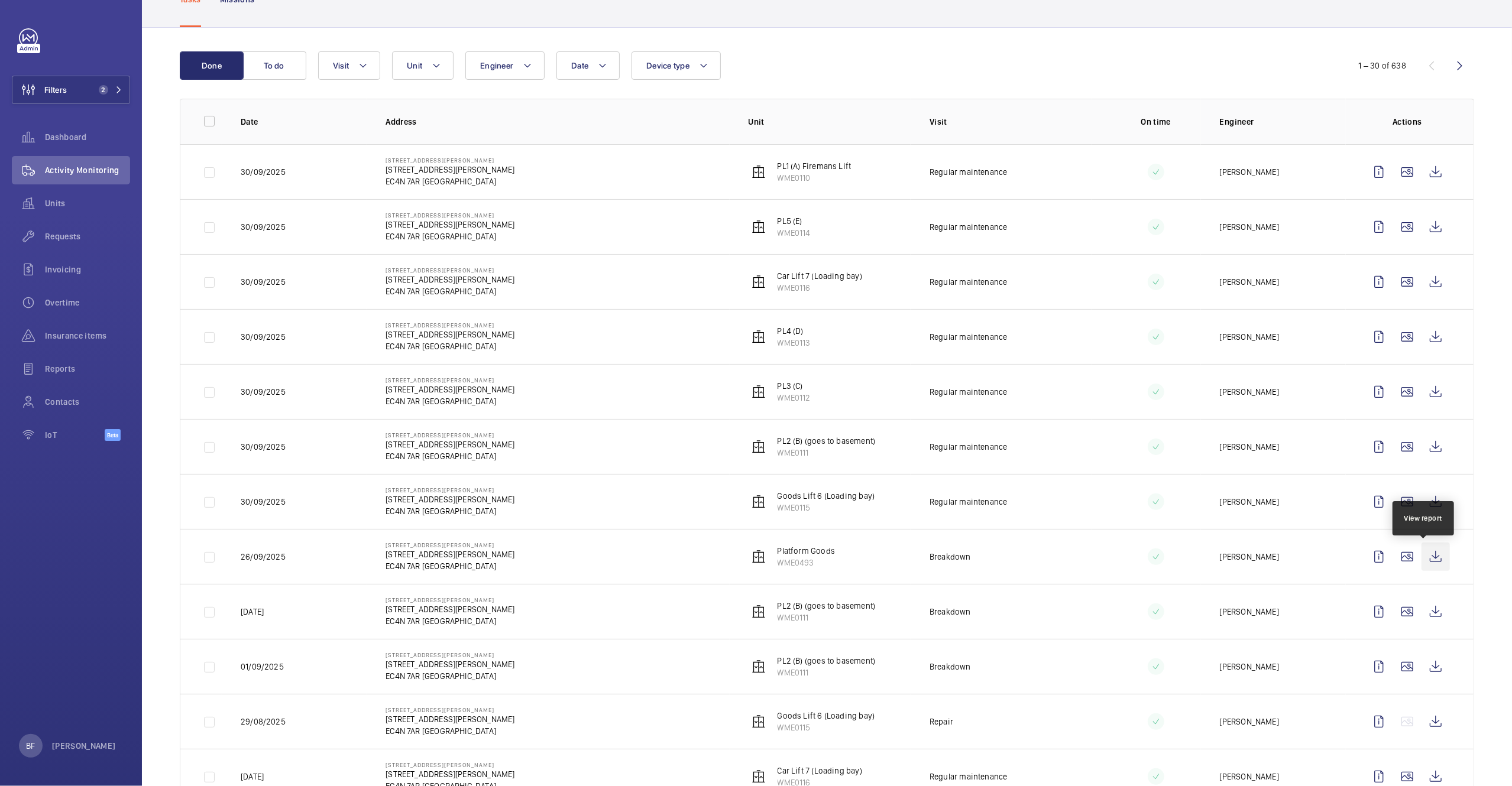
click at [1434, 560] on wm-front-icon-button at bounding box center [1435, 556] width 28 height 28
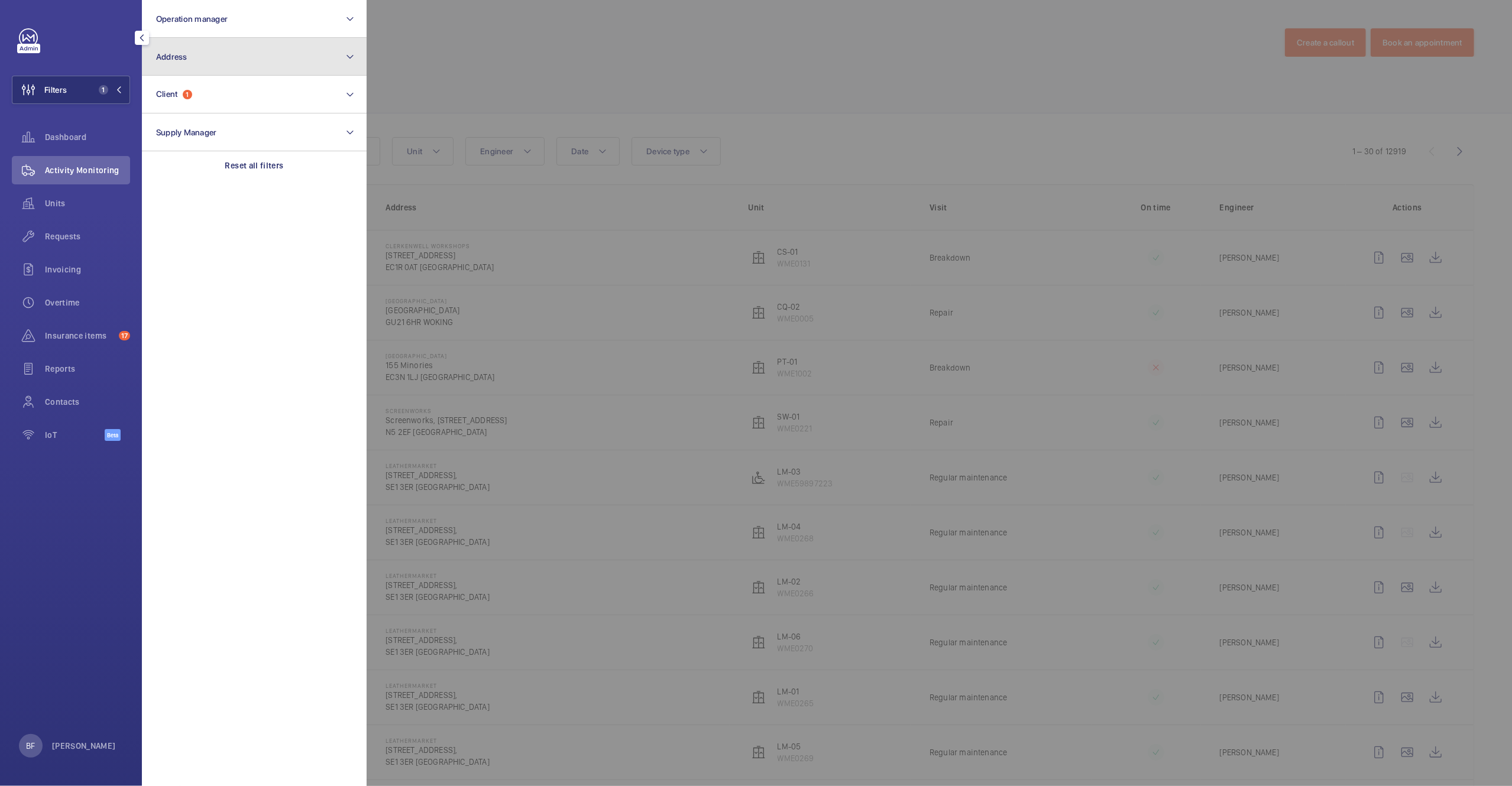
click at [218, 61] on button "Address" at bounding box center [254, 57] width 225 height 38
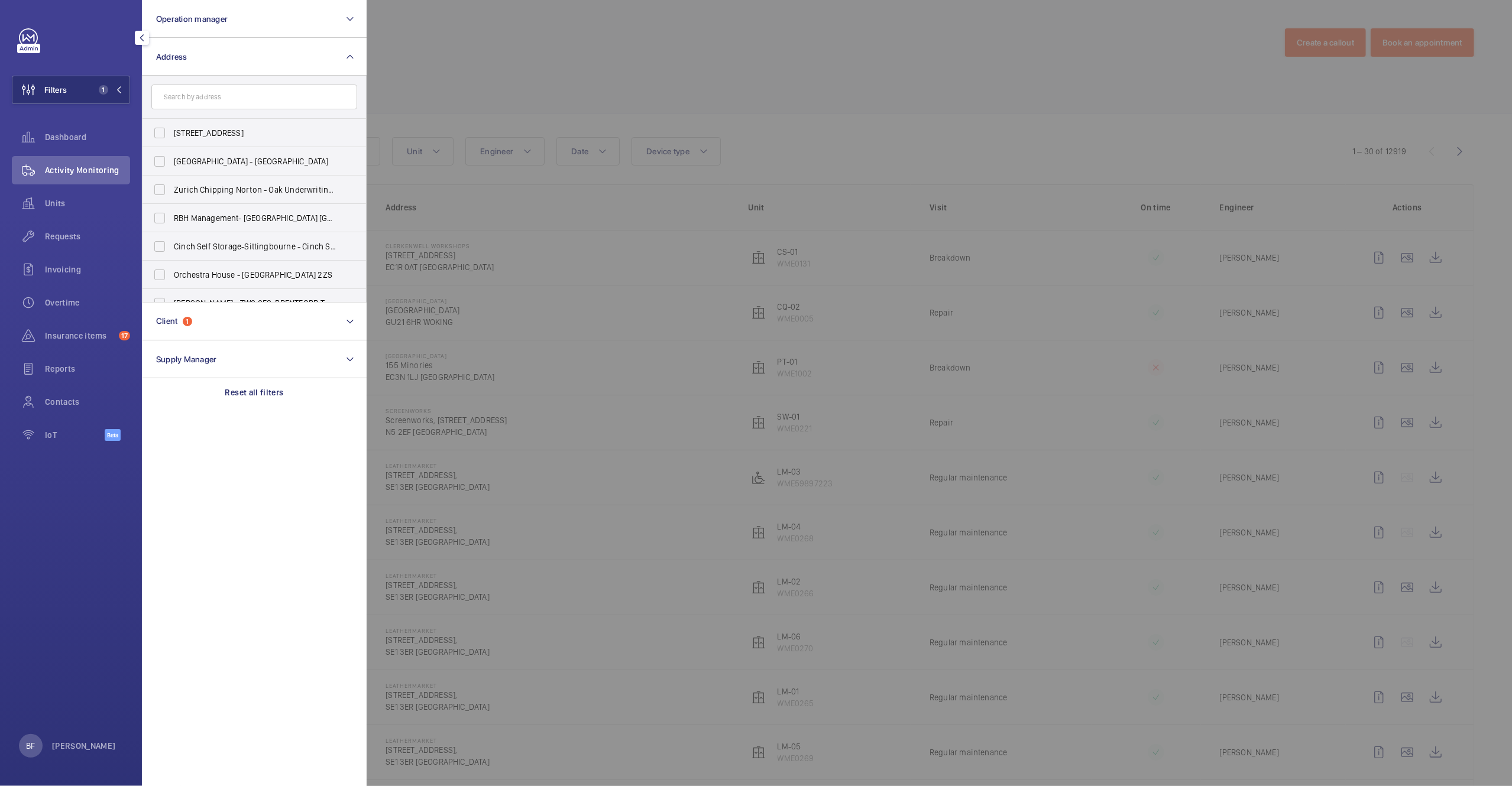
click at [216, 93] on input "text" at bounding box center [254, 97] width 206 height 25
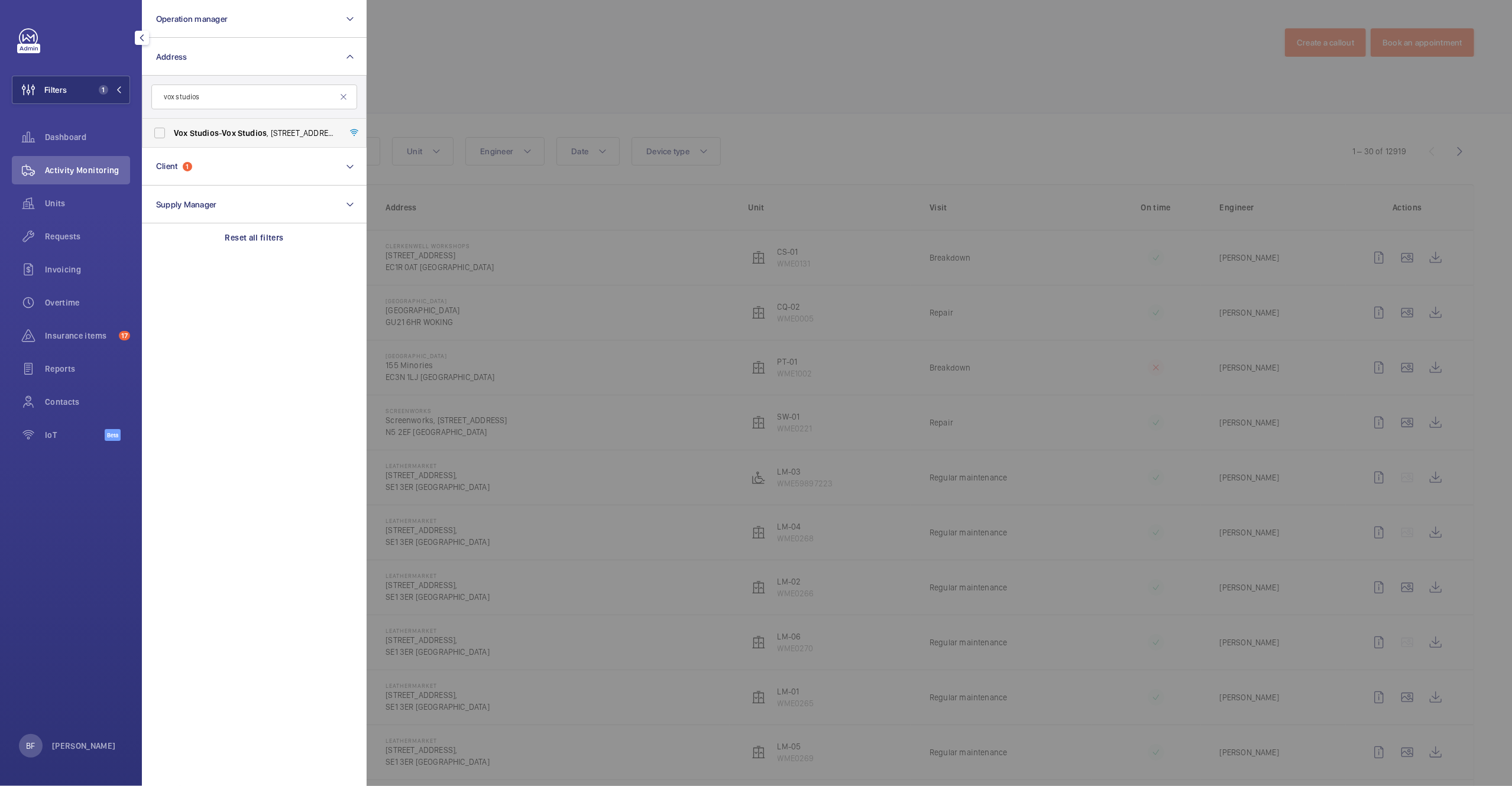
type input "vox studios"
click at [222, 138] on span "Vox Studios - [GEOGRAPHIC_DATA] , [STREET_ADDRESS]" at bounding box center [255, 133] width 163 height 12
click at [172, 138] on input "Vox Studios - [GEOGRAPHIC_DATA] , [STREET_ADDRESS]" at bounding box center [160, 133] width 24 height 24
checkbox input "true"
click at [536, 83] on div at bounding box center [1122, 393] width 1512 height 786
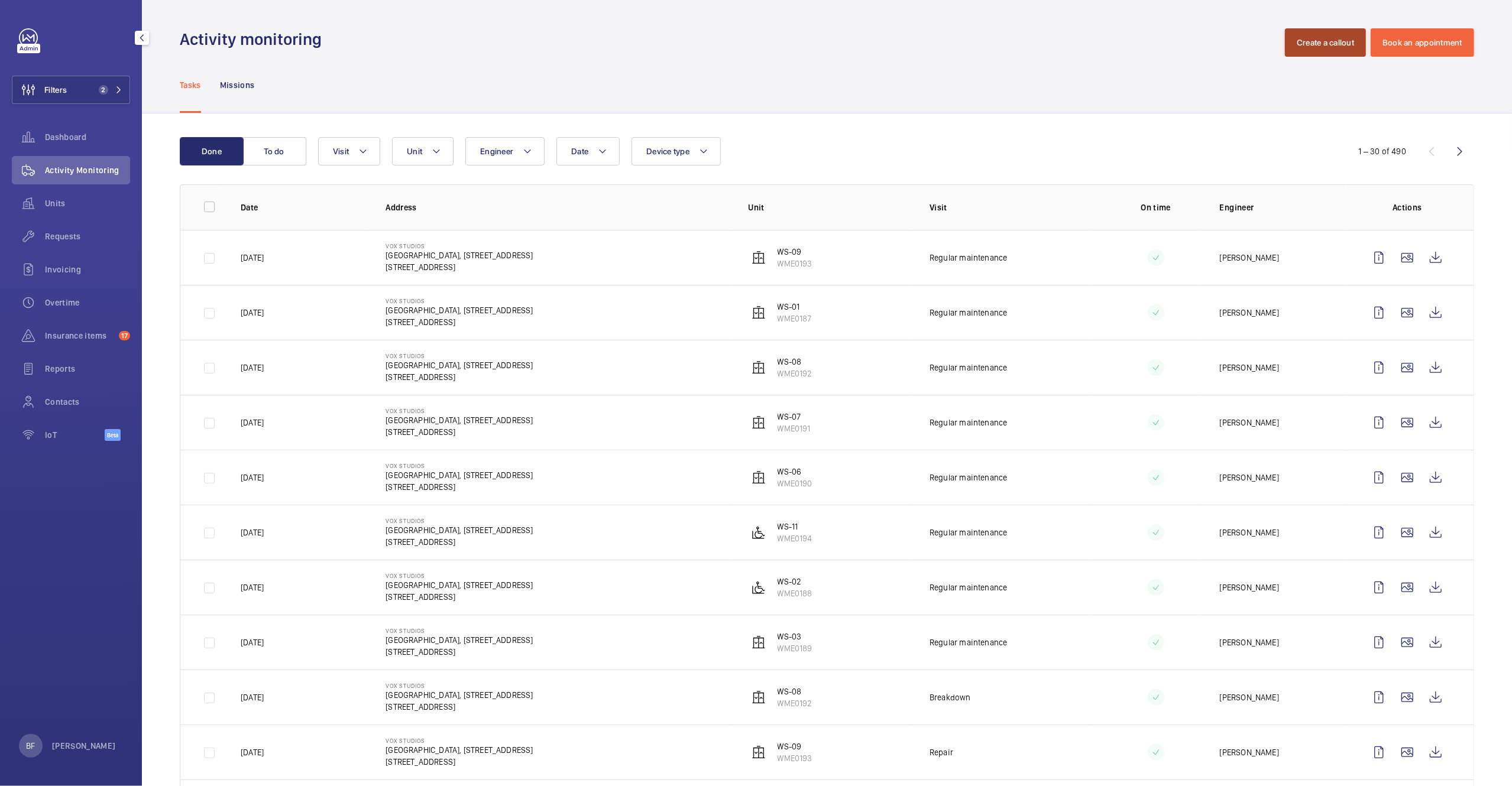
click at [1300, 51] on button "Create a callout" at bounding box center [1325, 42] width 81 height 28
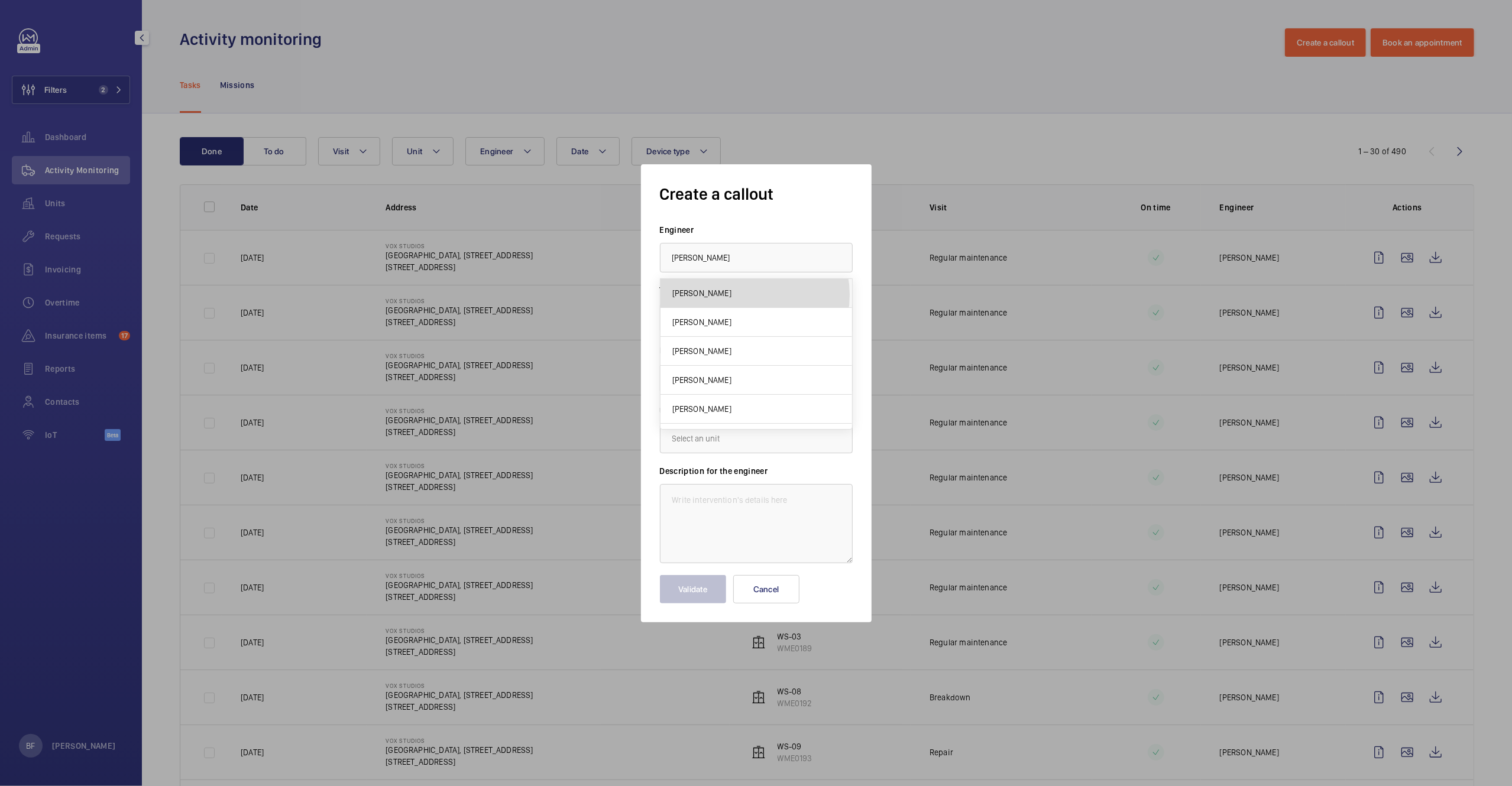
click at [746, 295] on mat-option "[PERSON_NAME]" at bounding box center [756, 293] width 192 height 29
type input "[PERSON_NAME]"
click at [729, 363] on input "text" at bounding box center [756, 378] width 193 height 30
click at [725, 415] on span "[GEOGRAPHIC_DATA], [STREET_ADDRESS]" at bounding box center [745, 414] width 147 height 12
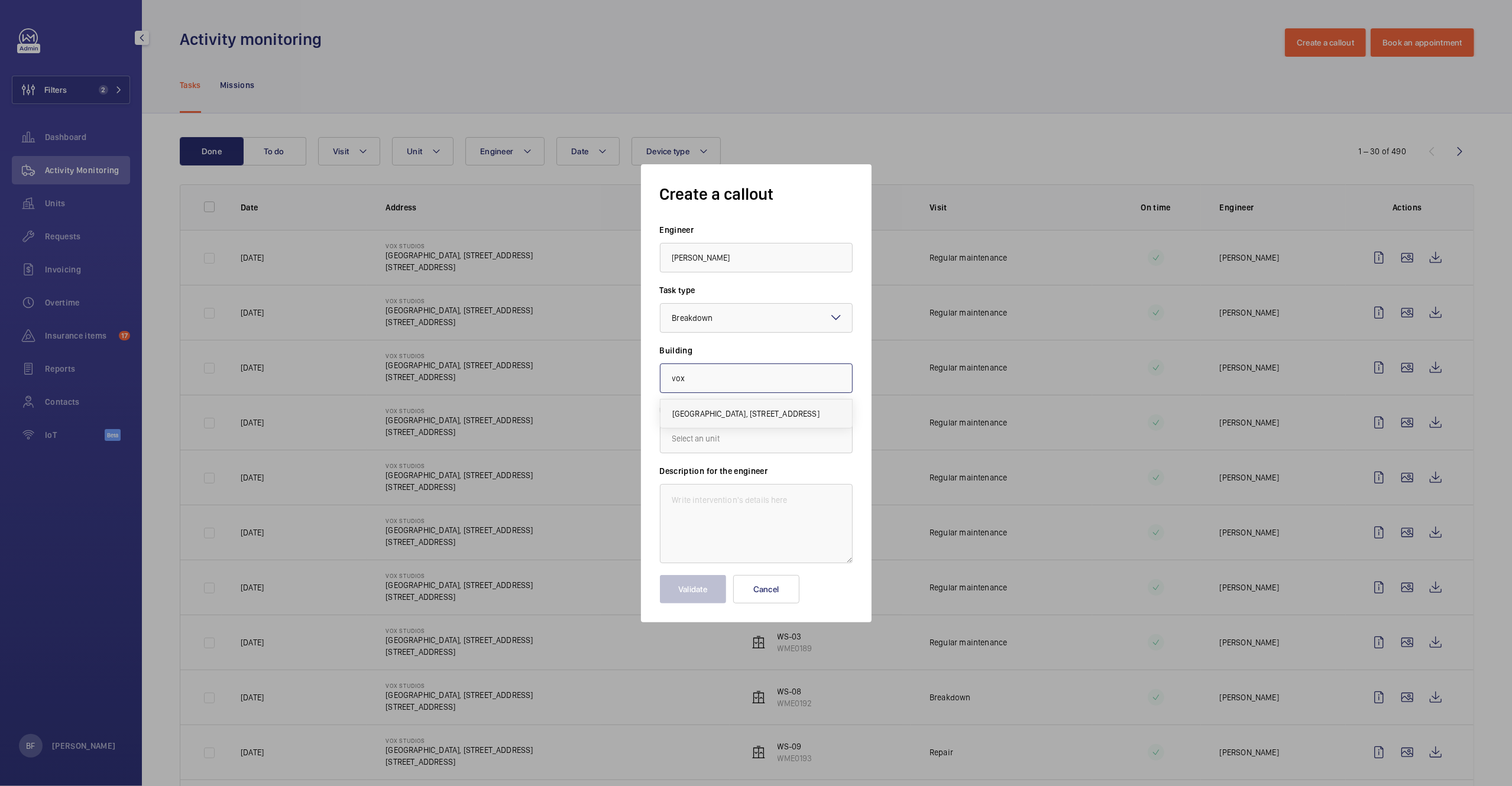
type input "[GEOGRAPHIC_DATA], [STREET_ADDRESS]"
click at [716, 432] on input "text" at bounding box center [756, 439] width 193 height 30
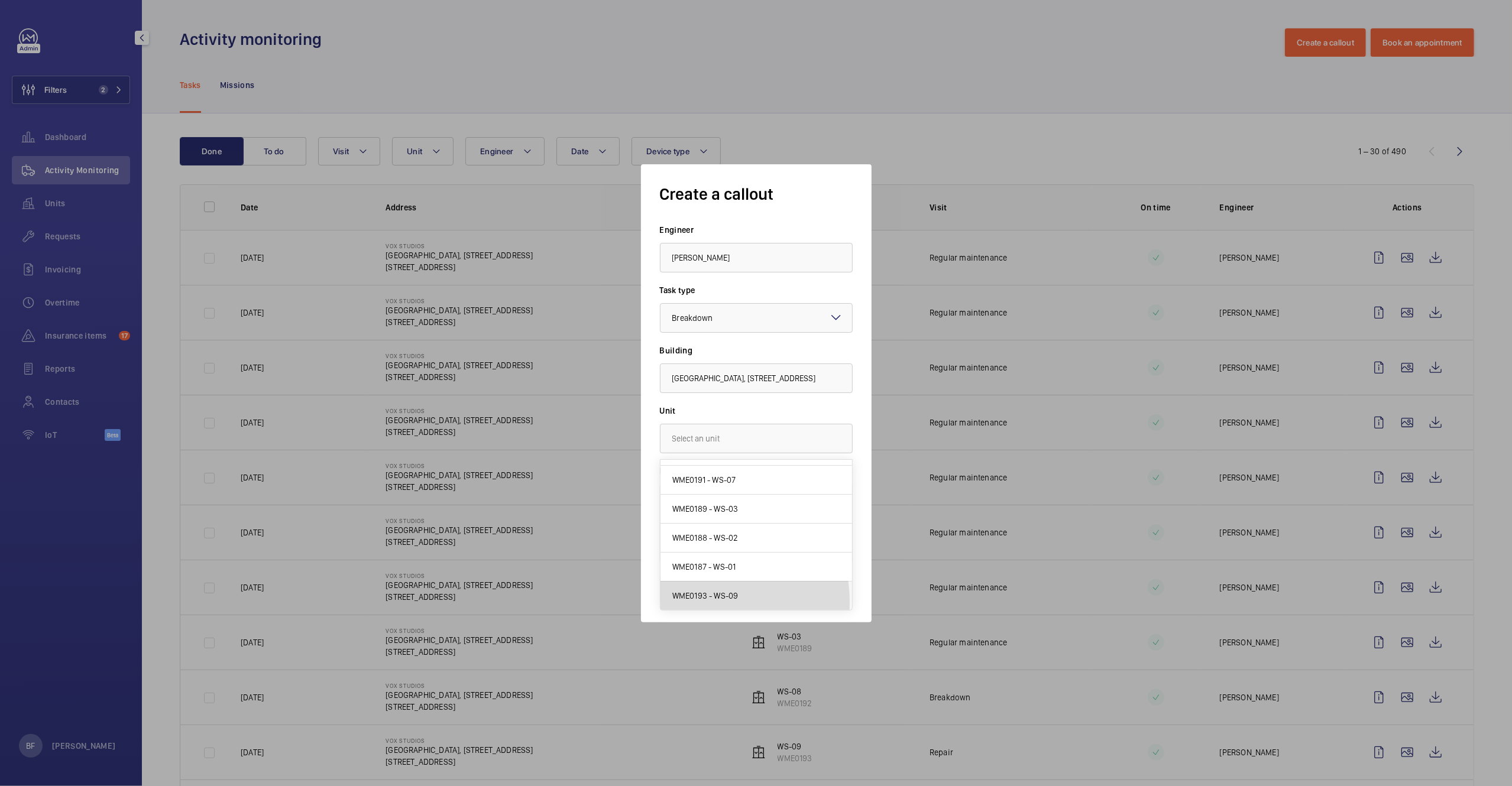
click at [700, 602] on mat-option "WME0193 - WS-09" at bounding box center [756, 596] width 192 height 28
type input "WME0193 - WS-09"
click at [717, 526] on textarea at bounding box center [756, 524] width 193 height 79
click at [758, 515] on textarea at bounding box center [756, 524] width 193 height 79
paste textarea "The southend lift appears to be dialling through to a personal number, as we're…"
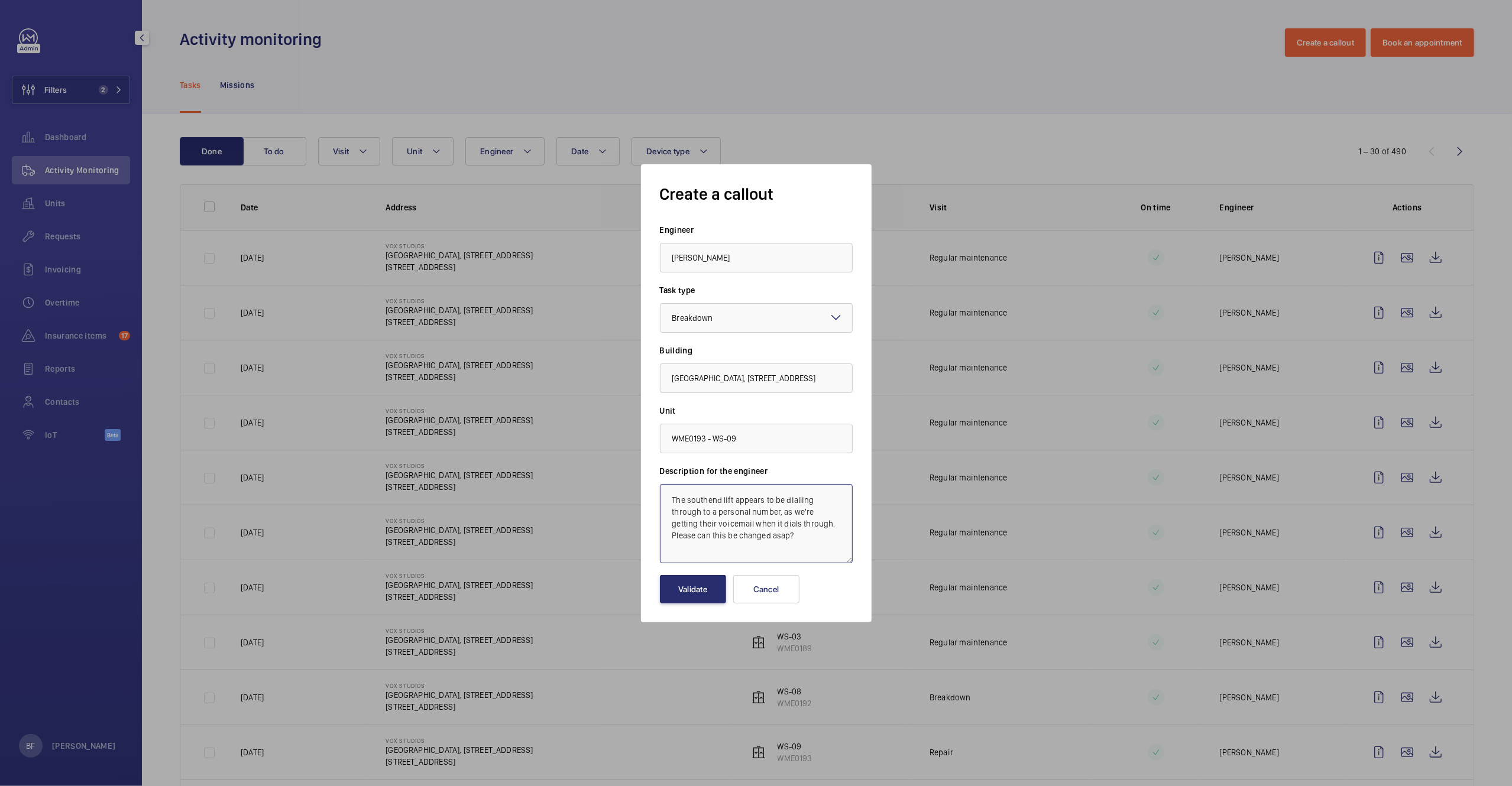
click at [667, 502] on textarea "The southend lift appears to be dialling through to a personal number, as we're…" at bounding box center [756, 524] width 193 height 79
paste textarea "Job #358189"
type textarea "Job #358189 - The southend lift appears to be dialling through to a personal nu…"
click at [698, 591] on button "Validate" at bounding box center [693, 589] width 66 height 28
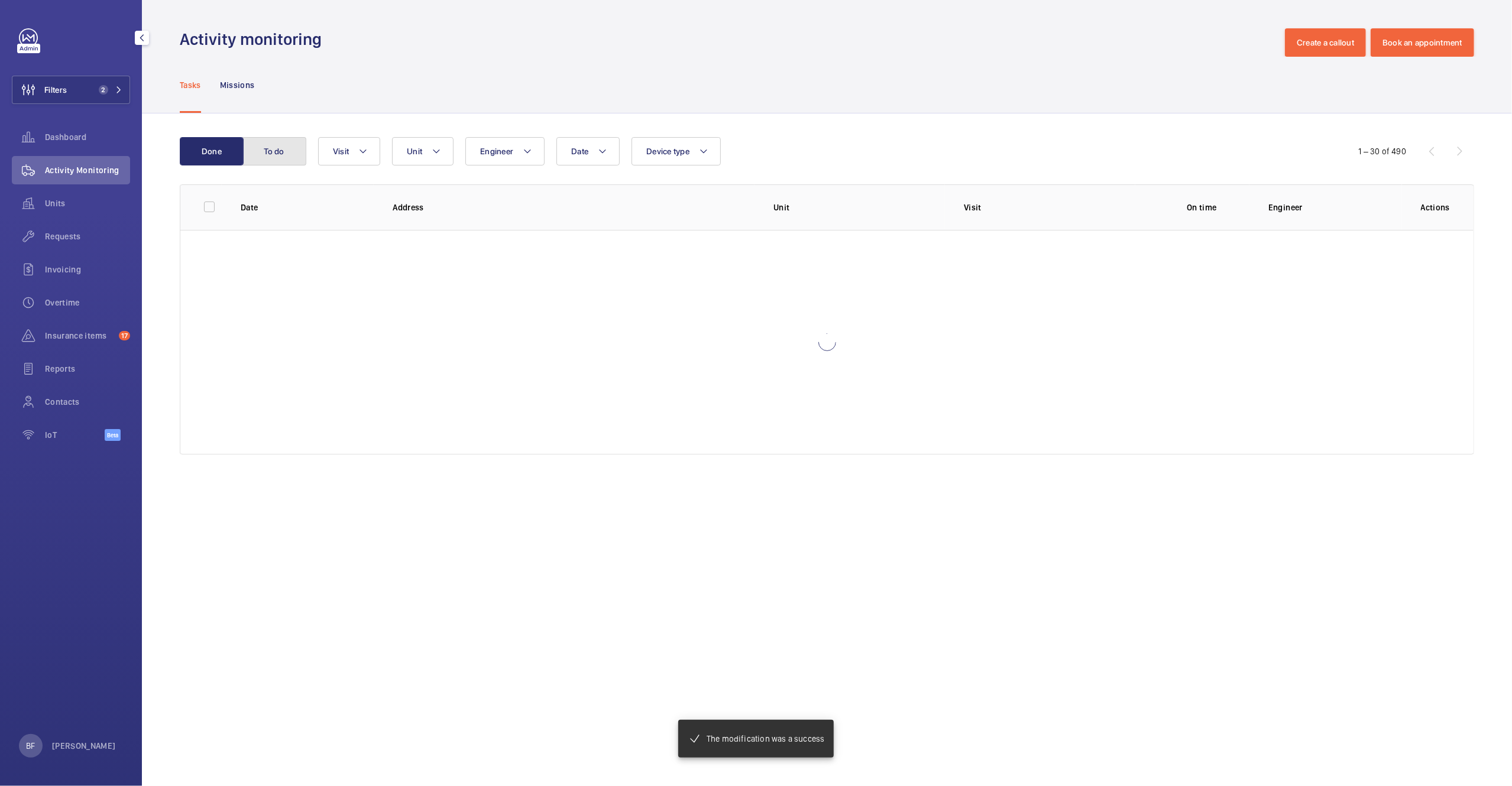
click at [273, 143] on button "To do" at bounding box center [274, 151] width 64 height 28
click at [275, 149] on button "To do" at bounding box center [274, 151] width 64 height 28
click at [275, 149] on button "To do" at bounding box center [274, 151] width 64 height 28
